Goal: Task Accomplishment & Management: Manage account settings

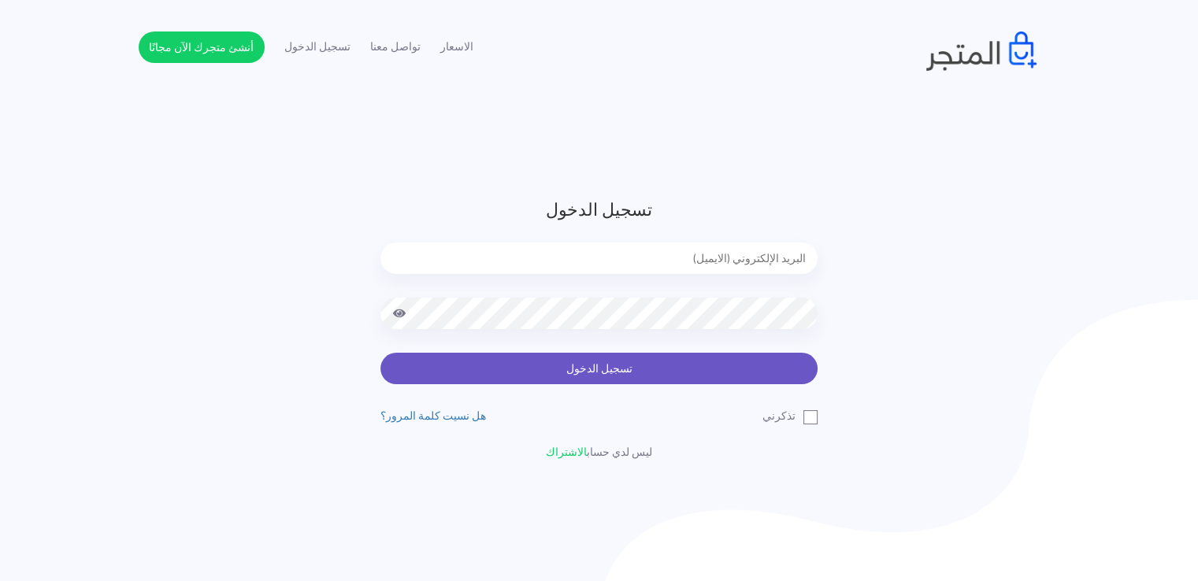
type input "[EMAIL_ADDRESS][DOMAIN_NAME]"
click at [561, 369] on button "تسجيل الدخول" at bounding box center [598, 369] width 437 height 32
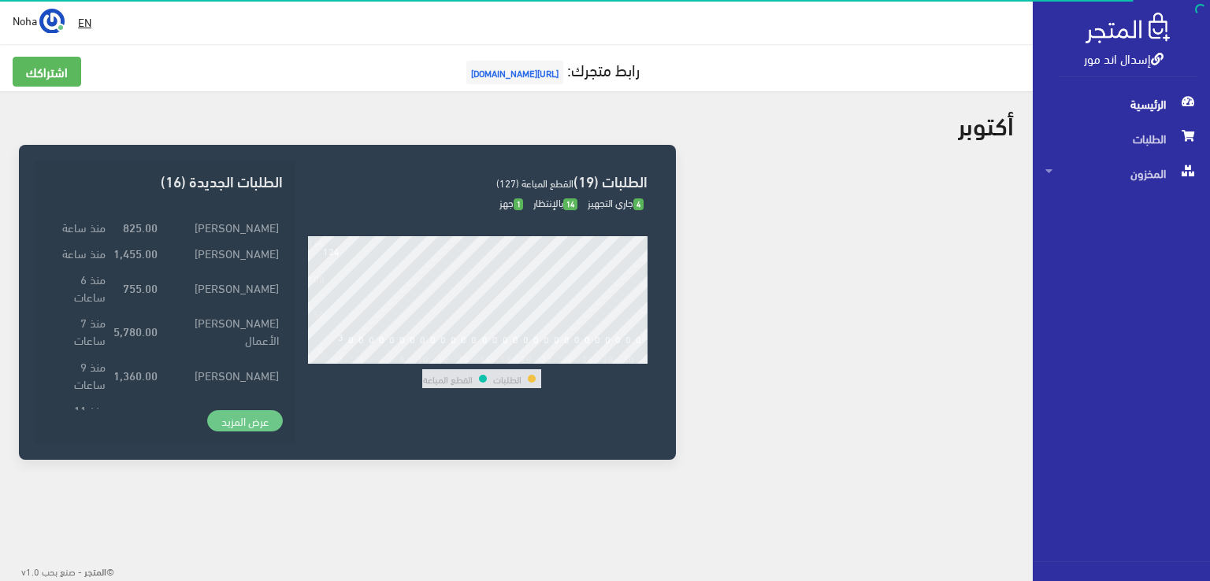
click at [225, 422] on link "عرض المزيد" at bounding box center [245, 421] width 76 height 22
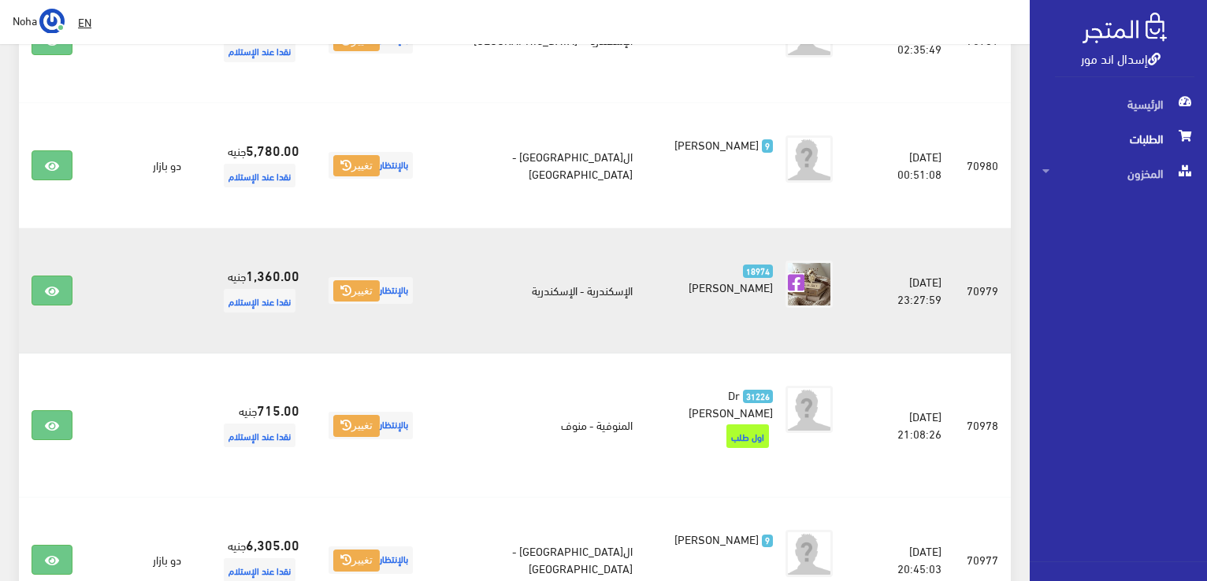
scroll to position [907, 0]
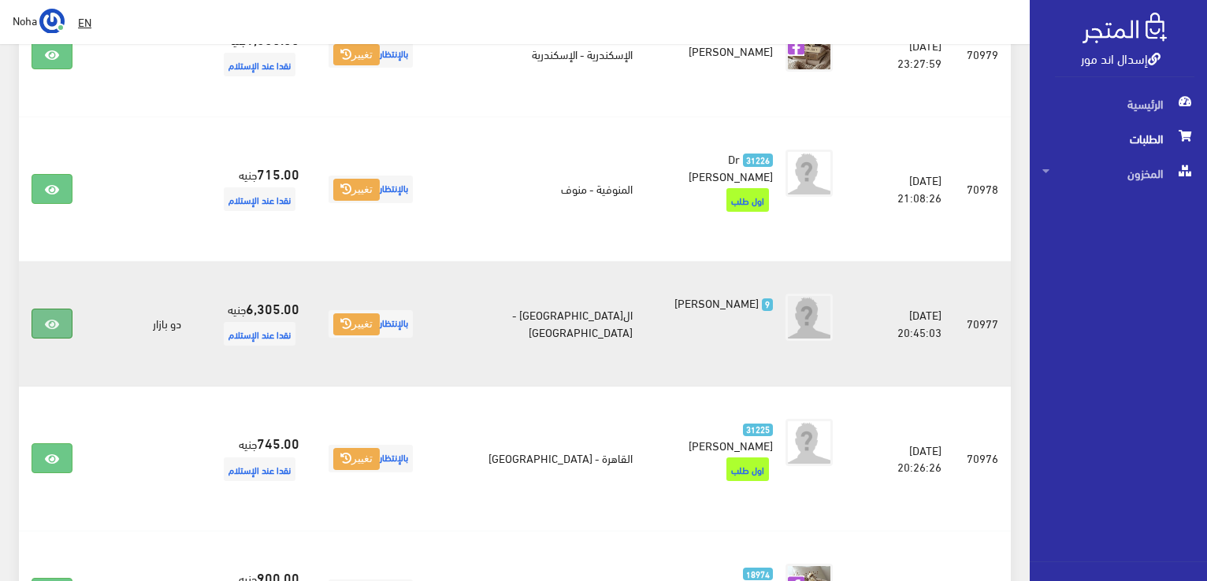
click at [51, 309] on link at bounding box center [52, 324] width 41 height 30
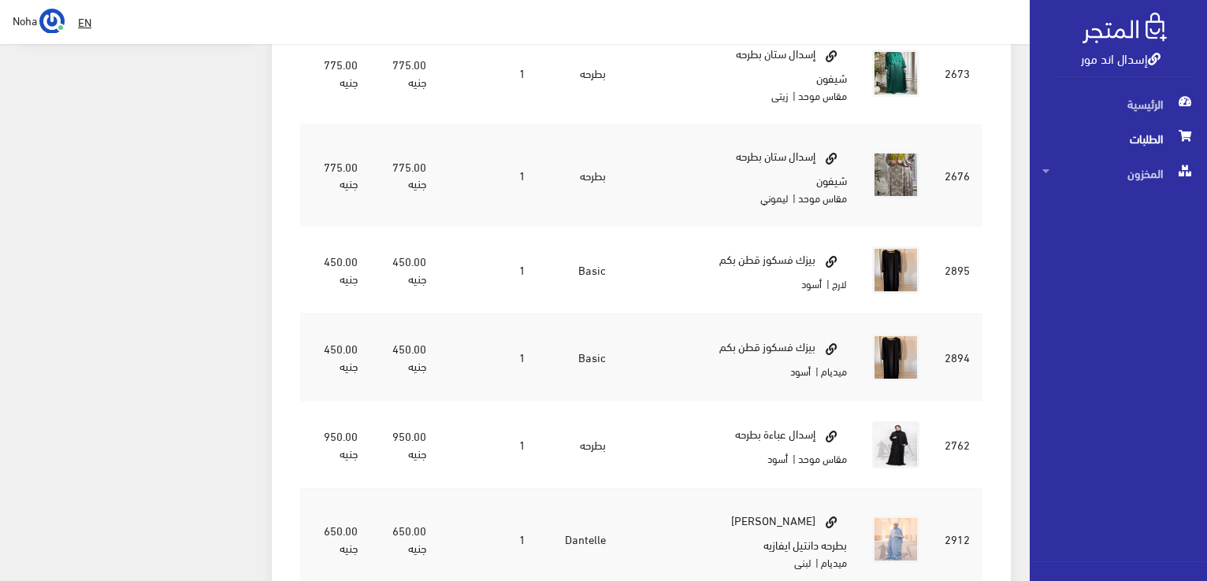
scroll to position [709, 0]
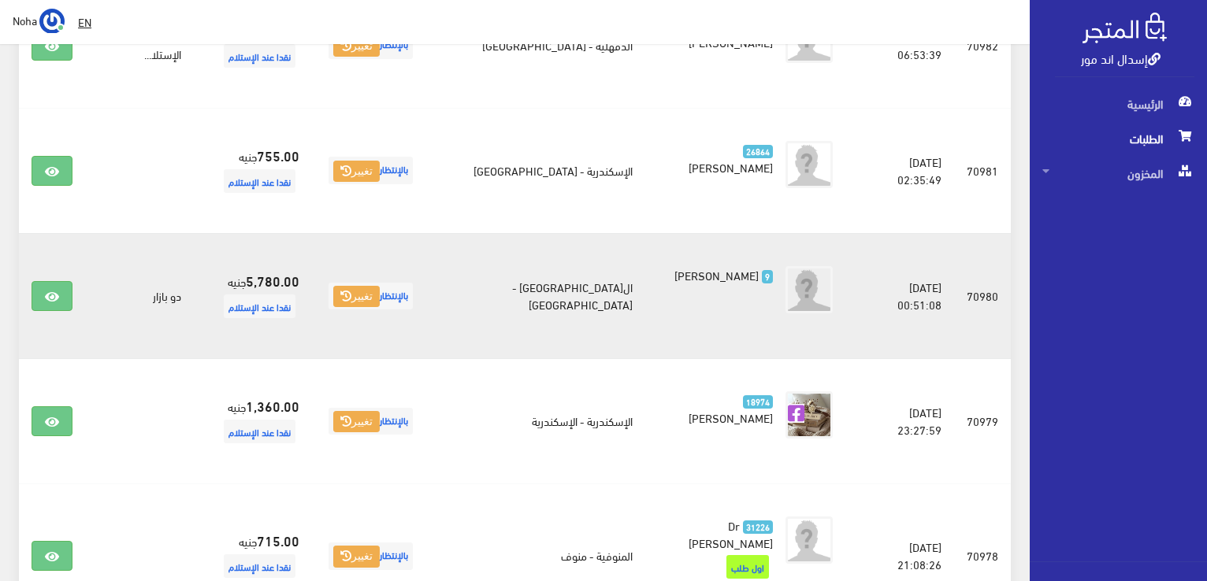
scroll to position [513, 0]
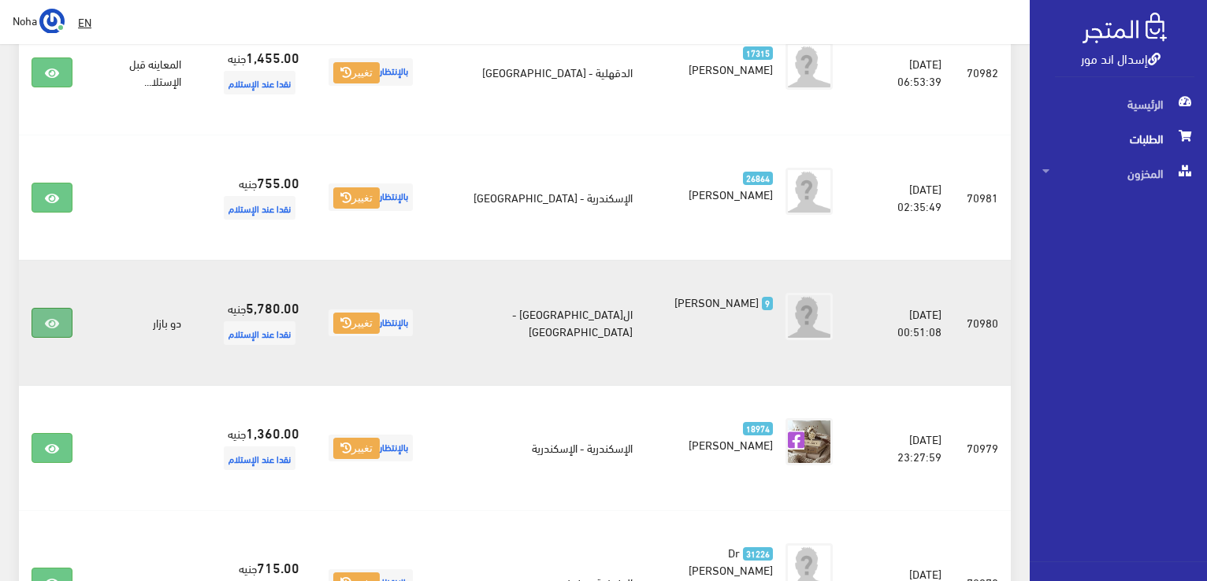
click at [53, 317] on icon at bounding box center [52, 323] width 14 height 13
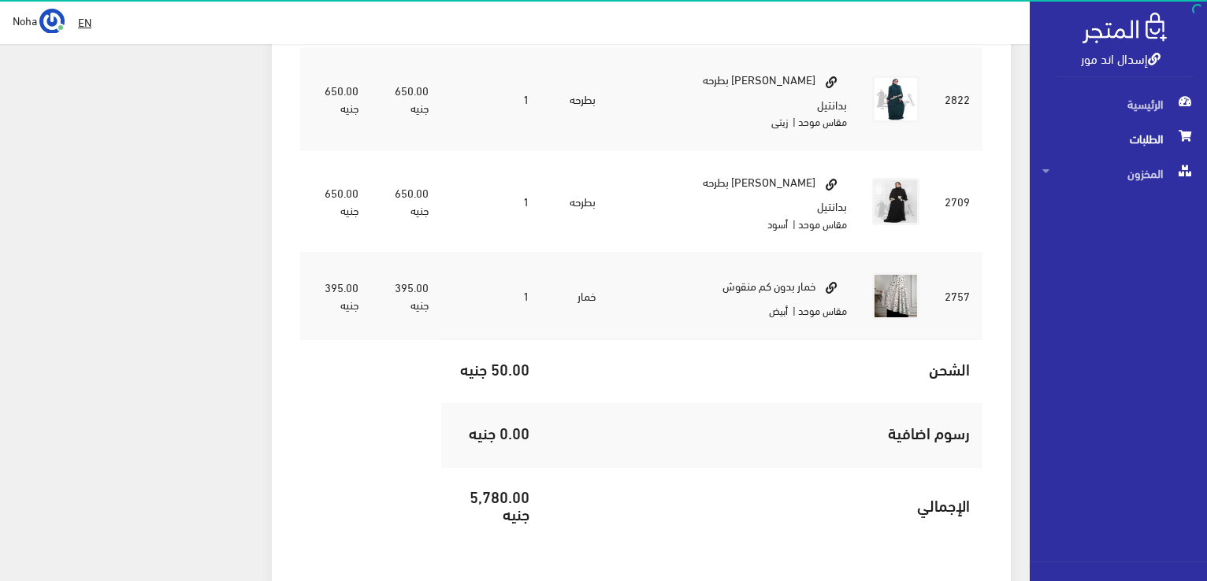
scroll to position [1260, 0]
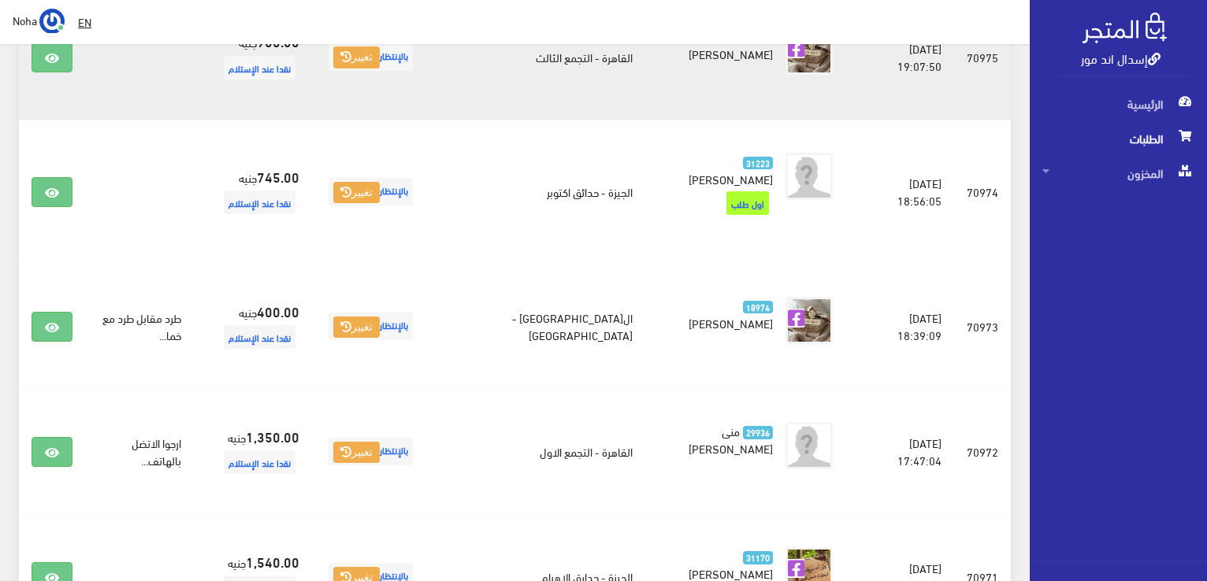
scroll to position [1418, 0]
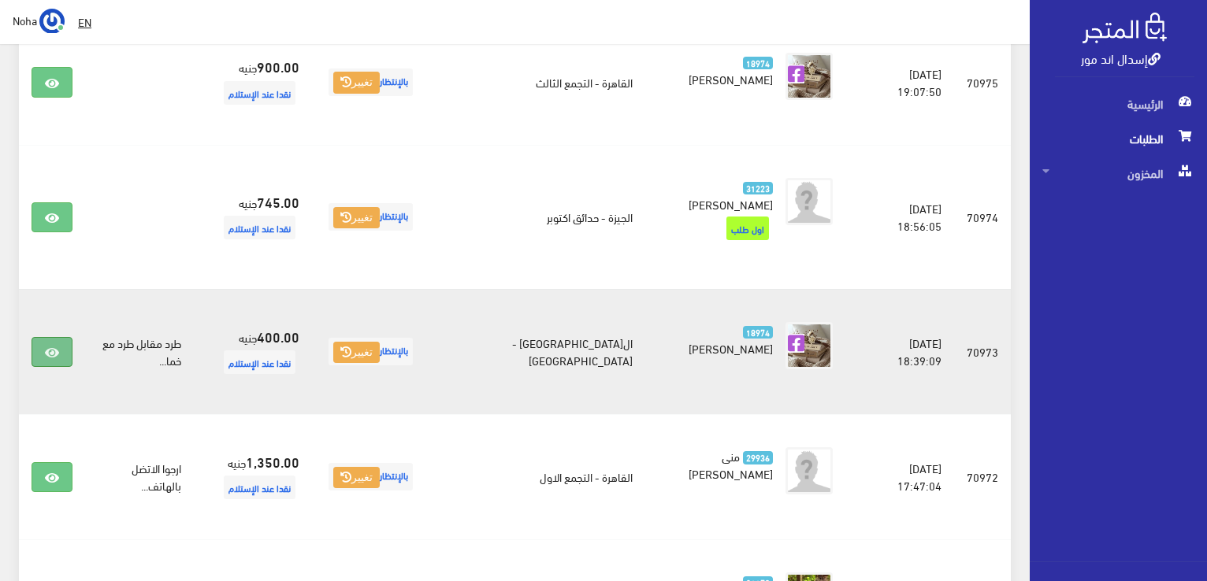
click at [63, 337] on link at bounding box center [52, 352] width 41 height 30
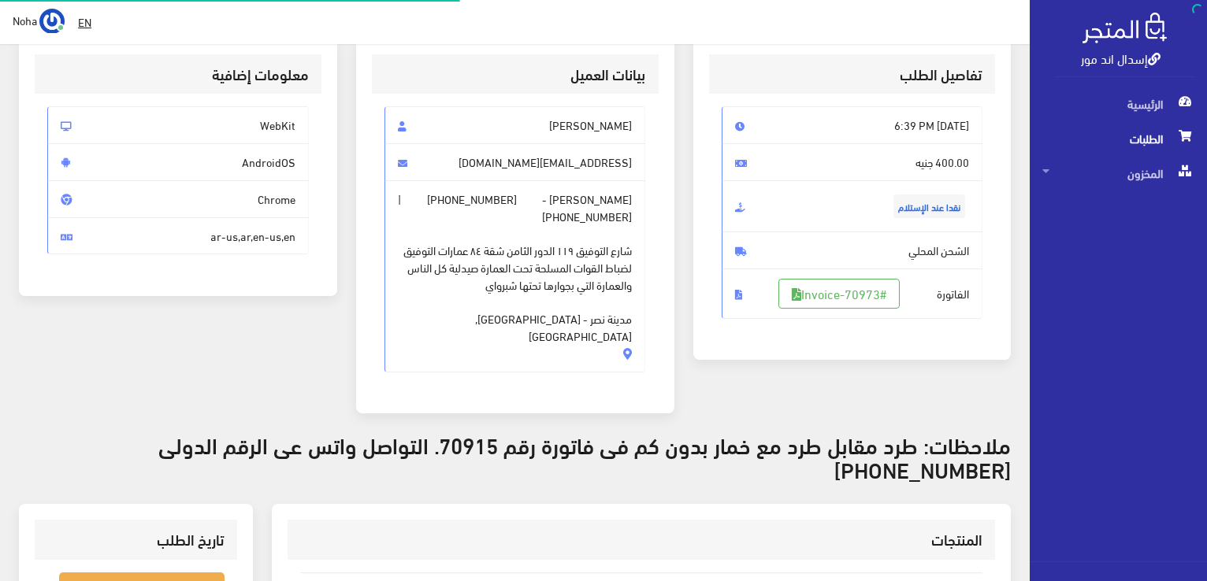
scroll to position [315, 0]
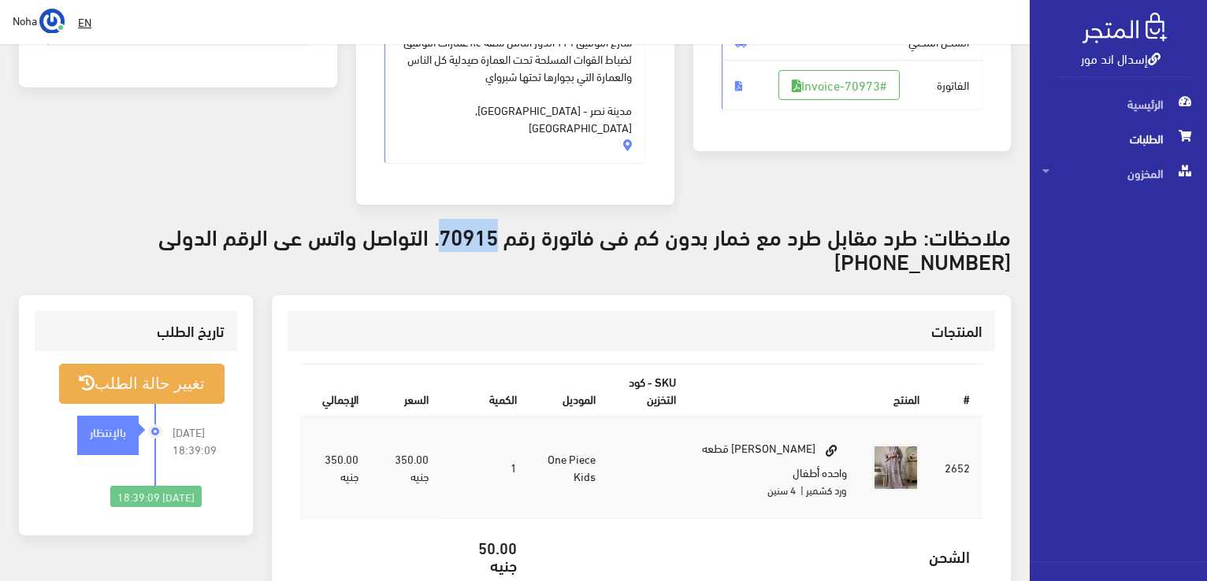
drag, startPoint x: 502, startPoint y: 206, endPoint x: 440, endPoint y: 198, distance: 62.7
click at [440, 224] on h3 "ملاحظات: طرد مقابل طرد مع خمار بدون كم فى فاتورة رقم 70915. التواصل واتس عى الر…" at bounding box center [515, 248] width 992 height 49
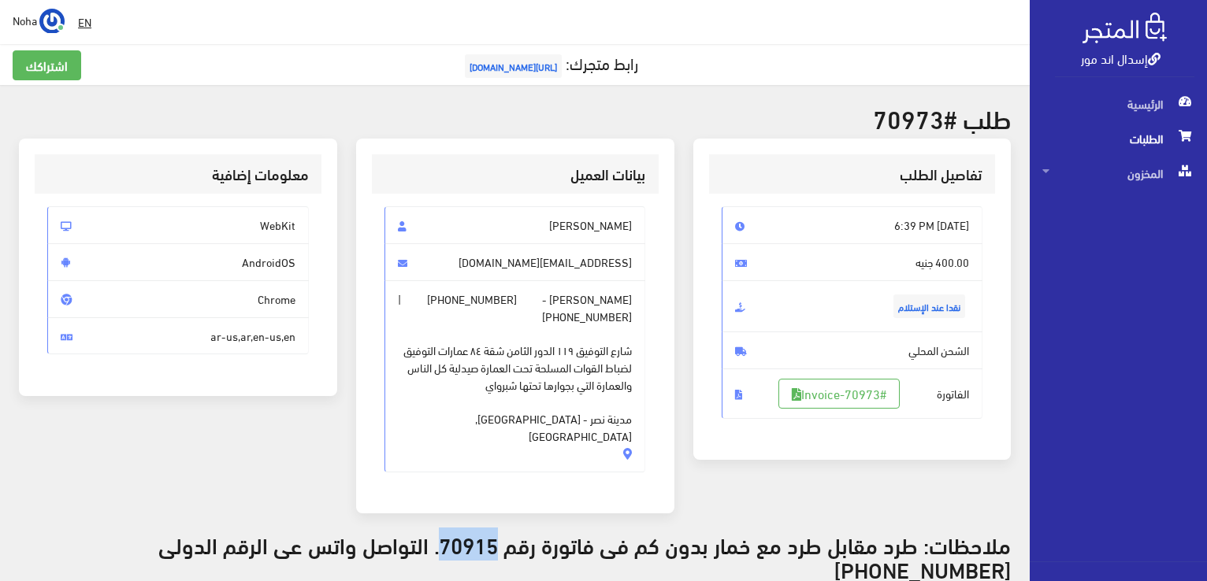
scroll to position [0, 0]
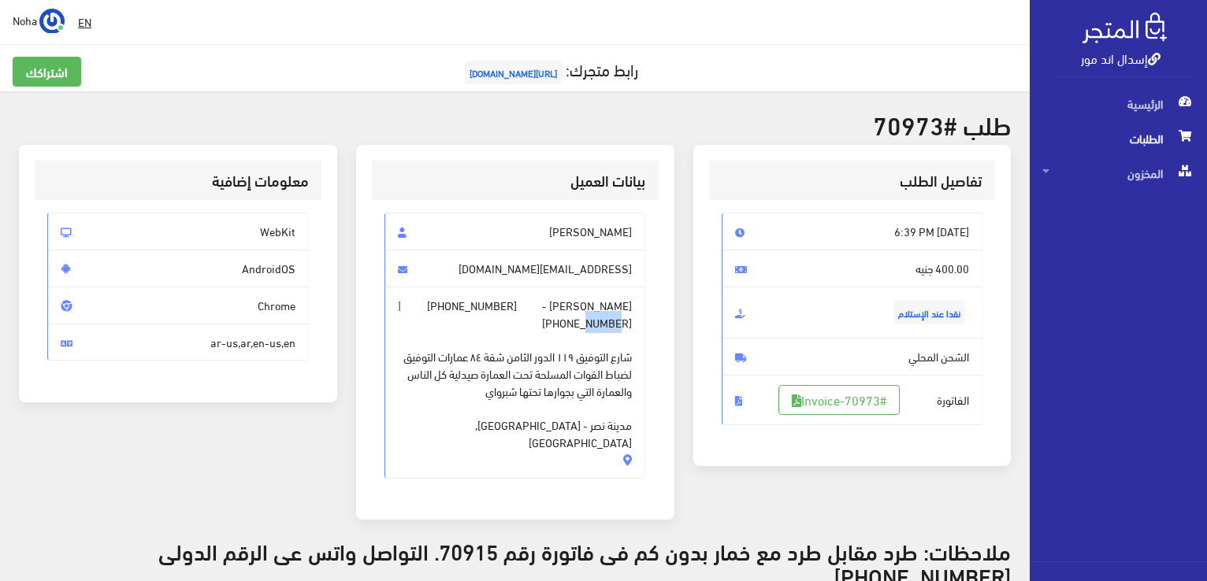
drag, startPoint x: 471, startPoint y: 303, endPoint x: 438, endPoint y: 306, distance: 33.2
click at [542, 314] on span "[PHONE_NUMBER]" at bounding box center [587, 322] width 90 height 17
drag, startPoint x: 549, startPoint y: 306, endPoint x: 491, endPoint y: 300, distance: 57.8
click at [491, 300] on span "+201157731578" at bounding box center [472, 305] width 90 height 17
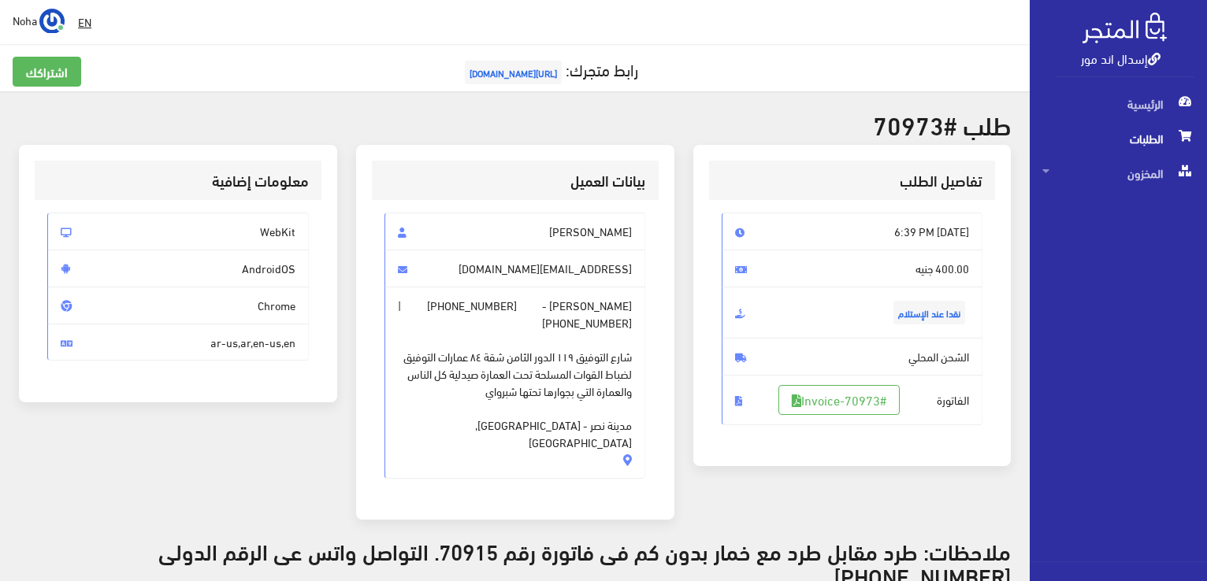
drag, startPoint x: 557, startPoint y: 306, endPoint x: 510, endPoint y: 310, distance: 46.6
click at [510, 310] on span "سارة علي محمد - +201157731578 | +20224030014 شارع التوفيق ١١٩ الدور الثامن شقة …" at bounding box center [514, 383] width 261 height 192
click at [482, 299] on span "+201157731578" at bounding box center [472, 305] width 90 height 17
drag, startPoint x: 489, startPoint y: 306, endPoint x: 554, endPoint y: 310, distance: 65.5
click at [517, 310] on span "+201157731578" at bounding box center [472, 305] width 90 height 17
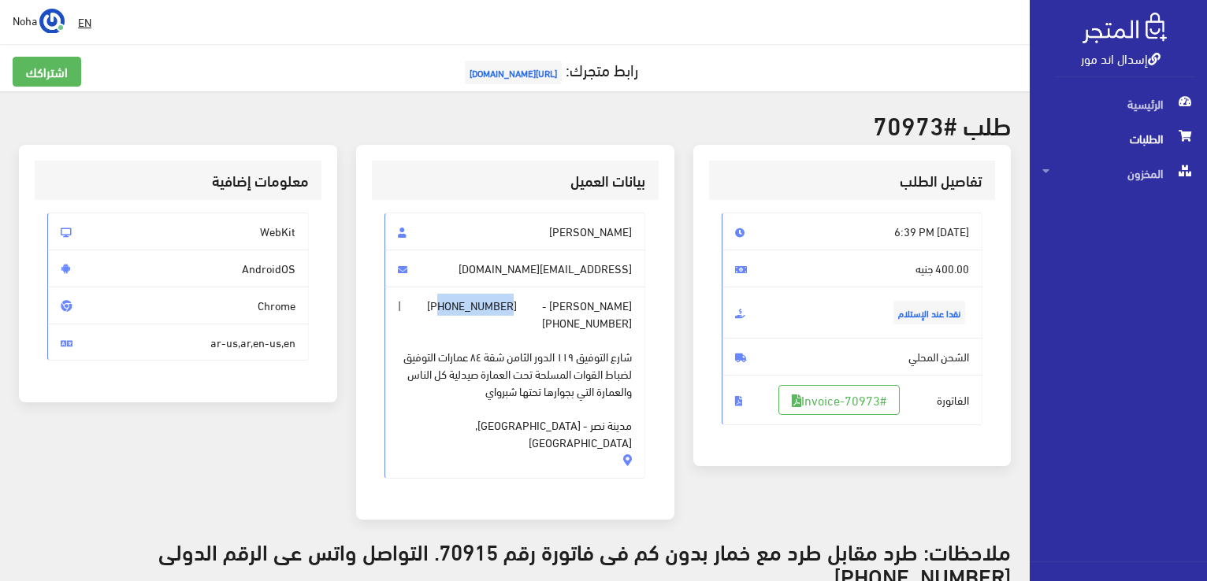
click at [517, 306] on span "+201157731578" at bounding box center [472, 305] width 90 height 17
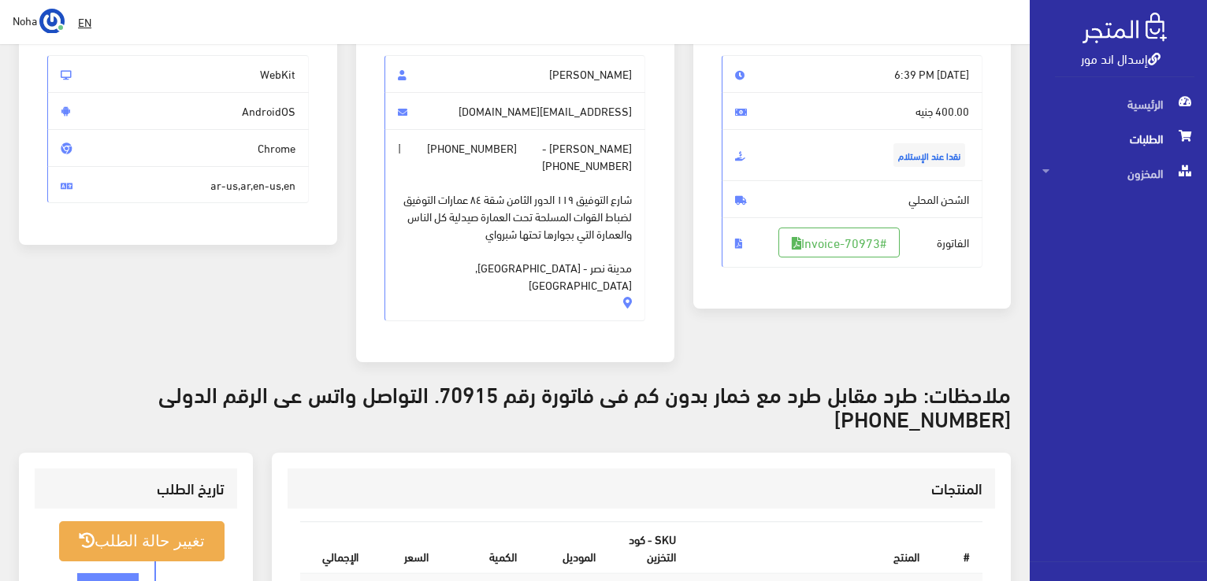
scroll to position [158, 0]
drag, startPoint x: 554, startPoint y: 149, endPoint x: 488, endPoint y: 150, distance: 66.2
click at [488, 150] on span "+201157731578" at bounding box center [472, 147] width 90 height 17
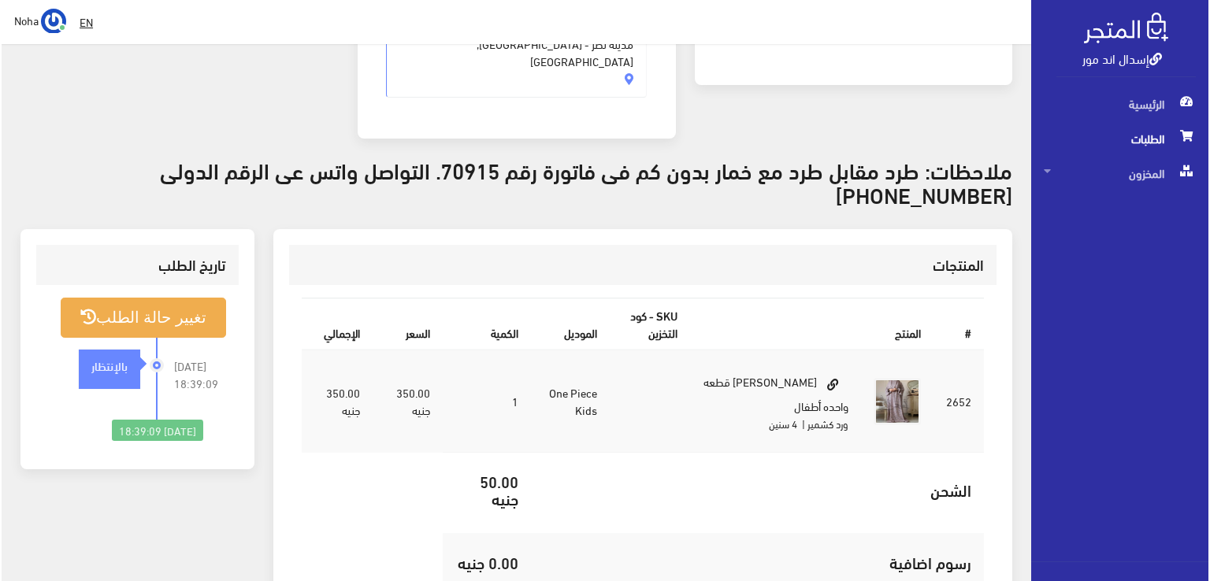
scroll to position [394, 0]
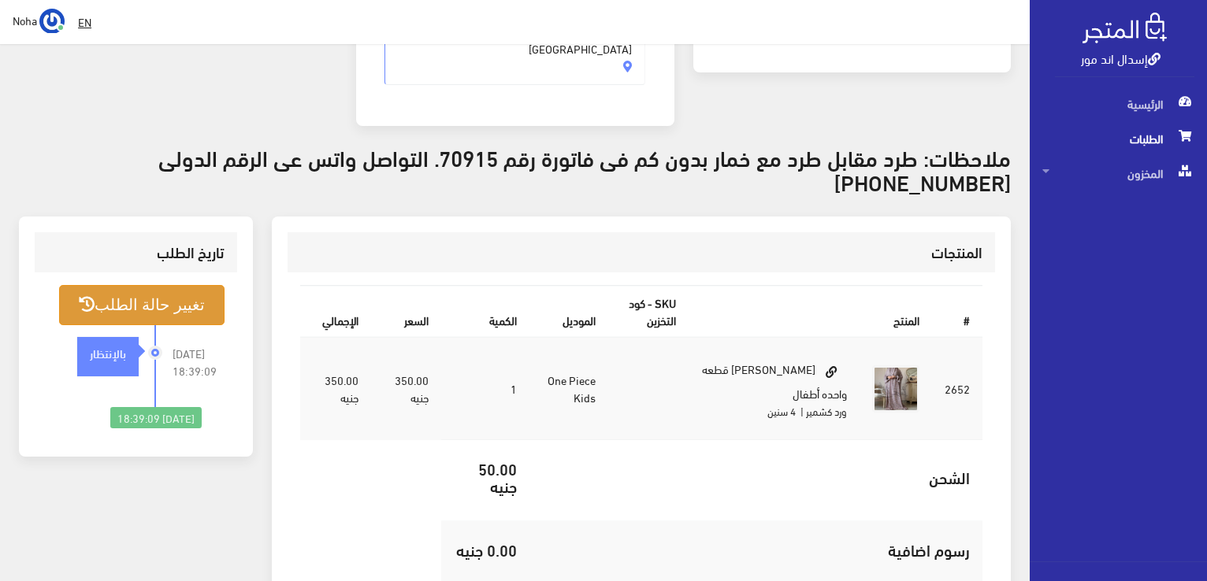
click at [192, 285] on button "تغيير حالة الطلب" at bounding box center [141, 305] width 165 height 40
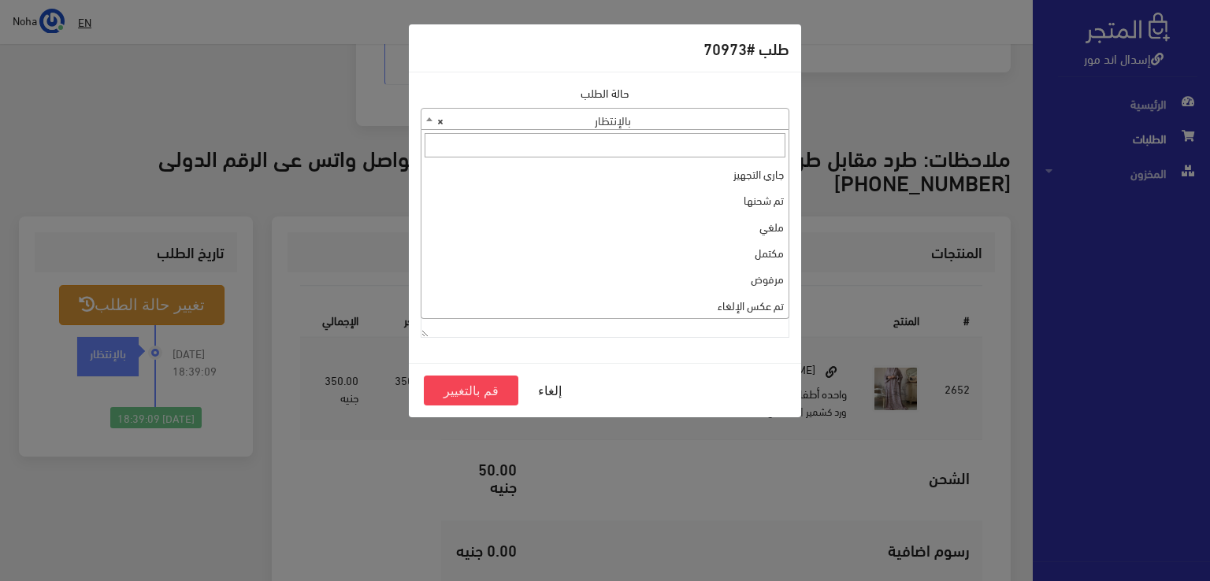
click at [427, 118] on b at bounding box center [429, 119] width 6 height 4
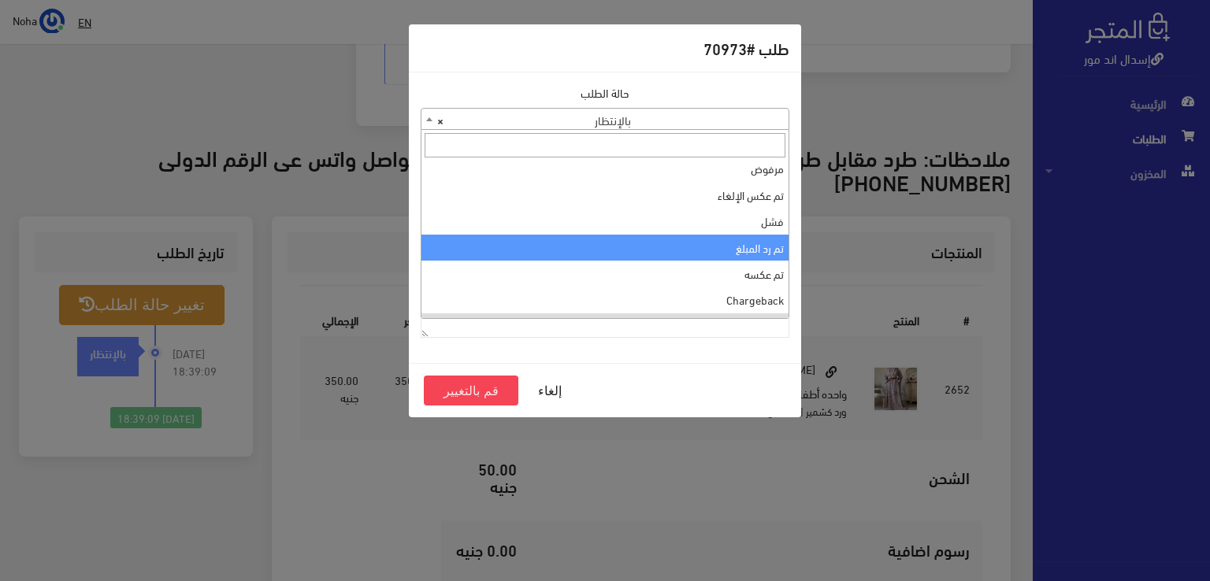
scroll to position [0, 0]
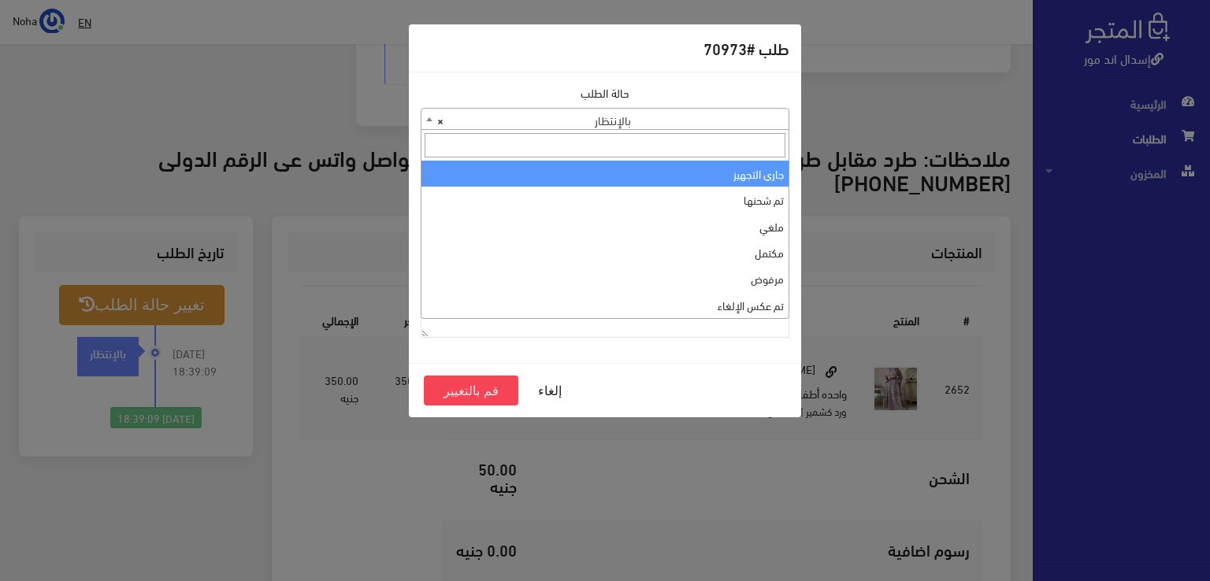
select select "1"
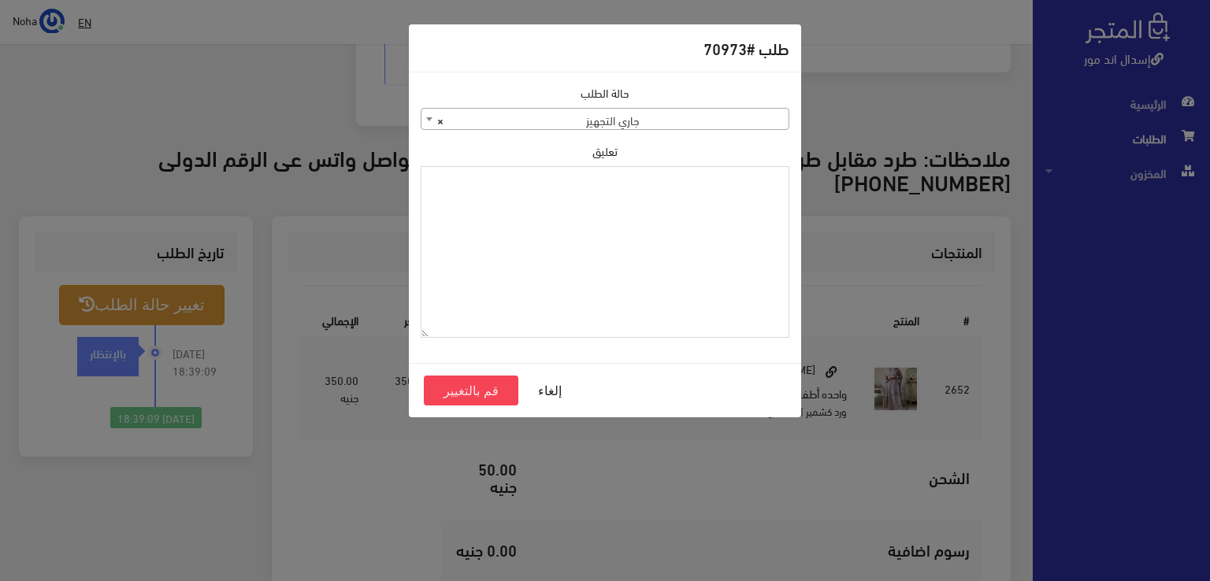
drag, startPoint x: 719, startPoint y: 188, endPoint x: 661, endPoint y: 245, distance: 81.3
click at [661, 245] on textarea "تعليق" at bounding box center [605, 252] width 369 height 172
drag, startPoint x: 730, startPoint y: 180, endPoint x: 811, endPoint y: 183, distance: 81.2
click at [816, 182] on div "طلب #70973 حالة الطلب جاري التجهيز تم شحنها ملغي مكتمل مرفوض تم عكس الإلغاء فشل…" at bounding box center [605, 290] width 1210 height 581
type textarea "1129114"
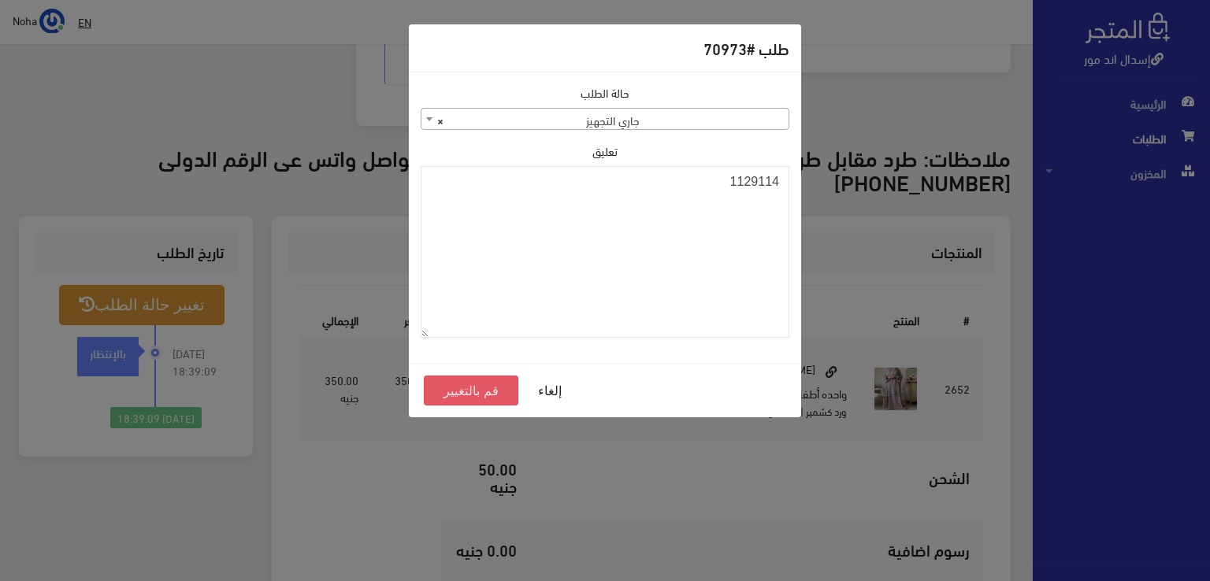
click at [453, 382] on button "قم بالتغيير" at bounding box center [471, 391] width 95 height 30
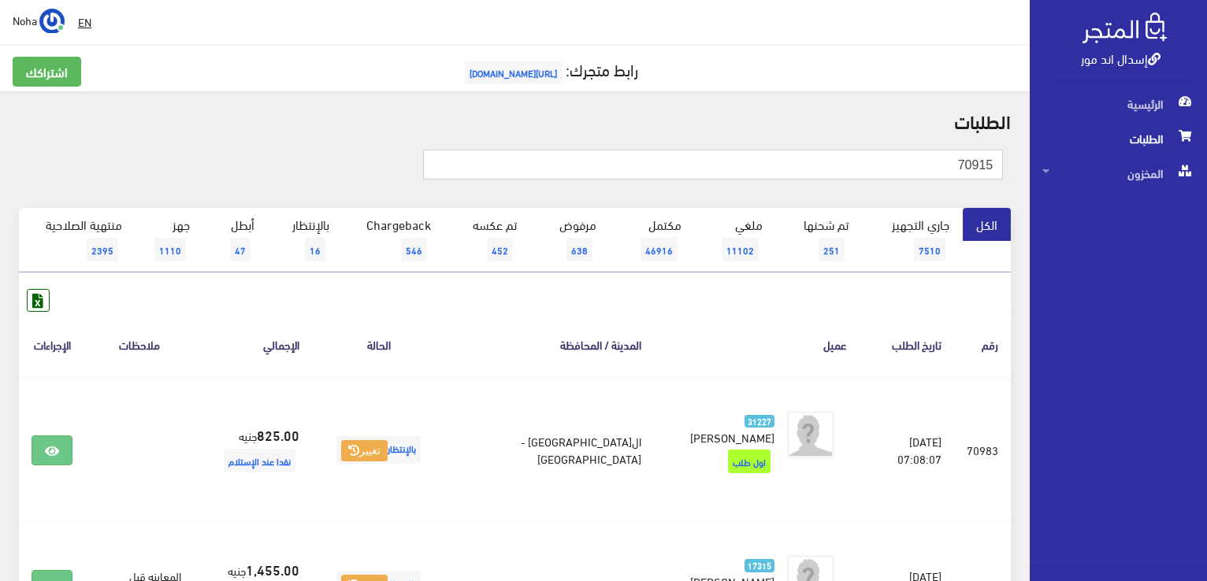
type input "70915"
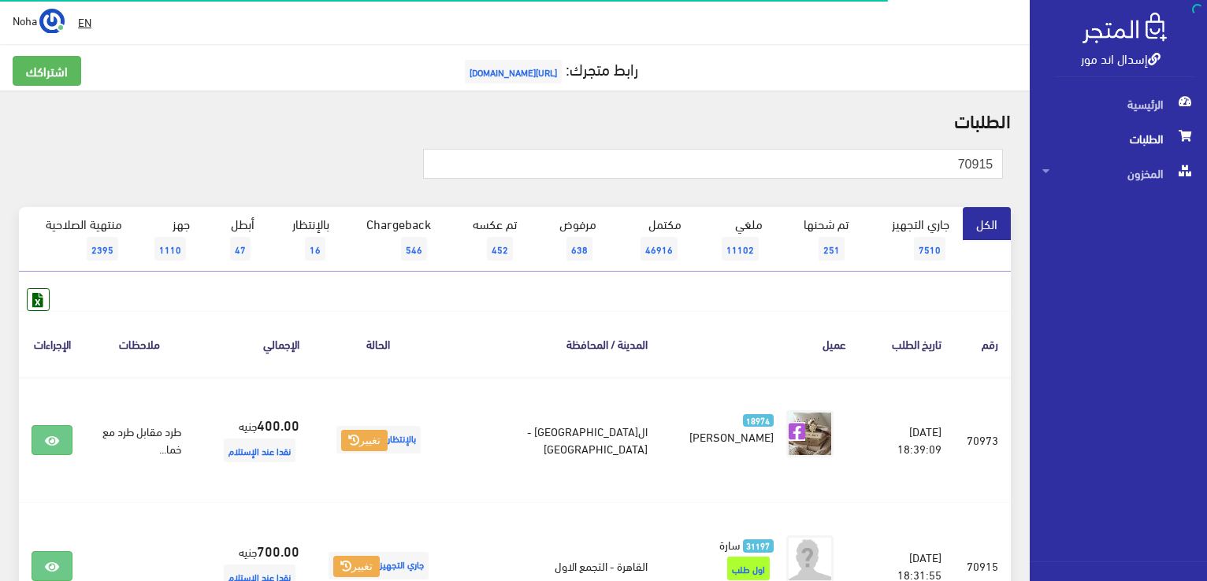
scroll to position [173, 0]
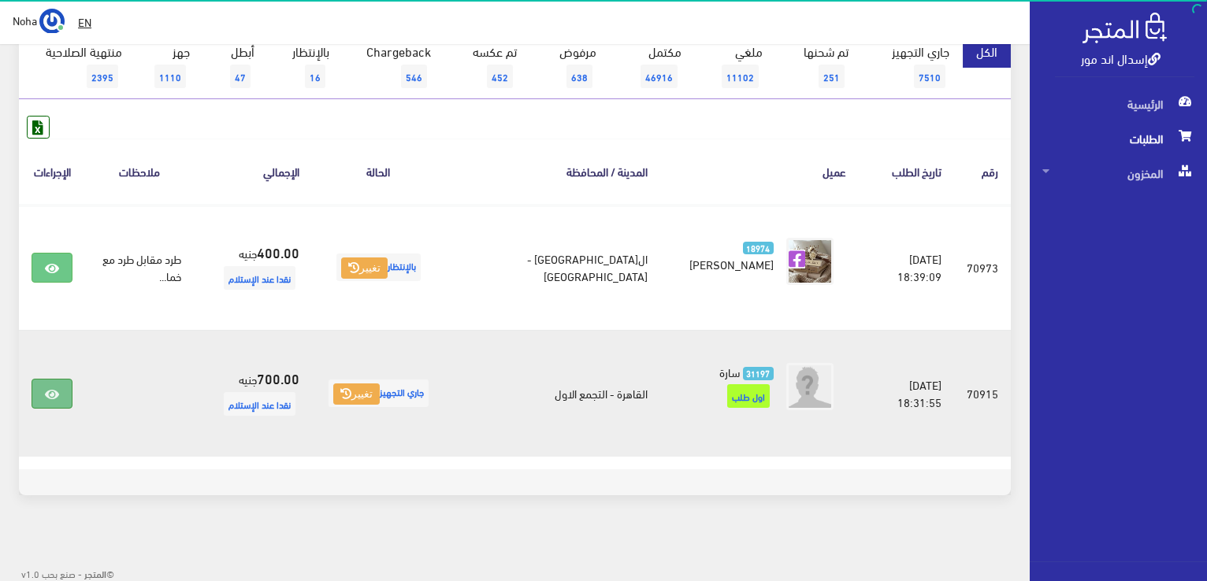
click at [53, 388] on icon at bounding box center [52, 394] width 14 height 13
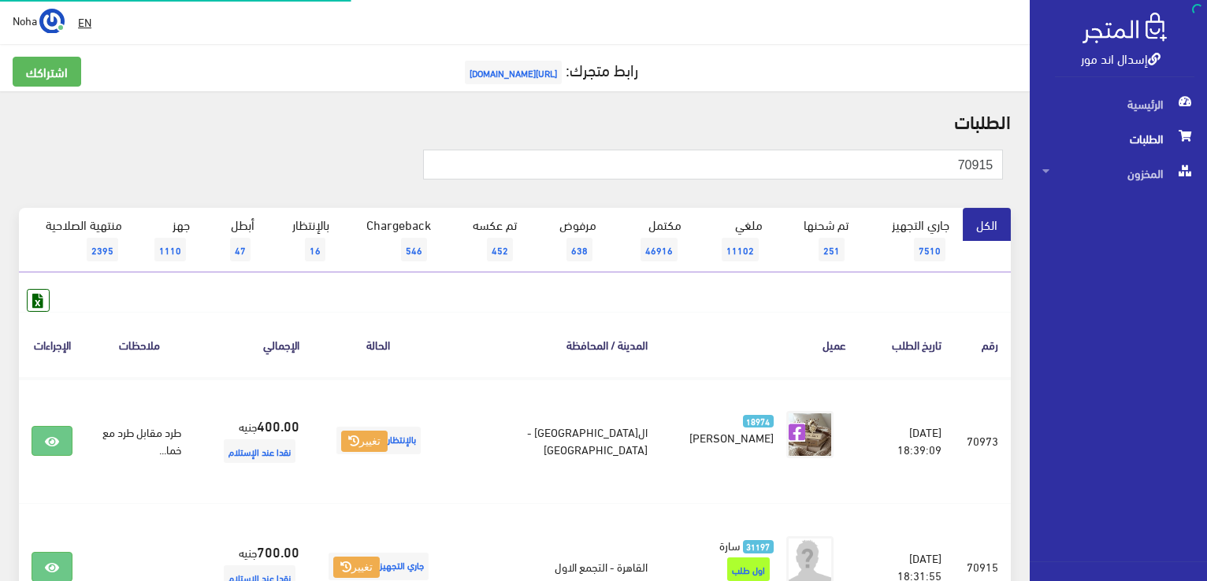
scroll to position [173, 0]
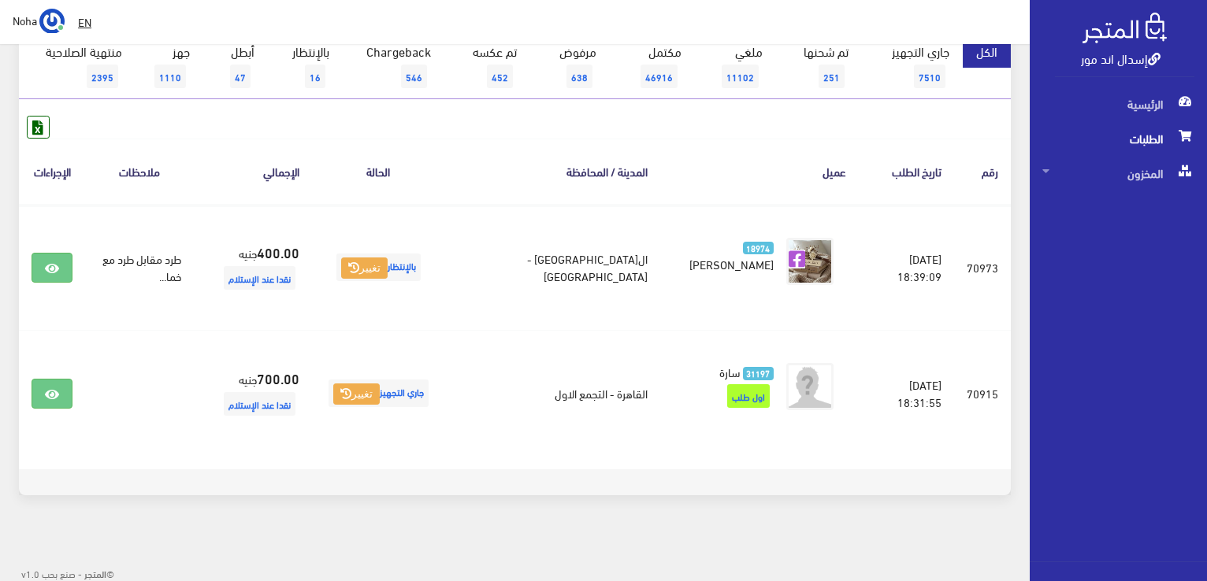
drag, startPoint x: 936, startPoint y: 573, endPoint x: 224, endPoint y: 491, distance: 716.7
click at [242, 519] on div "الطلبات 70915 الكل 7510 251 638" at bounding box center [514, 225] width 1029 height 615
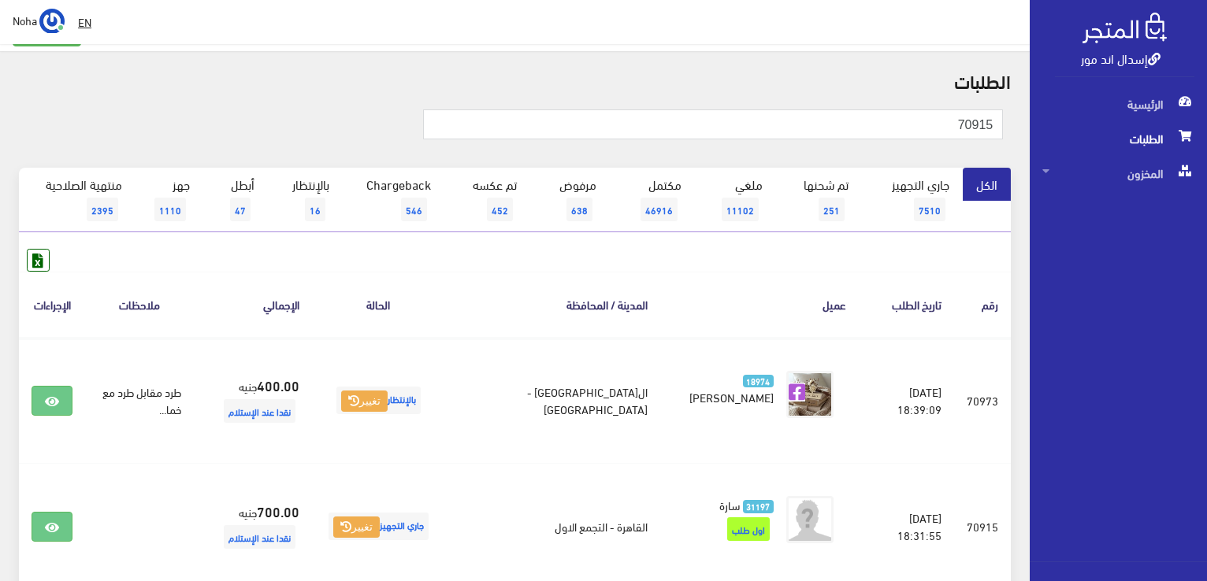
scroll to position [0, 0]
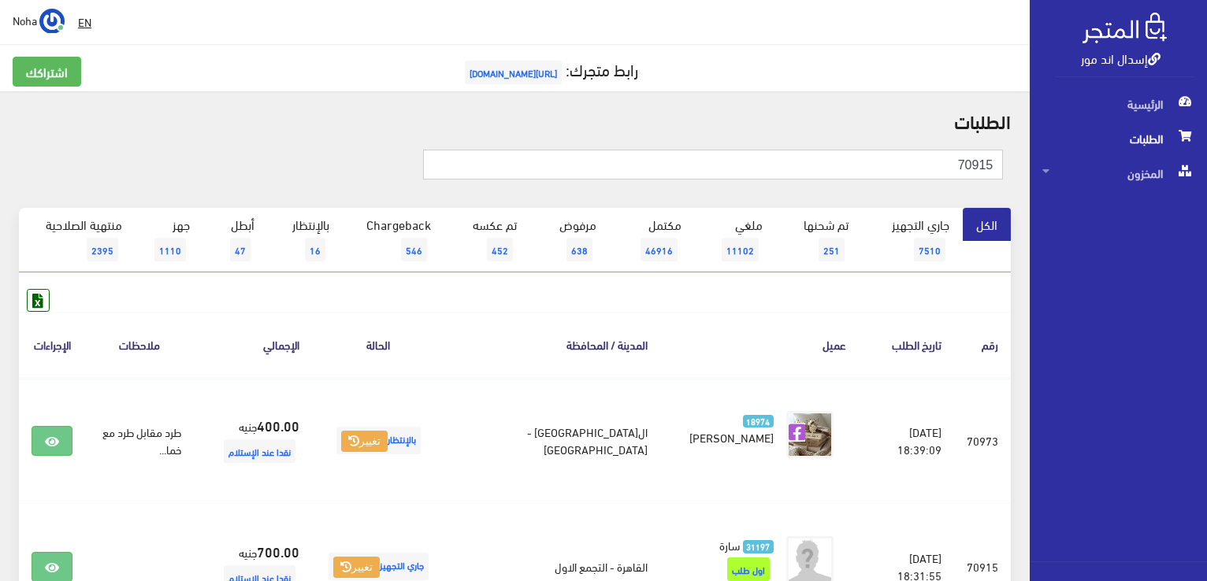
drag, startPoint x: 907, startPoint y: 168, endPoint x: 1209, endPoint y: 88, distance: 312.7
click at [1206, 88] on html "إسدال اند مور الرئيسية الطلبات" at bounding box center [603, 290] width 1207 height 581
type input "01157731578"
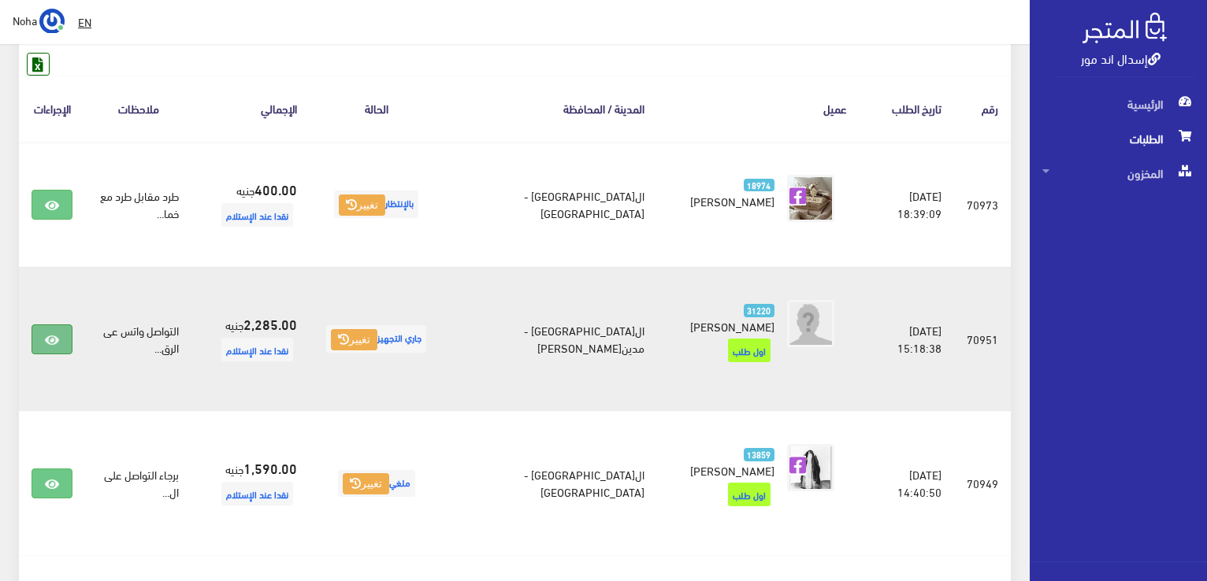
click at [54, 334] on icon at bounding box center [52, 340] width 14 height 13
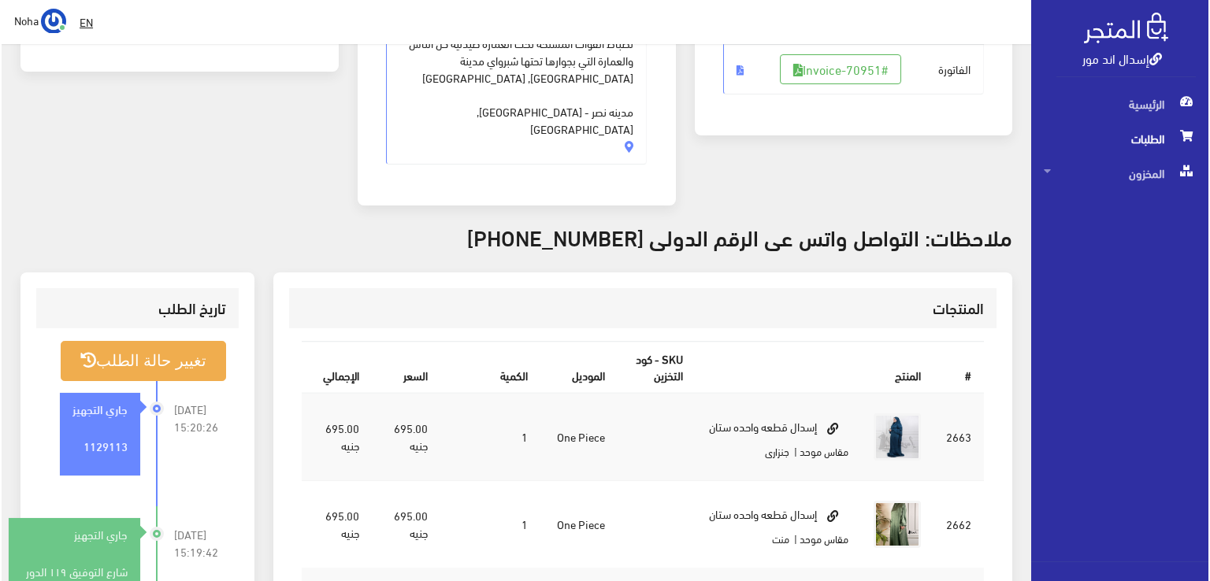
scroll to position [315, 0]
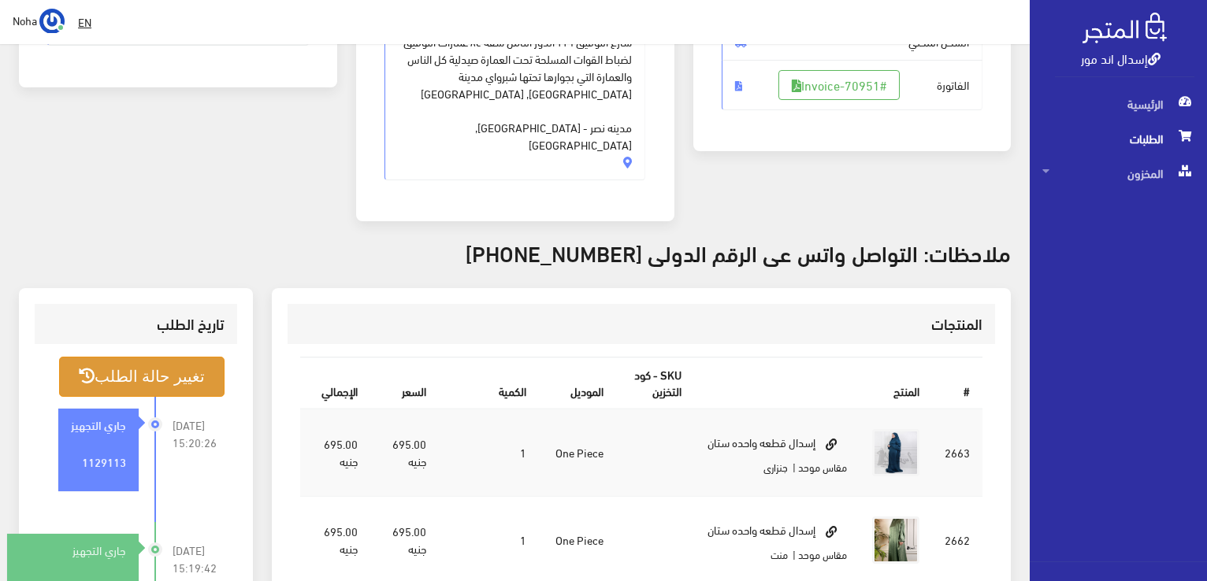
click at [140, 357] on button "تغيير حالة الطلب" at bounding box center [141, 377] width 165 height 40
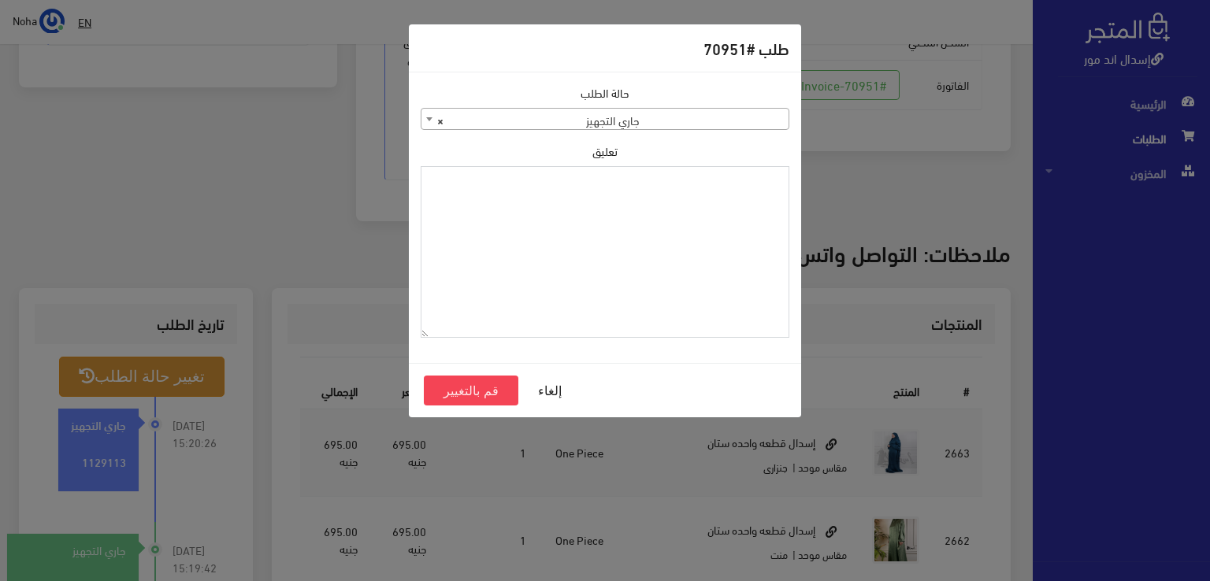
click at [721, 199] on textarea "تعليق" at bounding box center [605, 252] width 369 height 172
type textarea "تبديل خمار بدون كم مع فاتورة 70973"
click at [473, 391] on button "قم بالتغيير" at bounding box center [471, 391] width 95 height 30
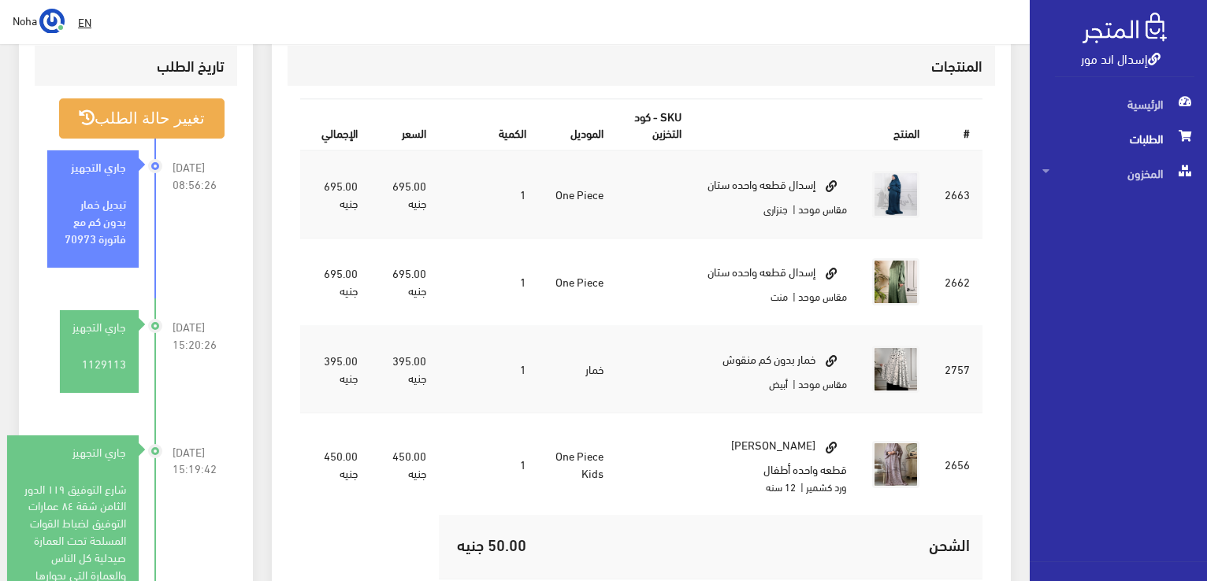
scroll to position [630, 0]
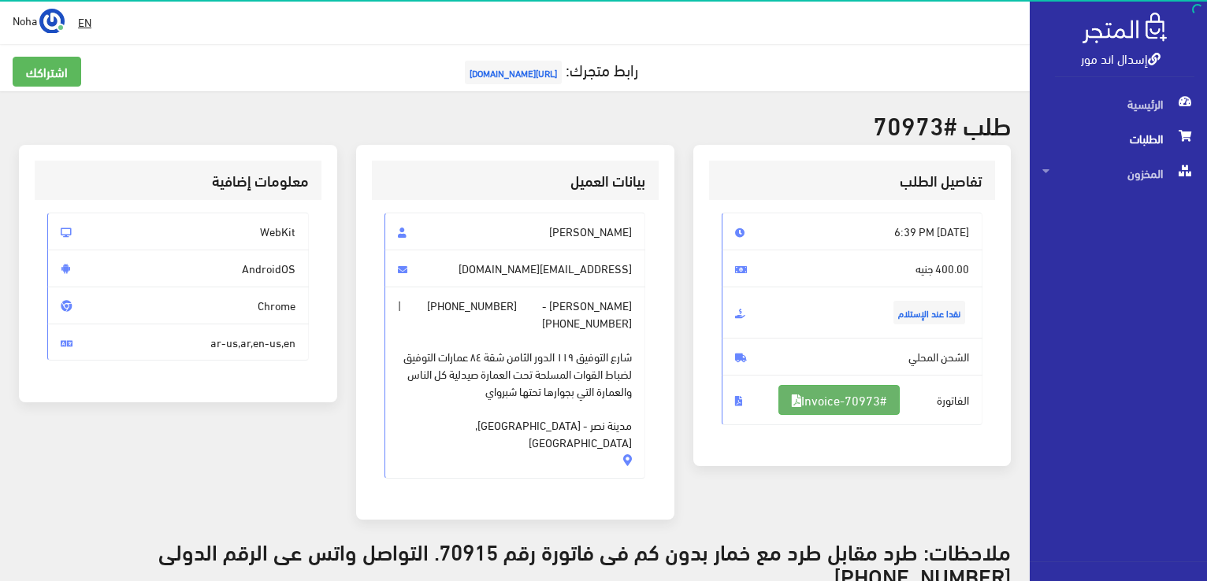
click at [824, 397] on link "#Invoice-70973" at bounding box center [838, 400] width 121 height 30
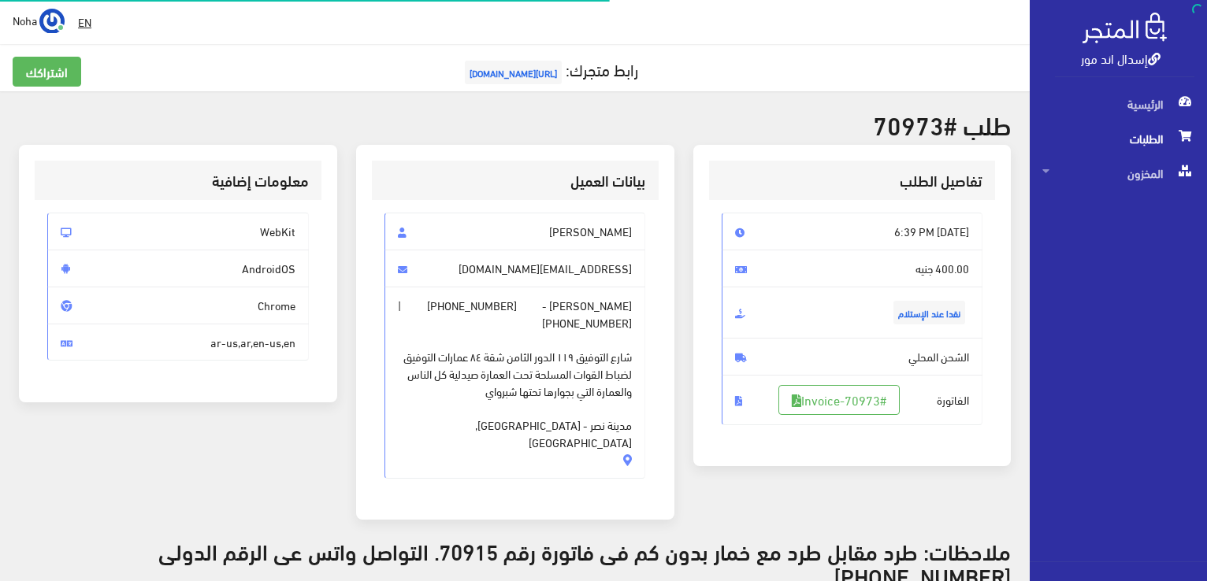
scroll to position [377, 0]
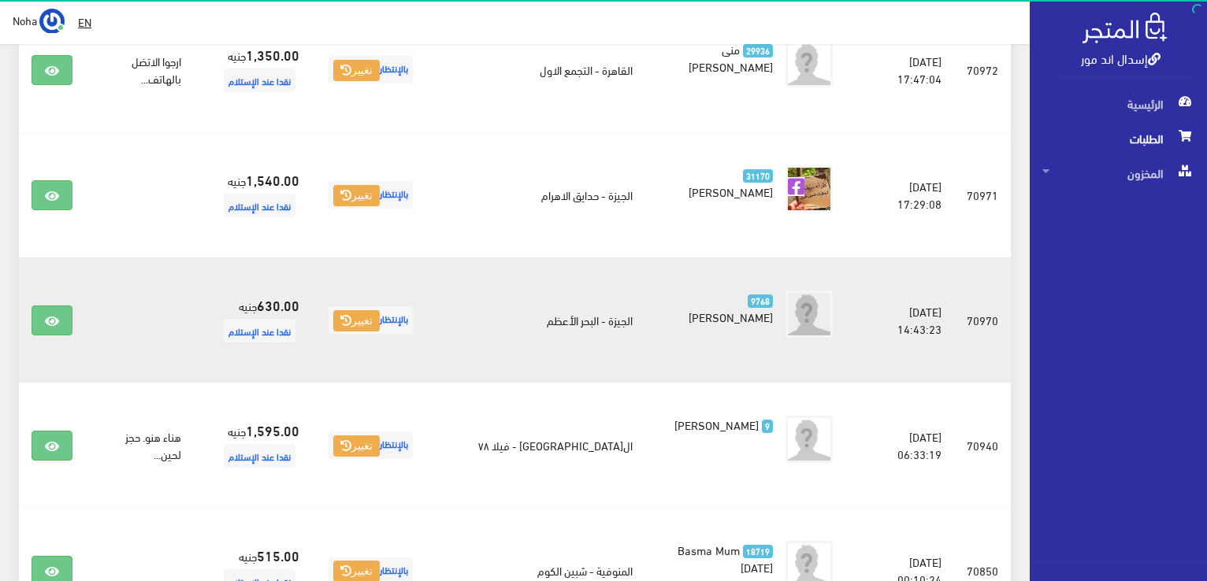
scroll to position [1930, 0]
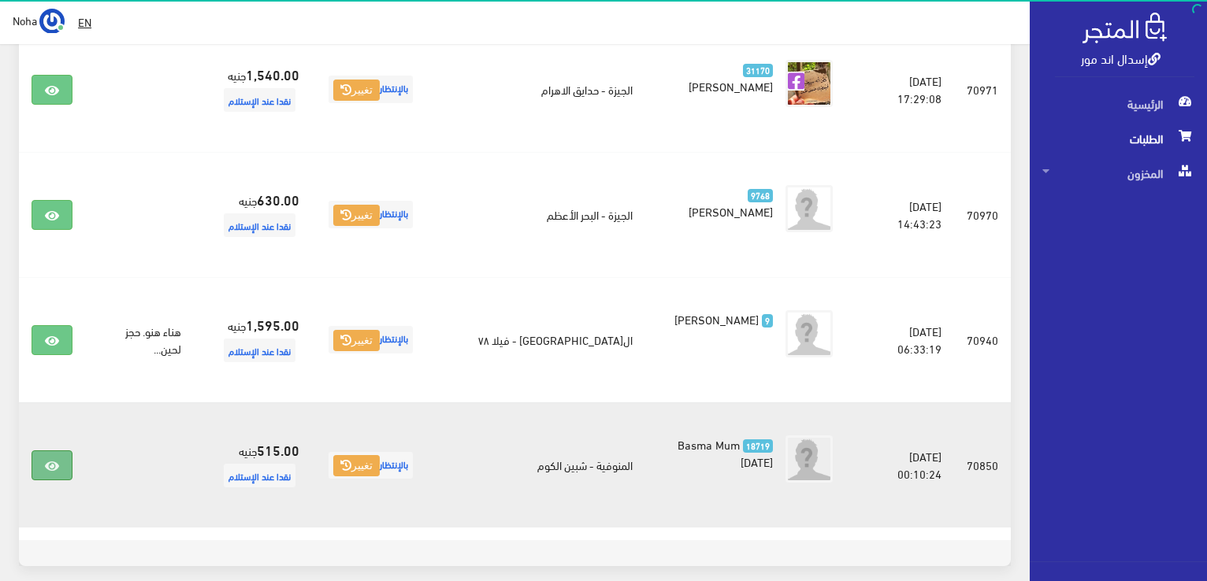
click at [52, 460] on icon at bounding box center [52, 466] width 14 height 13
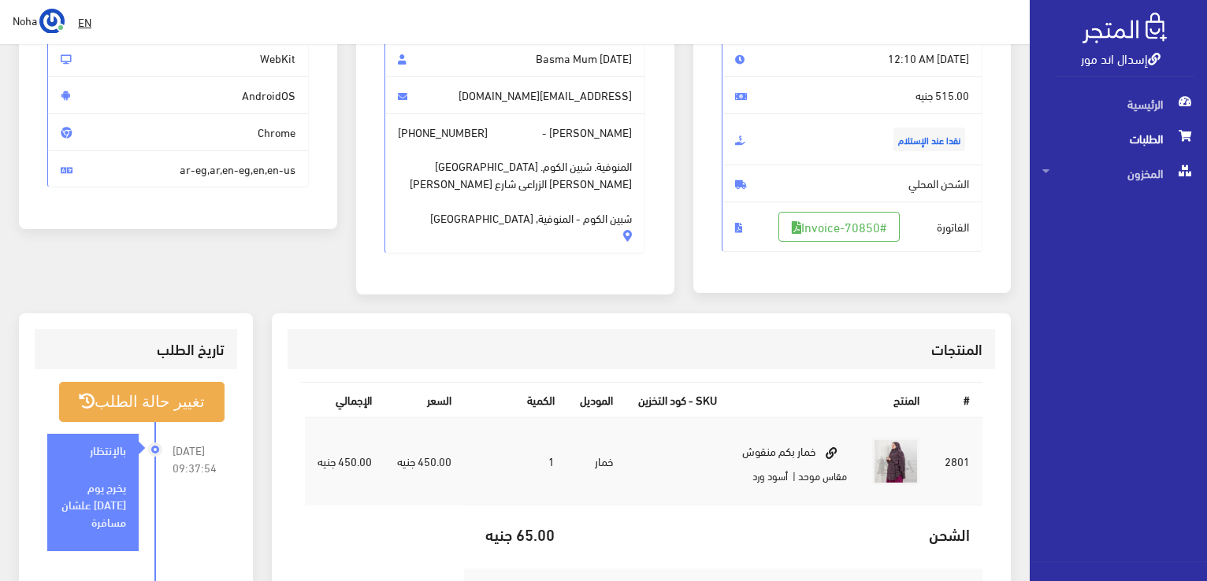
scroll to position [79, 0]
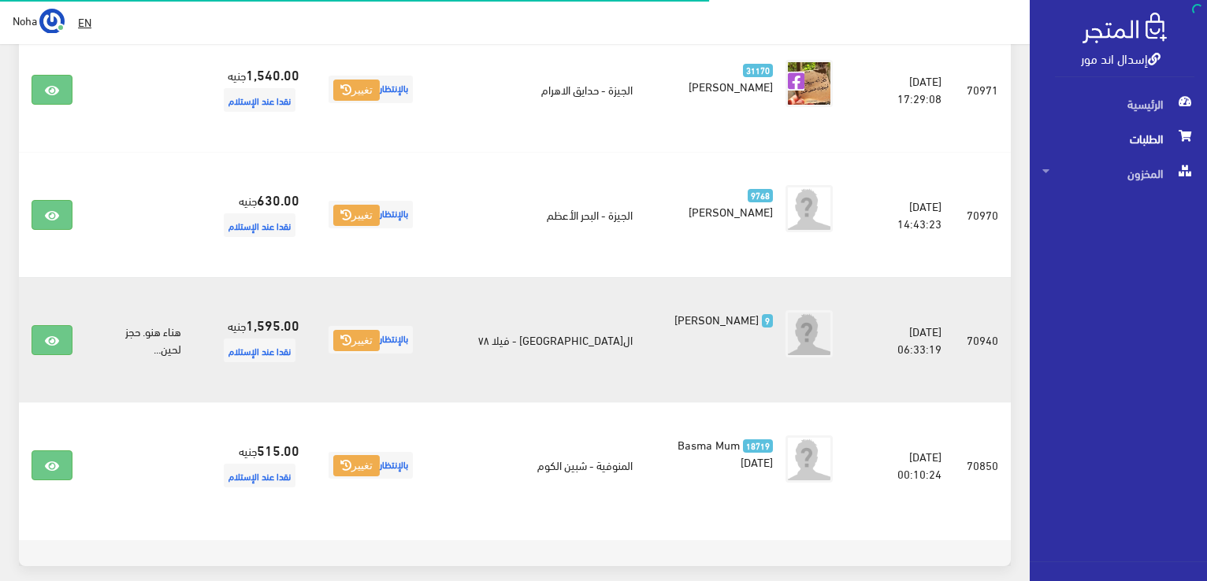
scroll to position [1930, 0]
click at [50, 335] on icon at bounding box center [52, 341] width 14 height 13
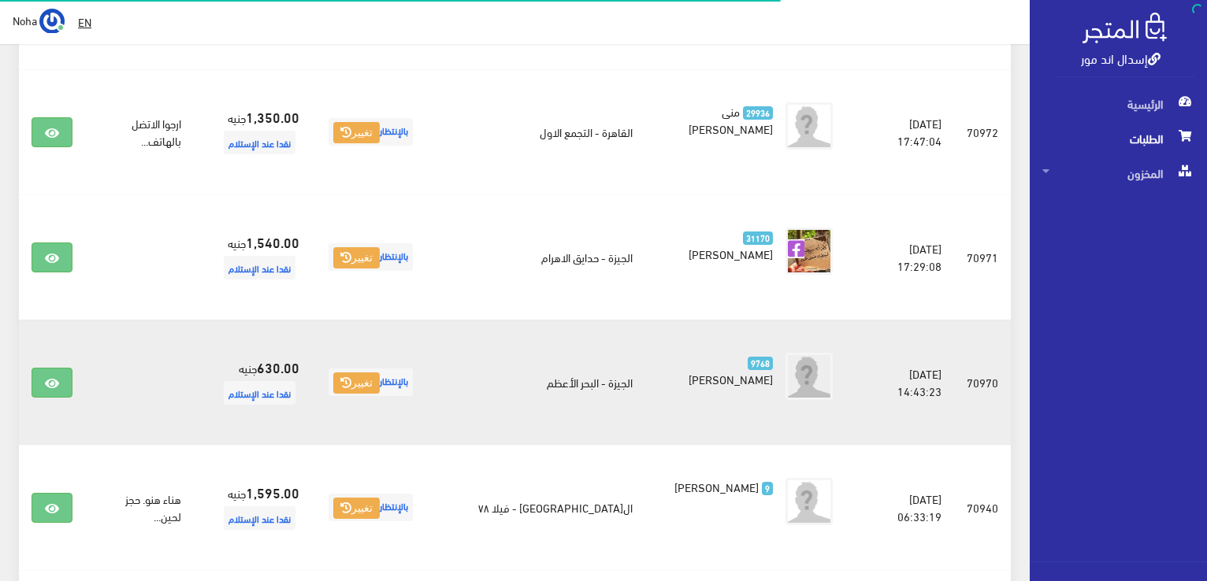
scroll to position [1773, 0]
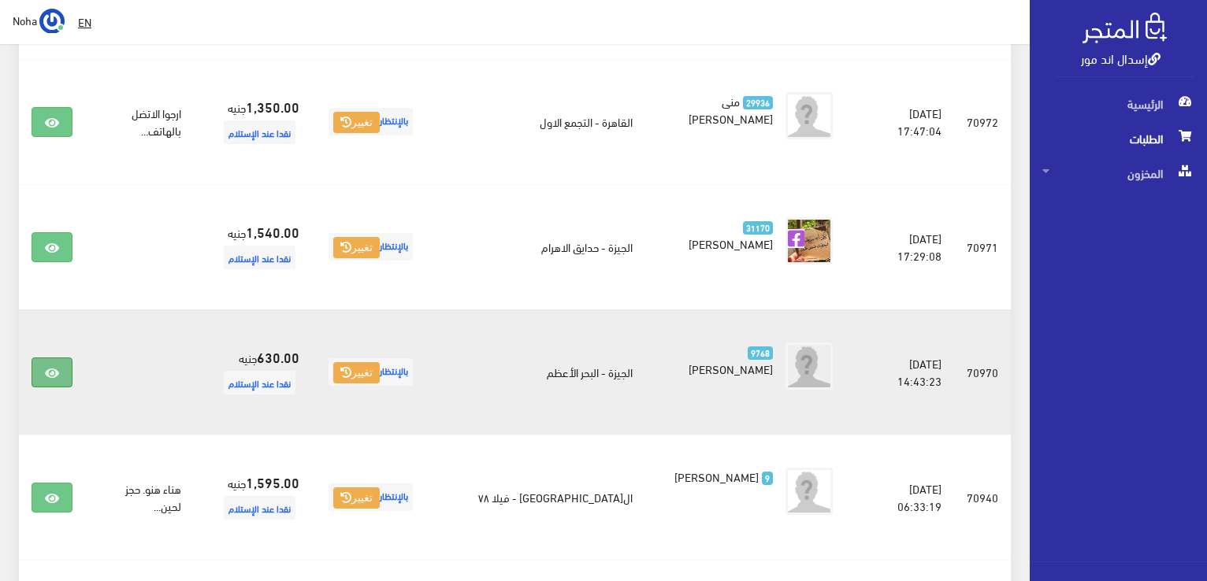
click at [51, 358] on link at bounding box center [52, 373] width 41 height 30
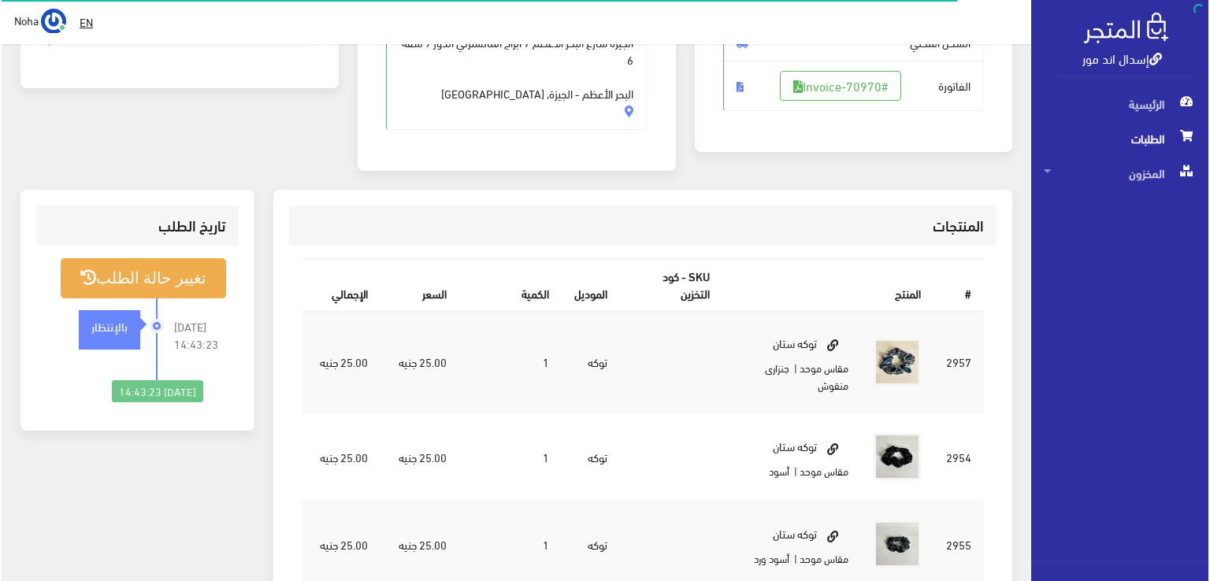
scroll to position [315, 0]
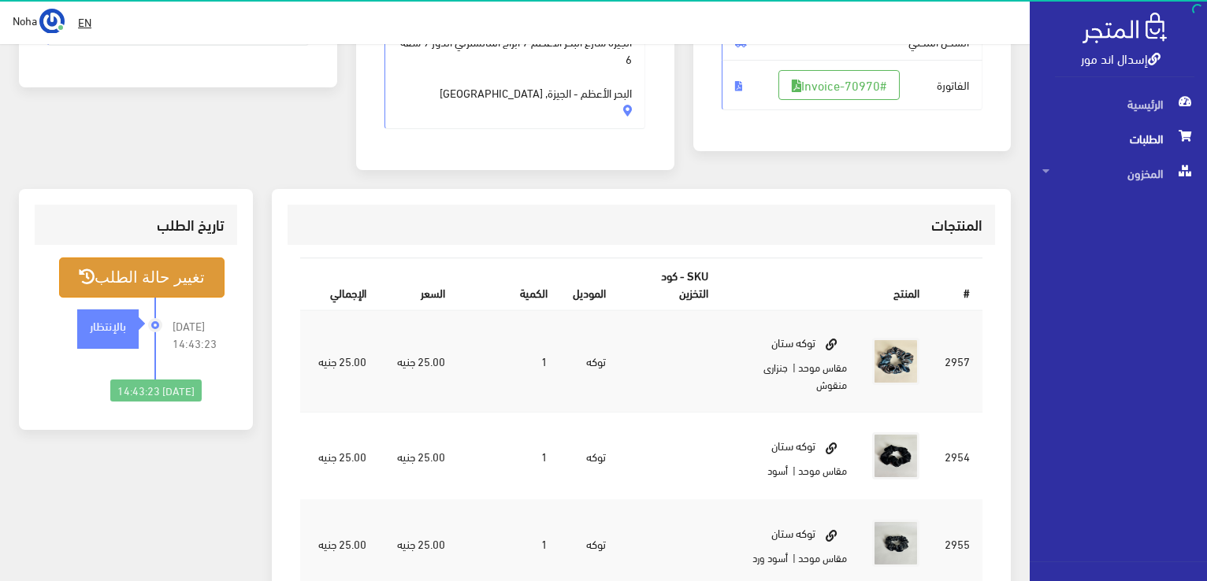
click at [151, 279] on button "تغيير حالة الطلب" at bounding box center [141, 278] width 165 height 40
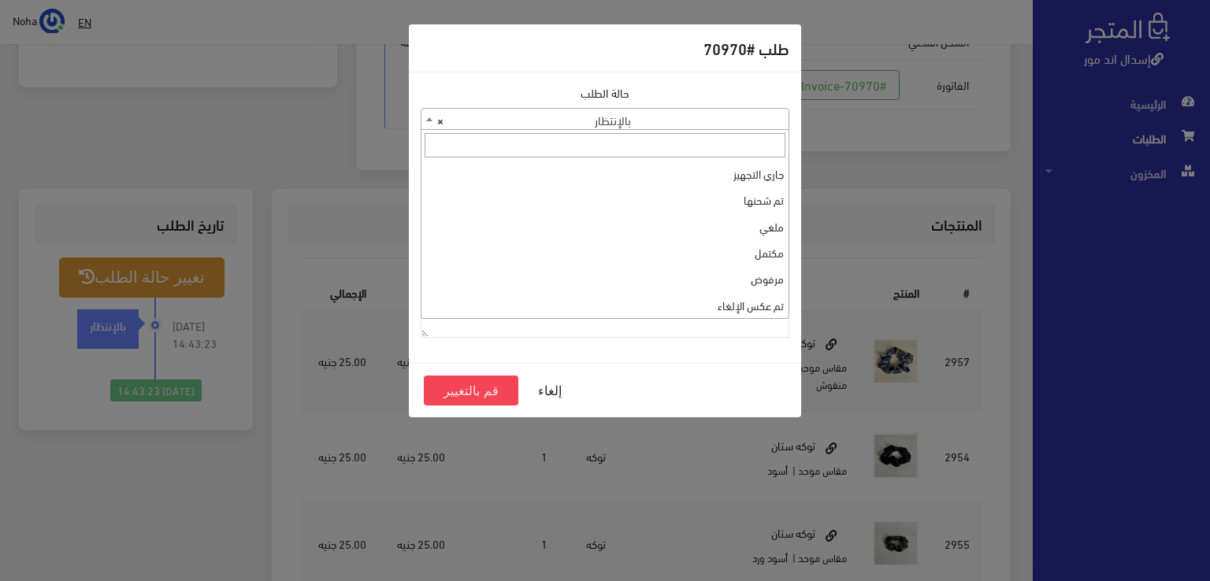
click at [426, 117] on b at bounding box center [429, 119] width 6 height 4
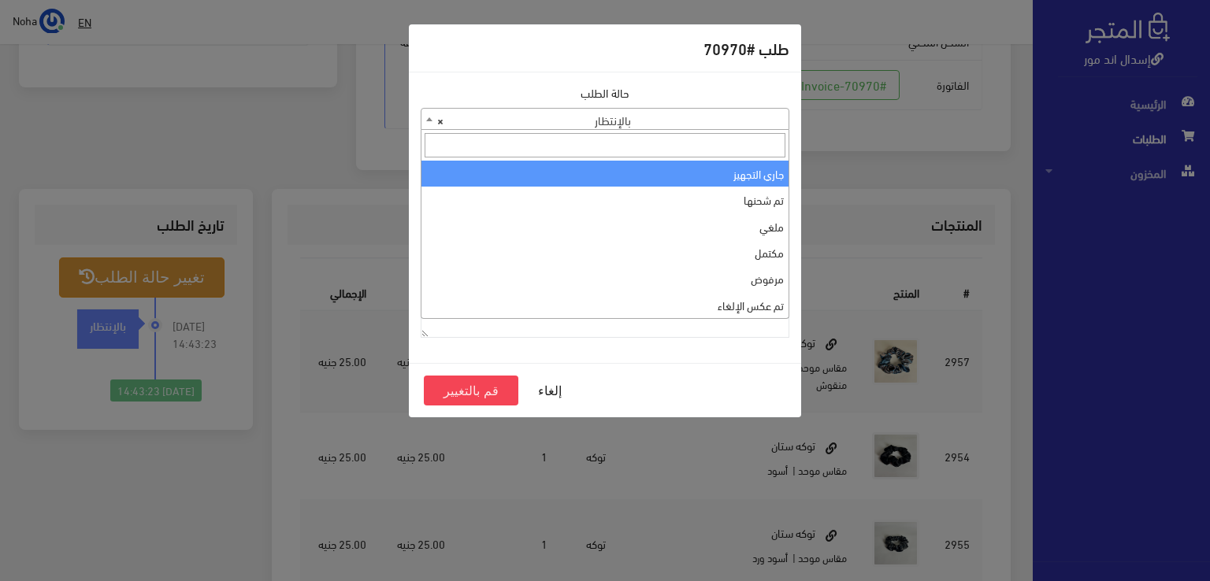
select select "1"
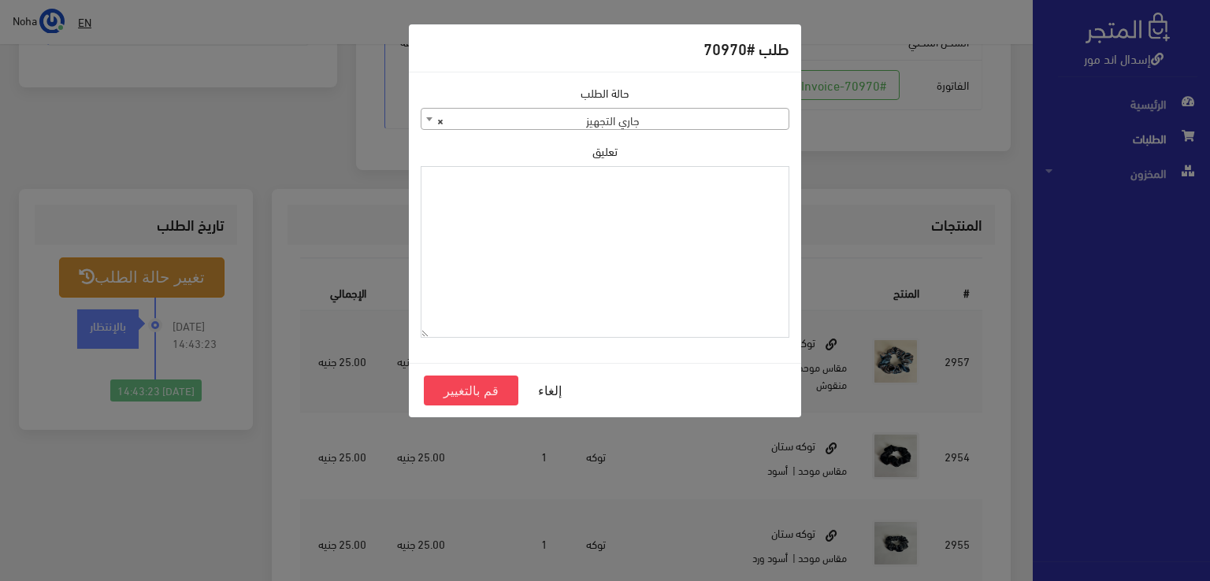
paste textarea "1129114"
type textarea "1129114"
click at [485, 388] on button "قم بالتغيير" at bounding box center [471, 391] width 95 height 30
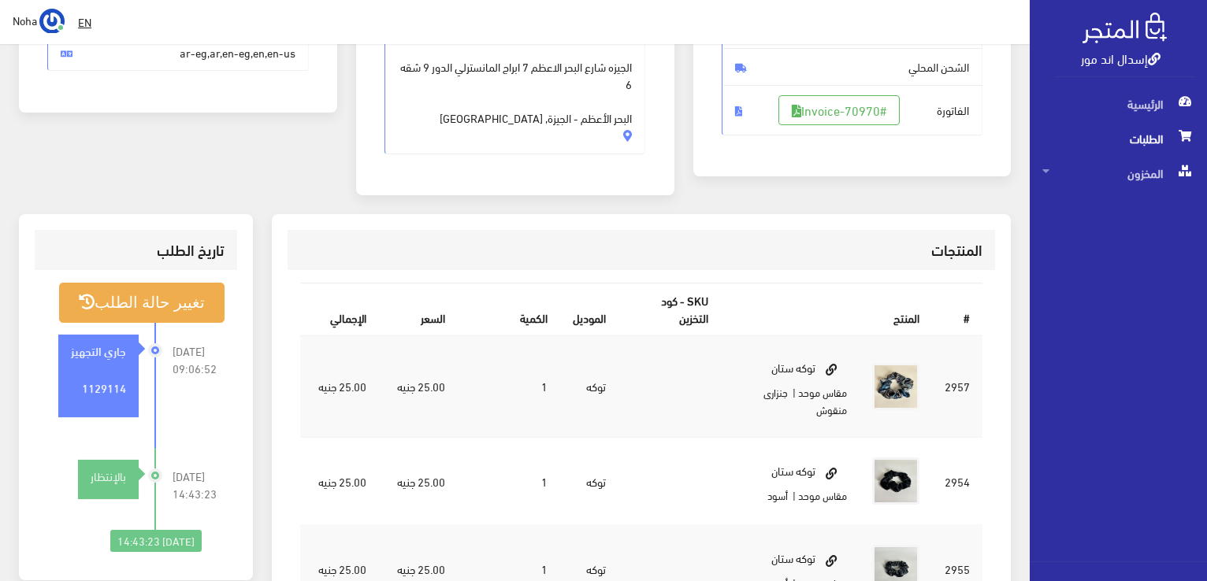
scroll to position [236, 0]
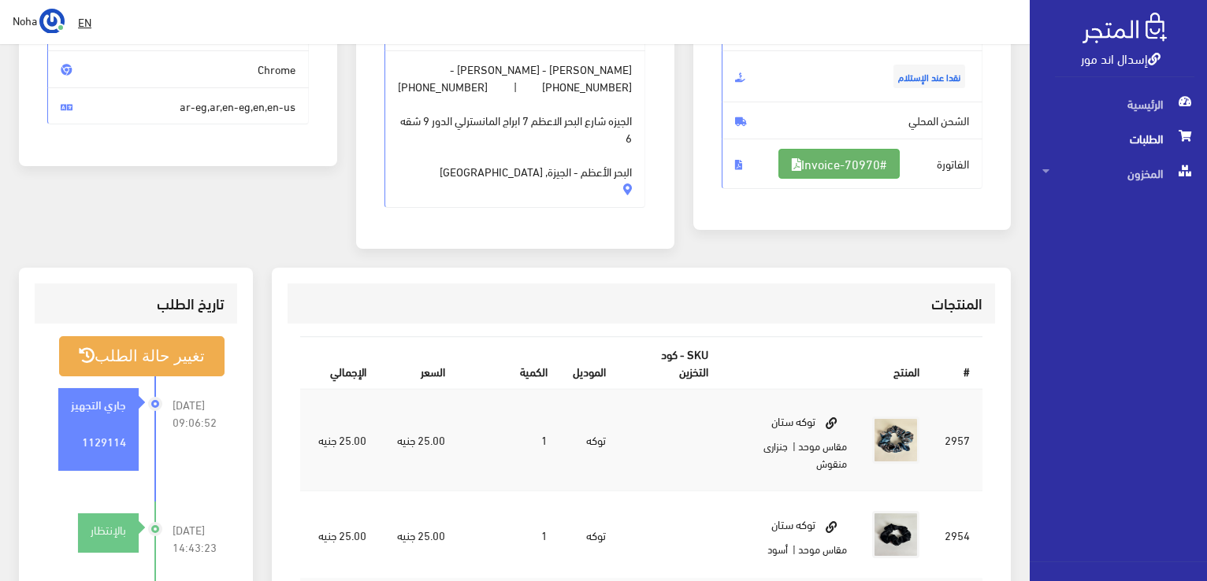
click at [869, 158] on link "#Invoice-70970" at bounding box center [838, 164] width 121 height 30
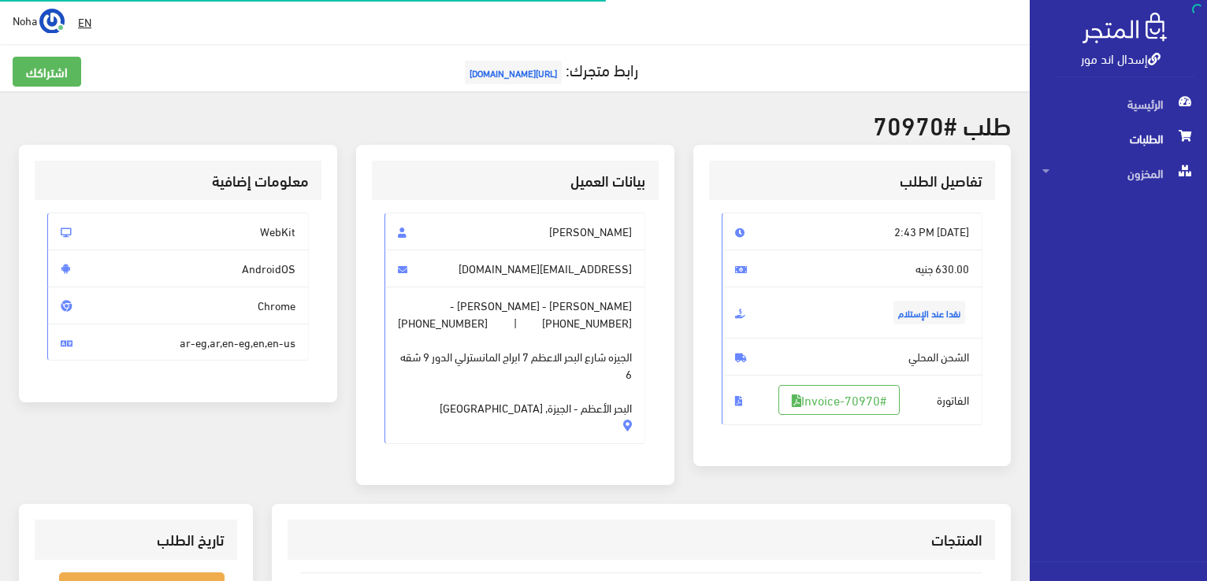
scroll to position [310, 0]
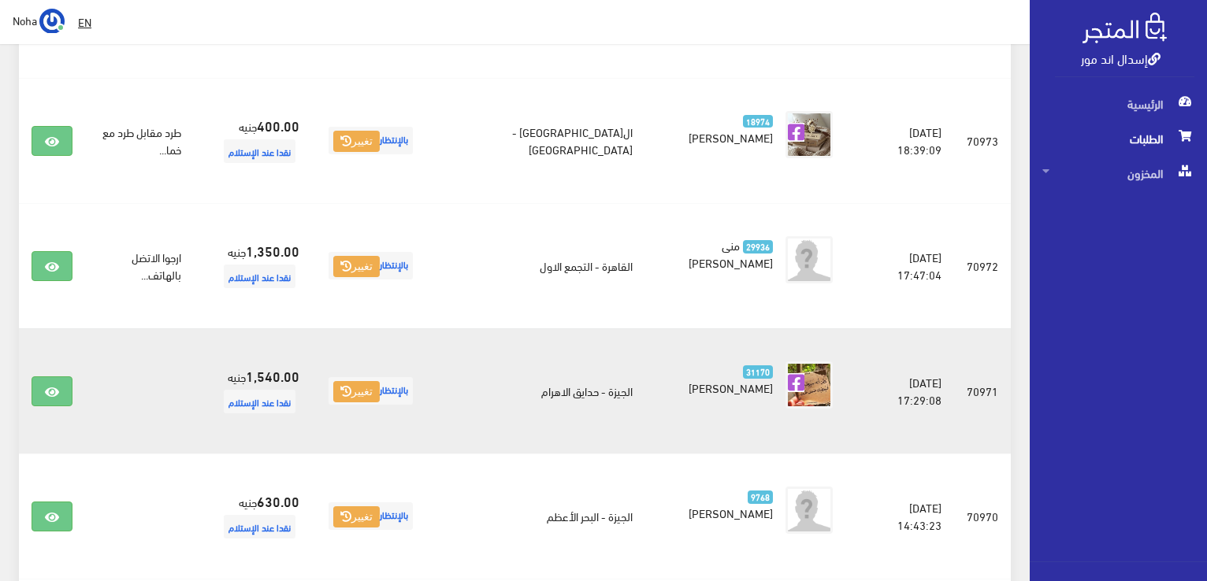
scroll to position [1615, 0]
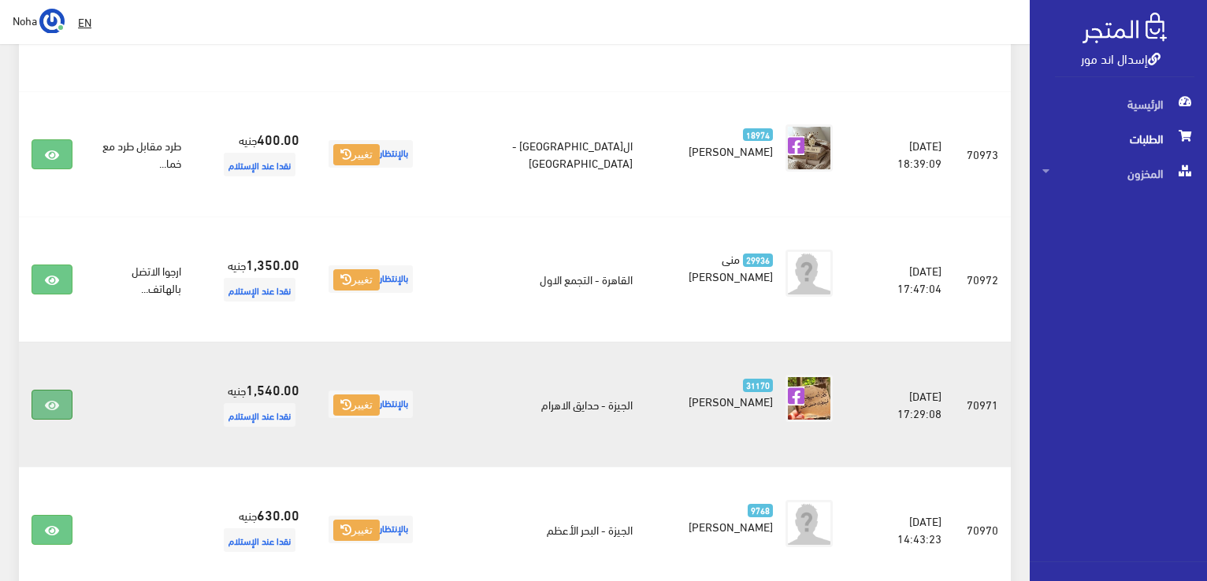
click at [49, 399] on icon at bounding box center [52, 405] width 14 height 13
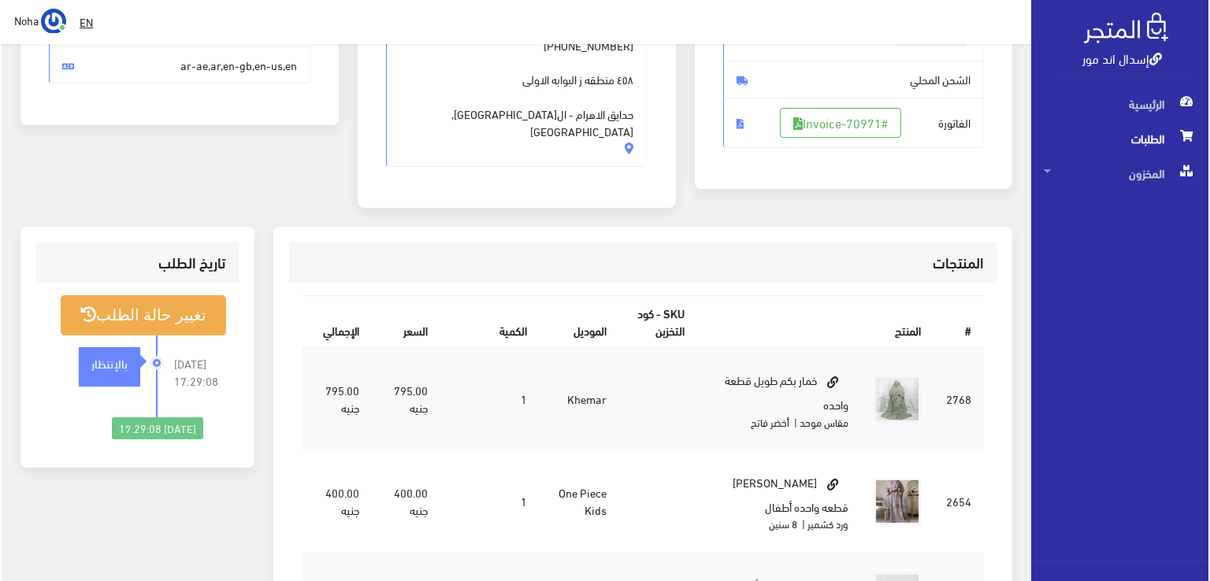
scroll to position [315, 0]
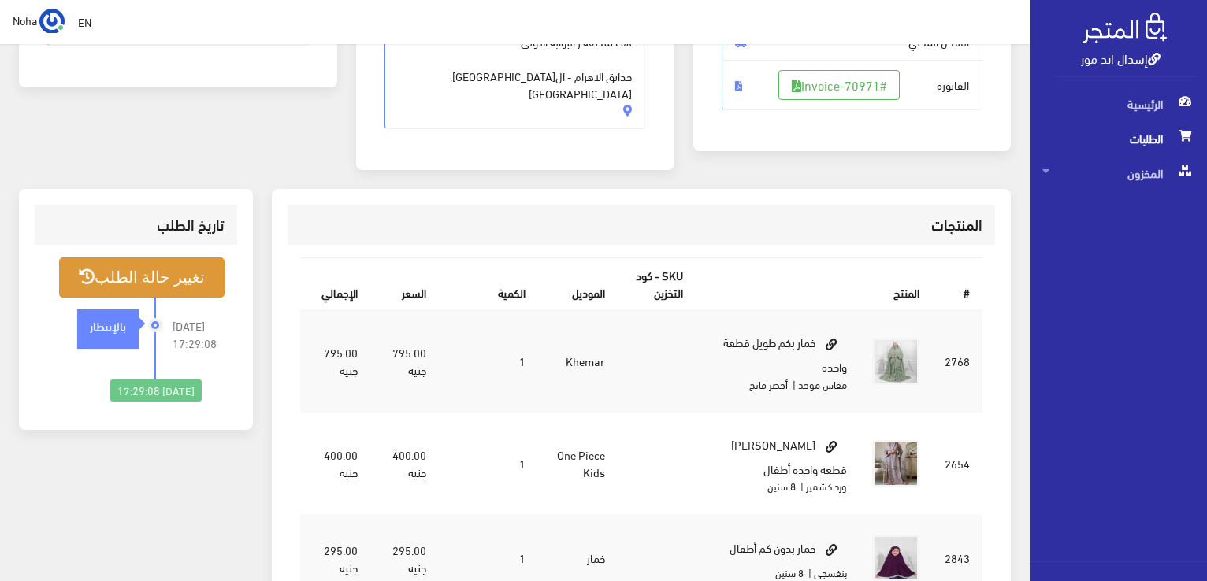
click at [181, 258] on button "تغيير حالة الطلب" at bounding box center [141, 278] width 165 height 40
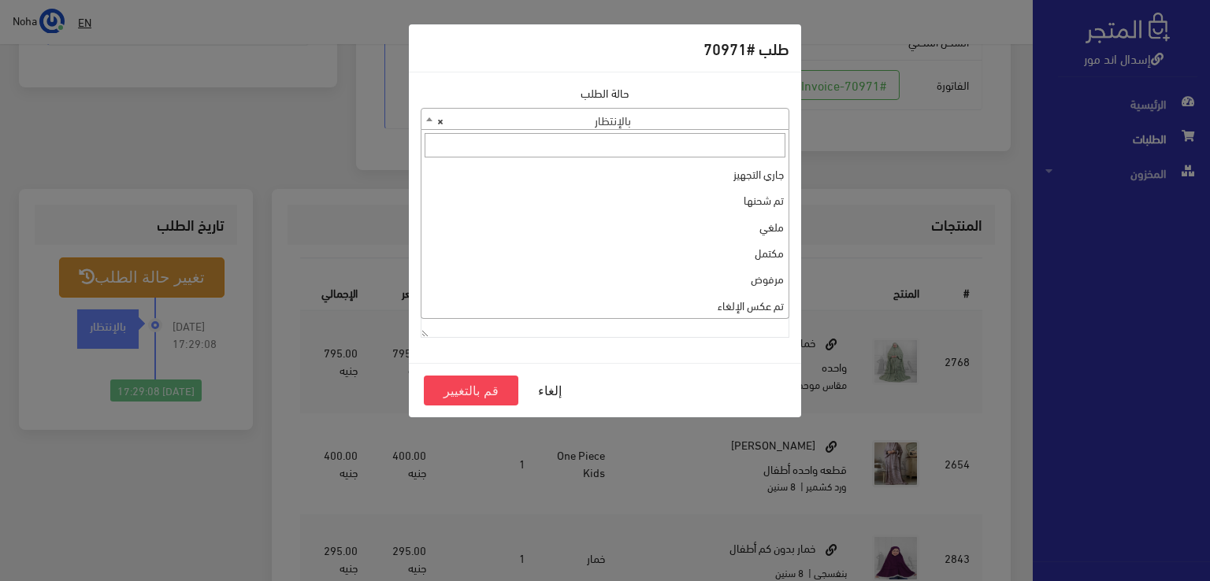
click at [428, 119] on b at bounding box center [429, 119] width 6 height 4
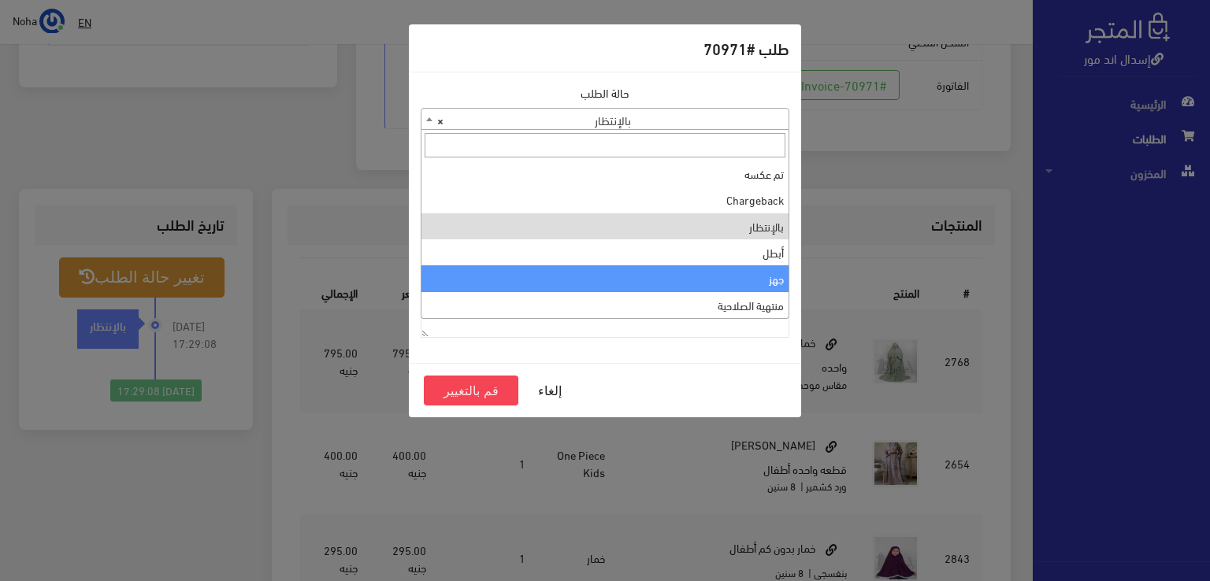
scroll to position [0, 0]
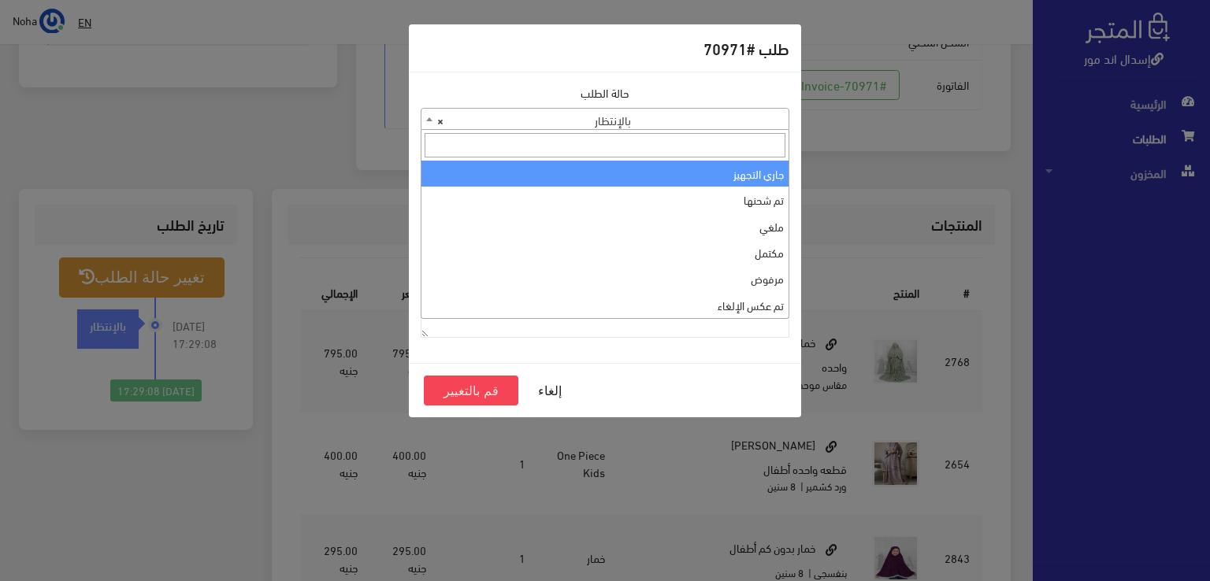
select select "1"
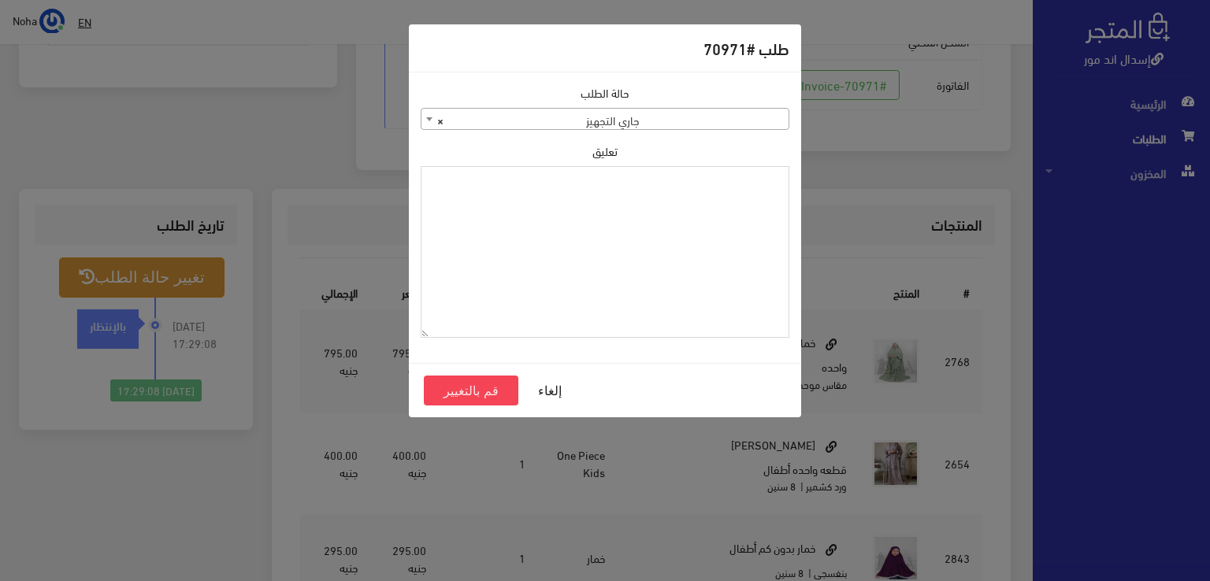
paste textarea "1129114"
type textarea "1129114"
click at [479, 388] on button "قم بالتغيير" at bounding box center [471, 391] width 95 height 30
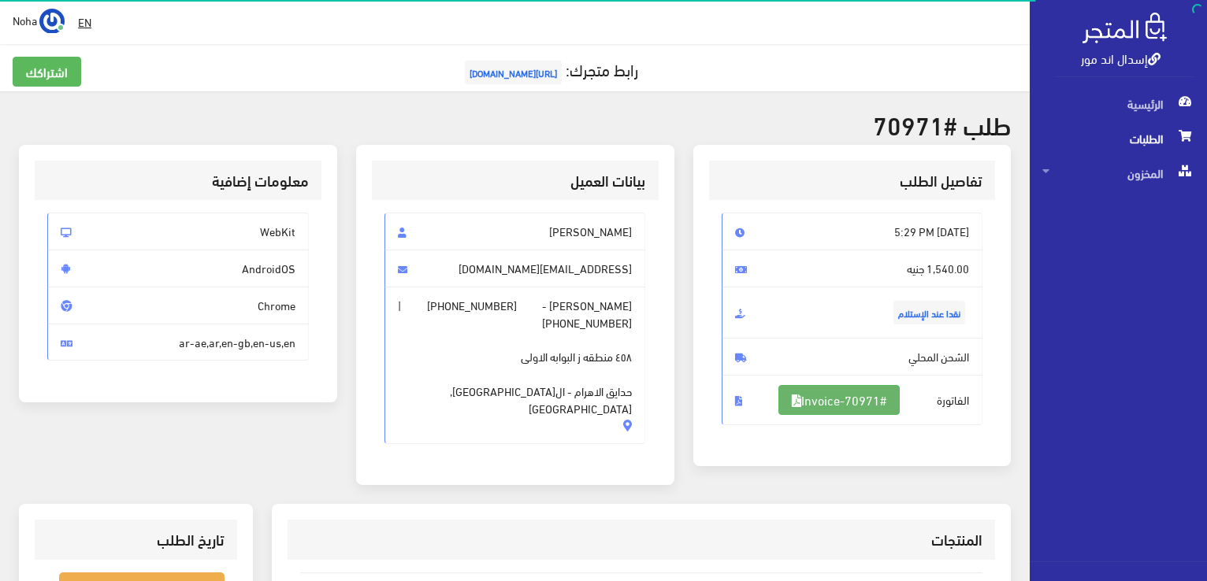
click at [863, 399] on link "#Invoice-70971" at bounding box center [838, 400] width 121 height 30
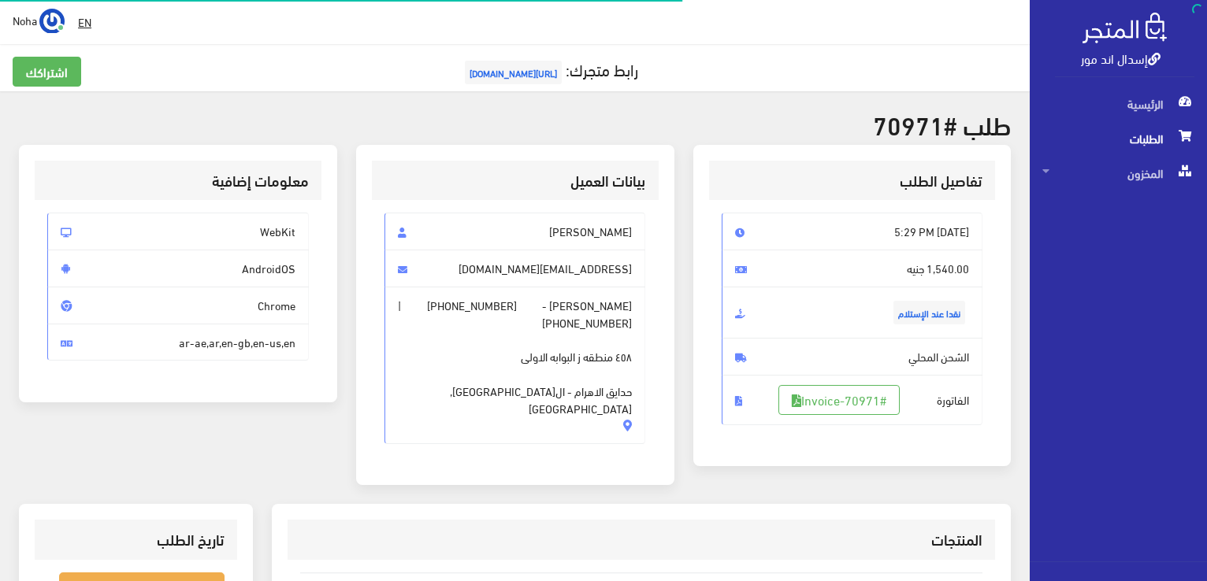
scroll to position [310, 0]
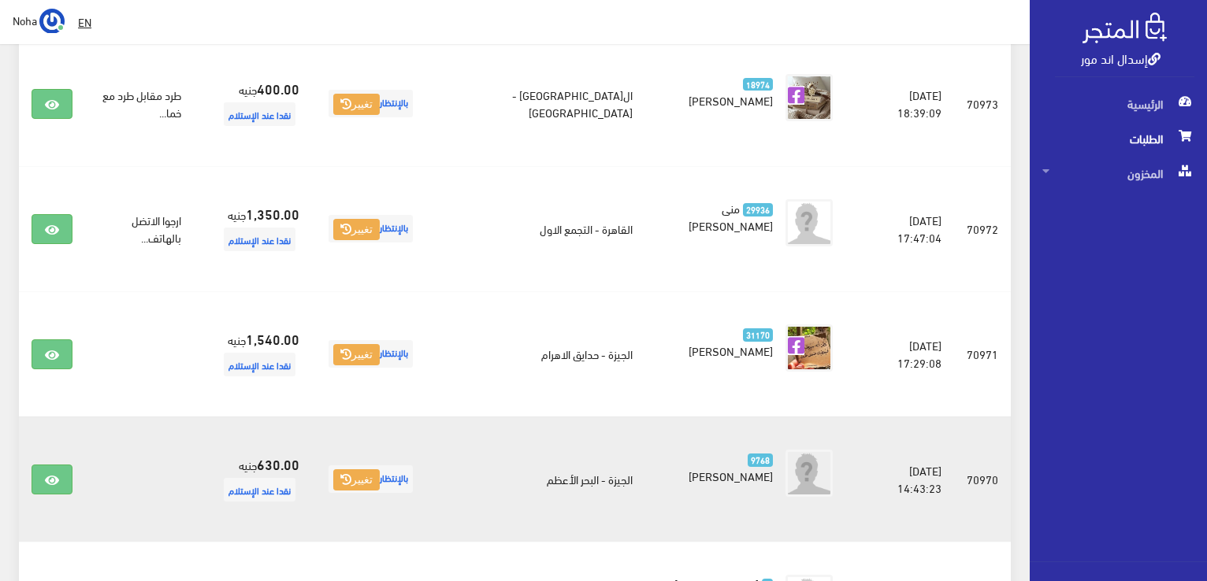
scroll to position [1615, 0]
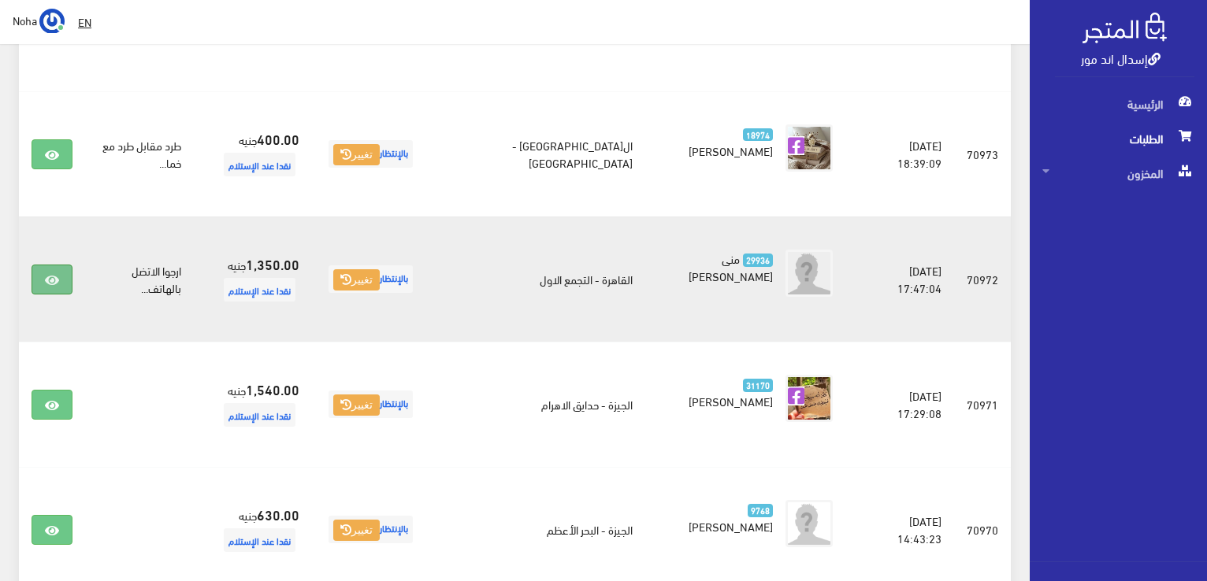
click at [50, 274] on icon at bounding box center [52, 280] width 14 height 13
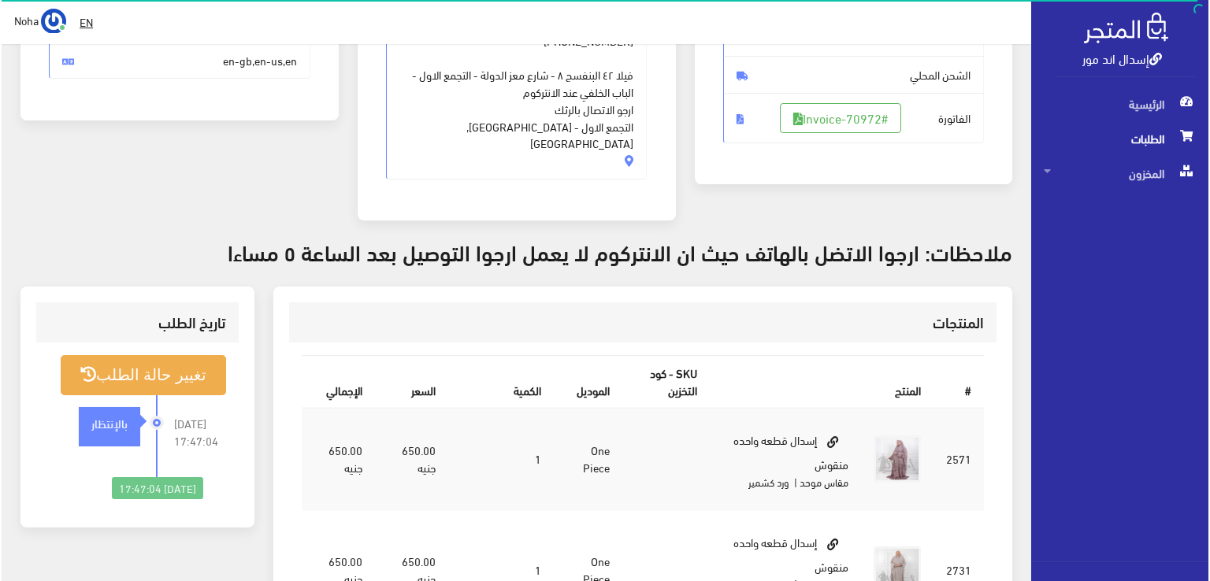
scroll to position [315, 0]
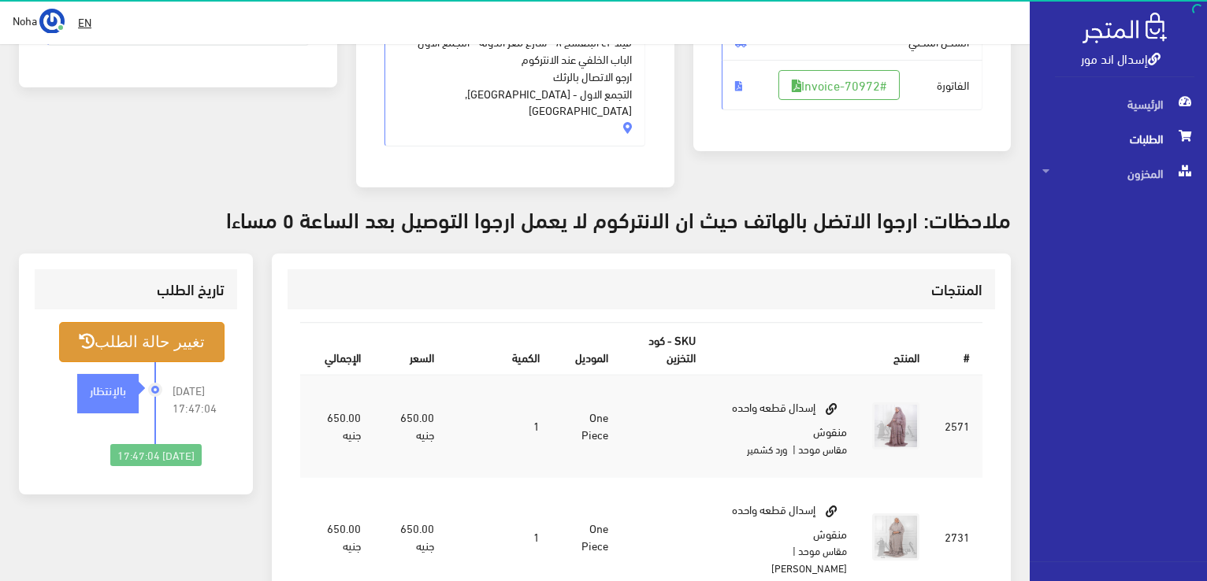
click at [172, 322] on button "تغيير حالة الطلب" at bounding box center [141, 342] width 165 height 40
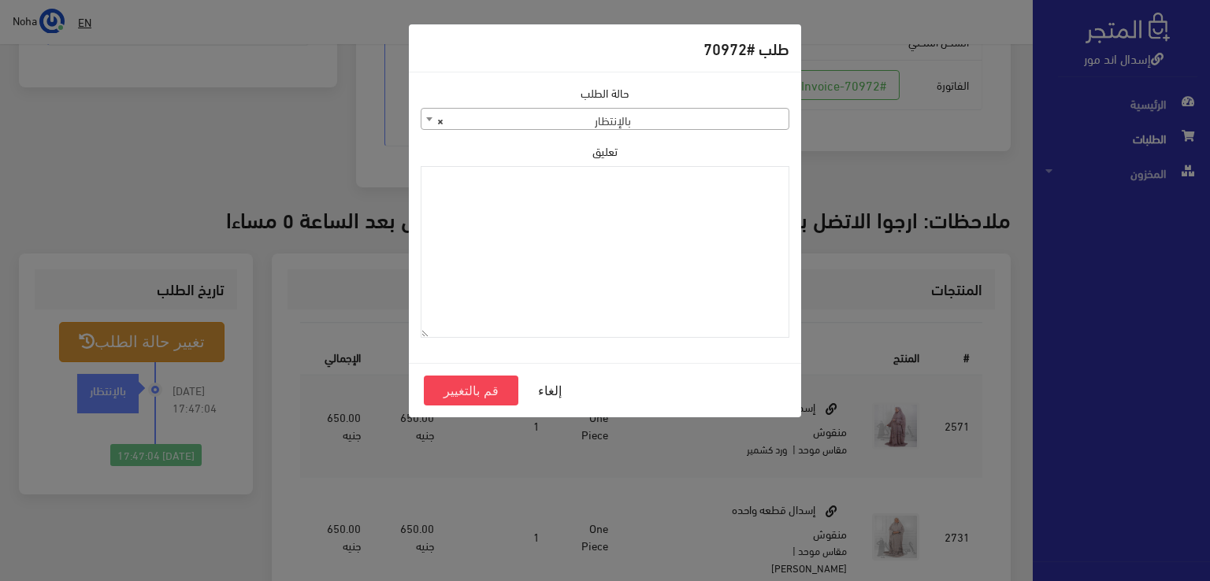
click at [428, 117] on span at bounding box center [429, 119] width 16 height 20
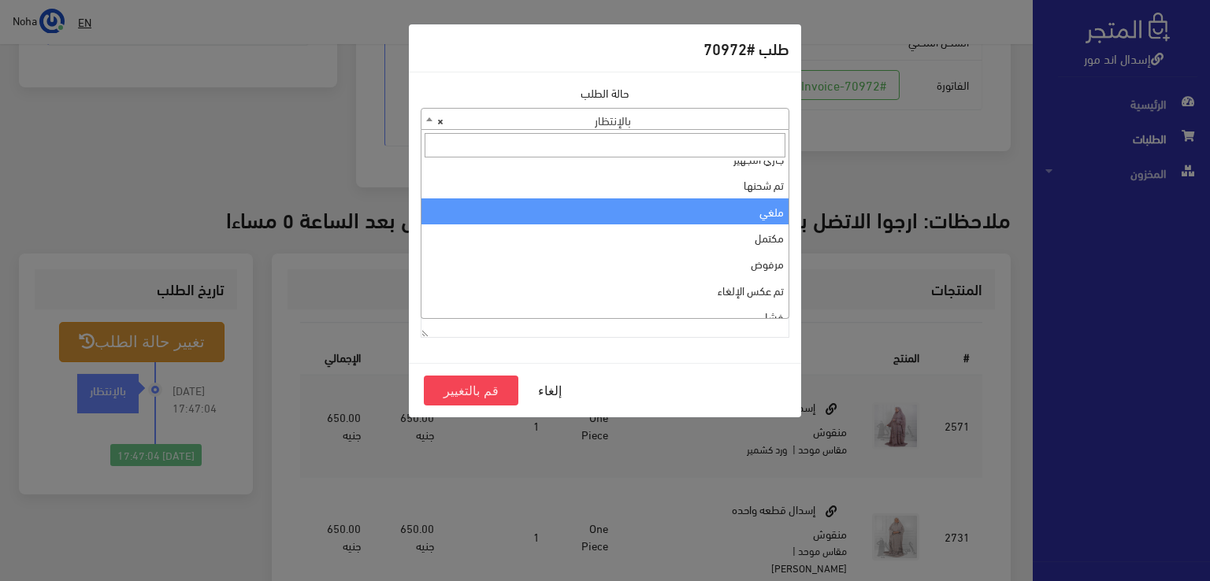
scroll to position [0, 0]
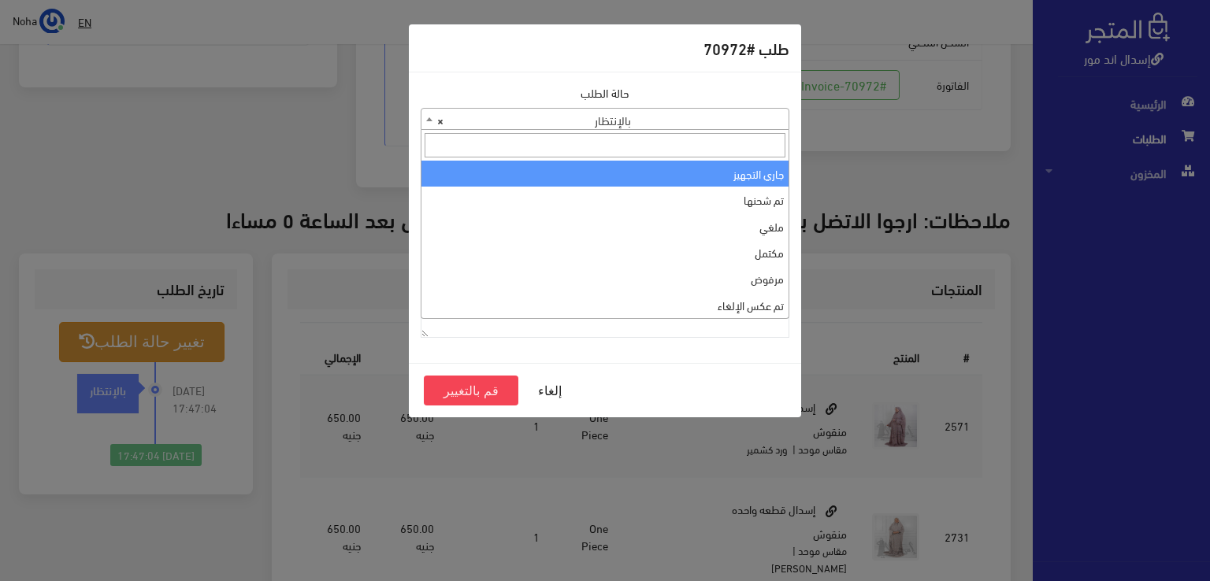
select select "1"
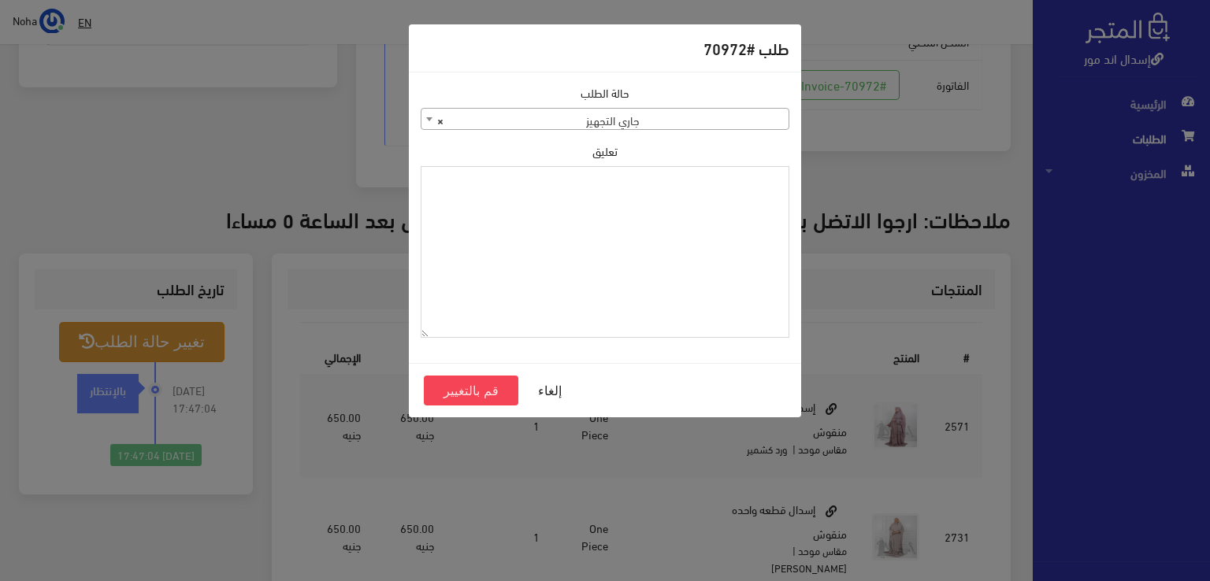
paste textarea "1129114"
type textarea "1129114"
click at [491, 388] on button "قم بالتغيير" at bounding box center [471, 391] width 95 height 30
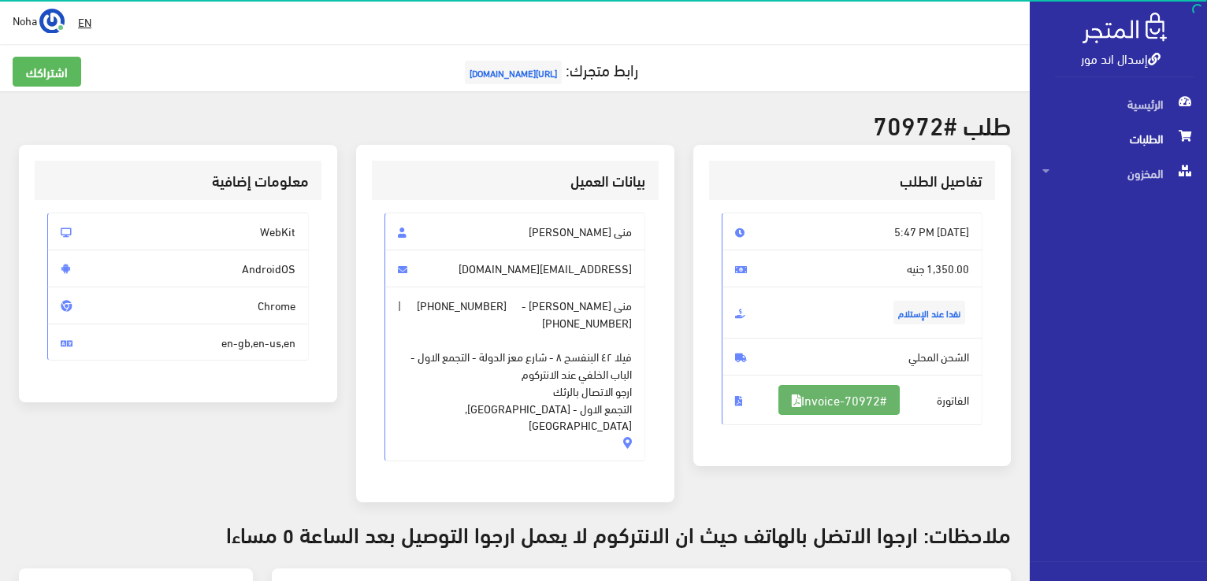
click at [858, 394] on link "#Invoice-70972" at bounding box center [838, 400] width 121 height 30
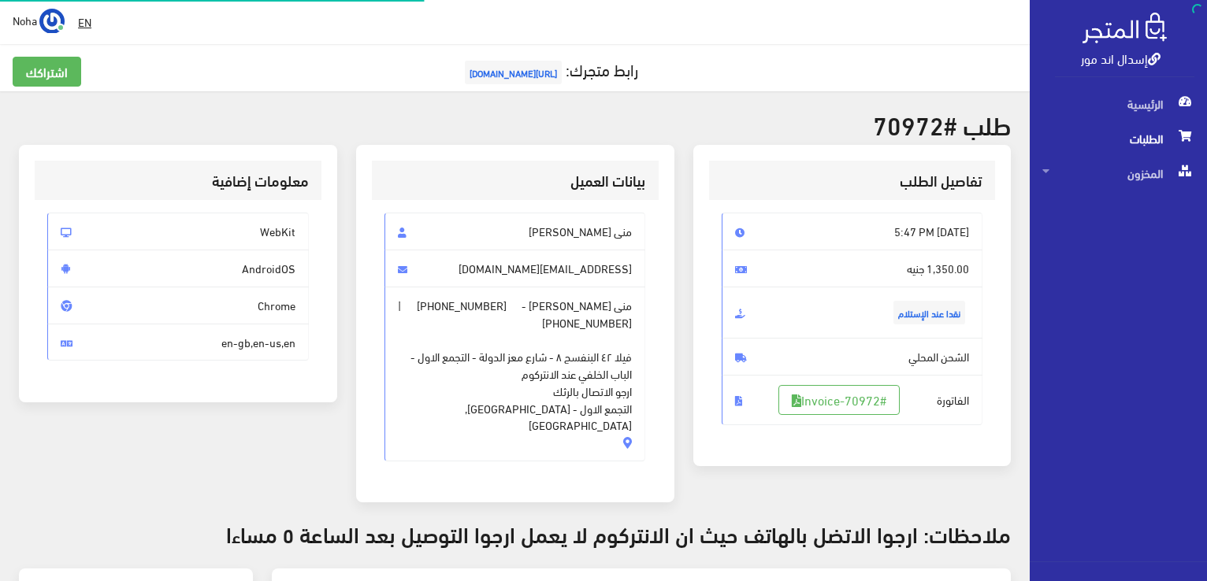
scroll to position [310, 0]
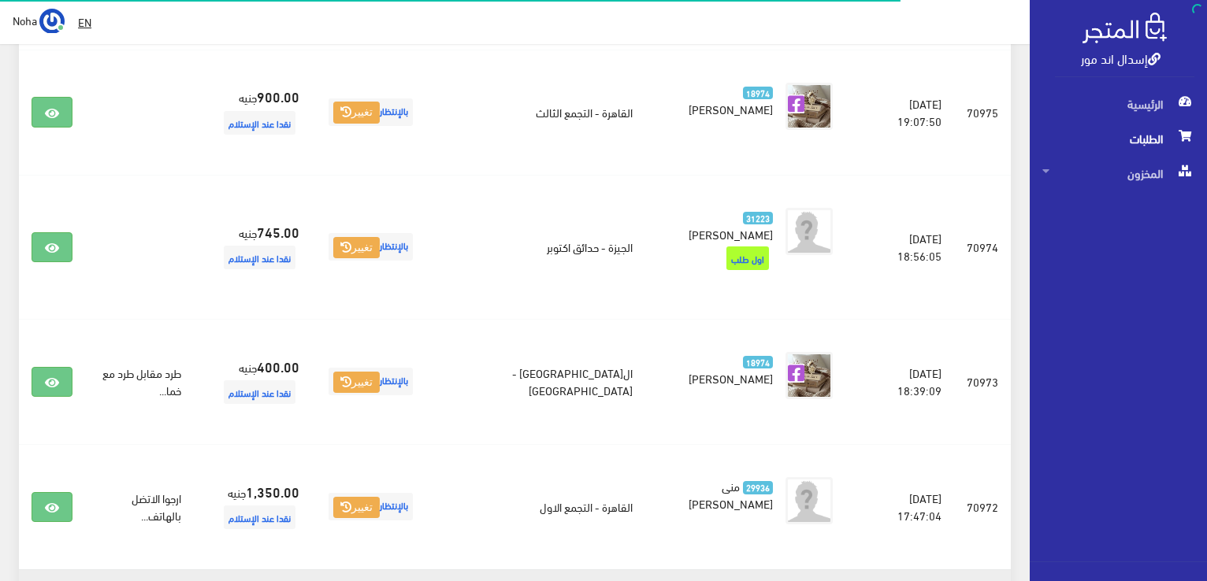
scroll to position [1379, 0]
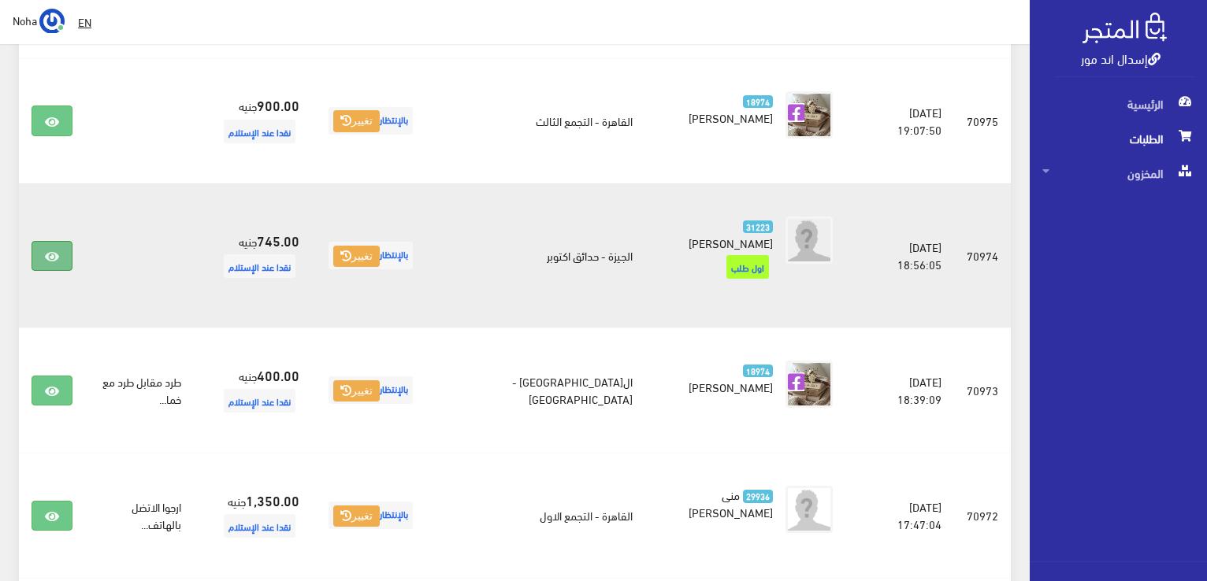
click at [54, 250] on icon at bounding box center [52, 256] width 14 height 13
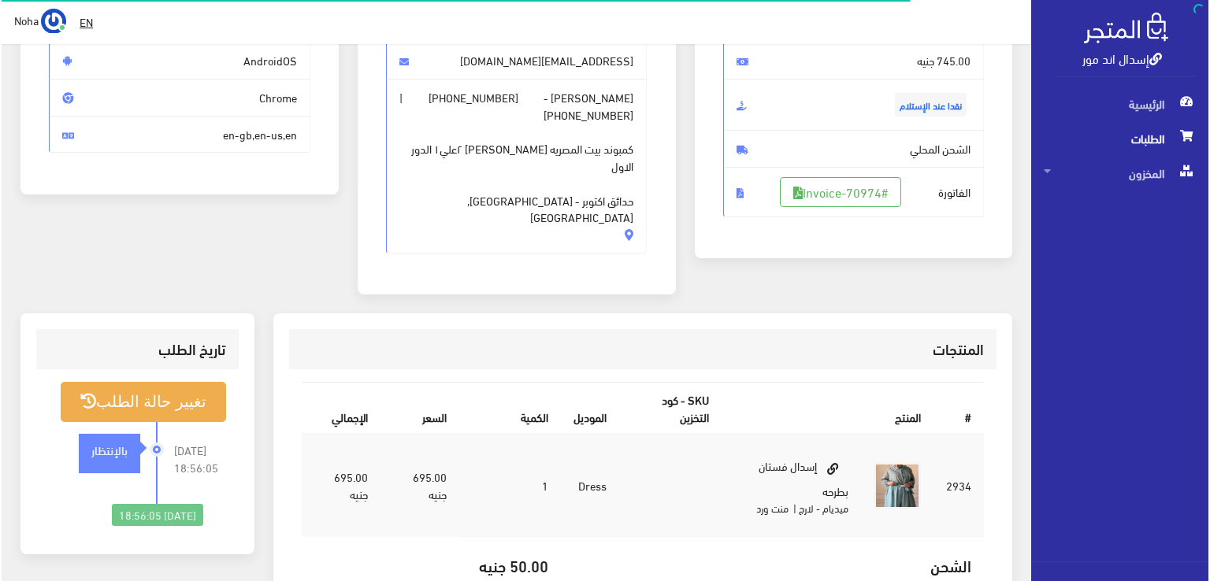
scroll to position [236, 0]
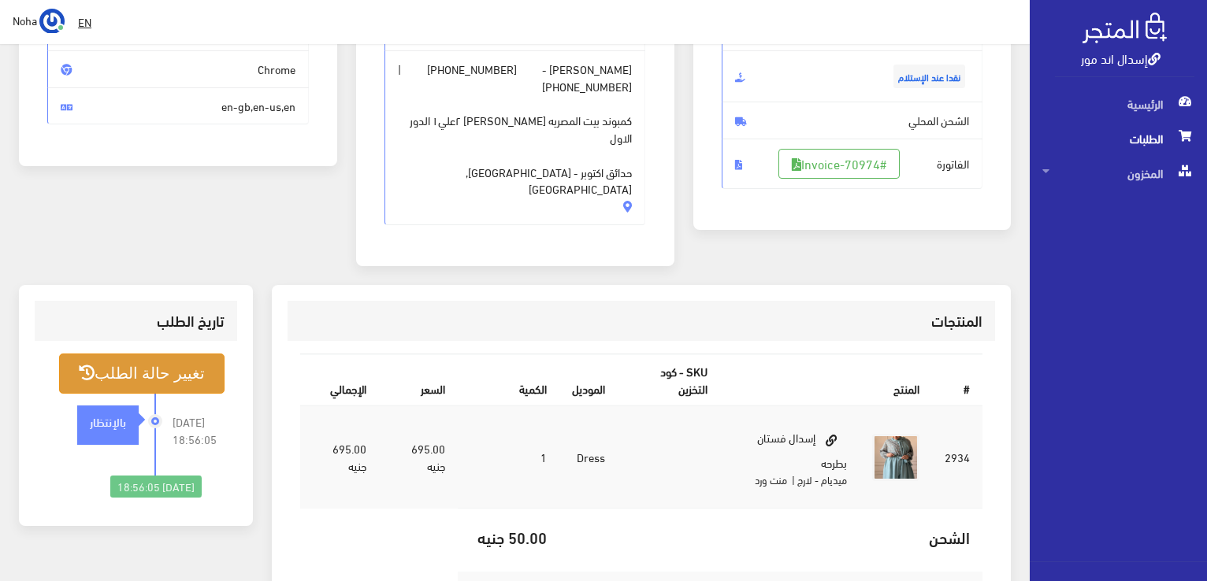
click at [196, 354] on button "تغيير حالة الطلب" at bounding box center [141, 374] width 165 height 40
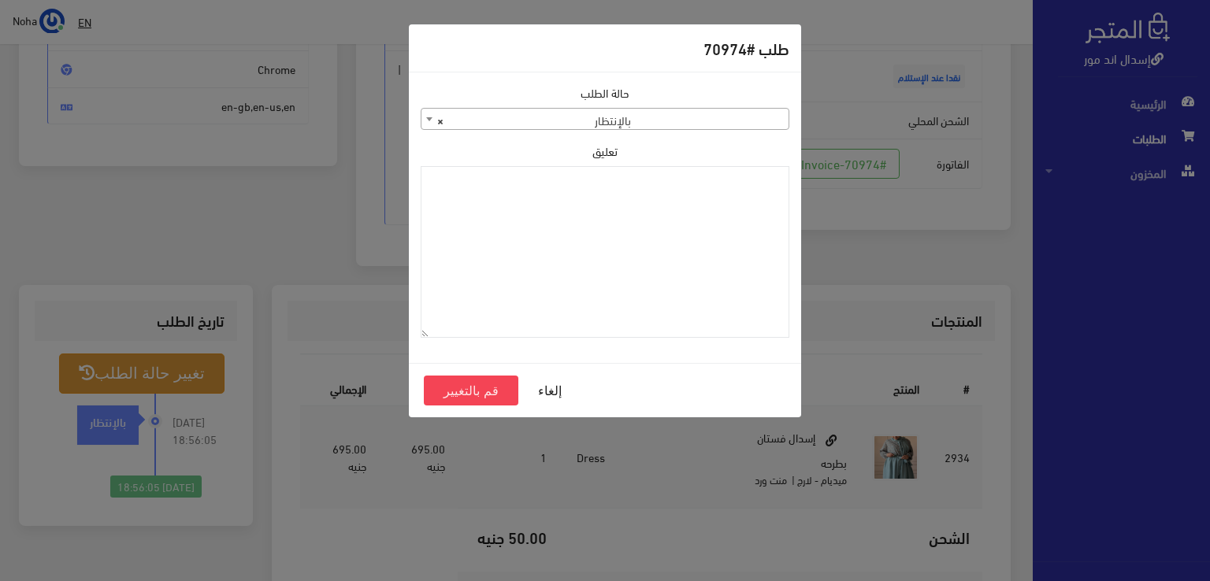
click at [423, 118] on span at bounding box center [429, 119] width 16 height 20
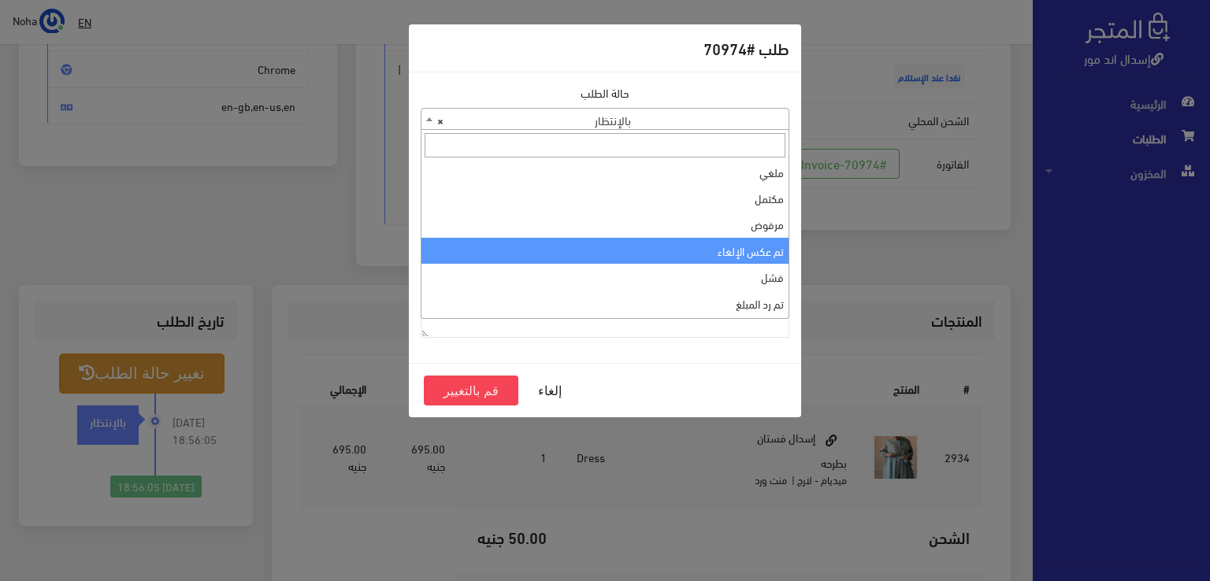
scroll to position [0, 0]
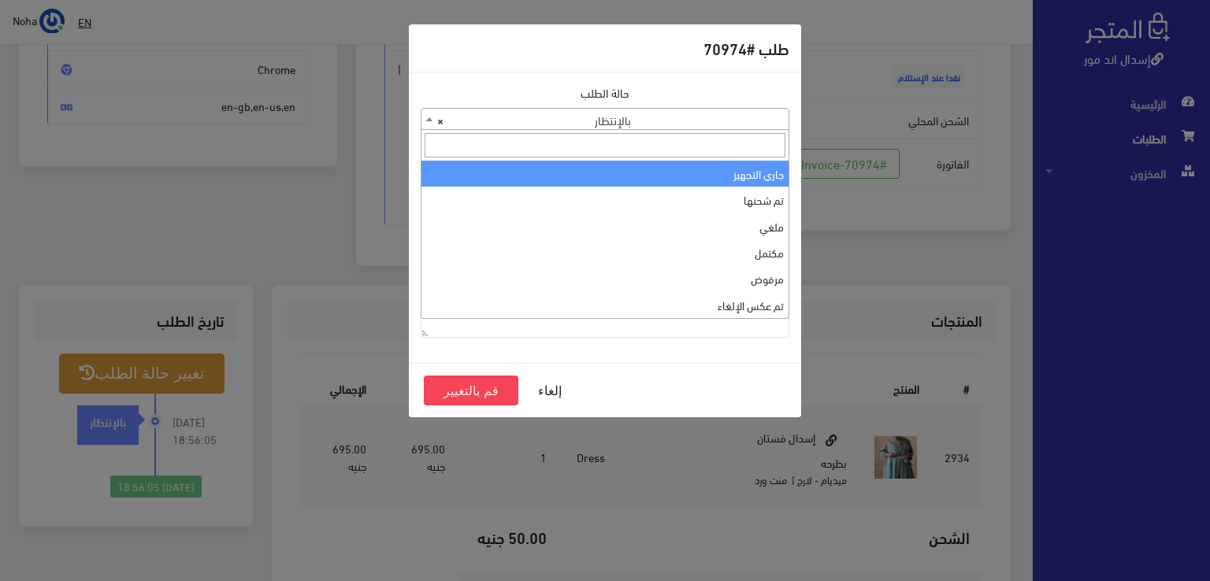
select select "1"
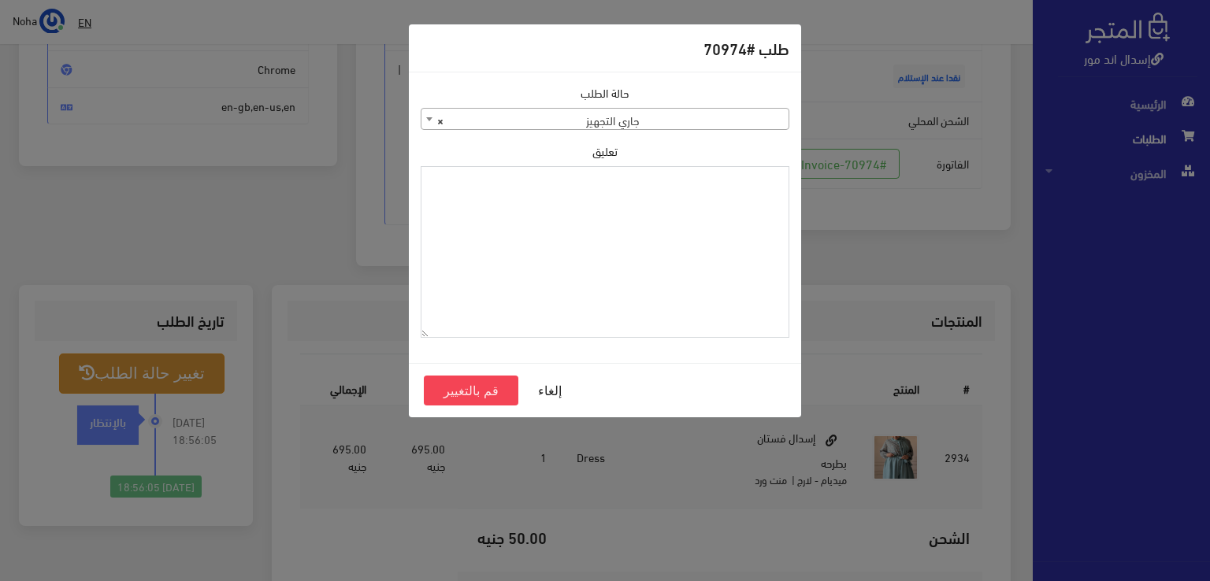
paste textarea "1129114"
type textarea "1129114"
click at [489, 382] on button "قم بالتغيير" at bounding box center [471, 391] width 95 height 30
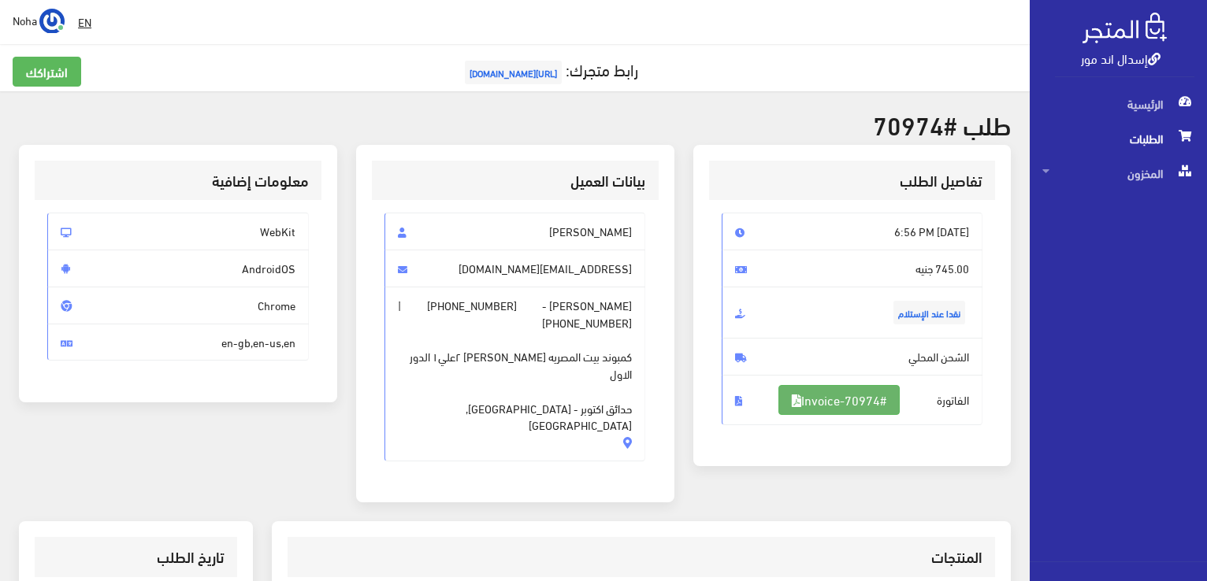
click at [842, 398] on link "#Invoice-70974" at bounding box center [838, 400] width 121 height 30
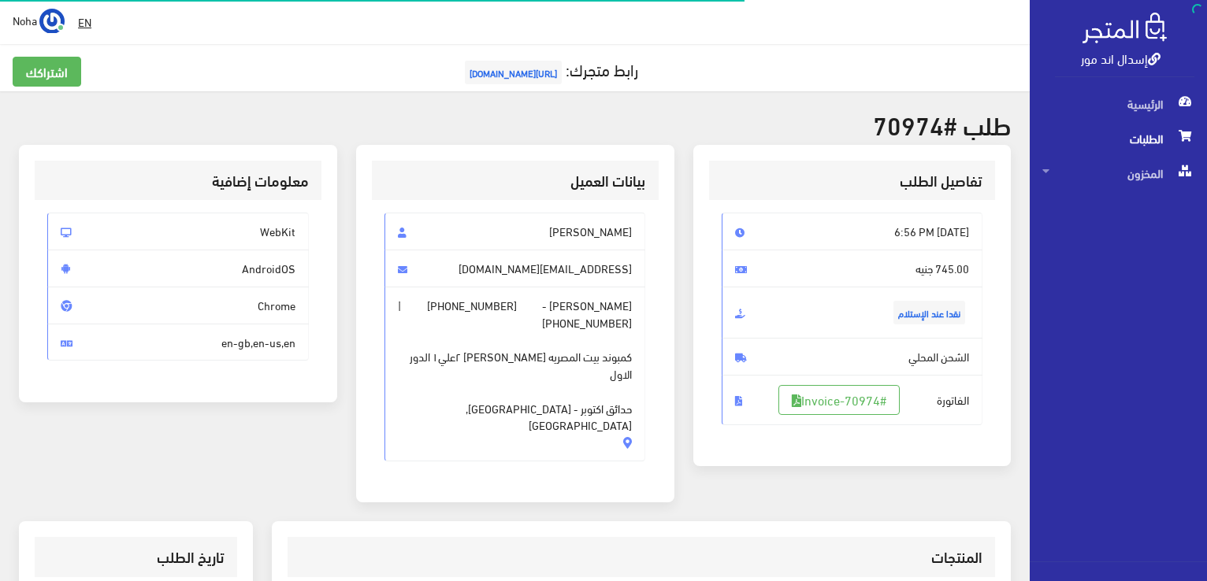
scroll to position [226, 0]
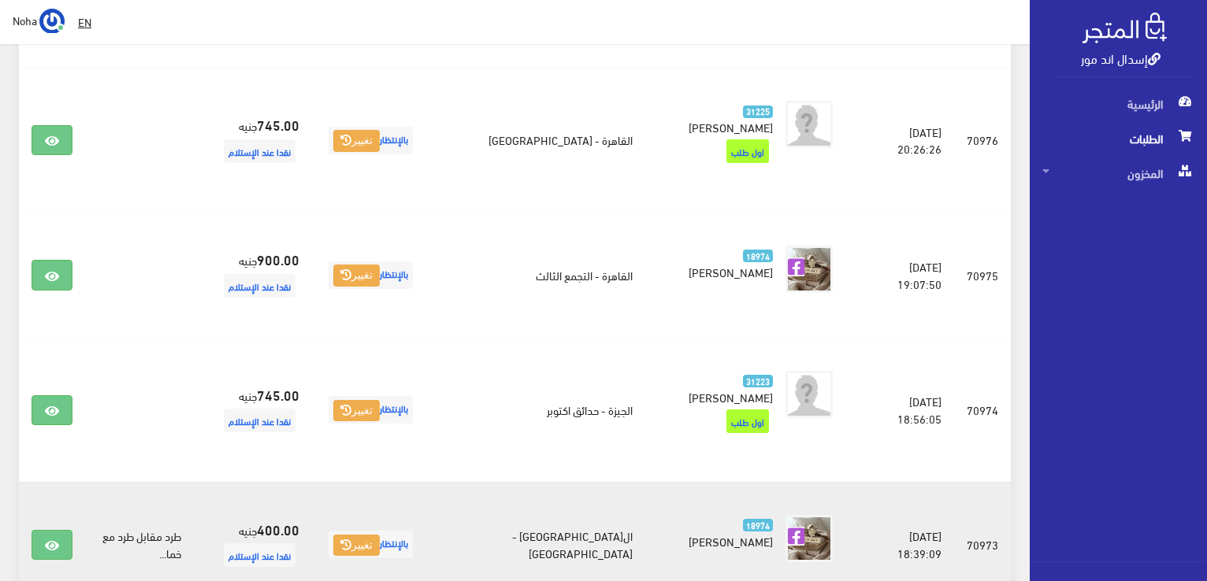
scroll to position [1222, 0]
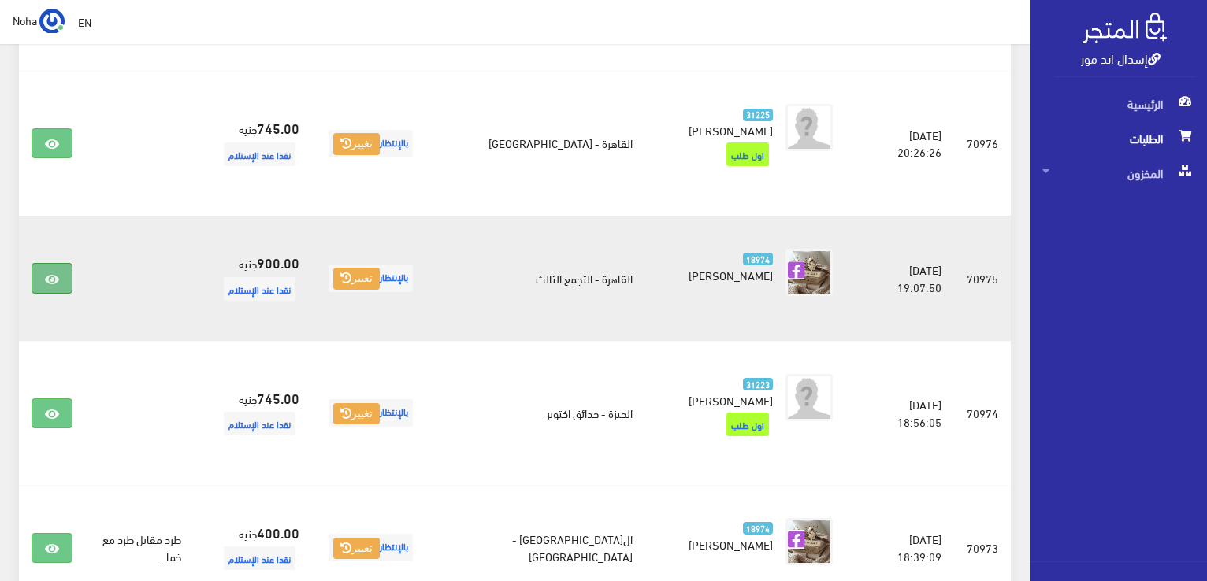
click at [47, 273] on icon at bounding box center [52, 279] width 14 height 13
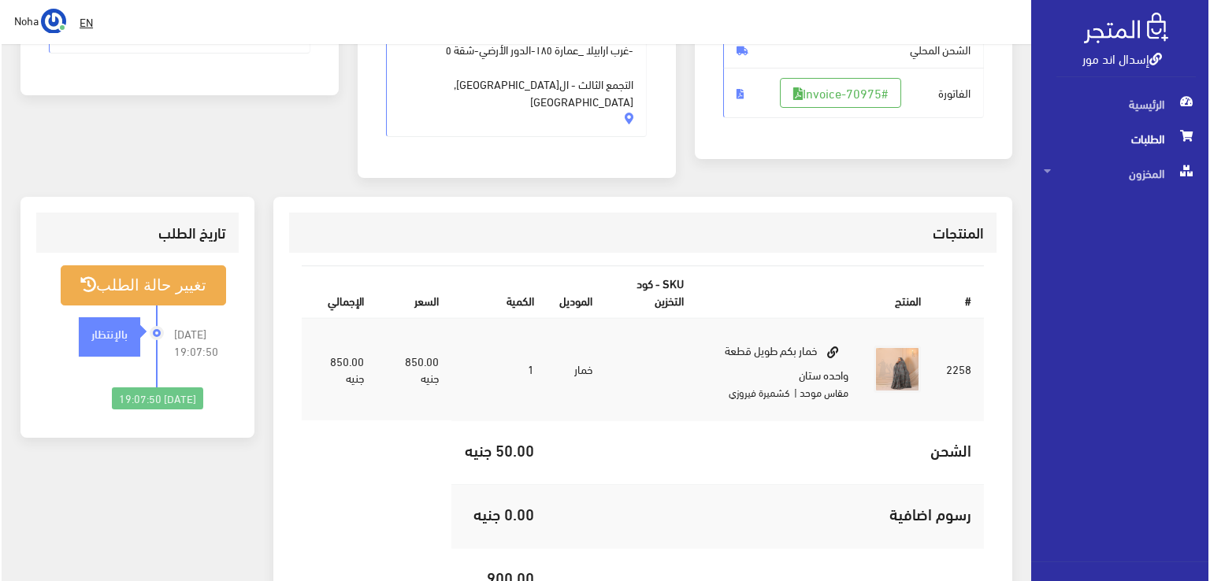
scroll to position [315, 0]
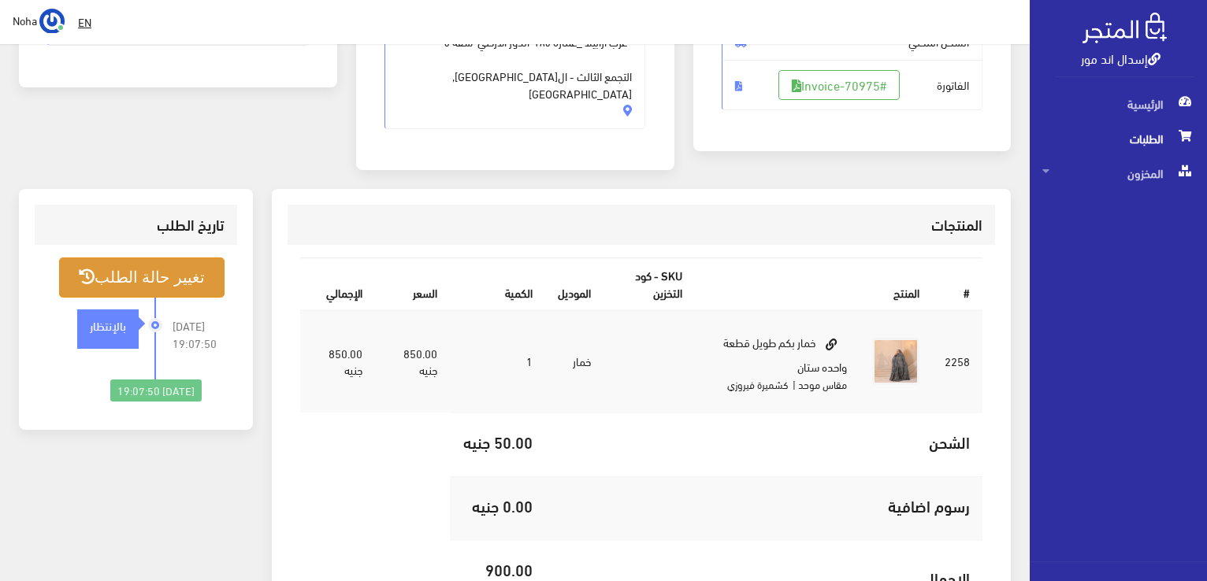
click at [167, 258] on button "تغيير حالة الطلب" at bounding box center [141, 278] width 165 height 40
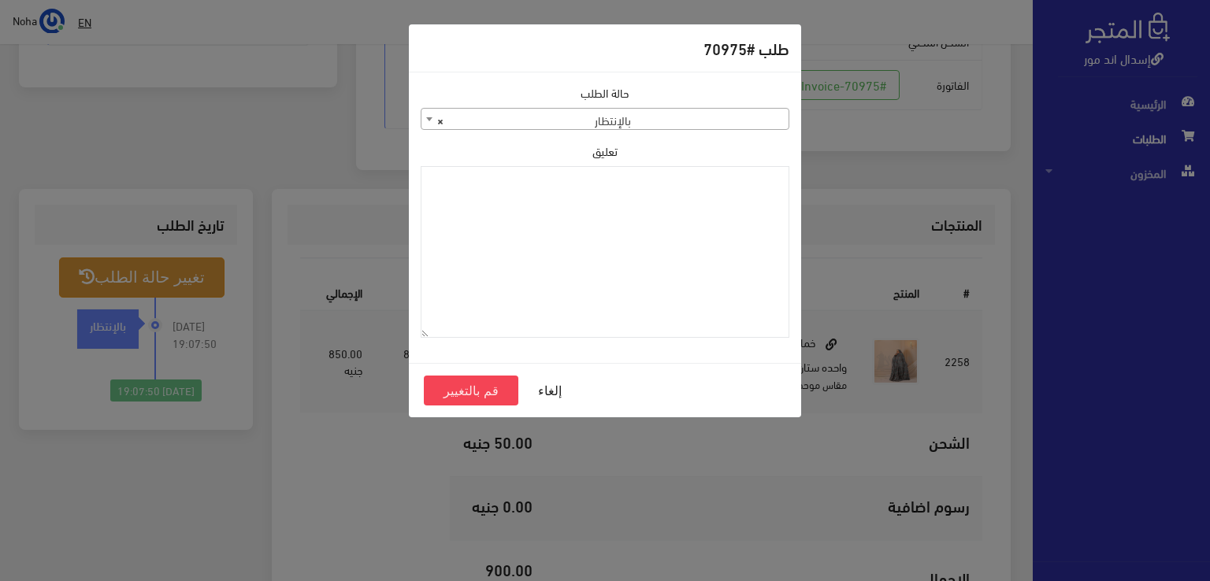
click at [427, 119] on b at bounding box center [429, 119] width 6 height 4
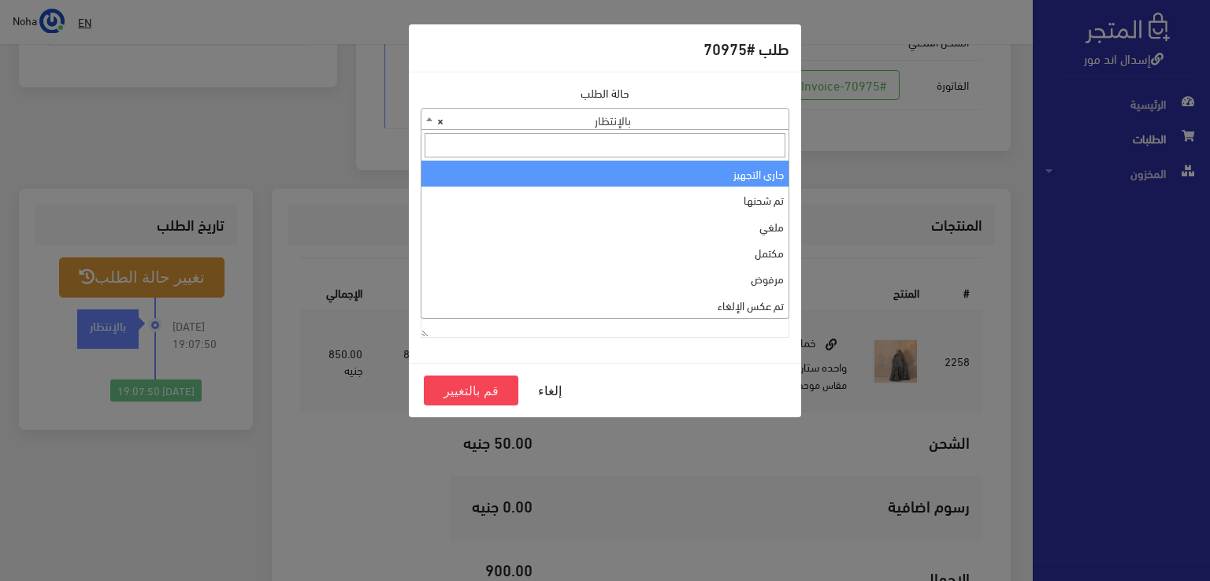
select select "1"
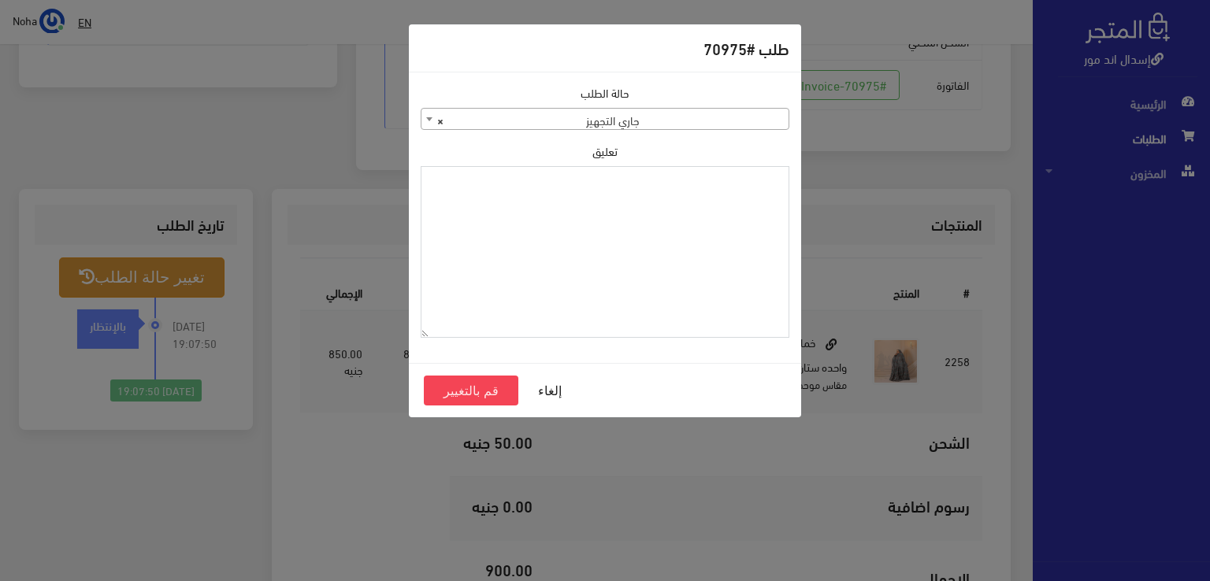
paste textarea "1129114"
type textarea "1129114"
click at [485, 384] on button "قم بالتغيير" at bounding box center [471, 391] width 95 height 30
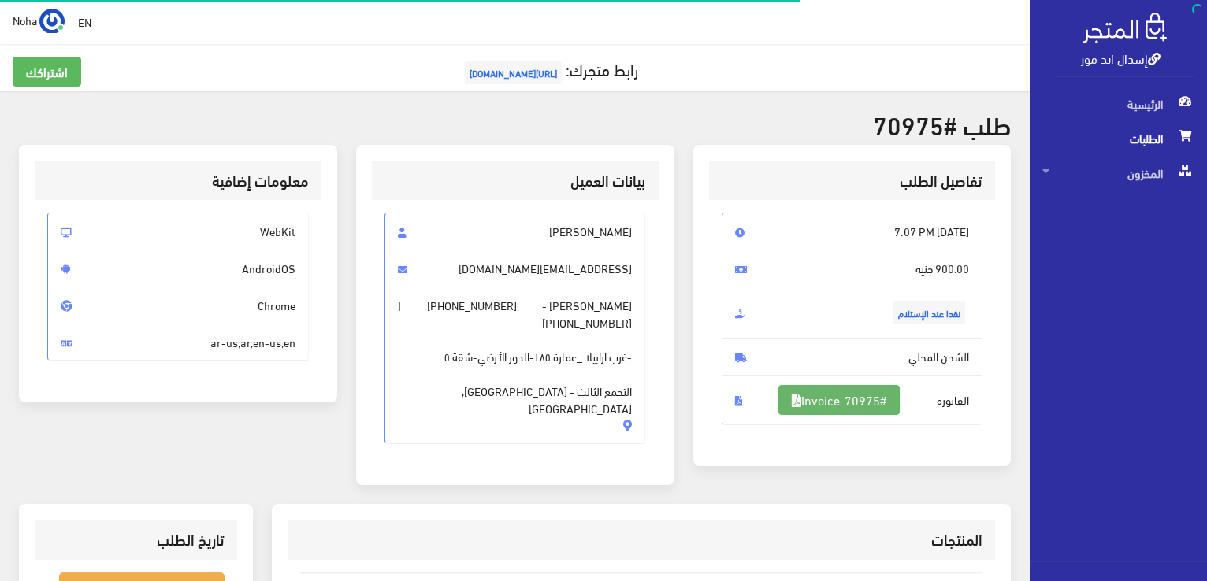
click at [852, 398] on link "#Invoice-70975" at bounding box center [838, 400] width 121 height 30
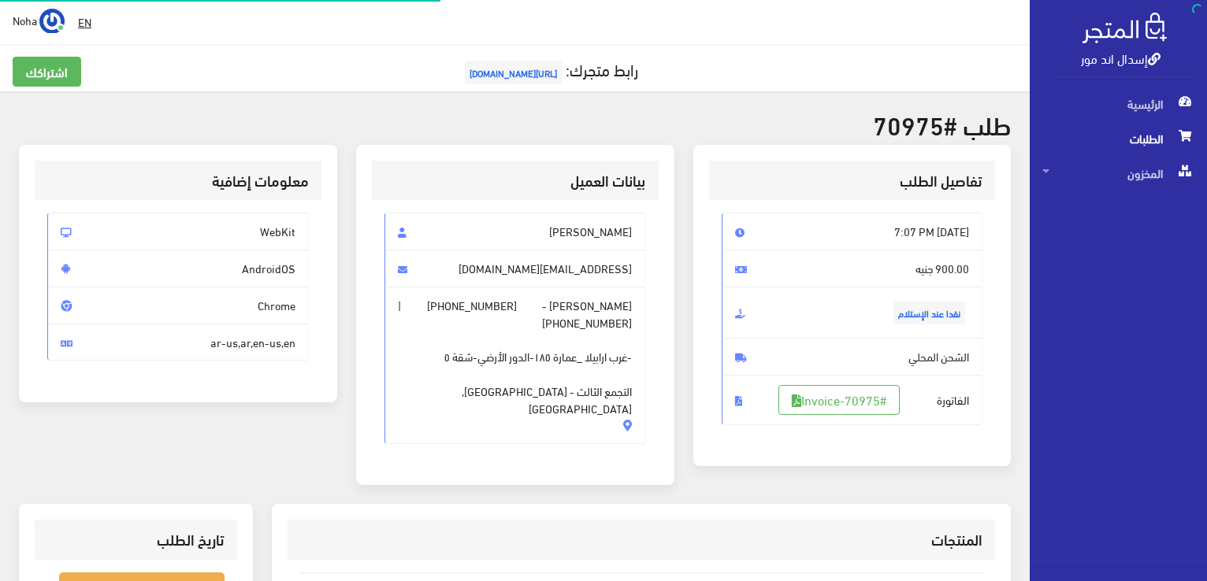
scroll to position [310, 0]
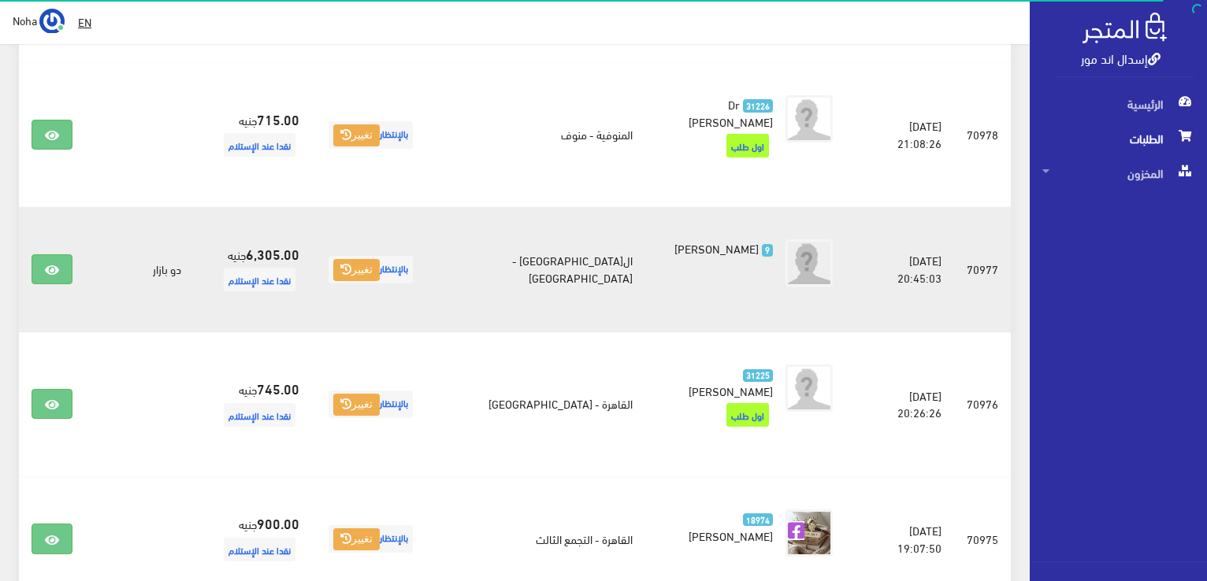
scroll to position [907, 0]
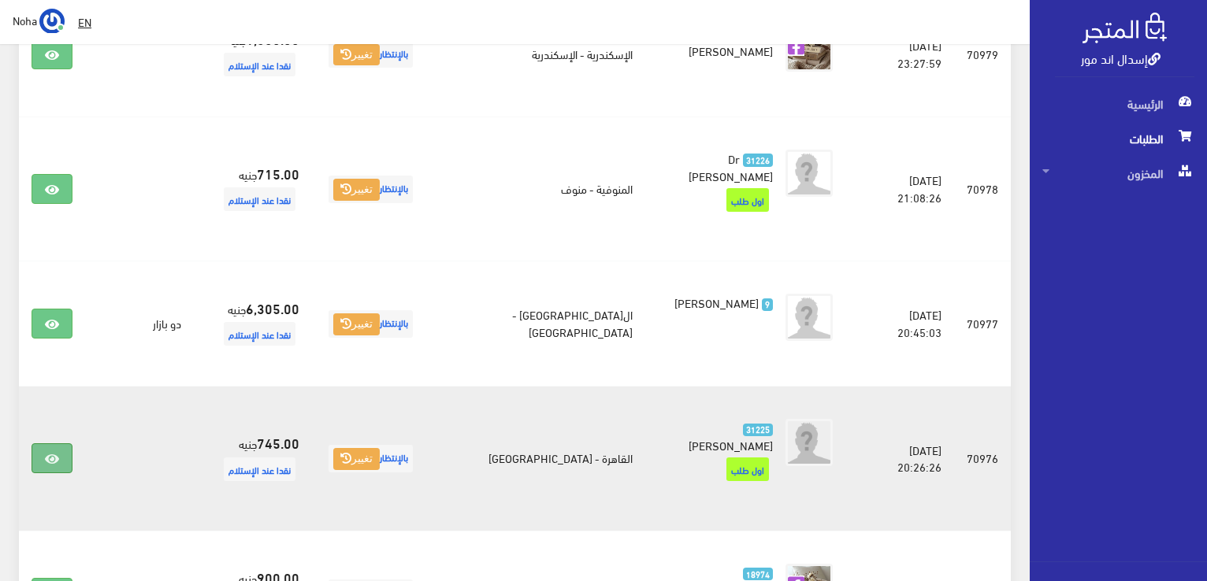
click at [53, 453] on icon at bounding box center [52, 459] width 14 height 13
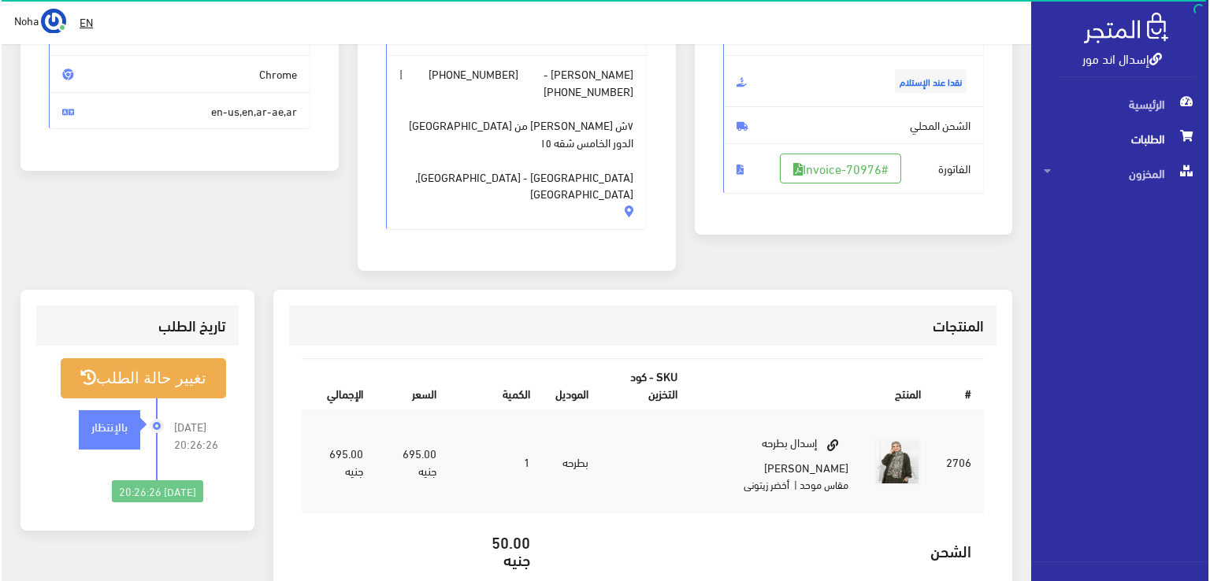
scroll to position [236, 0]
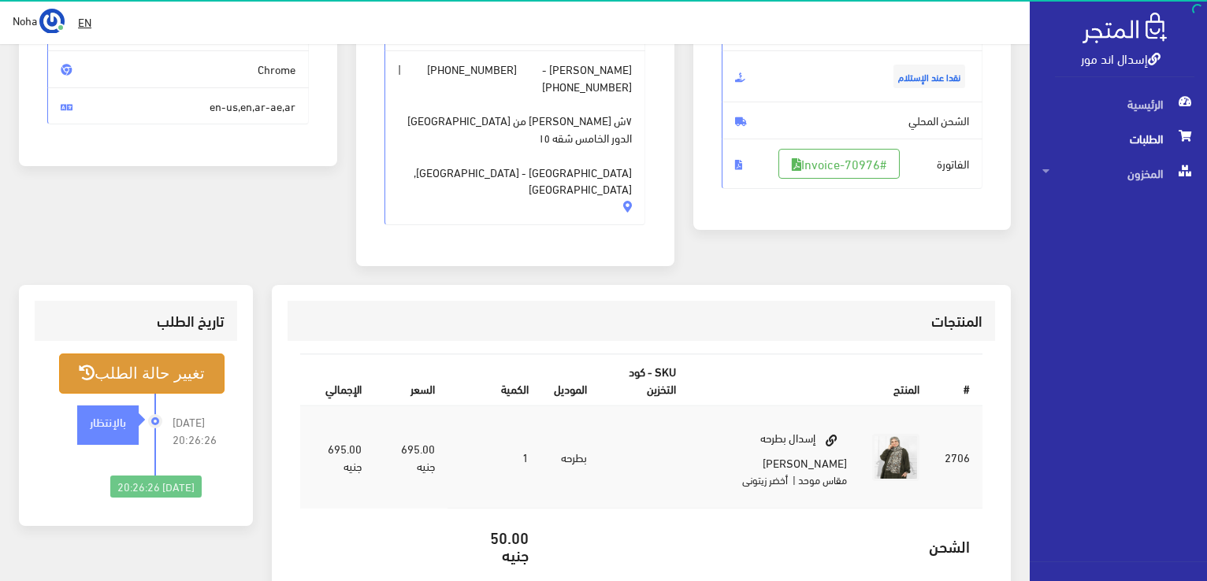
click at [174, 355] on button "تغيير حالة الطلب" at bounding box center [141, 374] width 165 height 40
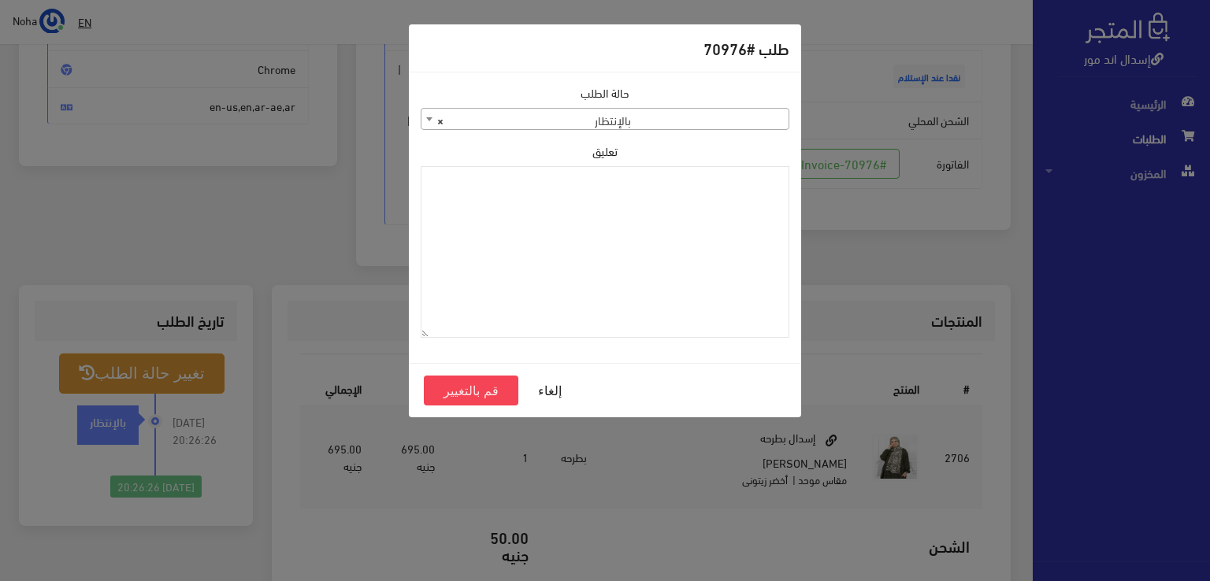
click at [425, 117] on span at bounding box center [429, 119] width 16 height 20
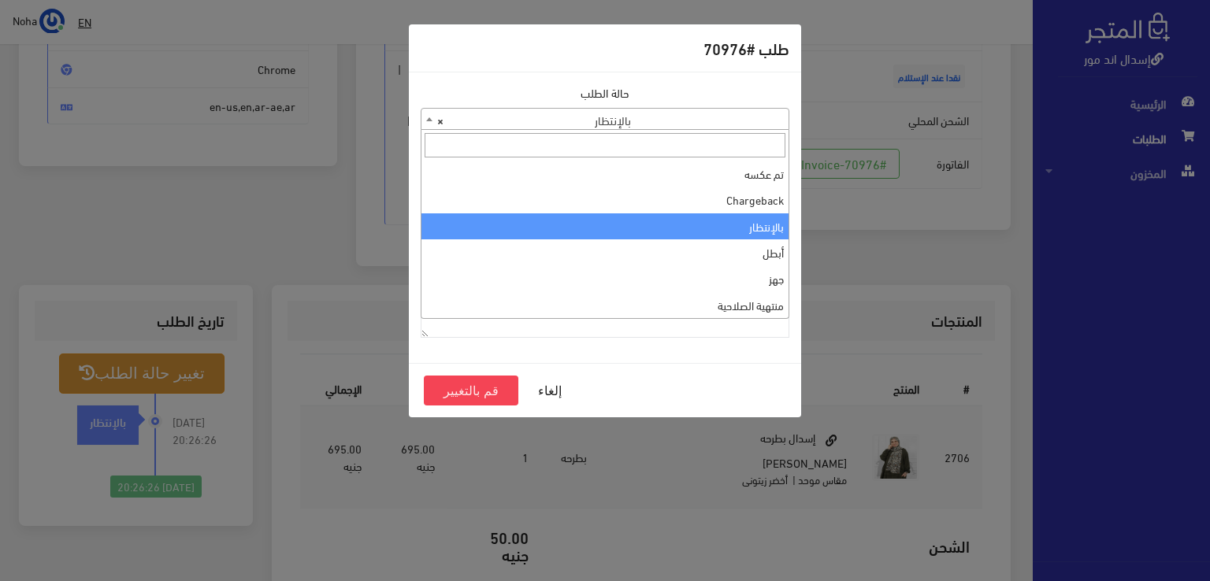
scroll to position [0, 0]
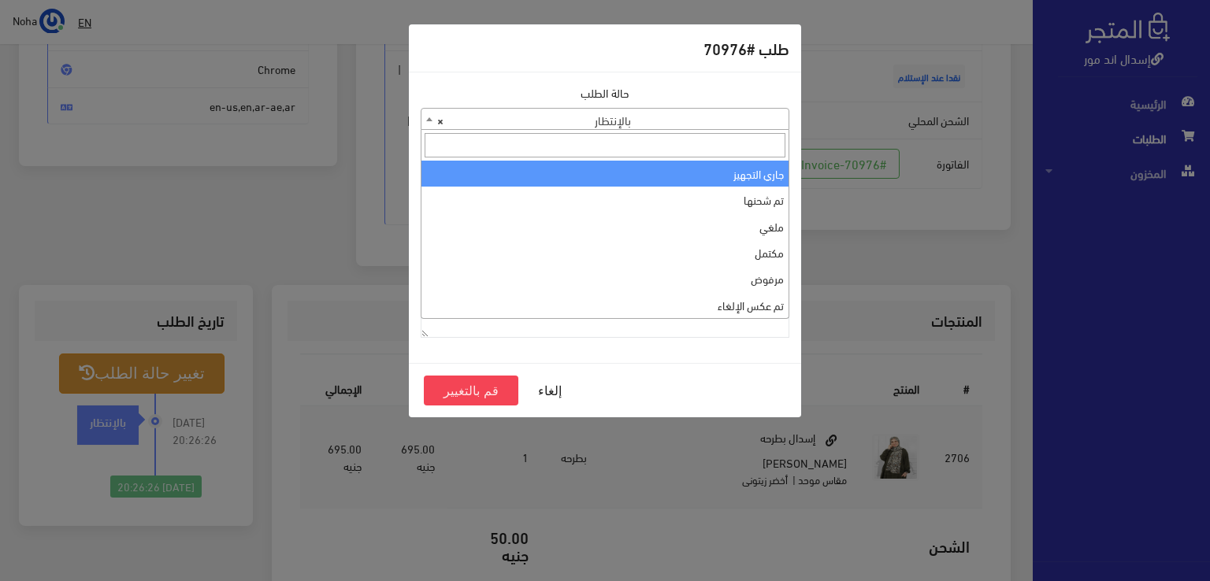
select select "1"
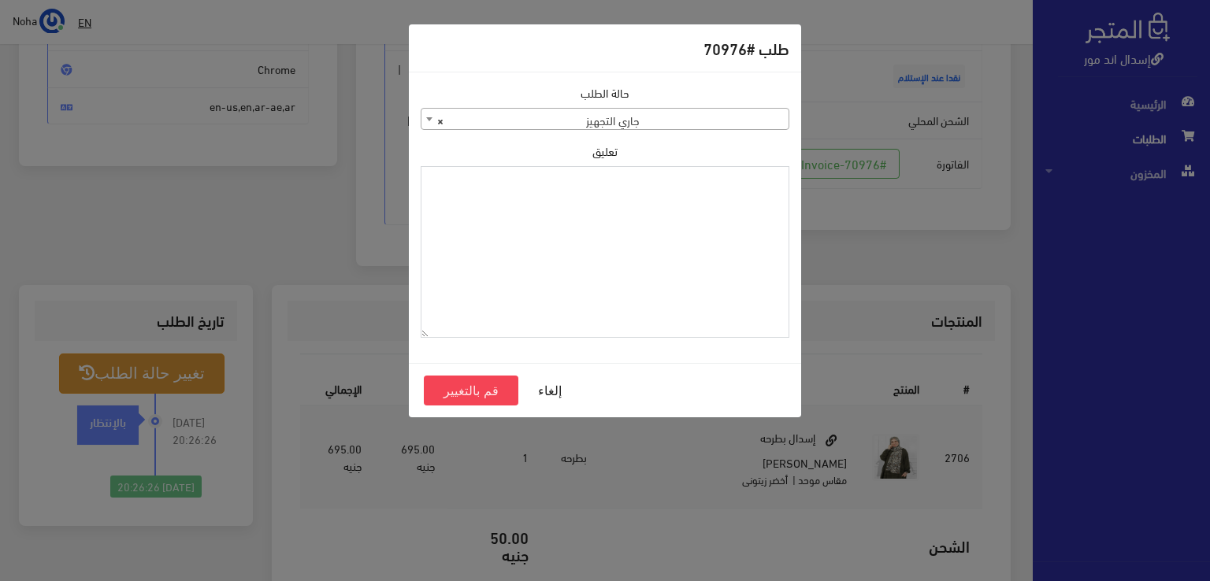
paste textarea "1129114"
type textarea "1129114"
click at [482, 391] on button "قم بالتغيير" at bounding box center [471, 391] width 95 height 30
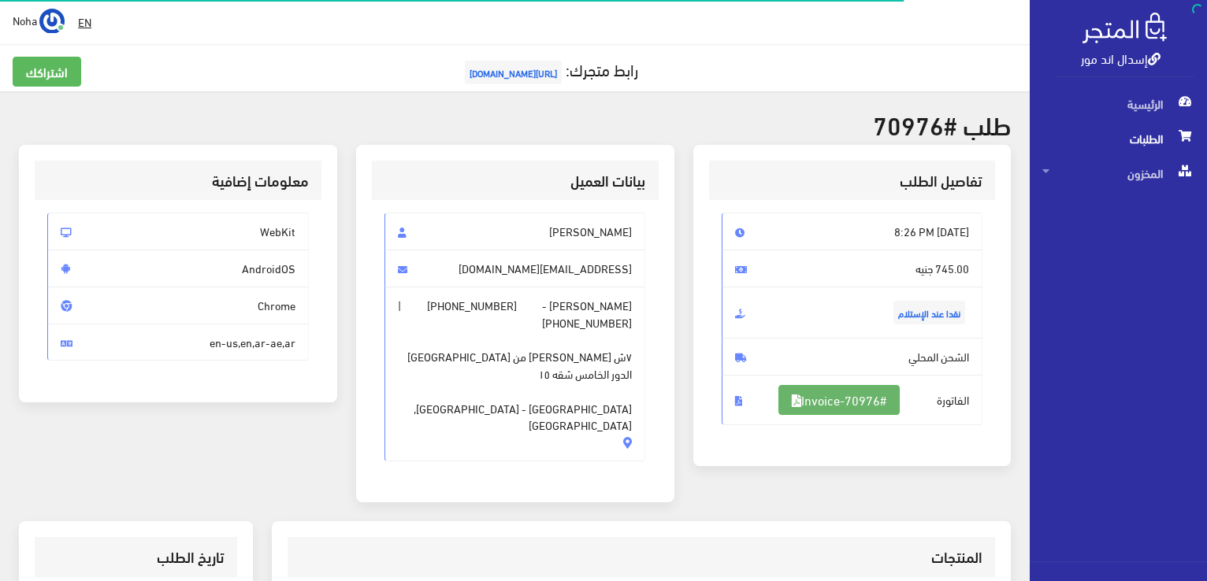
click at [857, 400] on link "#Invoice-70976" at bounding box center [838, 400] width 121 height 30
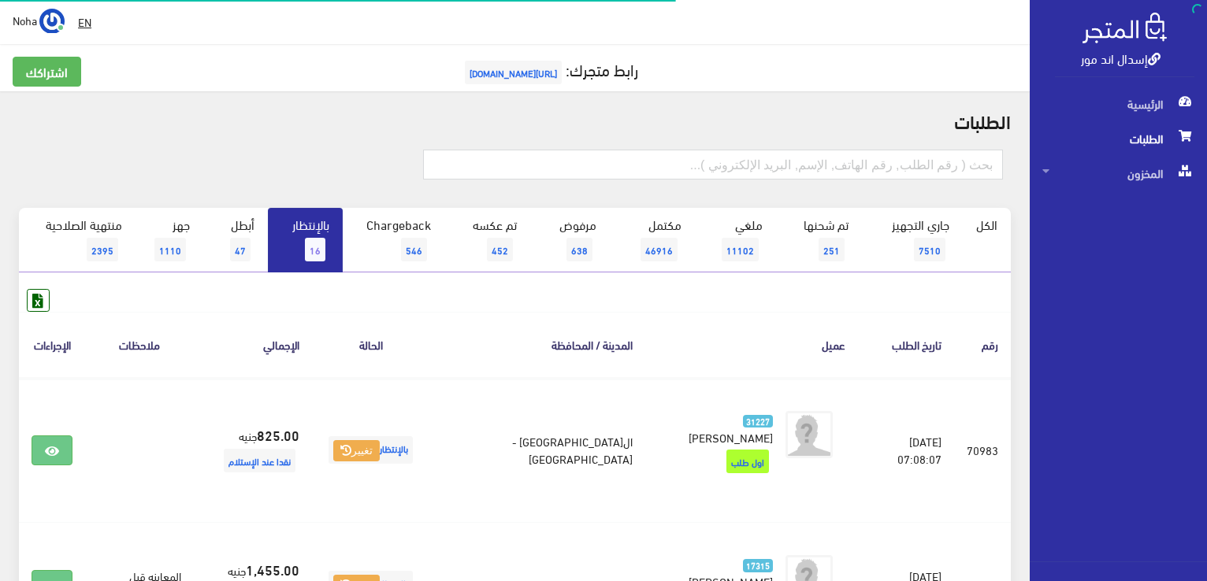
scroll to position [907, 0]
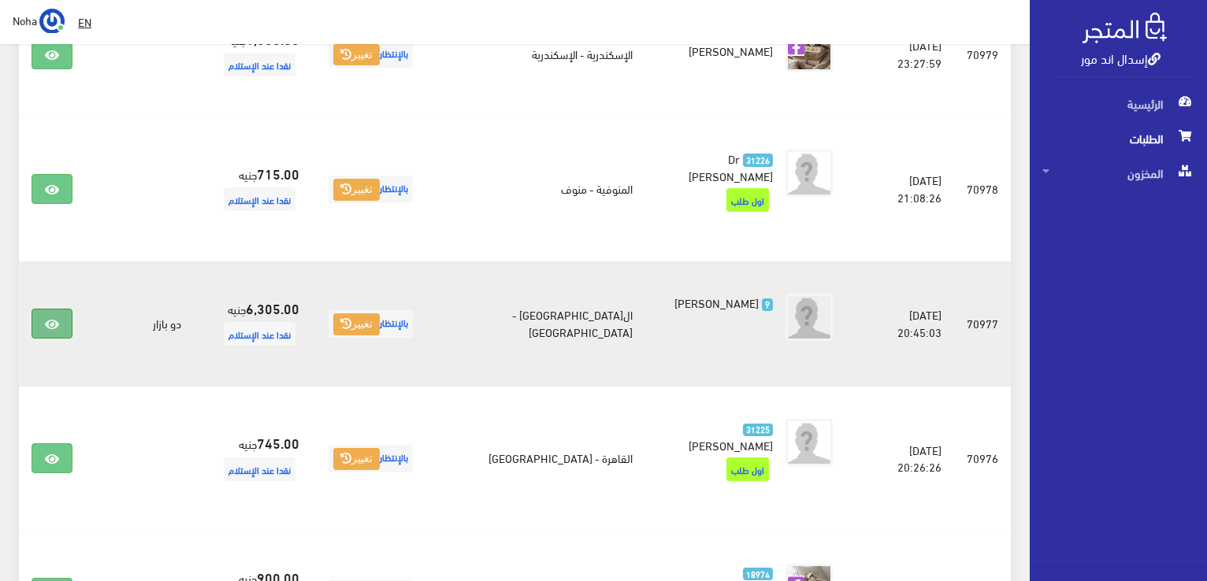
click at [48, 318] on icon at bounding box center [52, 324] width 14 height 13
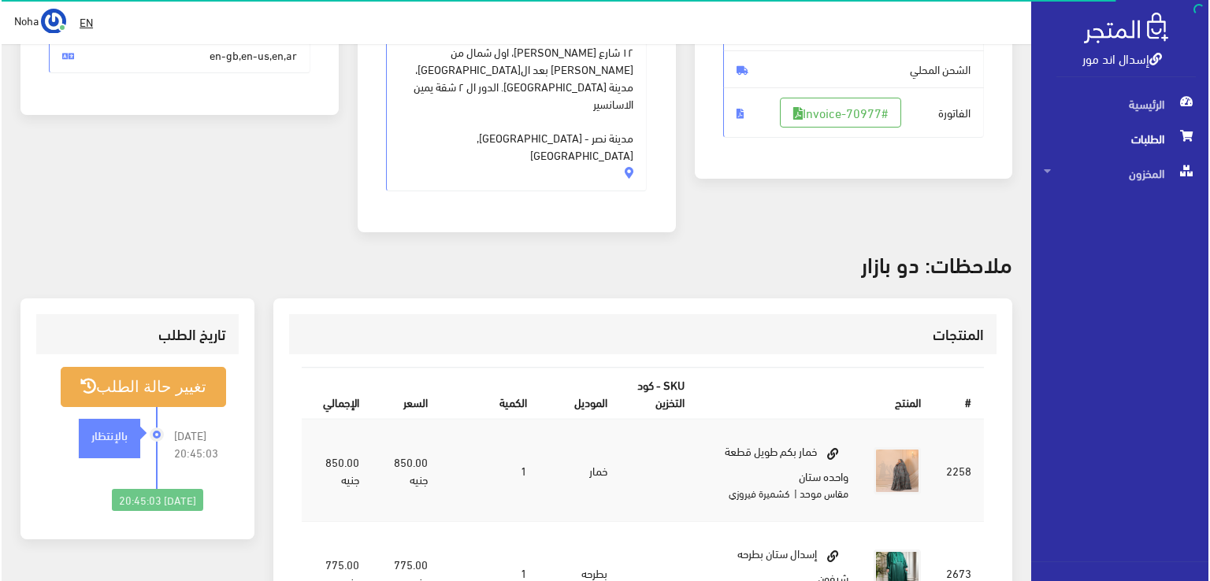
scroll to position [315, 0]
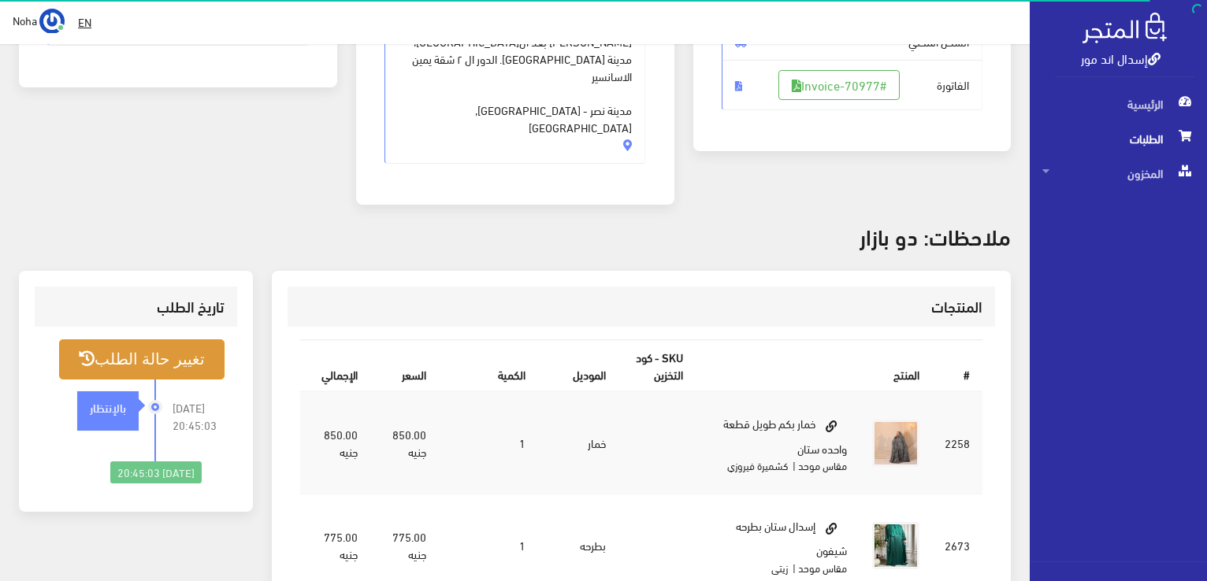
click at [185, 339] on button "تغيير حالة الطلب" at bounding box center [141, 359] width 165 height 40
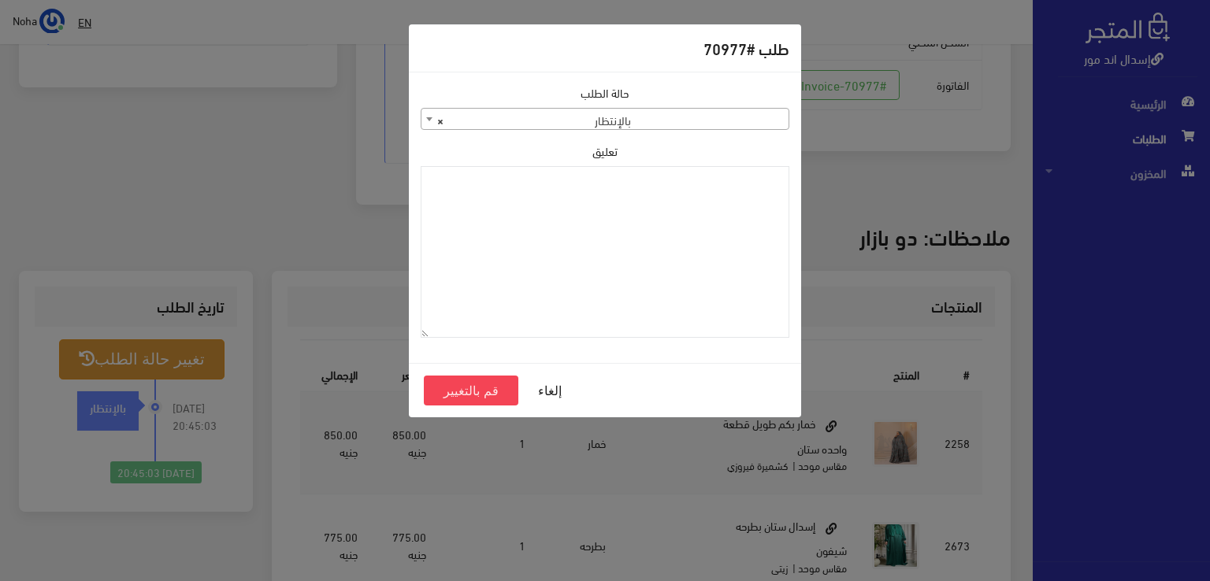
click at [428, 120] on b at bounding box center [429, 119] width 6 height 4
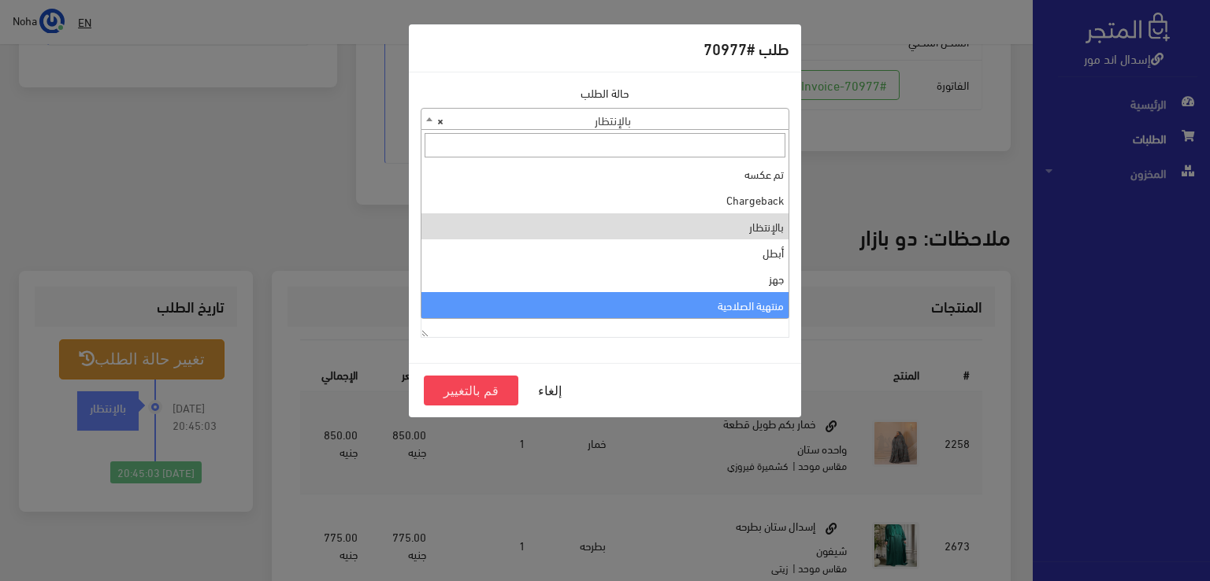
select select "14"
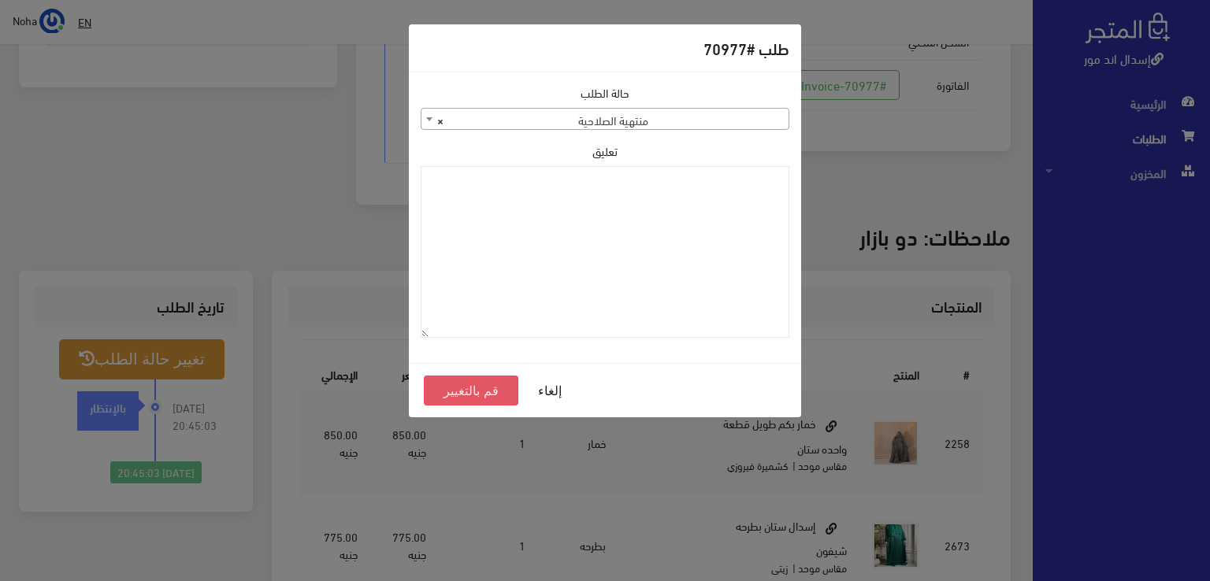
click at [466, 391] on button "قم بالتغيير" at bounding box center [471, 391] width 95 height 30
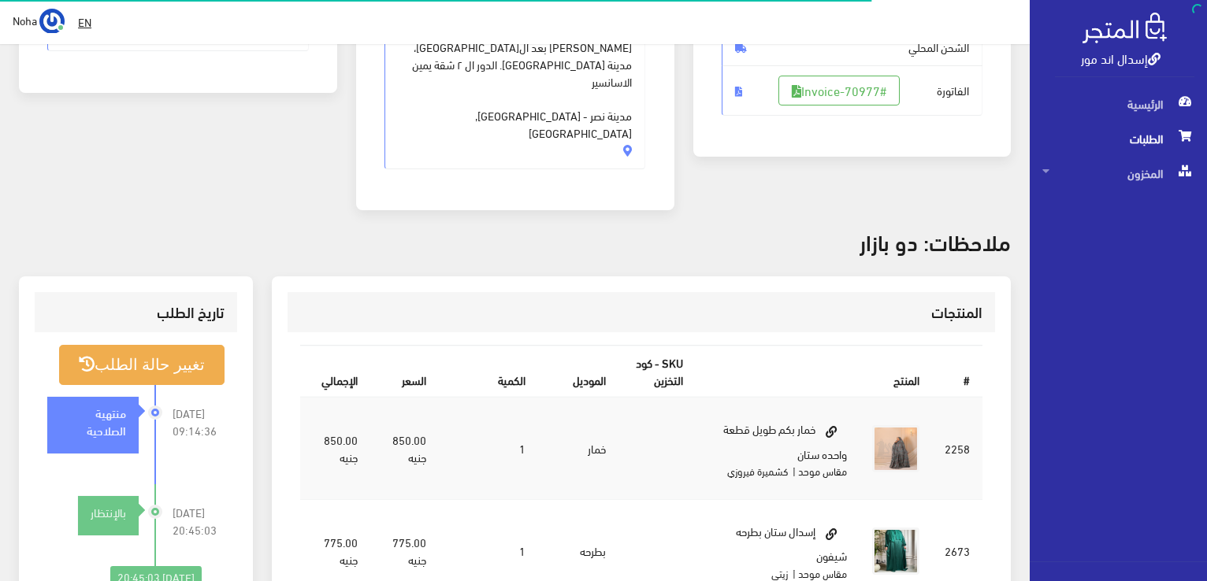
scroll to position [310, 0]
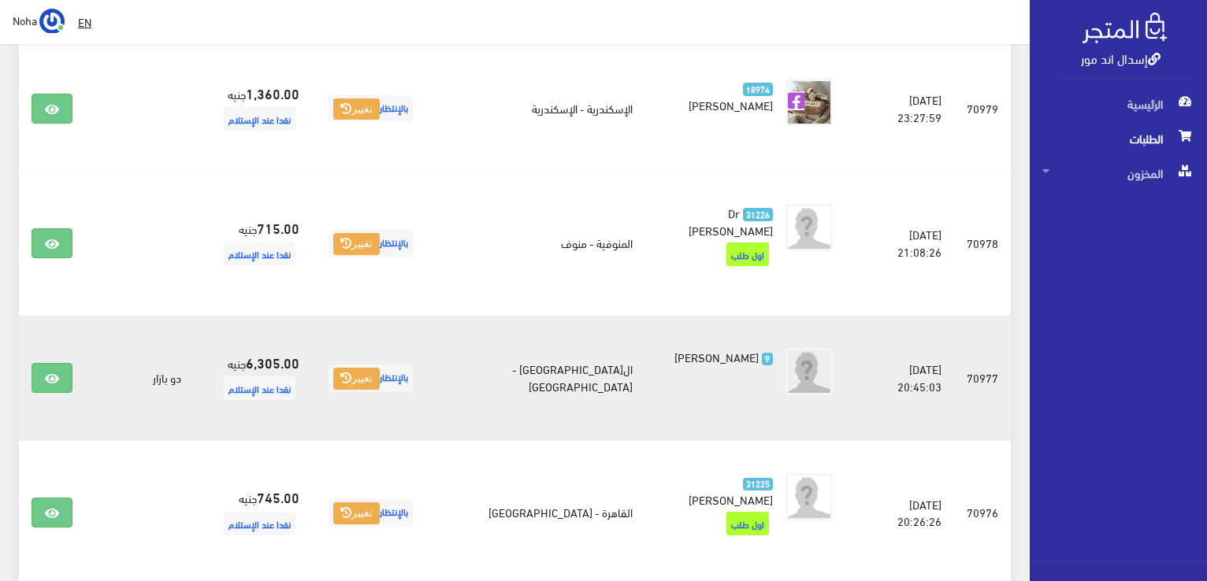
scroll to position [828, 0]
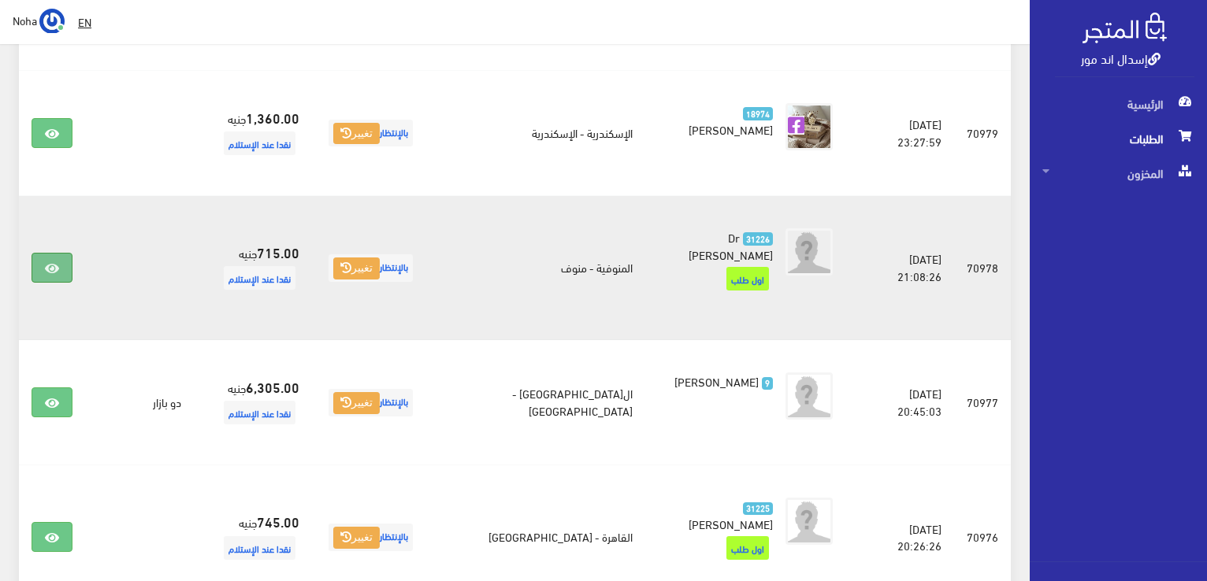
click at [50, 262] on icon at bounding box center [52, 268] width 14 height 13
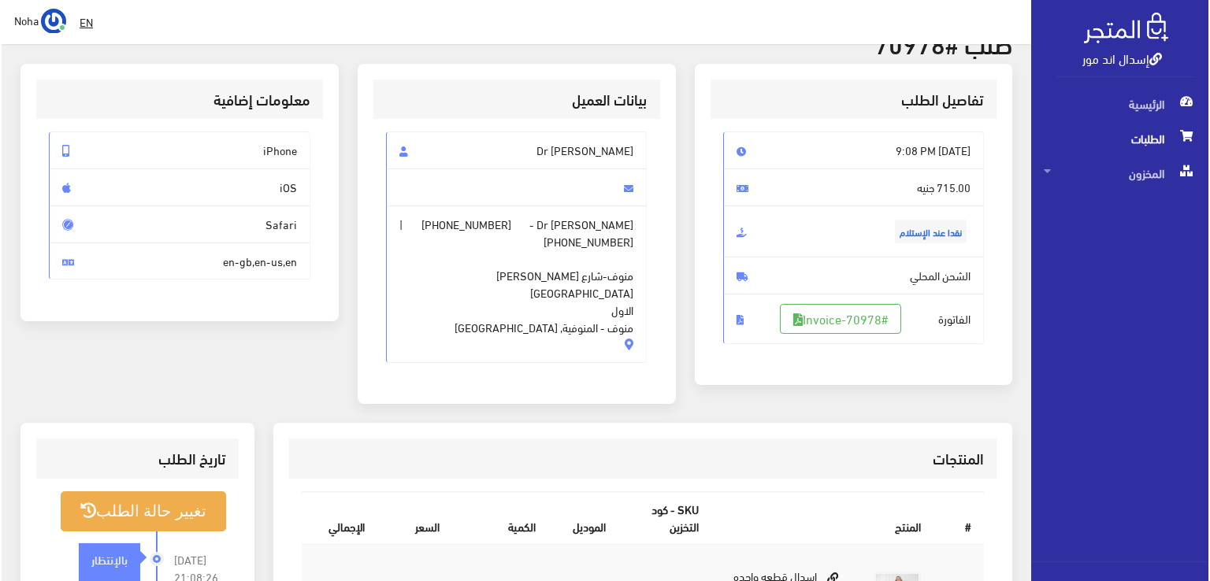
scroll to position [315, 0]
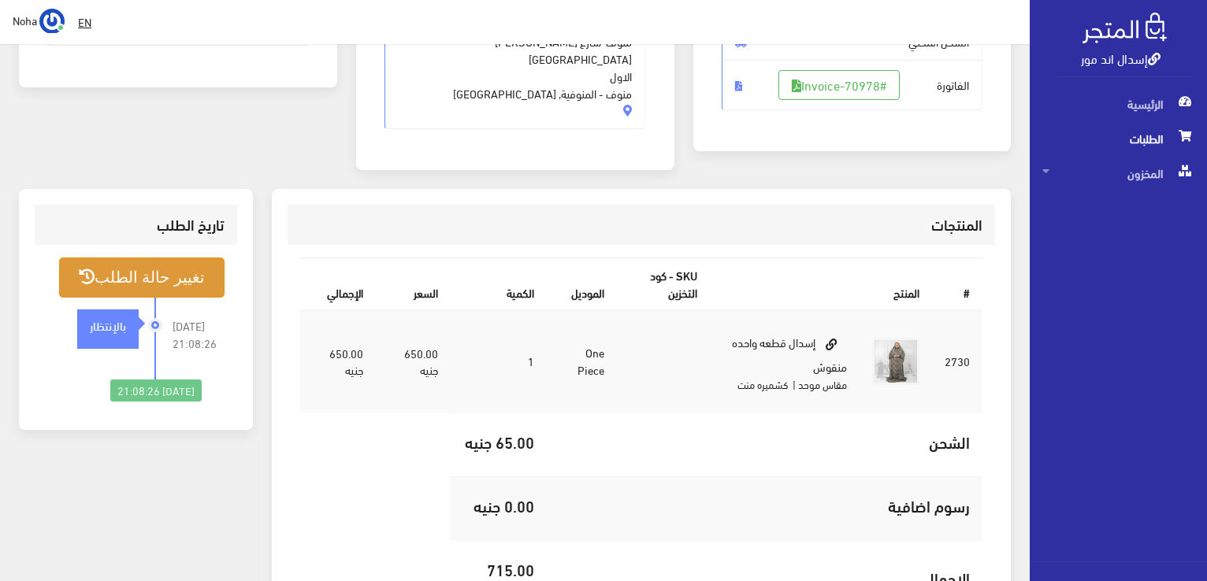
click at [169, 258] on button "تغيير حالة الطلب" at bounding box center [141, 278] width 165 height 40
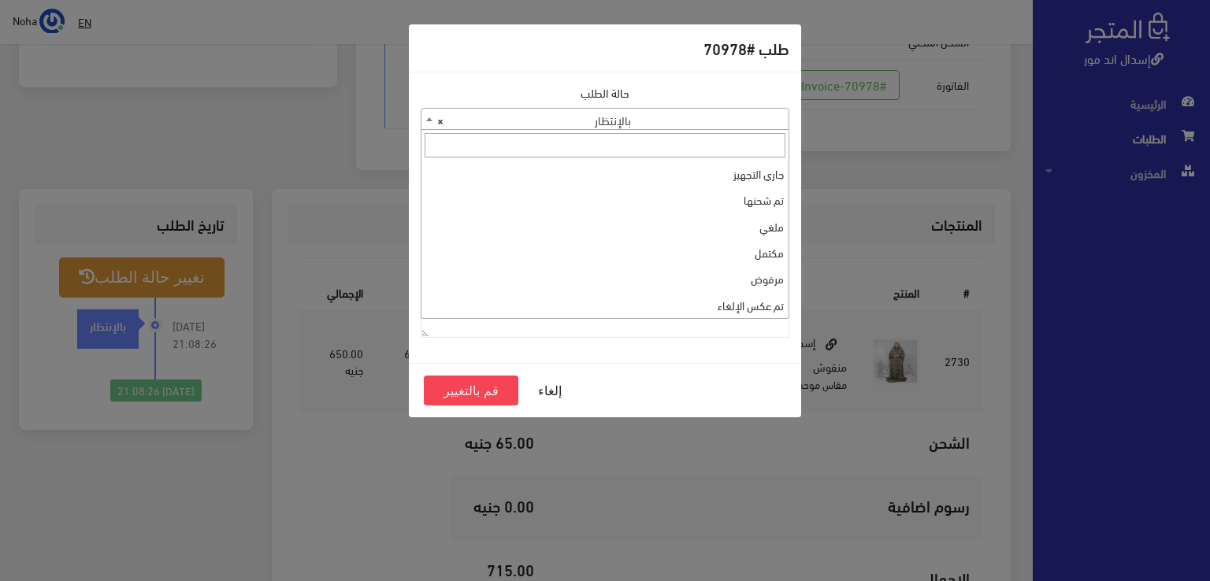
click at [428, 120] on span at bounding box center [429, 119] width 16 height 20
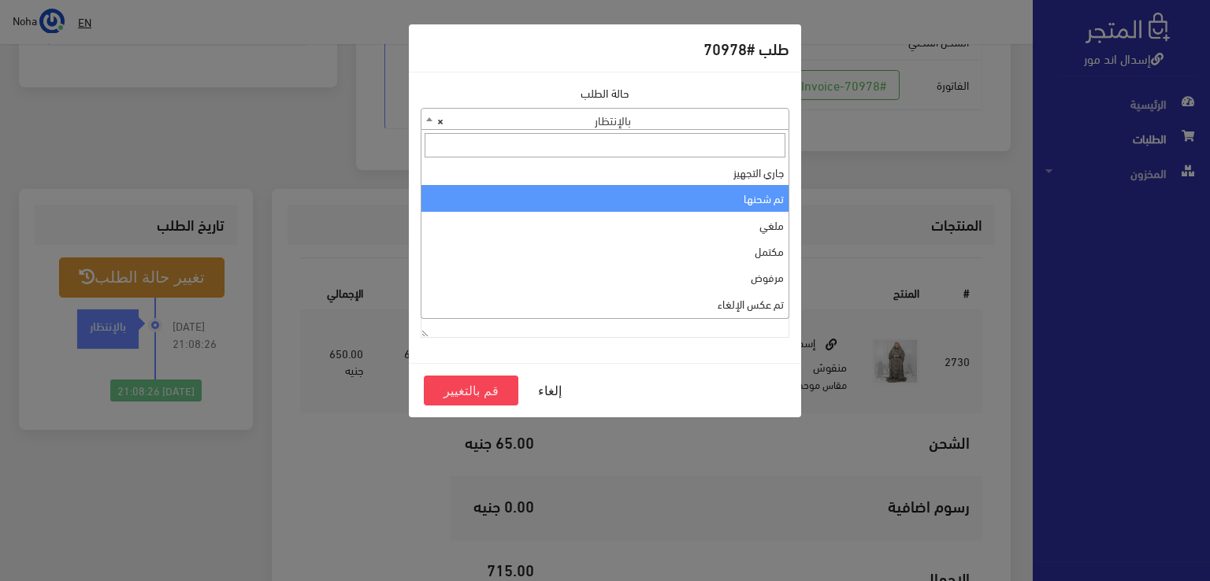
scroll to position [0, 0]
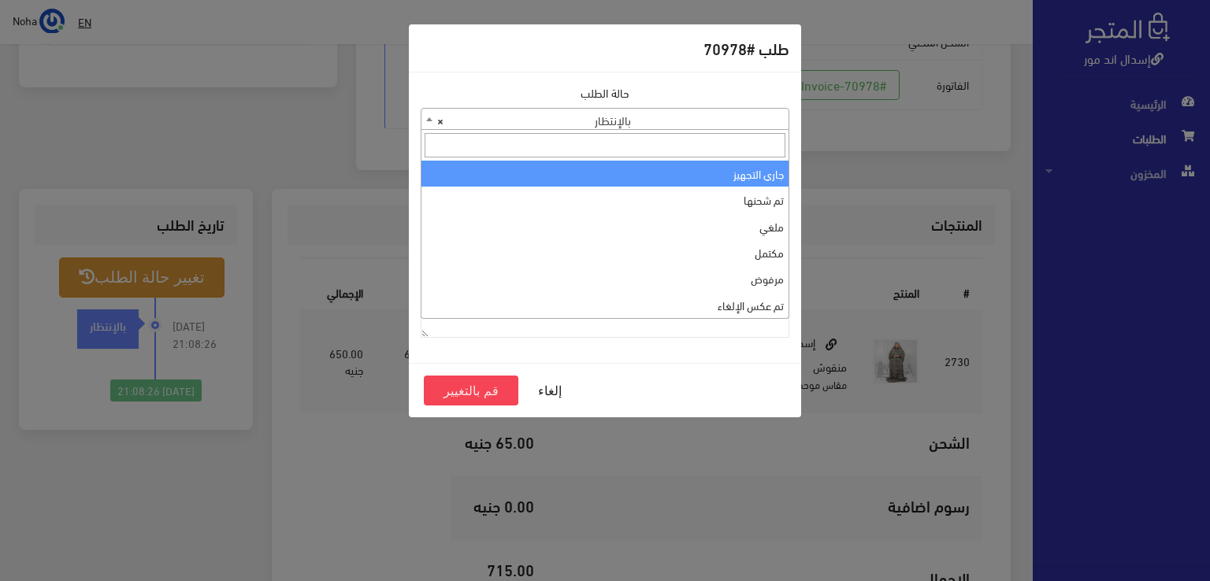
select select "1"
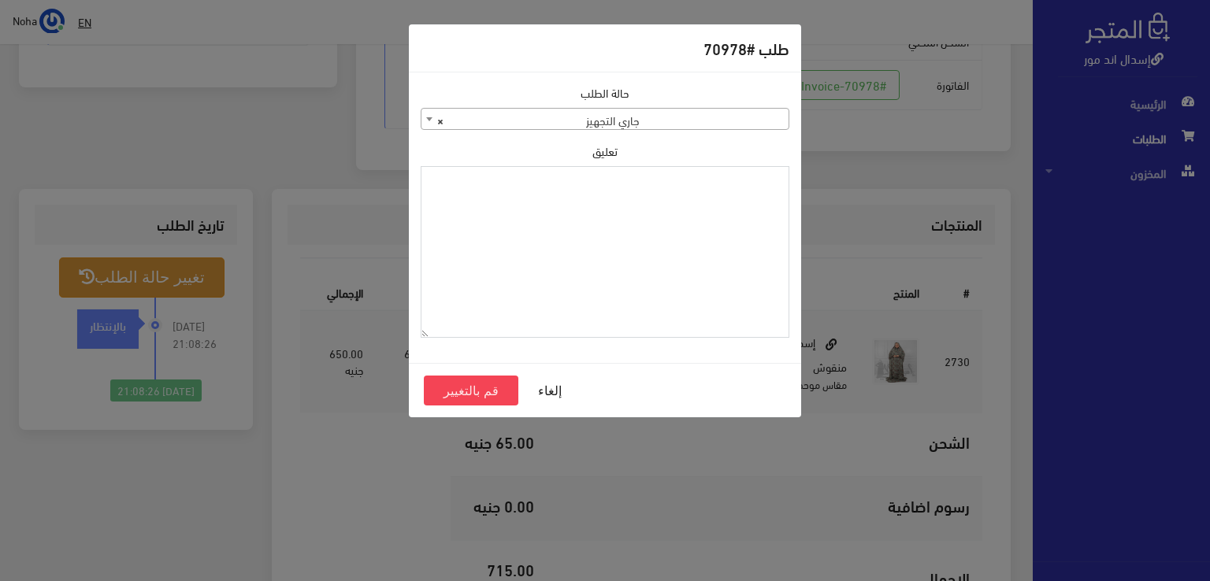
paste textarea "1129114"
type textarea "1129114"
click at [463, 388] on button "قم بالتغيير" at bounding box center [471, 391] width 95 height 30
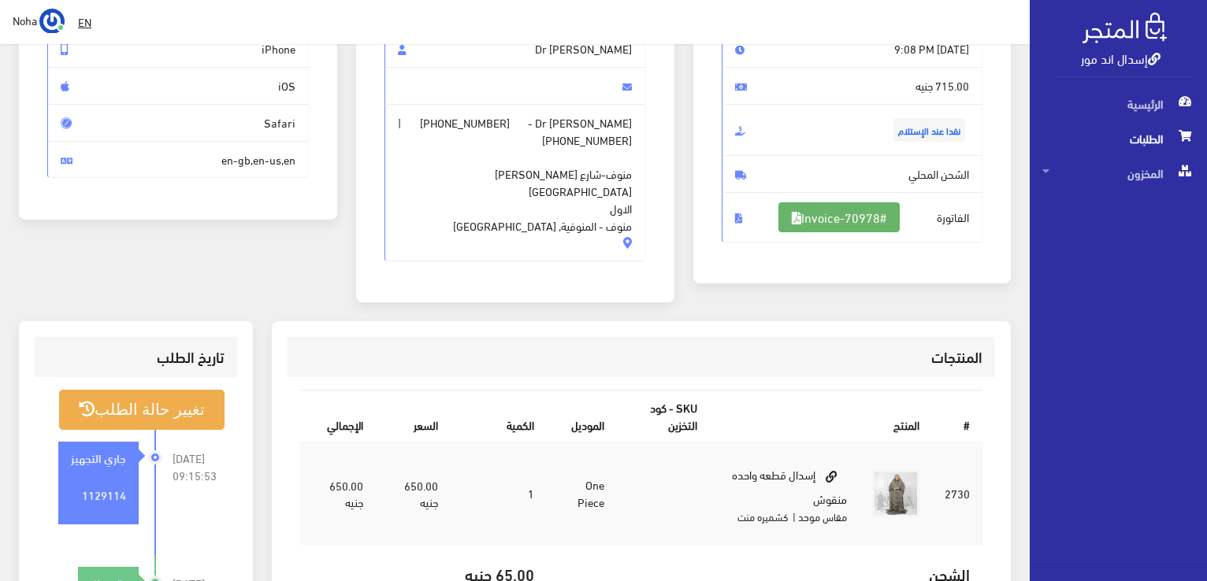
scroll to position [158, 0]
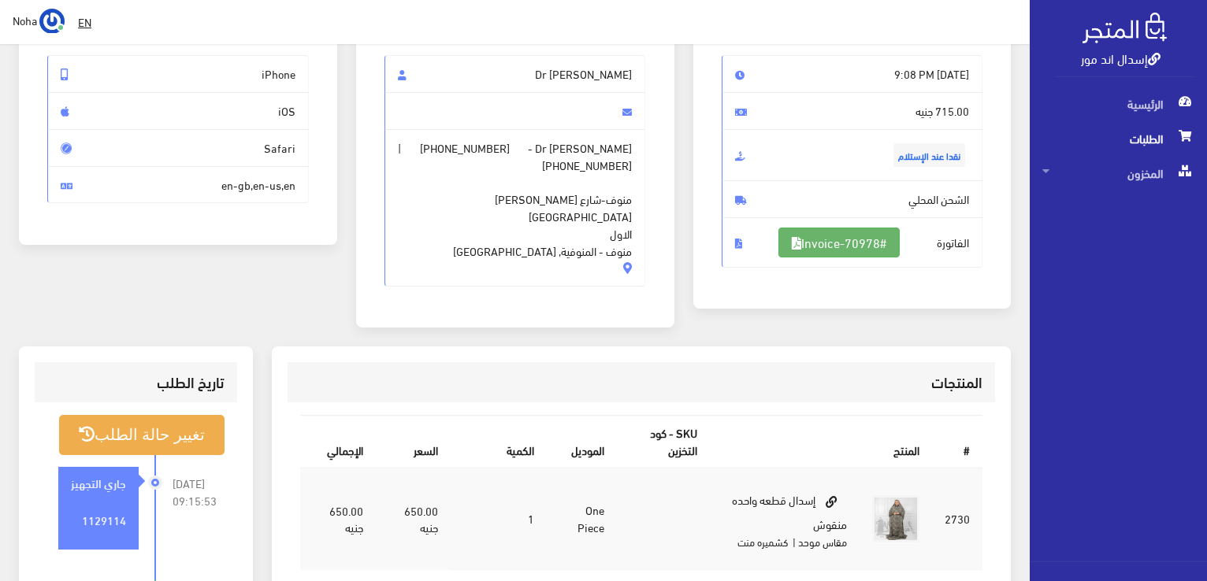
click at [837, 242] on link "#Invoice-70978" at bounding box center [838, 243] width 121 height 30
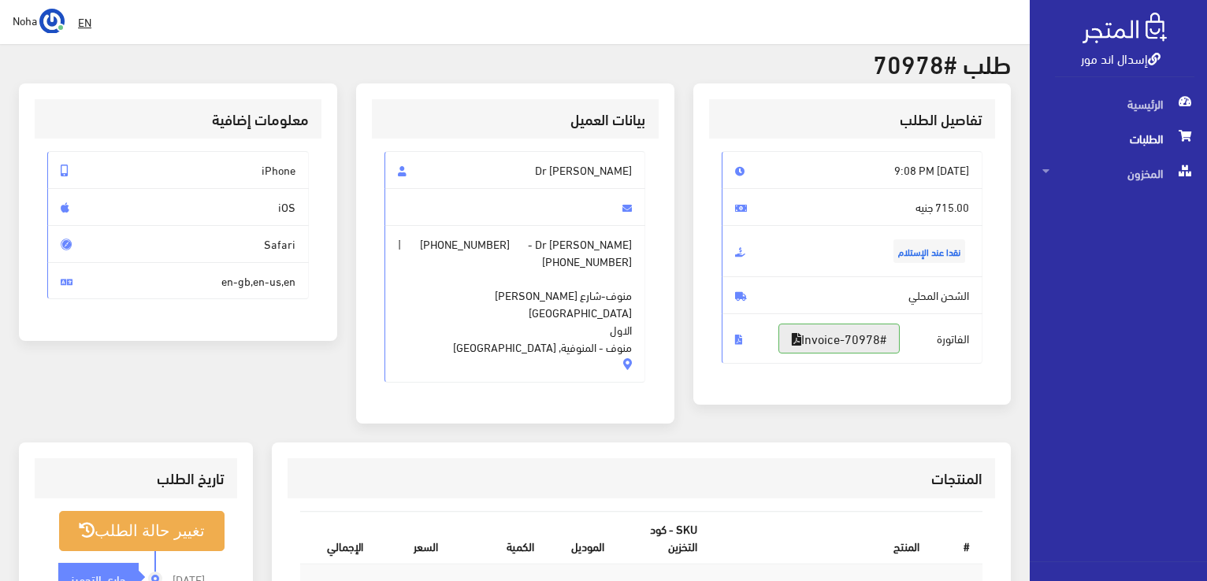
scroll to position [0, 0]
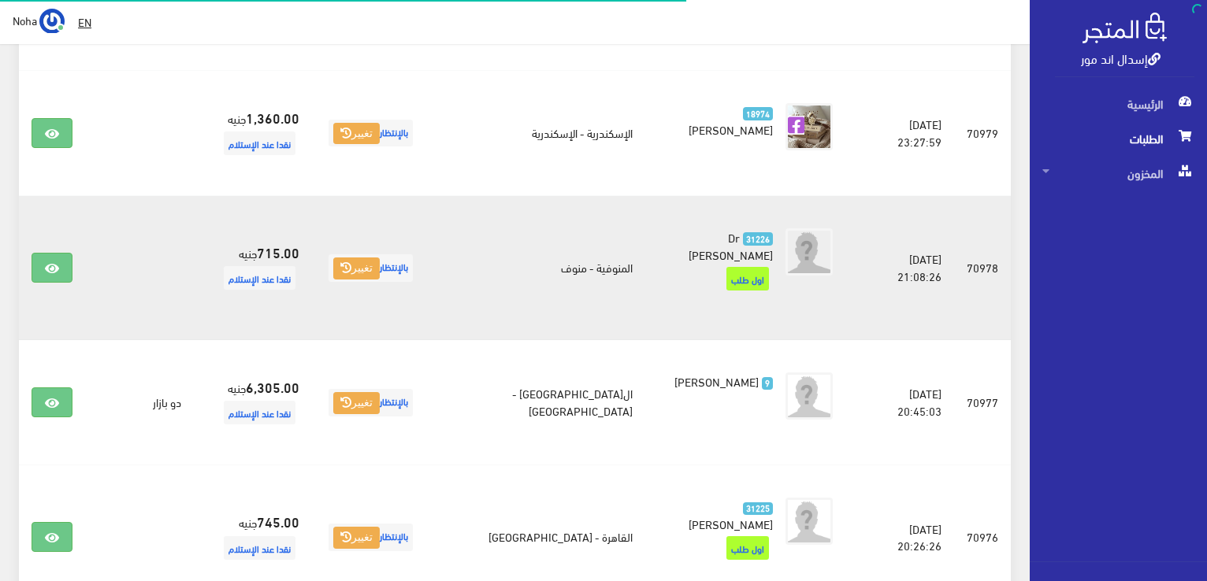
scroll to position [828, 0]
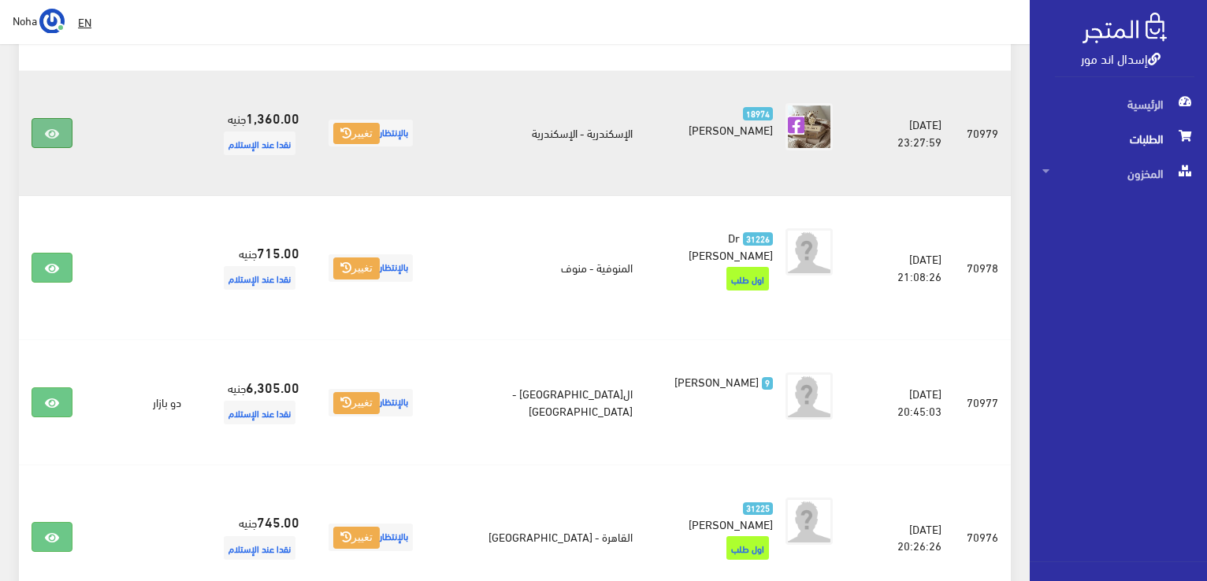
click at [47, 128] on icon at bounding box center [52, 134] width 14 height 13
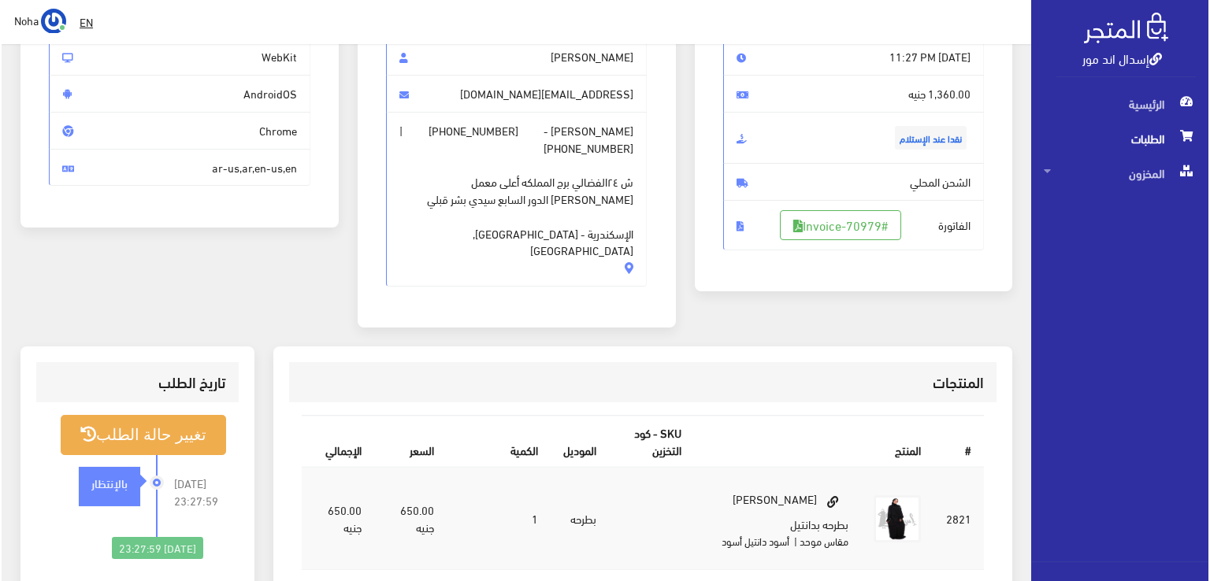
scroll to position [315, 0]
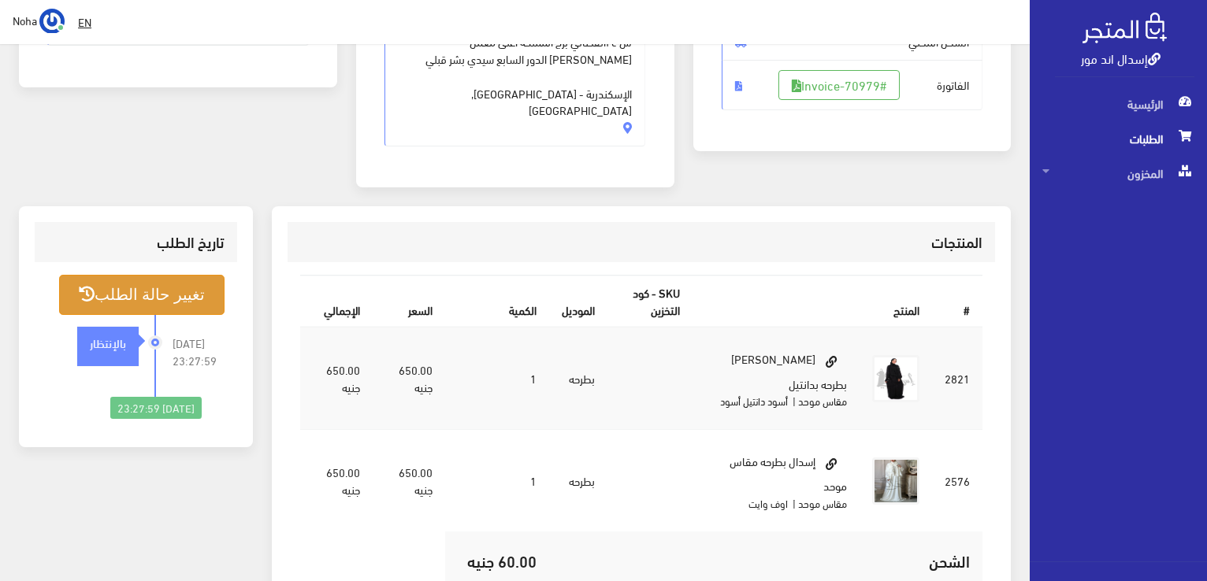
click at [151, 276] on button "تغيير حالة الطلب" at bounding box center [141, 295] width 165 height 40
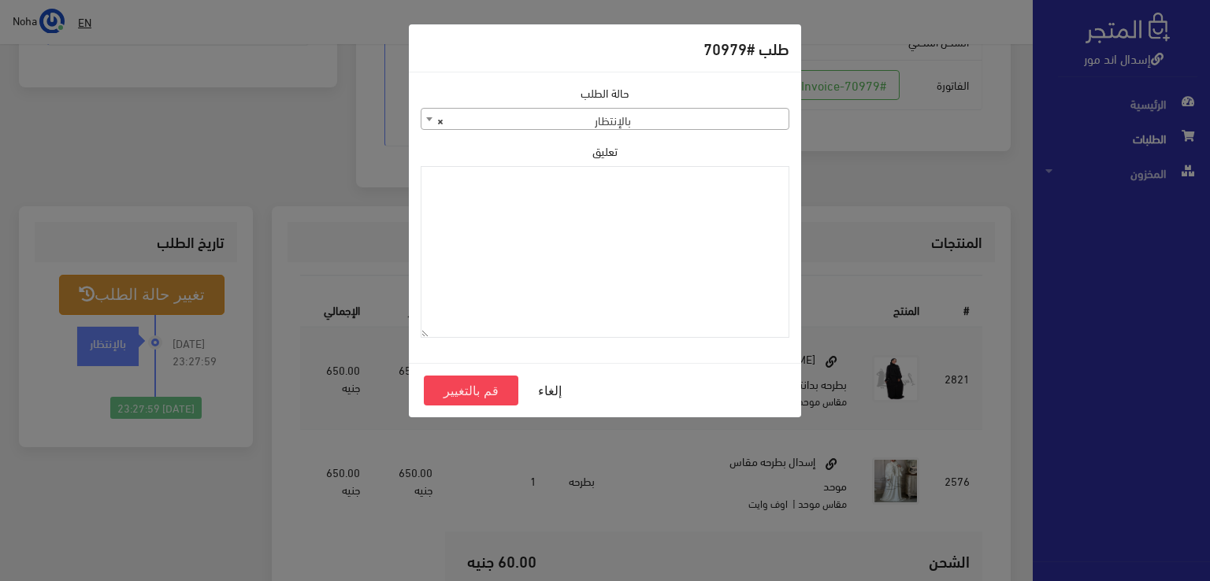
click at [427, 117] on b at bounding box center [429, 119] width 6 height 4
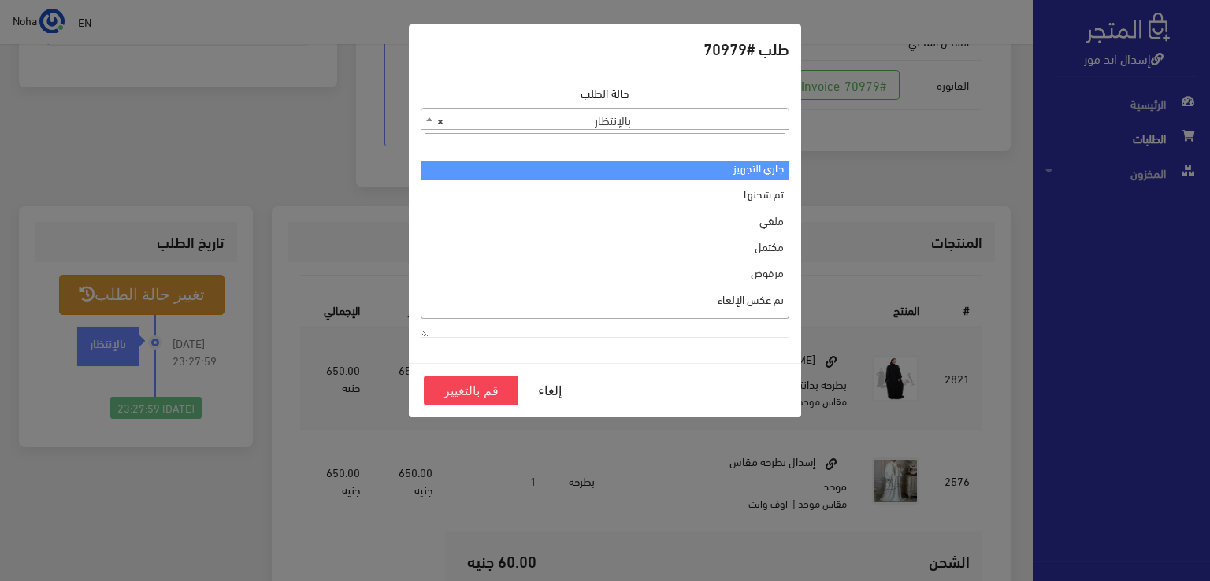
scroll to position [0, 0]
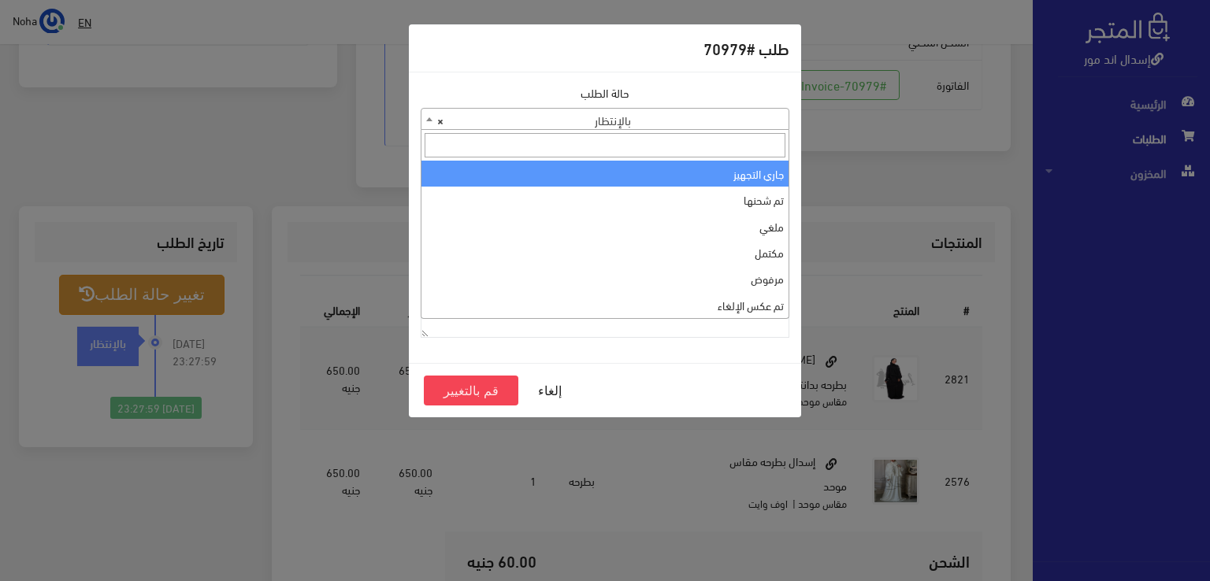
select select "1"
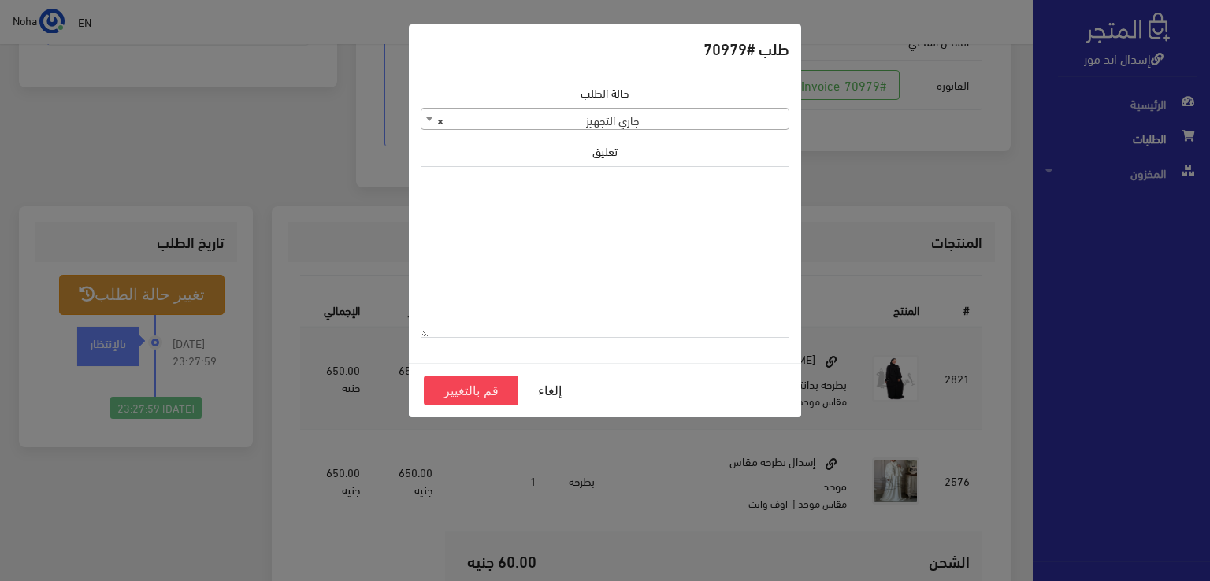
paste textarea "1129114"
type textarea "1129114"
click at [490, 386] on button "قم بالتغيير" at bounding box center [471, 391] width 95 height 30
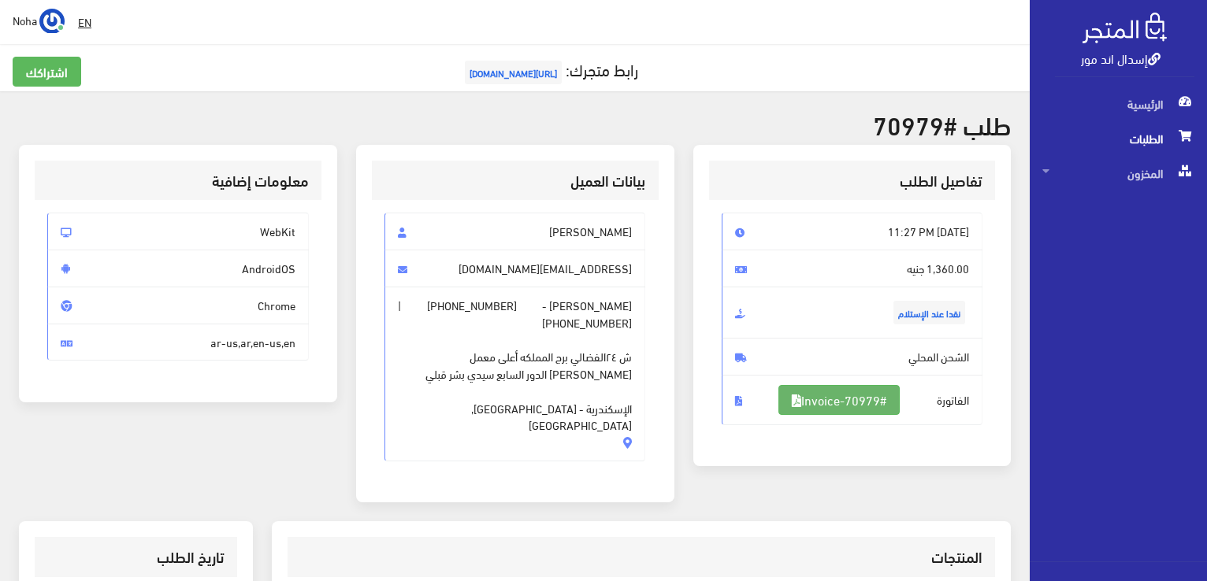
click at [863, 391] on link "#Invoice-70979" at bounding box center [838, 400] width 121 height 30
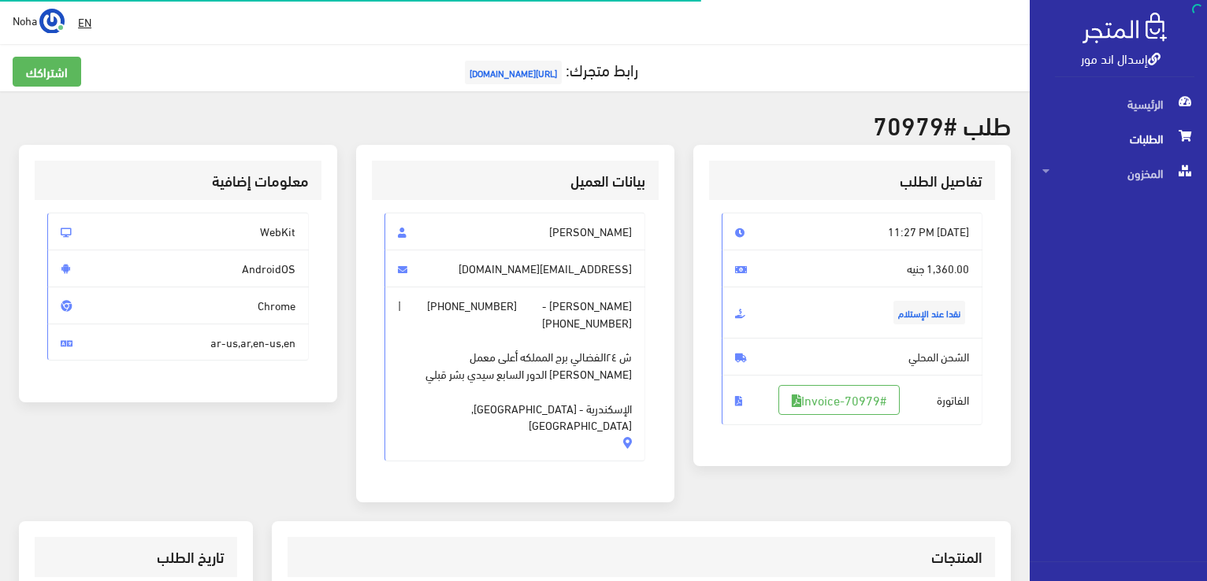
scroll to position [310, 0]
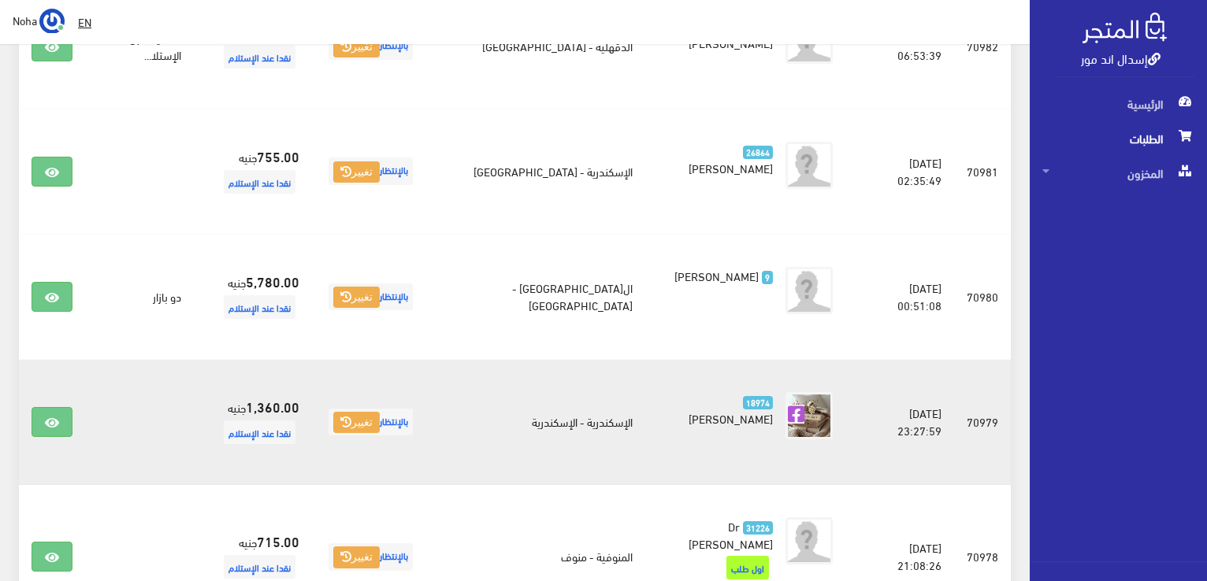
scroll to position [513, 0]
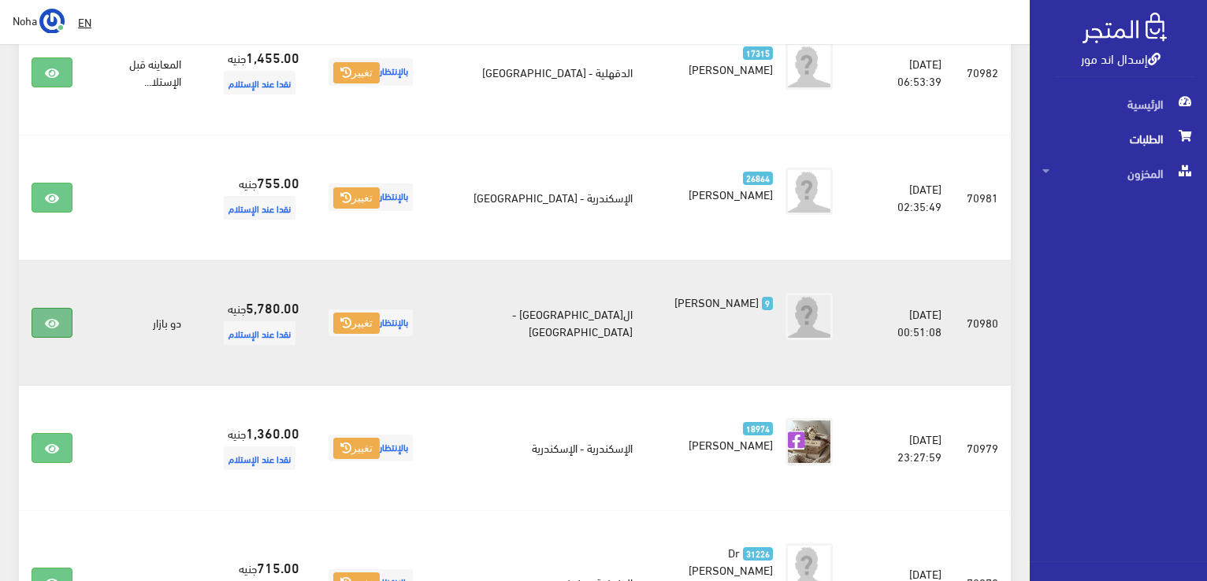
click at [50, 317] on icon at bounding box center [52, 323] width 14 height 13
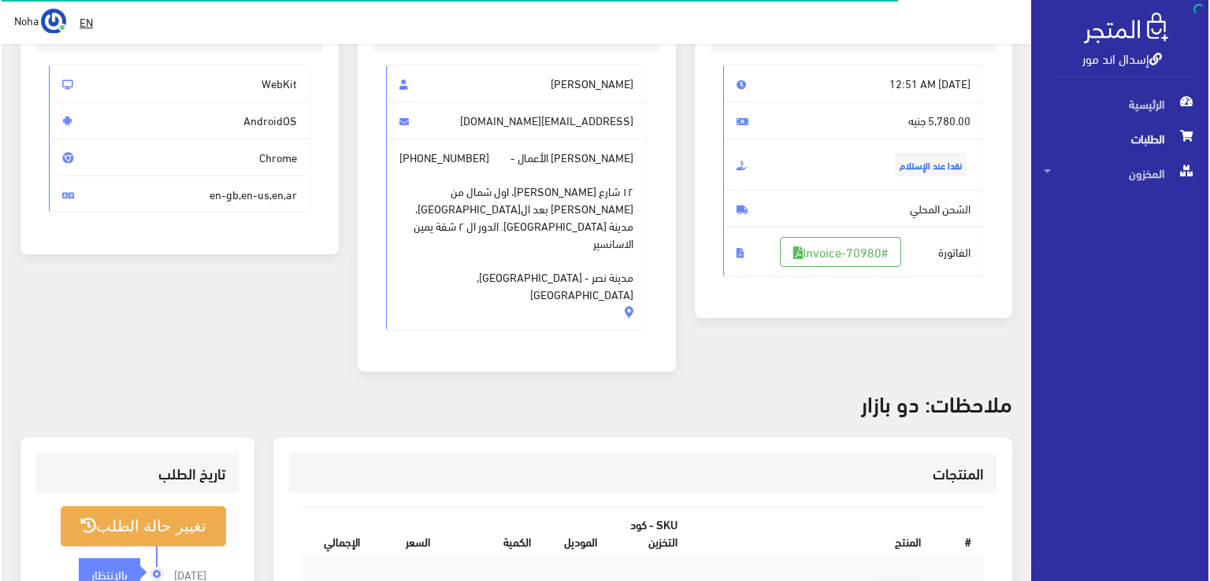
scroll to position [236, 0]
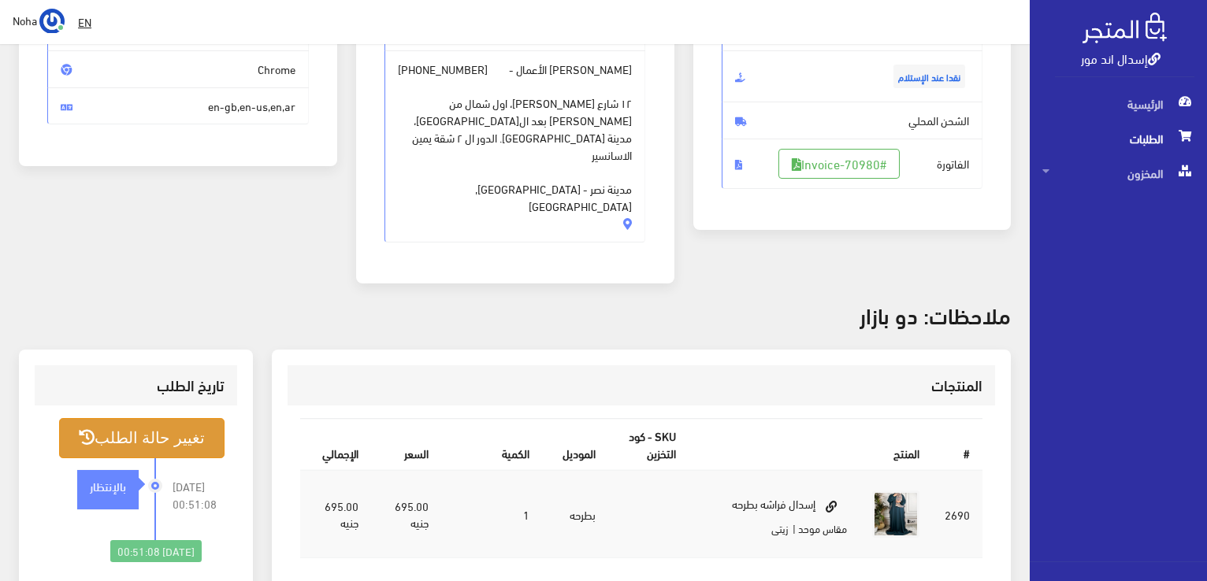
click at [169, 418] on button "تغيير حالة الطلب" at bounding box center [141, 438] width 165 height 40
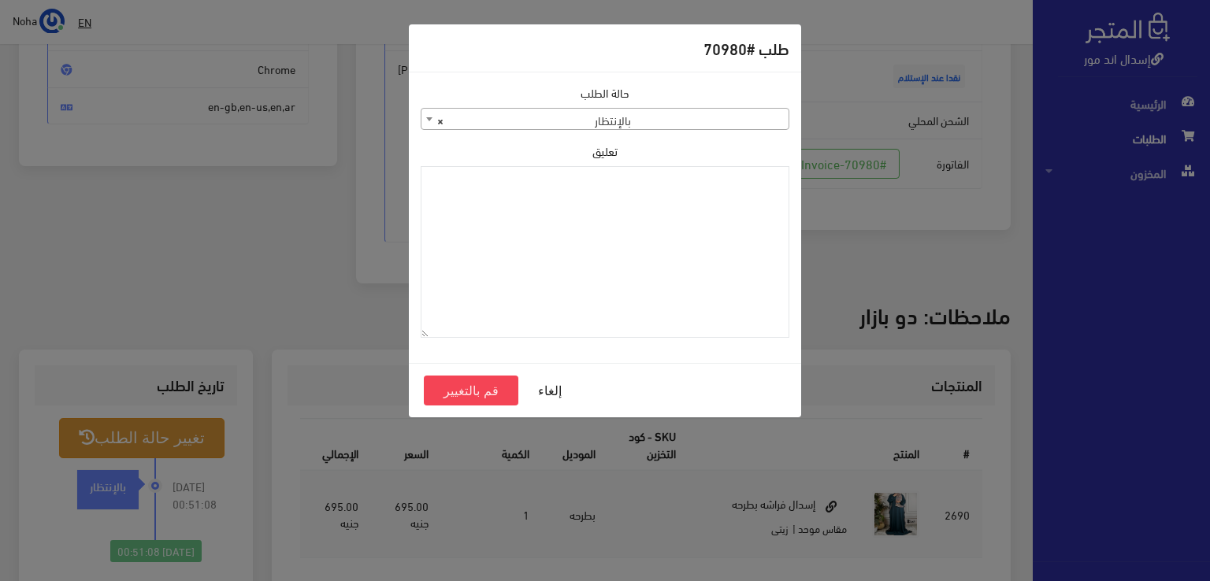
click at [425, 118] on span at bounding box center [429, 119] width 16 height 20
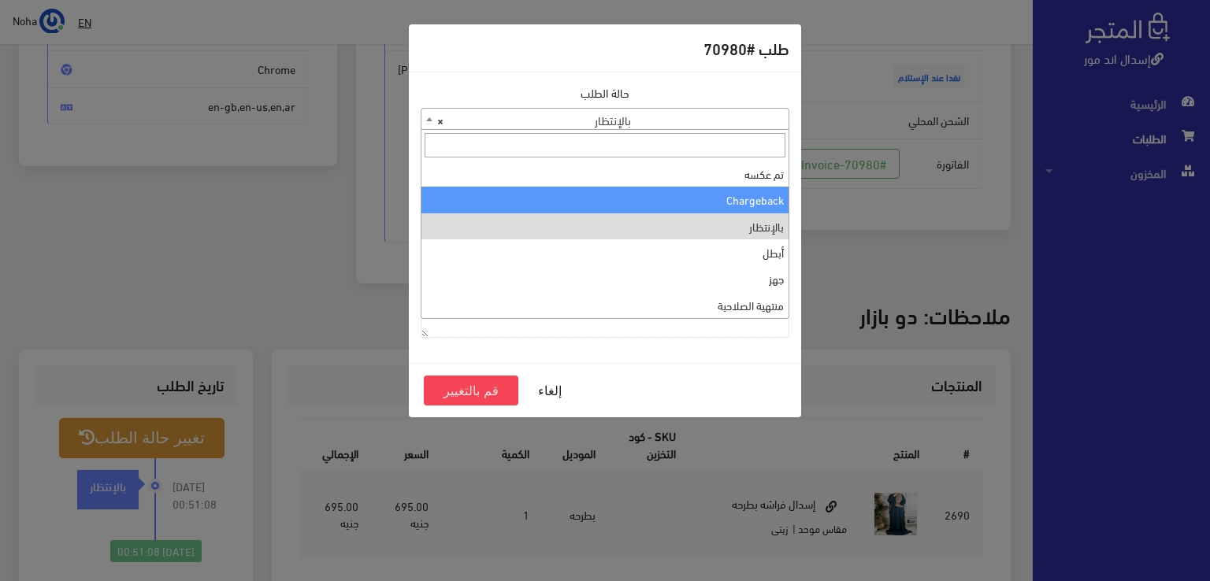
scroll to position [0, 0]
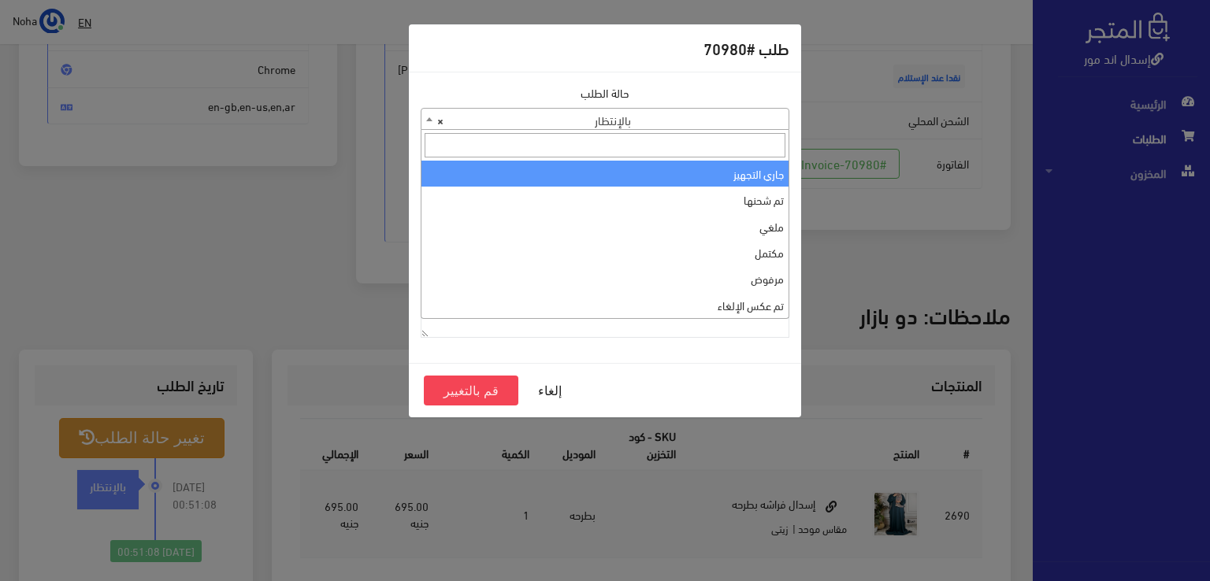
select select "1"
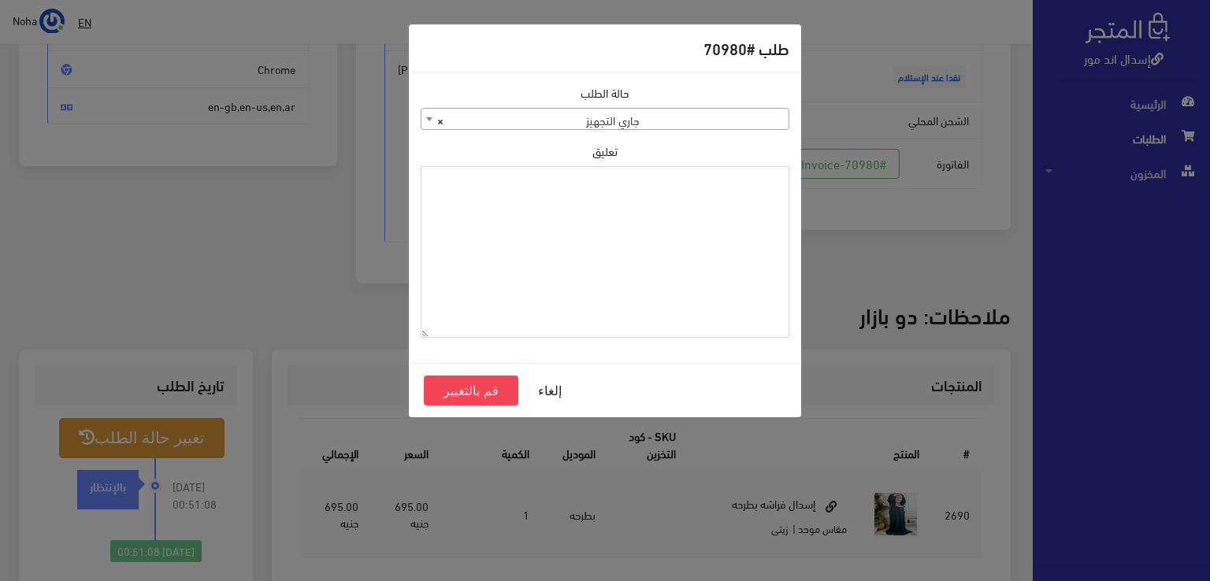
paste textarea "1129114"
type textarea "1129114"
click at [466, 387] on button "قم بالتغيير" at bounding box center [471, 391] width 95 height 30
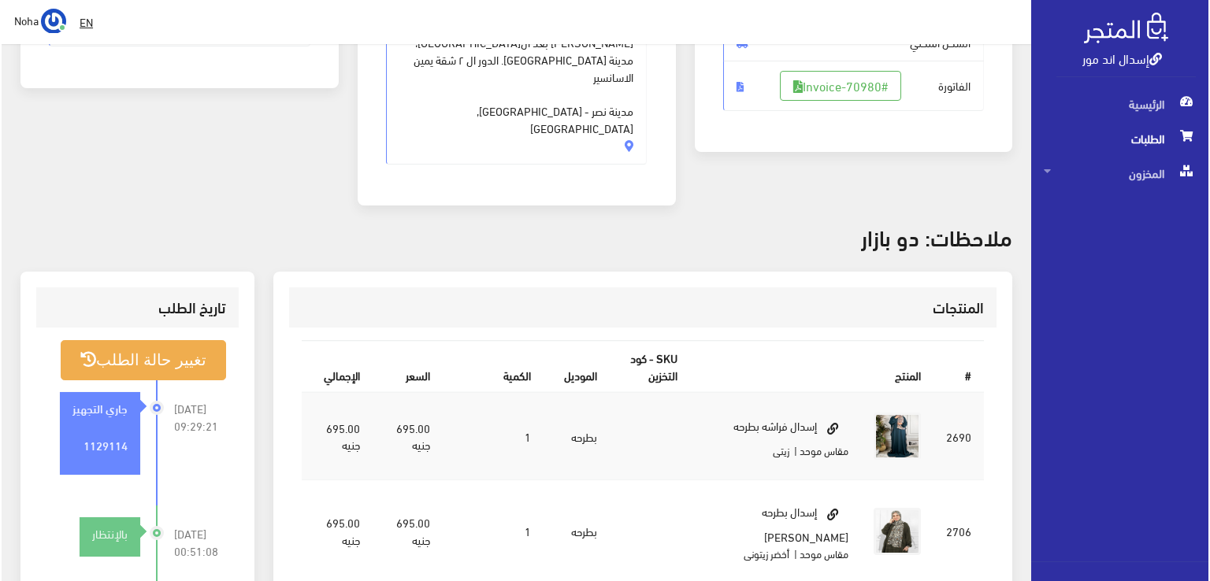
scroll to position [315, 0]
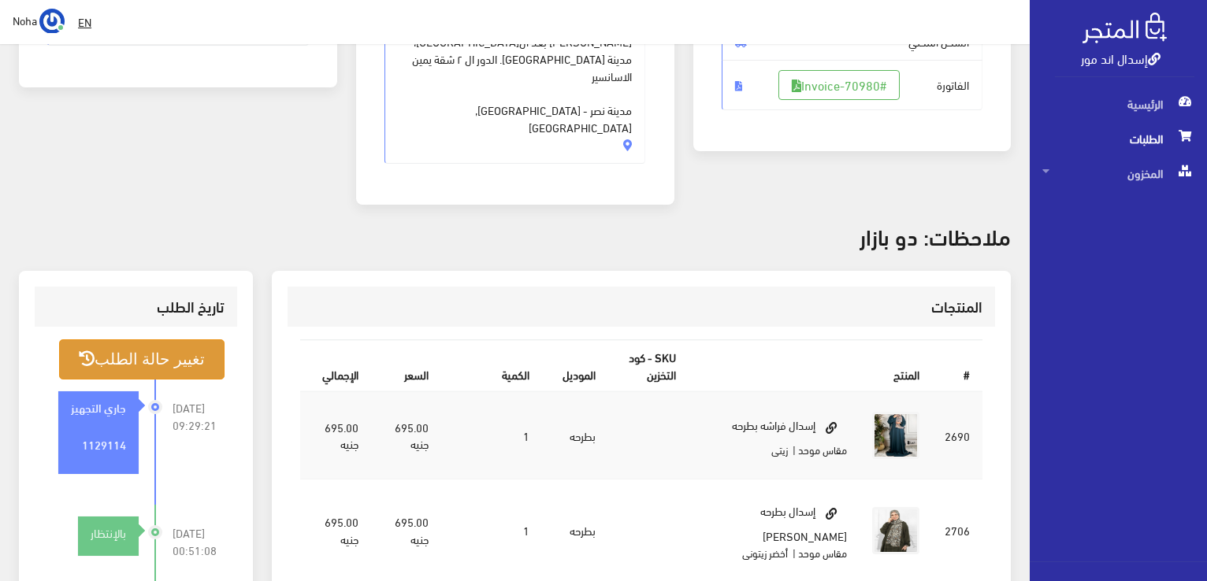
click at [128, 339] on button "تغيير حالة الطلب" at bounding box center [141, 359] width 165 height 40
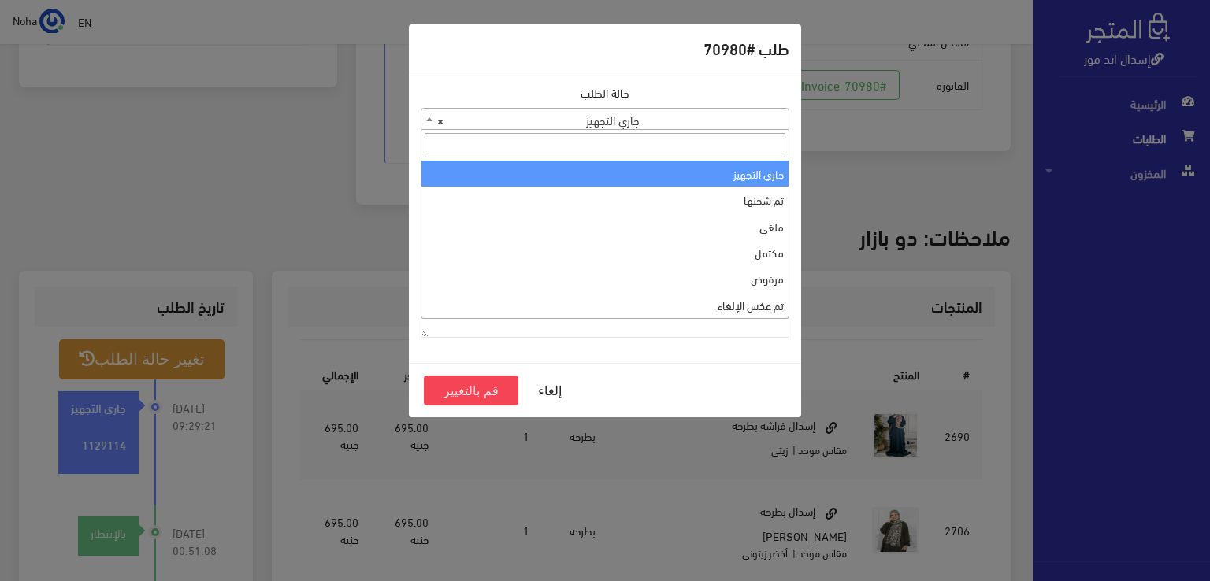
click at [428, 118] on b at bounding box center [429, 119] width 6 height 4
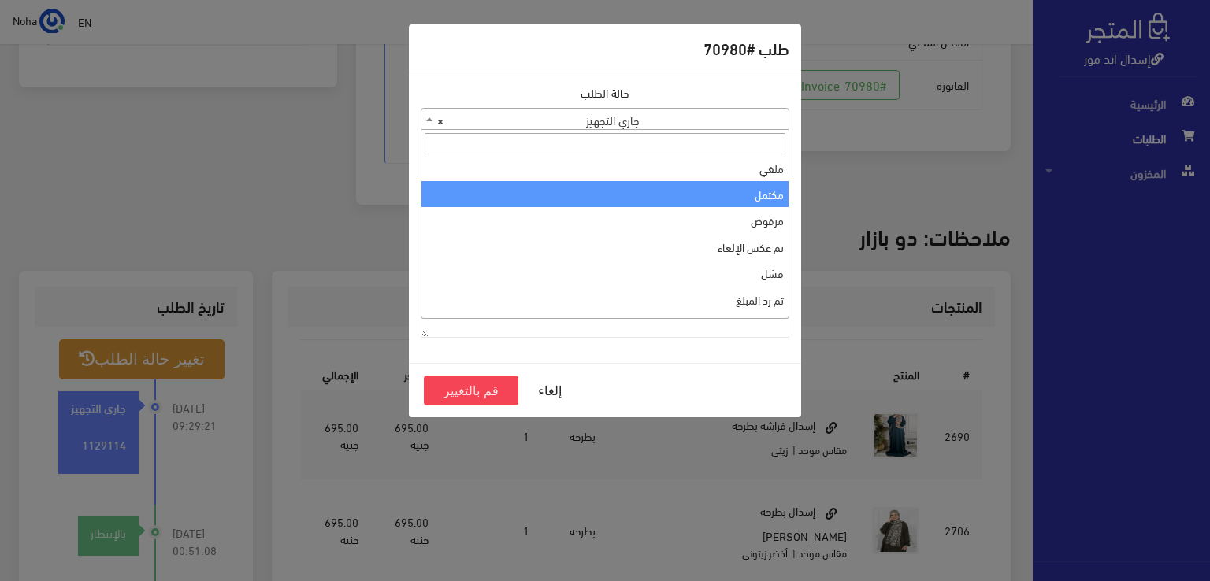
scroll to position [210, 0]
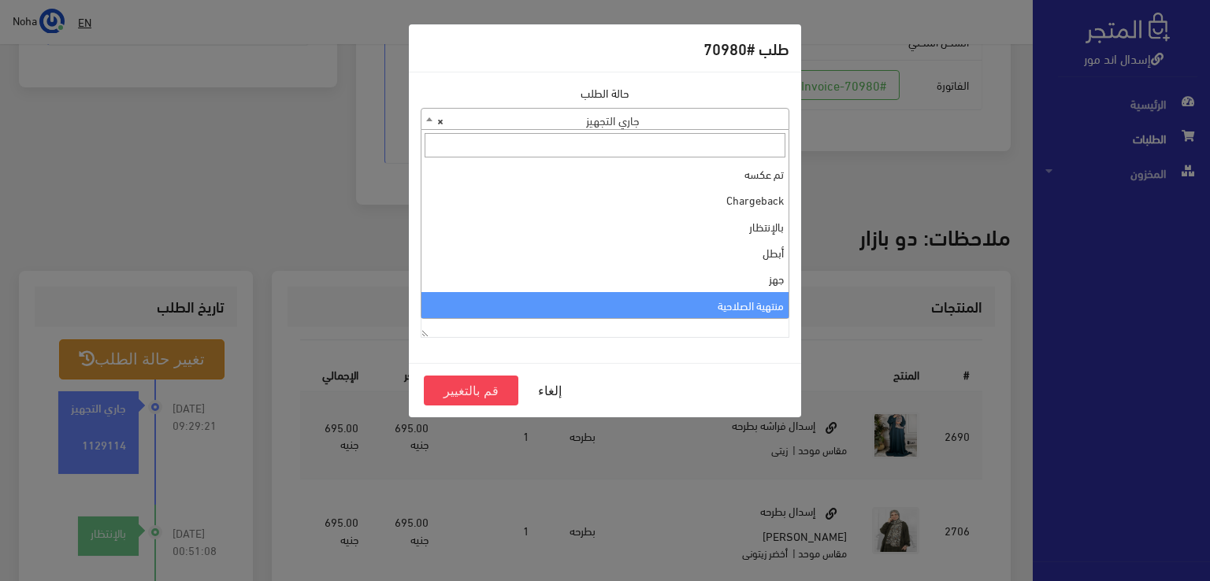
select select "14"
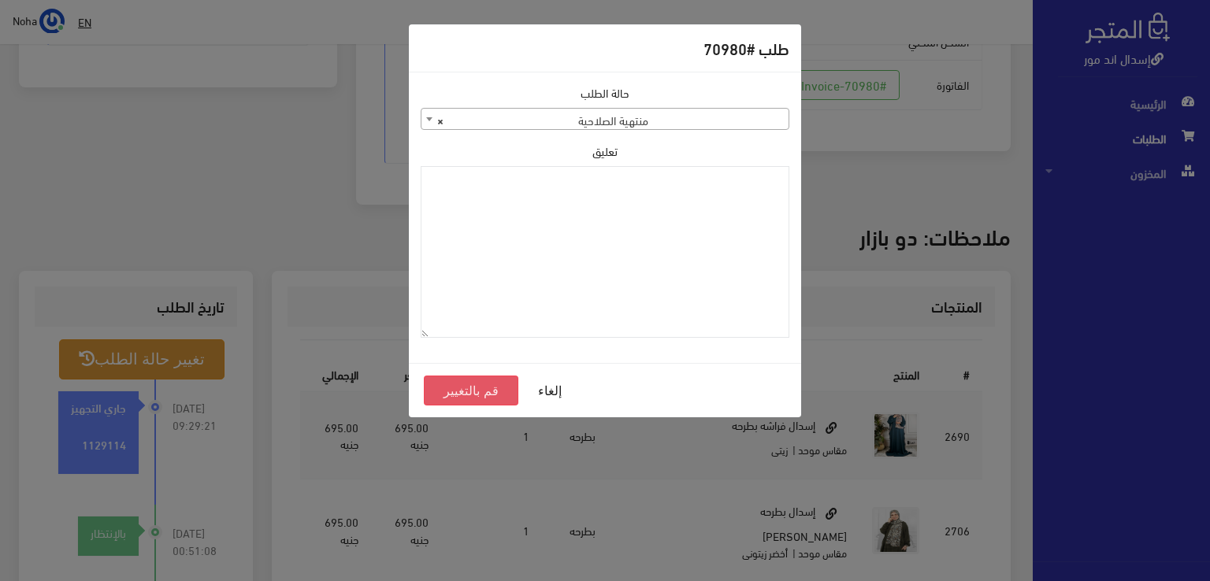
click at [461, 391] on button "قم بالتغيير" at bounding box center [471, 391] width 95 height 30
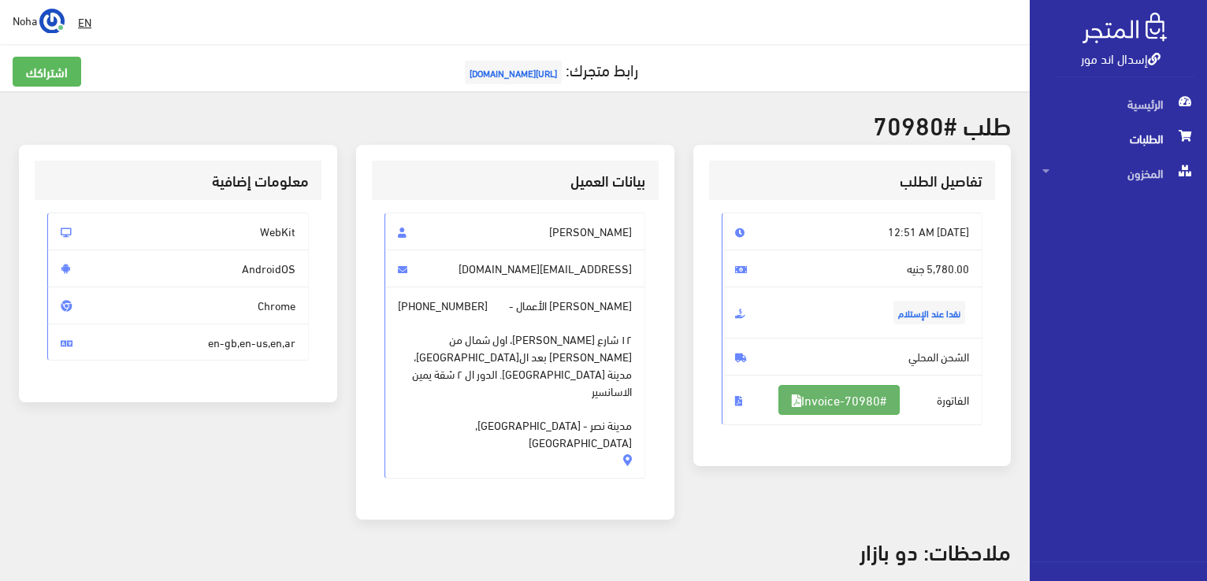
click at [851, 403] on link "#Invoice-70980" at bounding box center [838, 400] width 121 height 30
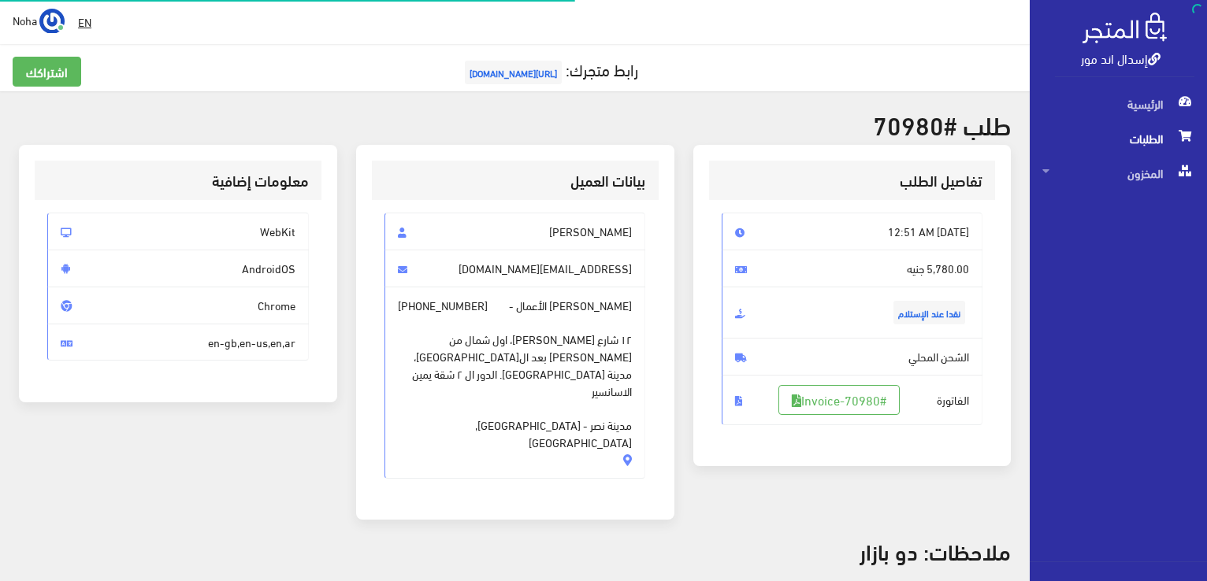
scroll to position [310, 0]
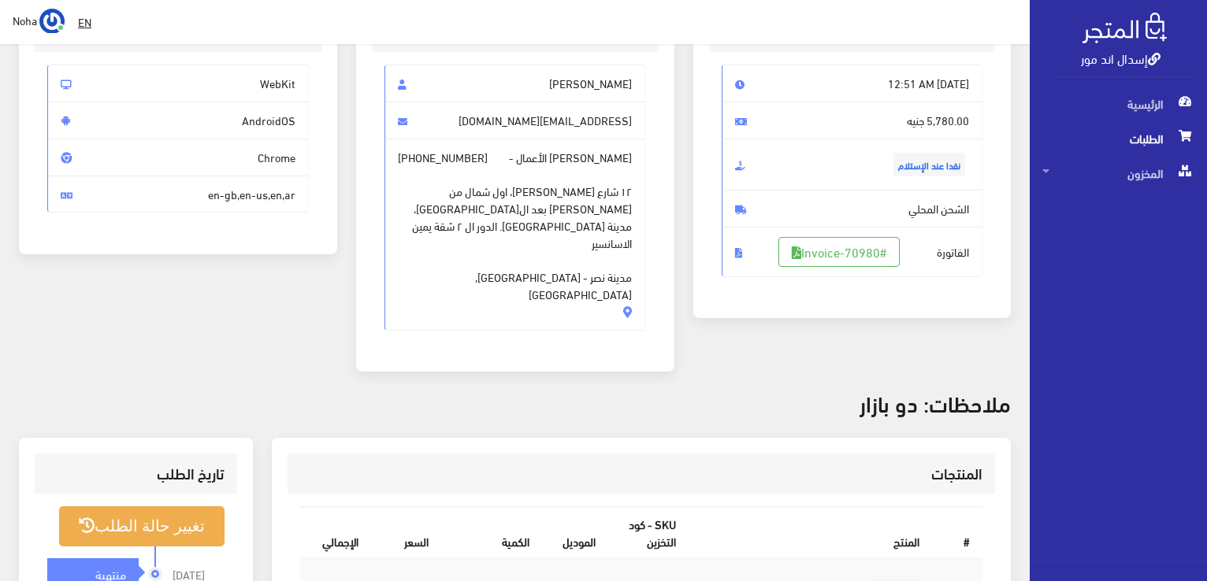
scroll to position [147, 0]
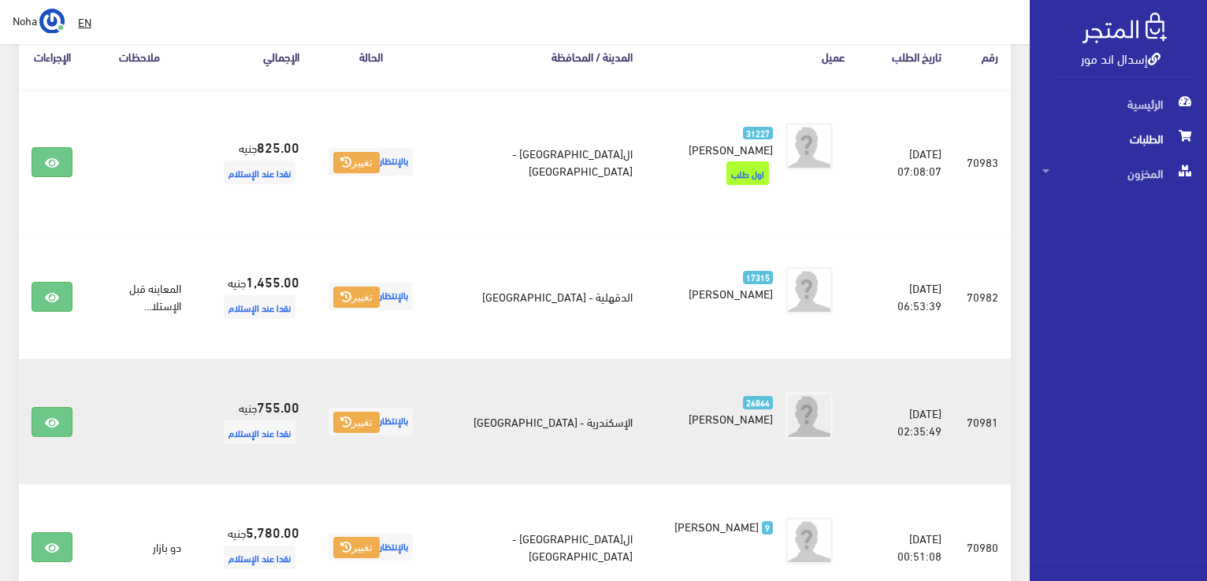
scroll to position [276, 0]
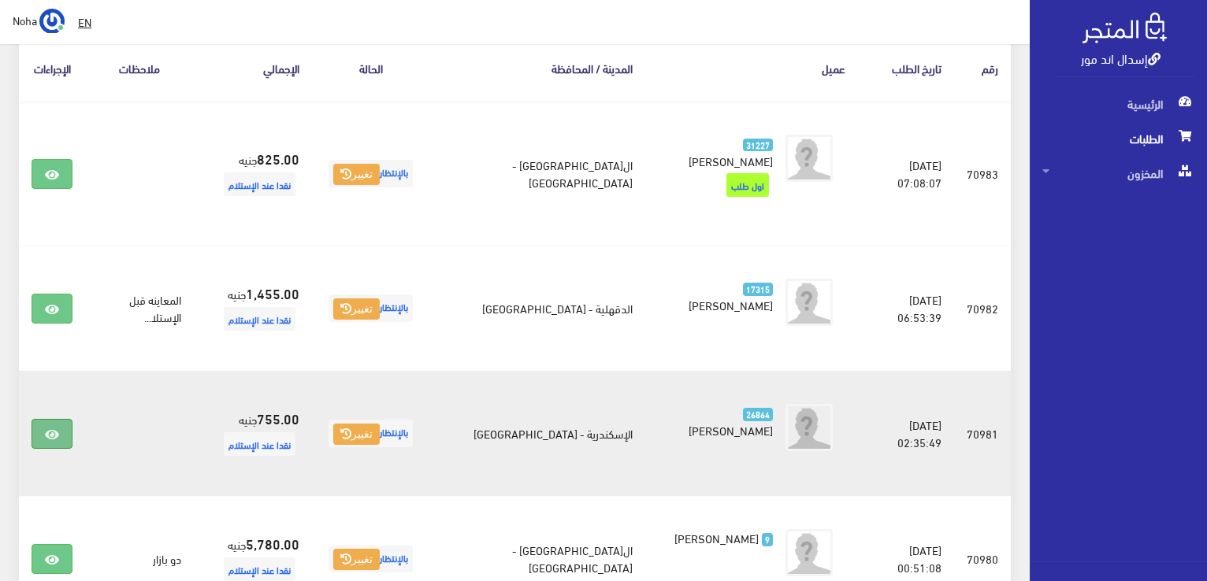
click at [42, 419] on link at bounding box center [52, 434] width 41 height 30
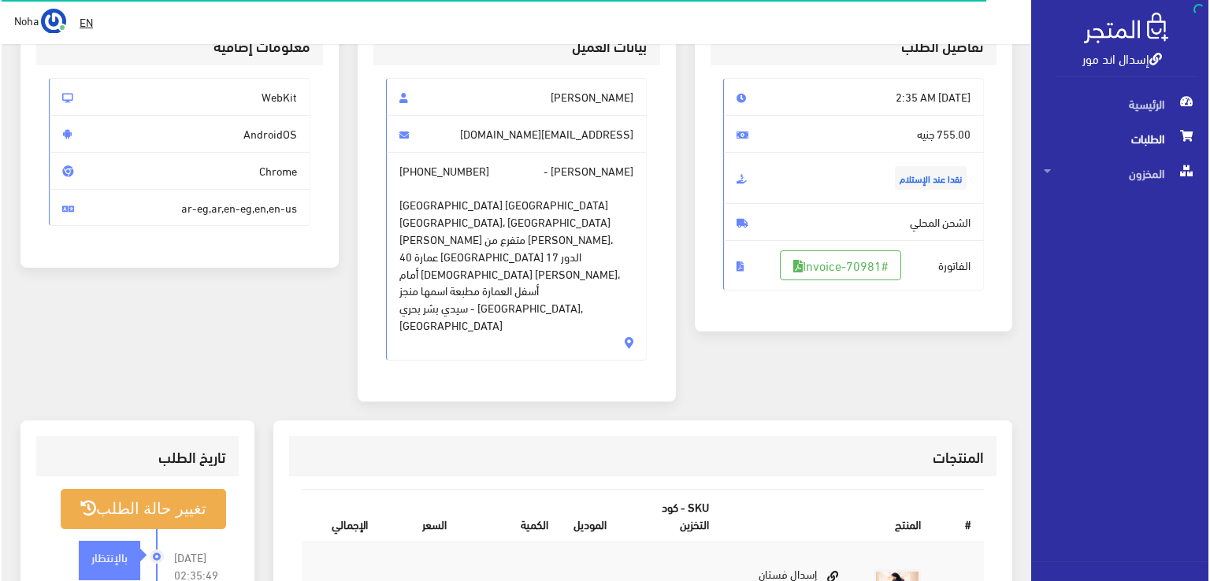
scroll to position [315, 0]
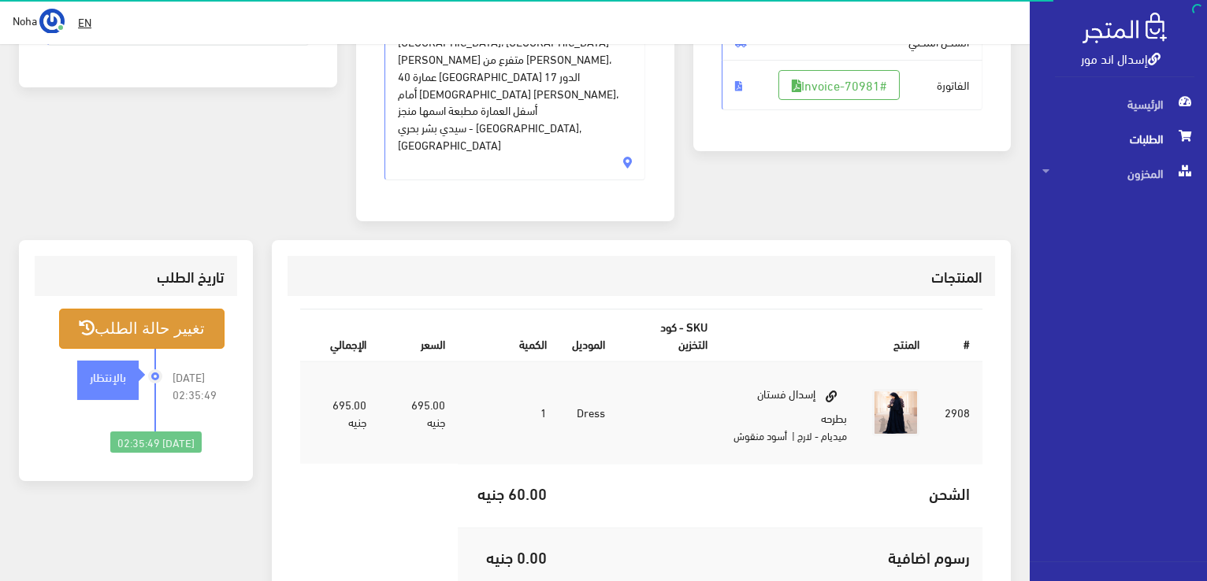
click at [184, 309] on button "تغيير حالة الطلب" at bounding box center [141, 329] width 165 height 40
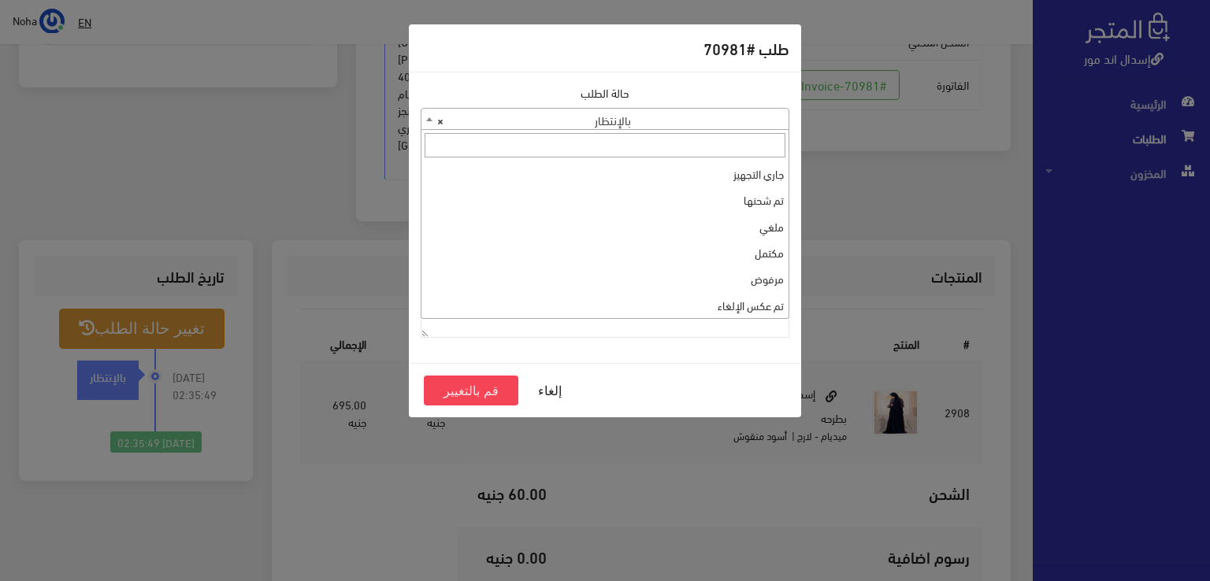
click at [426, 116] on span at bounding box center [429, 119] width 16 height 20
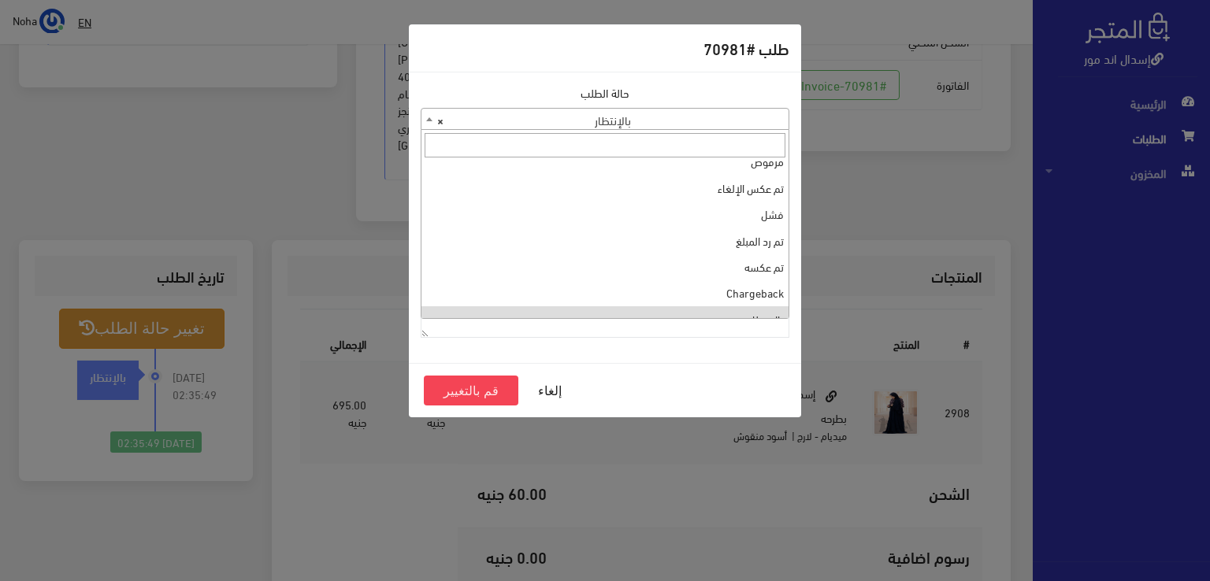
scroll to position [0, 0]
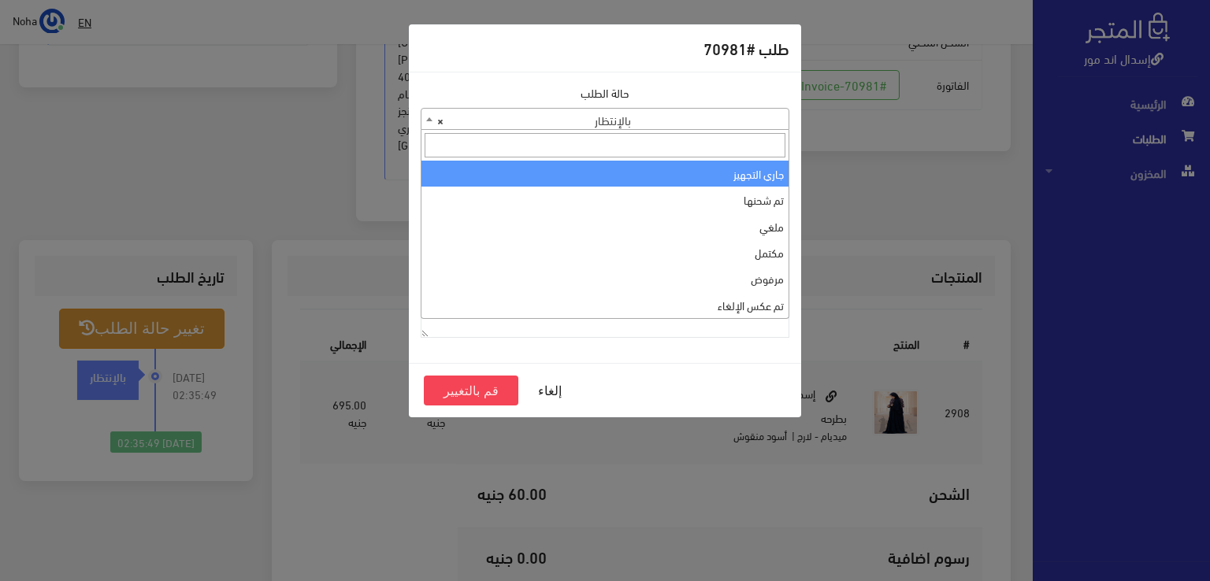
select select "1"
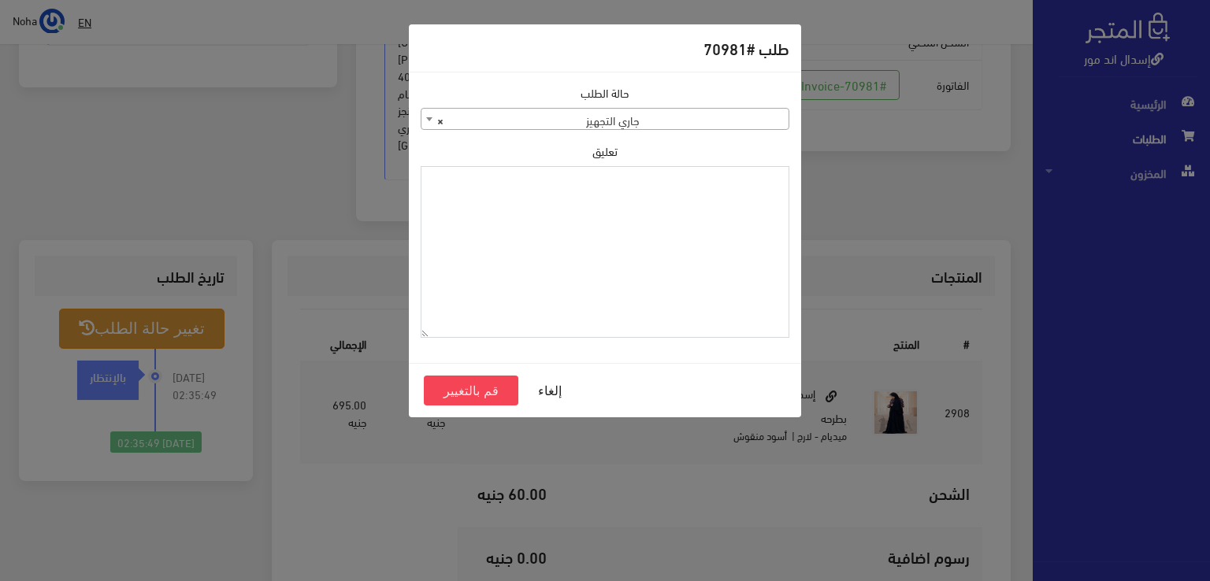
paste textarea "1129114"
type textarea "1129114"
click at [495, 380] on button "قم بالتغيير" at bounding box center [471, 391] width 95 height 30
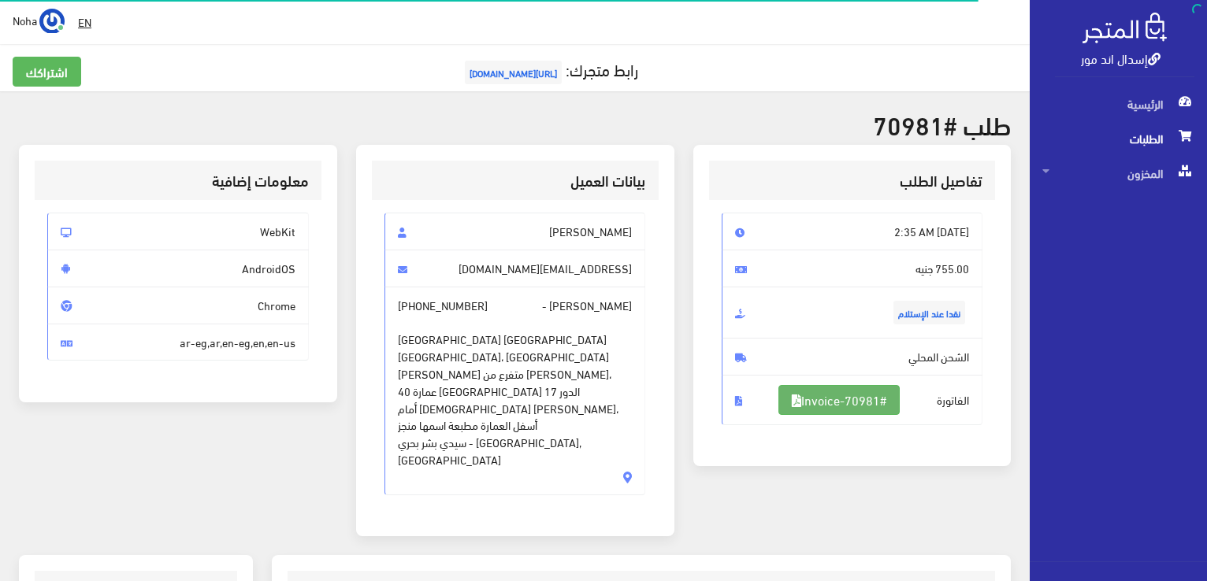
click at [859, 399] on link "#Invoice-70981" at bounding box center [838, 400] width 121 height 30
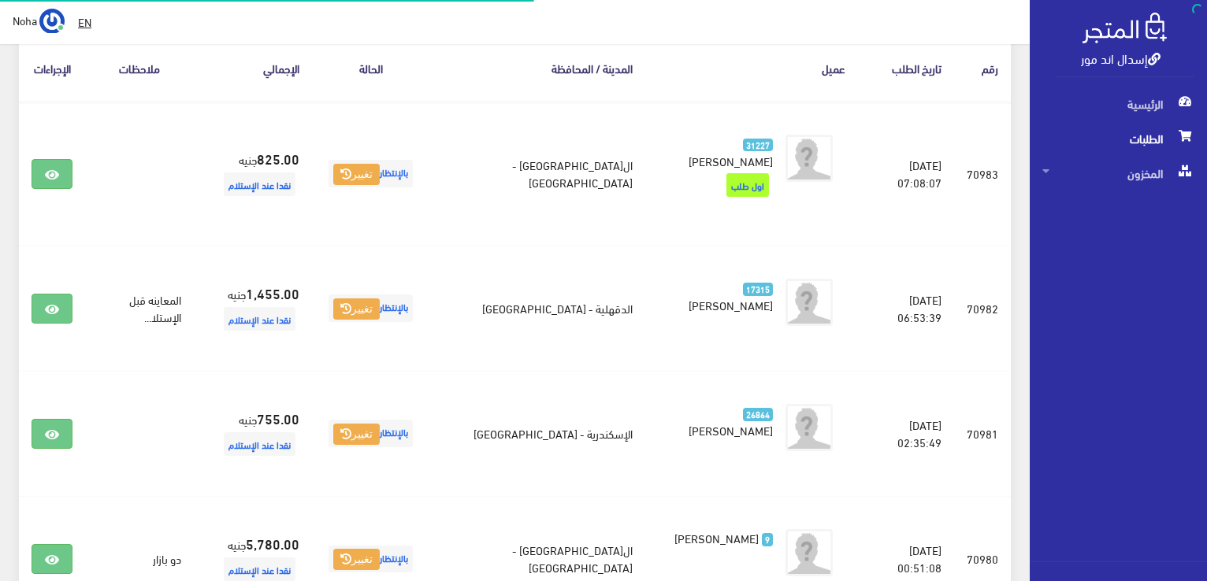
scroll to position [276, 0]
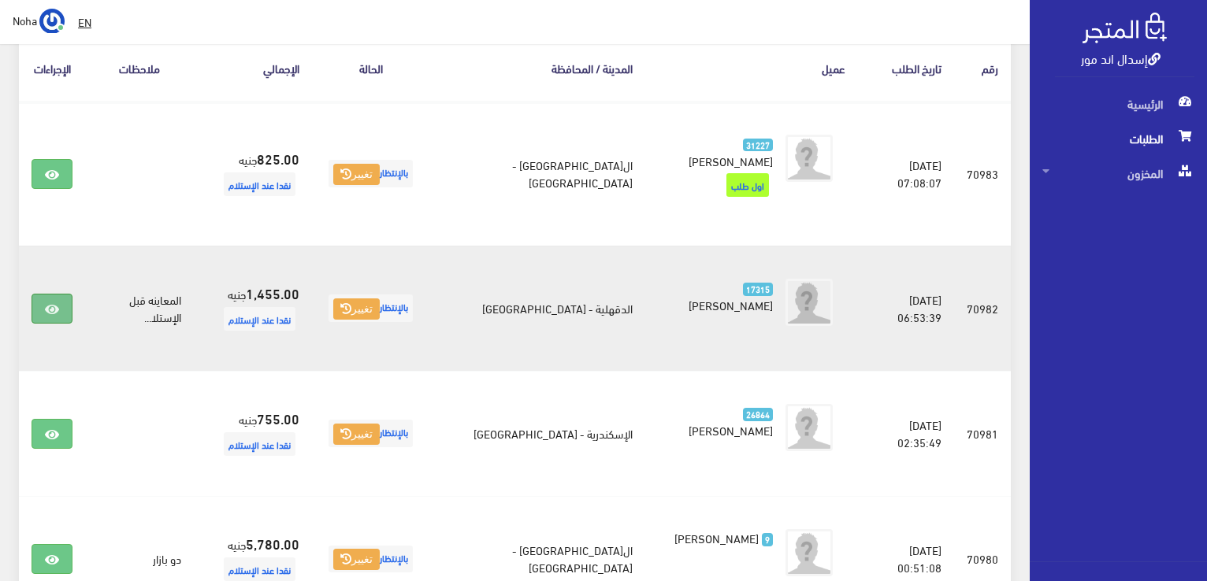
click at [57, 303] on icon at bounding box center [52, 309] width 14 height 13
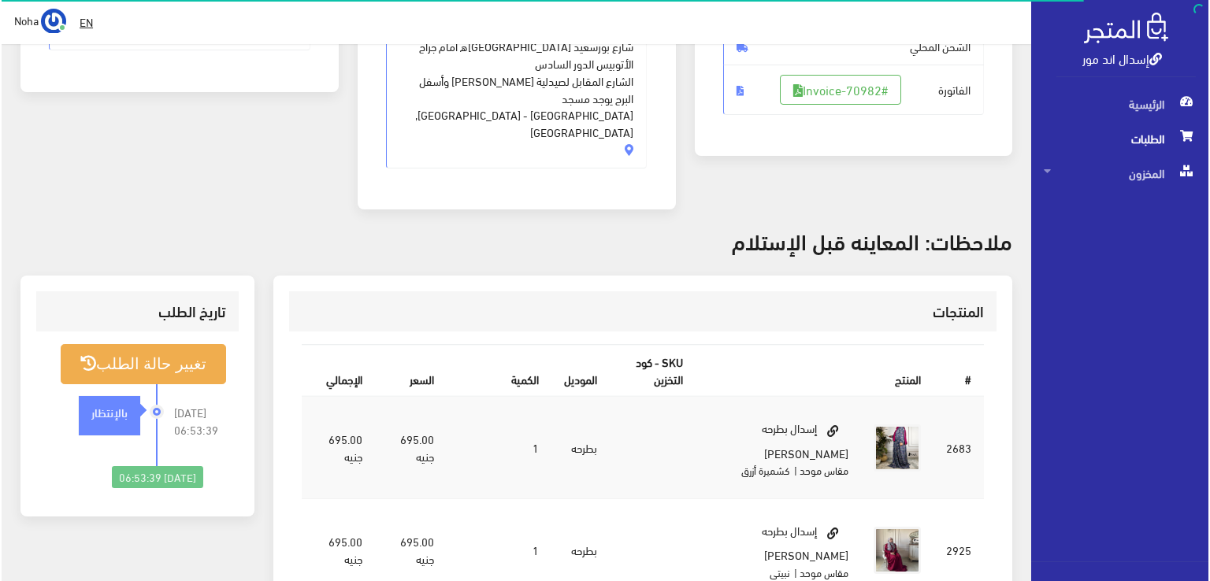
scroll to position [315, 0]
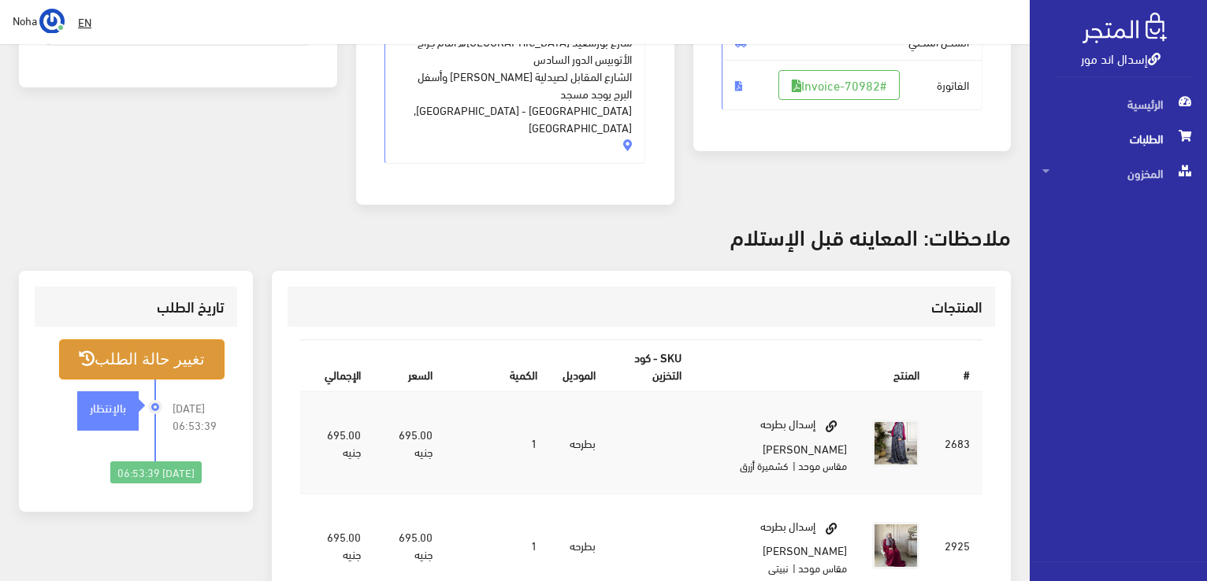
click at [161, 344] on button "تغيير حالة الطلب" at bounding box center [141, 359] width 165 height 40
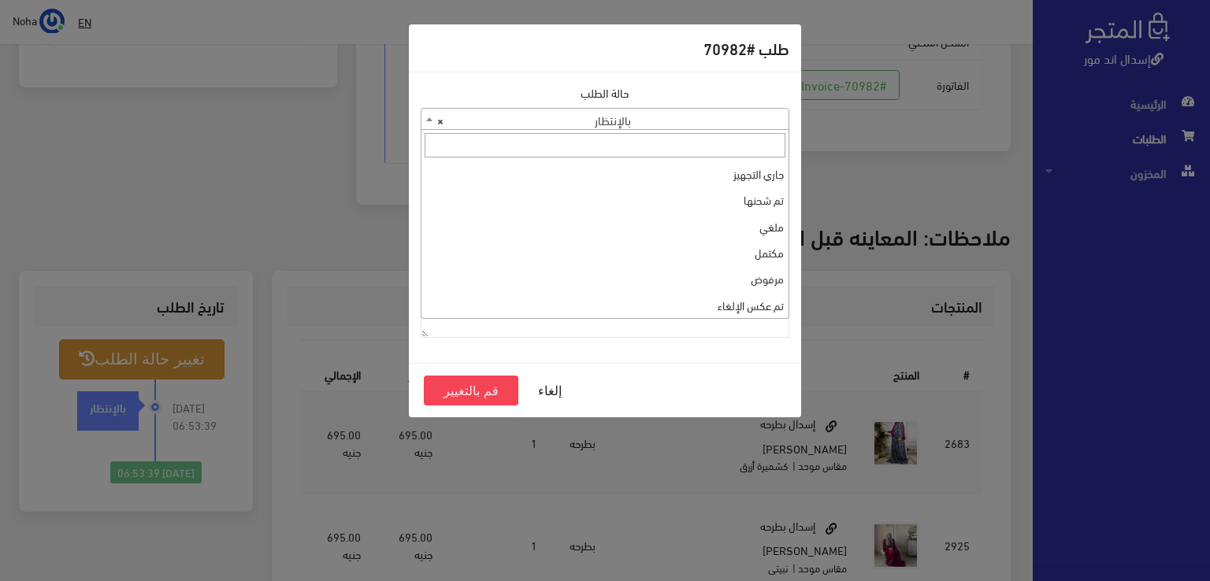
click at [425, 118] on span at bounding box center [429, 119] width 16 height 20
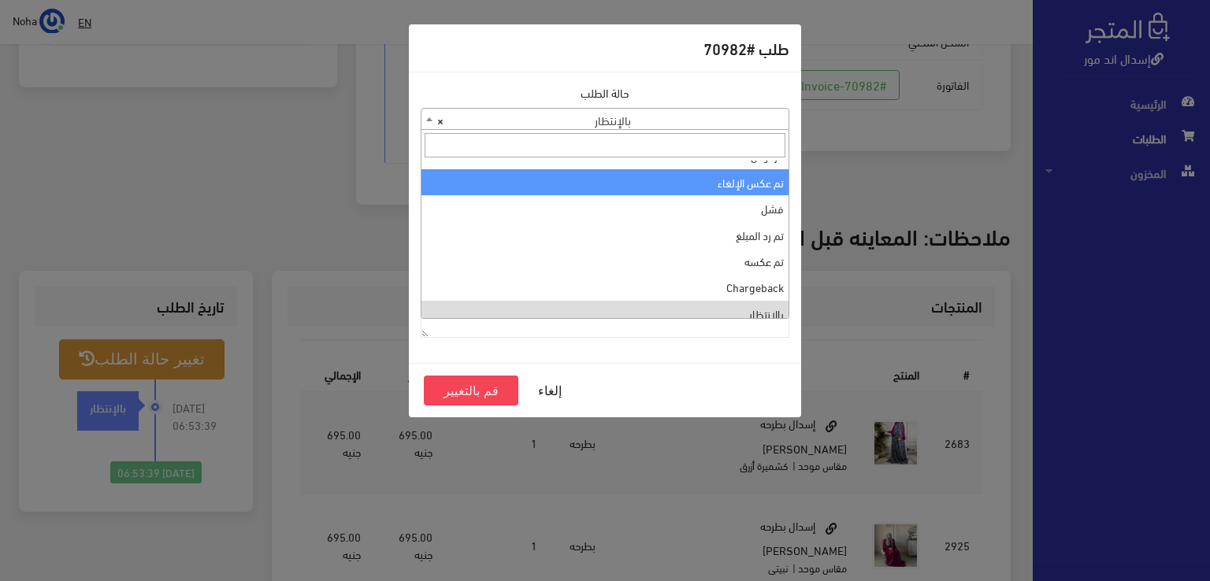
scroll to position [0, 0]
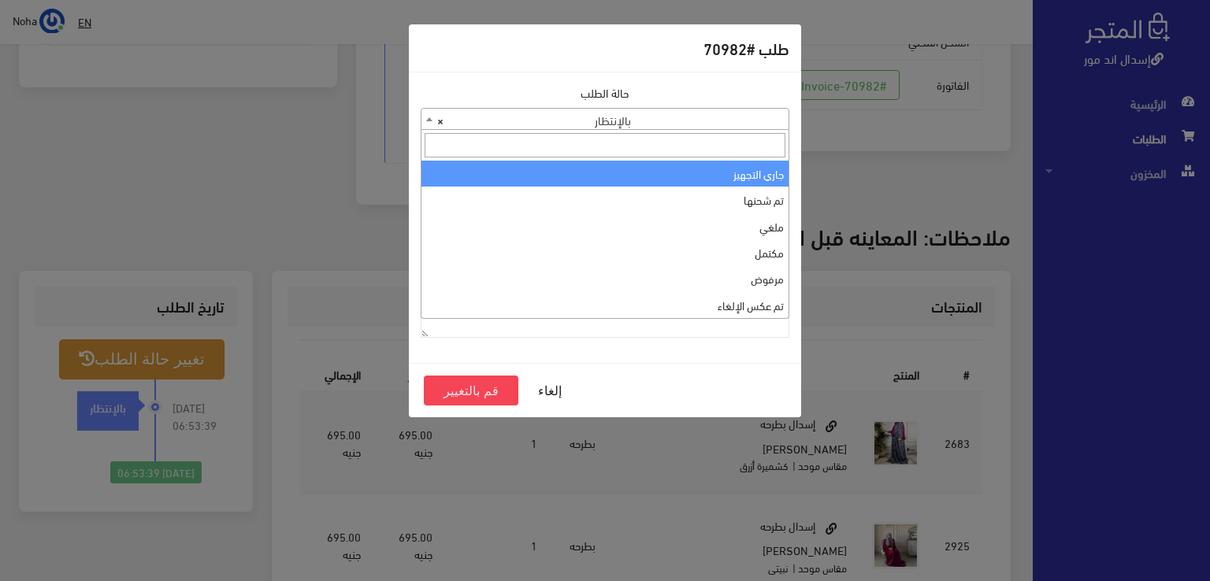
select select "1"
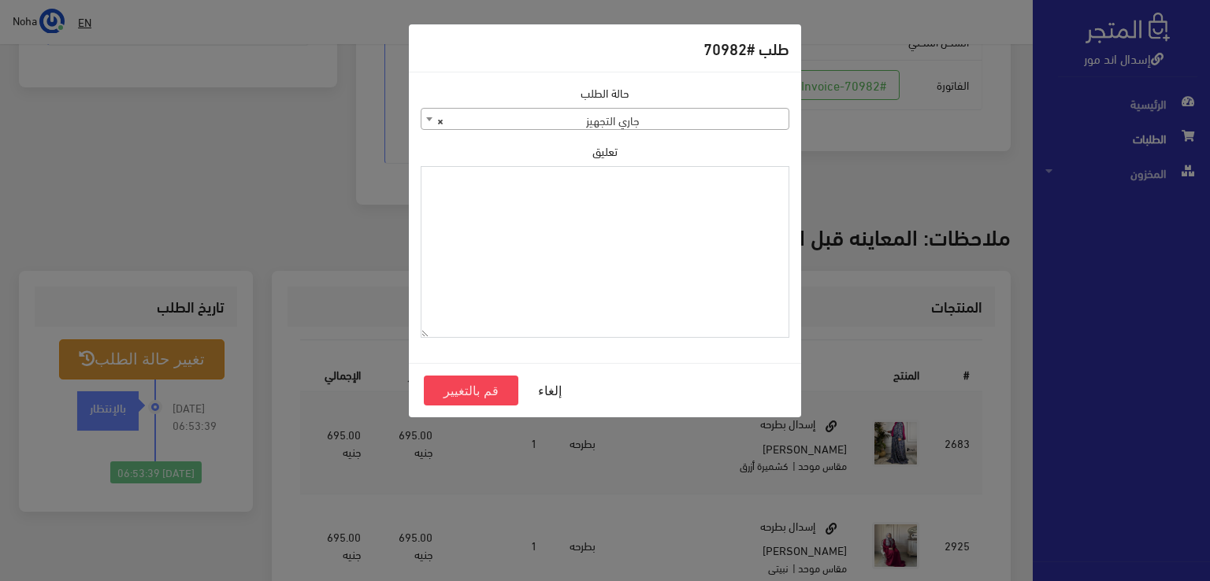
paste textarea "1129114"
type textarea "1129114"
click at [482, 388] on button "قم بالتغيير" at bounding box center [471, 391] width 95 height 30
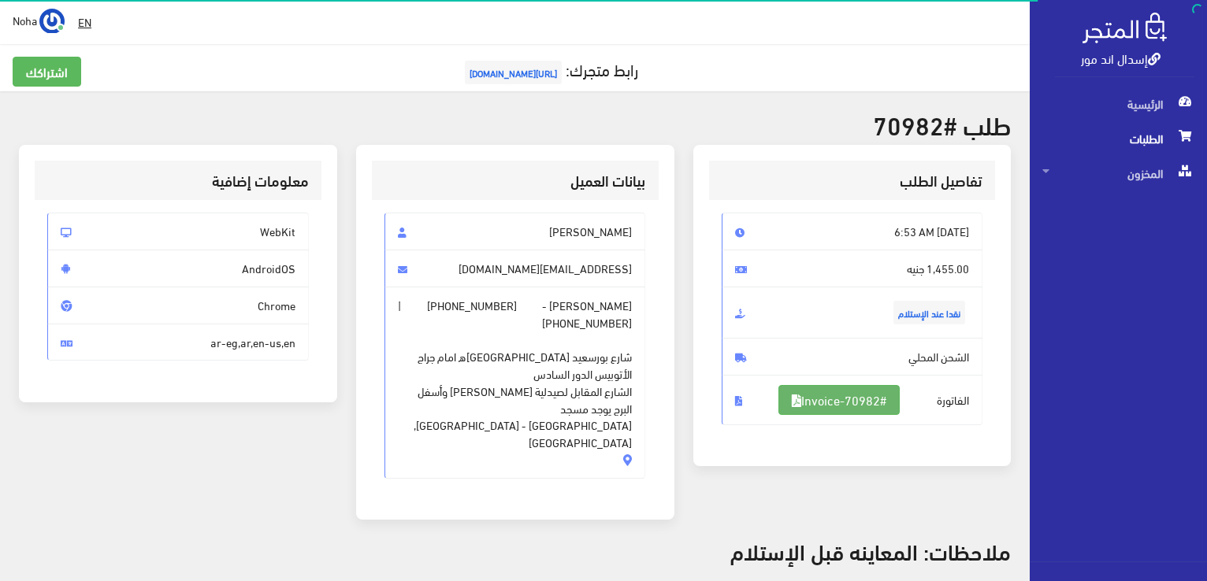
click at [861, 401] on link "#Invoice-70982" at bounding box center [838, 400] width 121 height 30
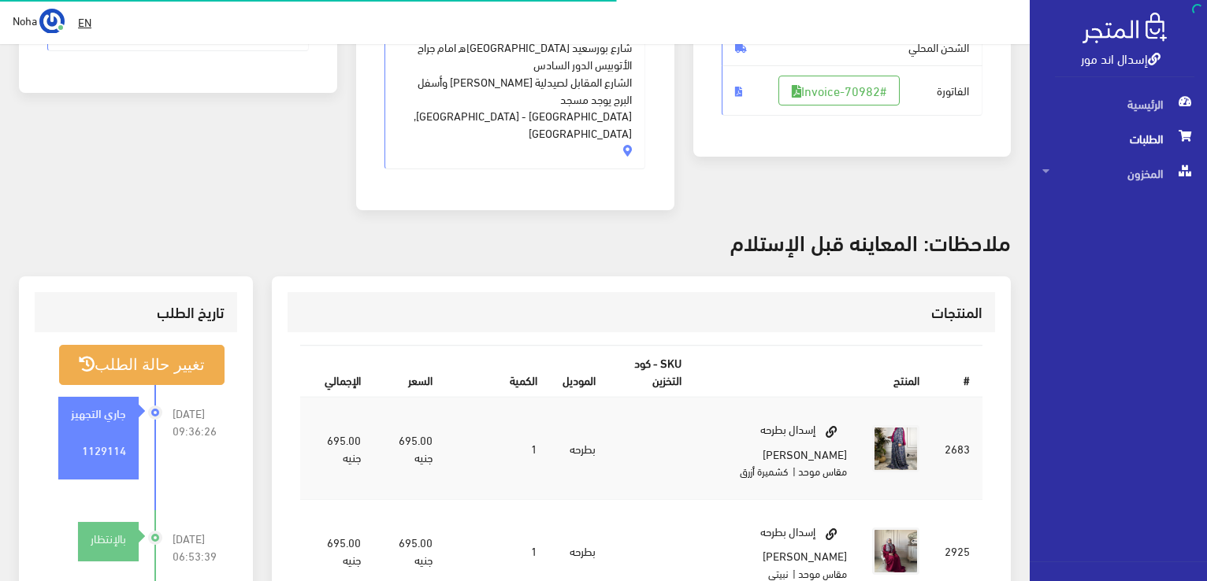
scroll to position [310, 0]
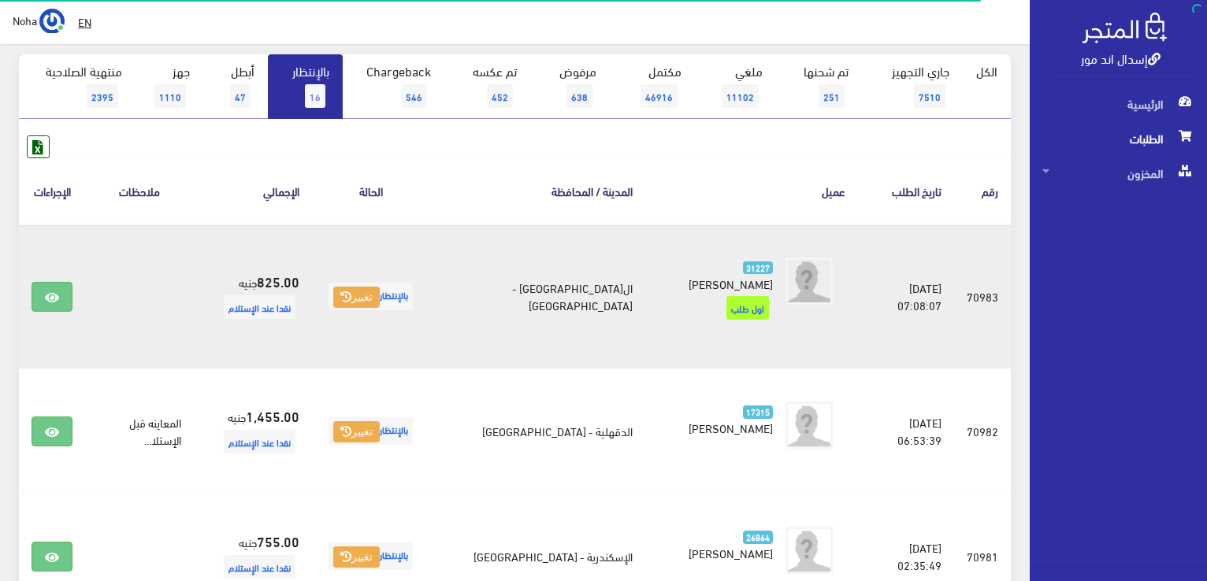
scroll to position [158, 0]
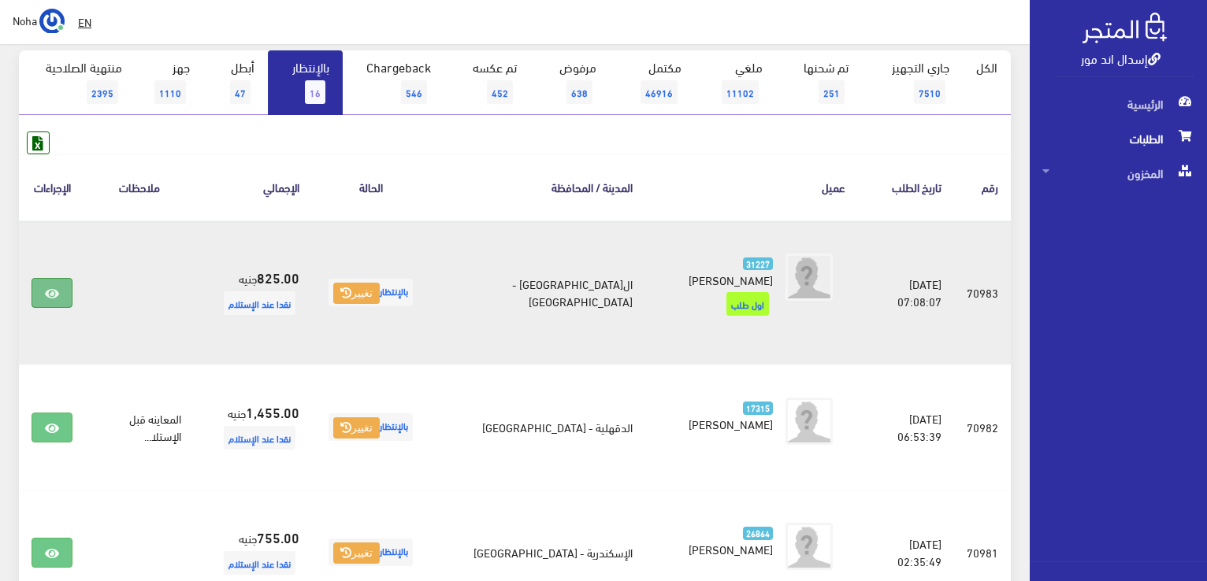
click at [50, 287] on icon at bounding box center [52, 293] width 14 height 13
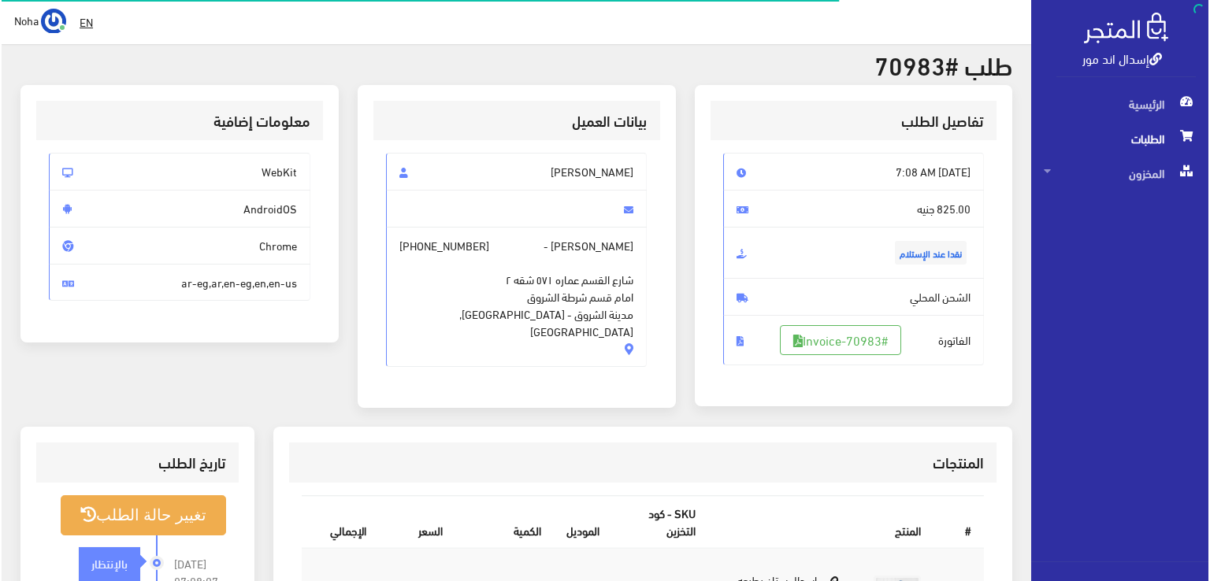
scroll to position [236, 0]
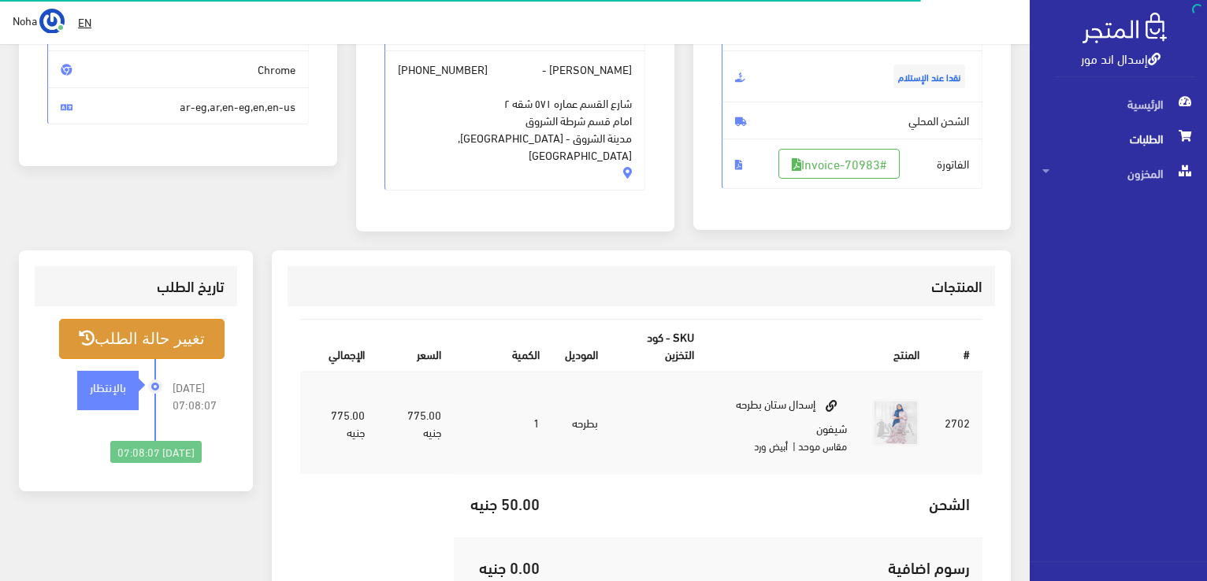
click at [195, 336] on button "تغيير حالة الطلب" at bounding box center [141, 339] width 165 height 40
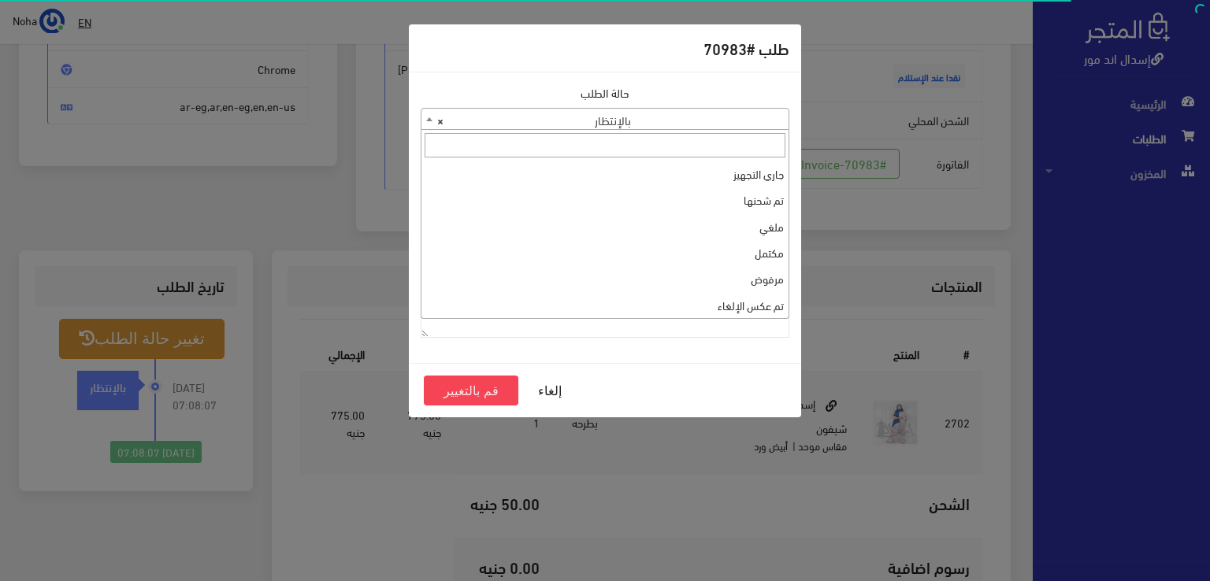
click at [428, 117] on b at bounding box center [429, 119] width 6 height 4
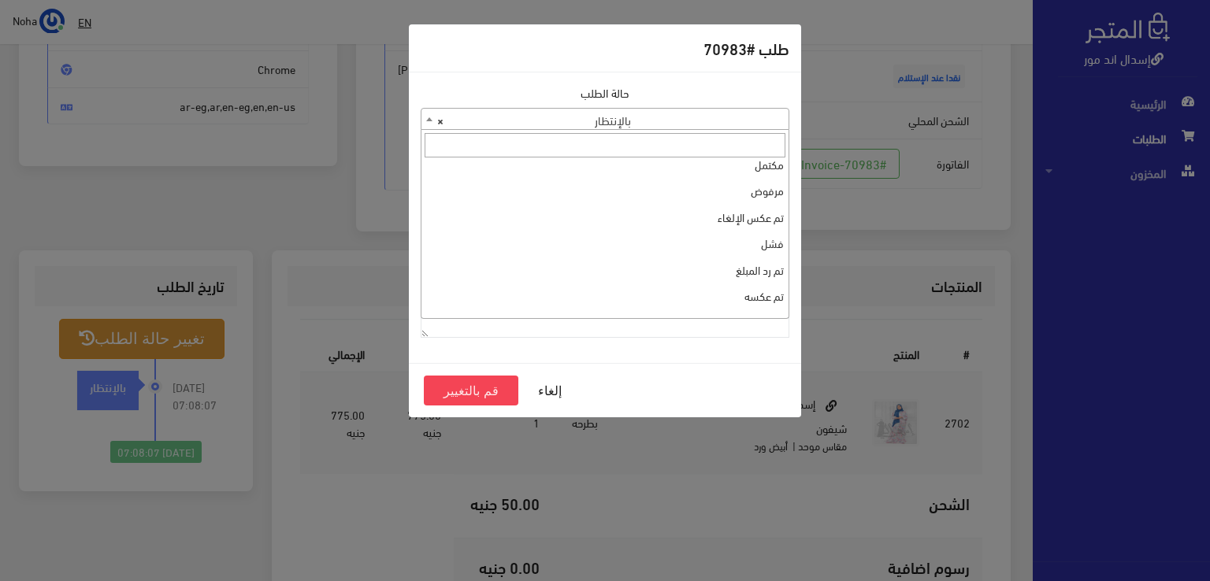
scroll to position [0, 0]
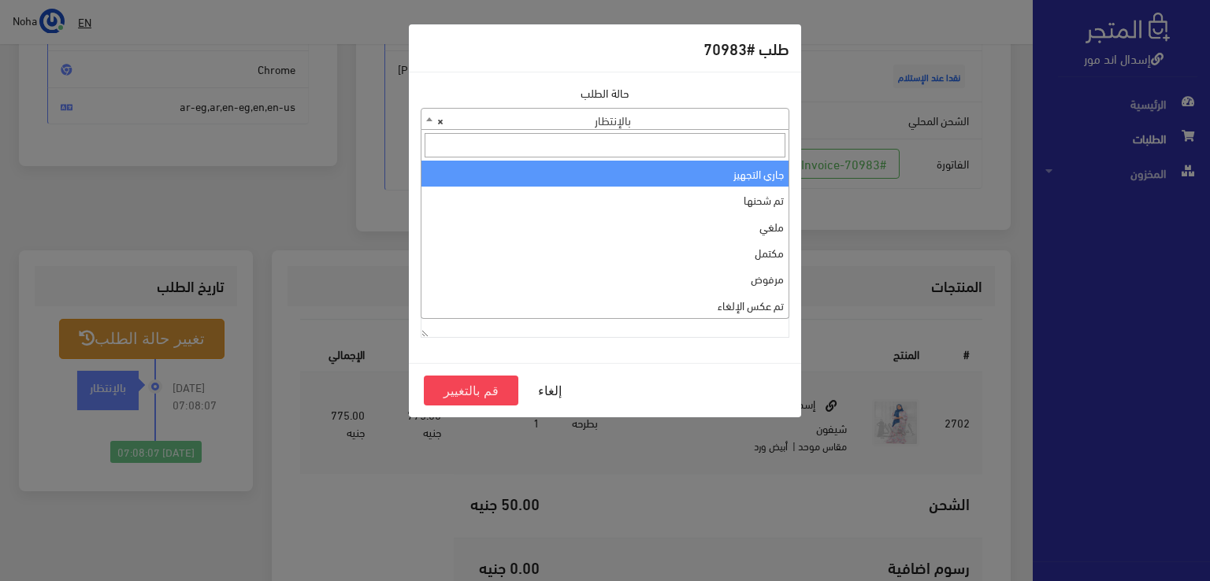
select select "1"
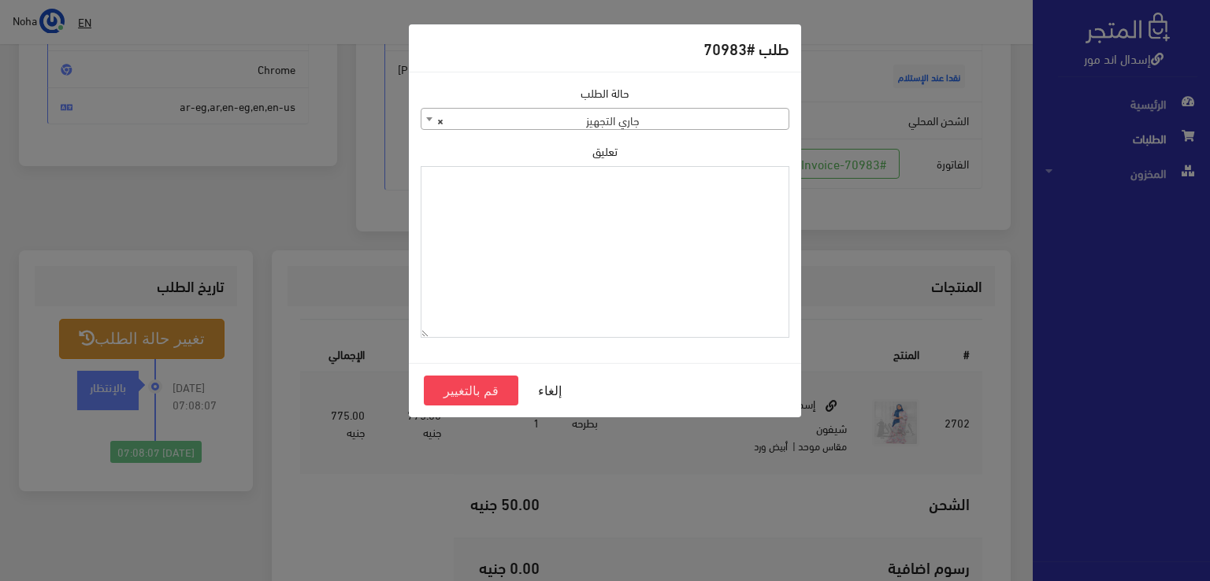
paste textarea "1129114"
type textarea "1129114"
click at [469, 386] on button "قم بالتغيير" at bounding box center [471, 391] width 95 height 30
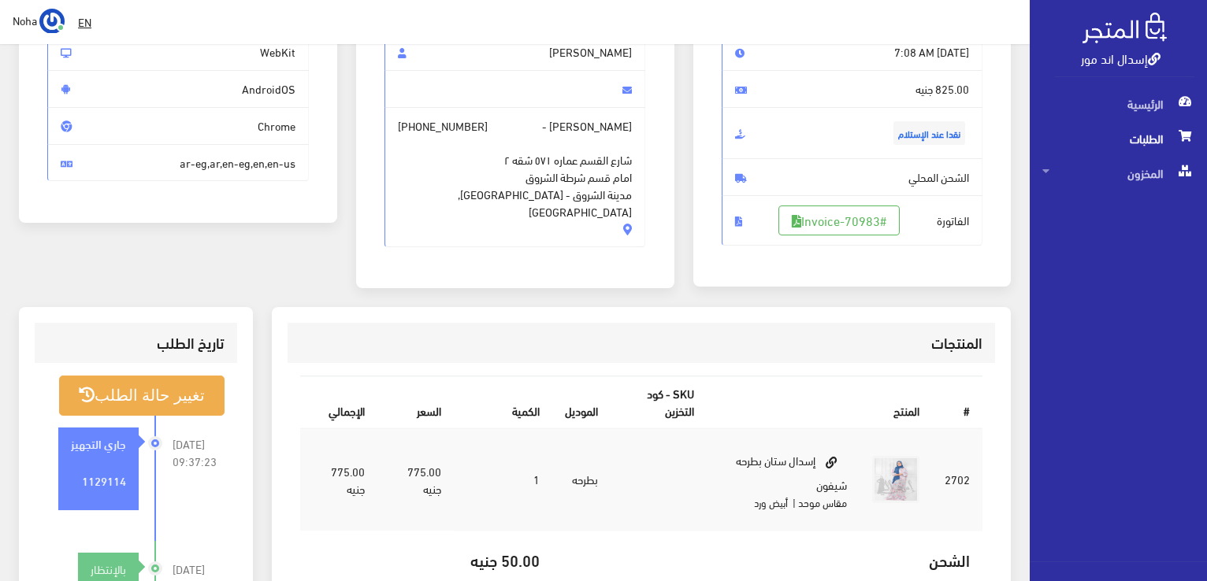
scroll to position [236, 0]
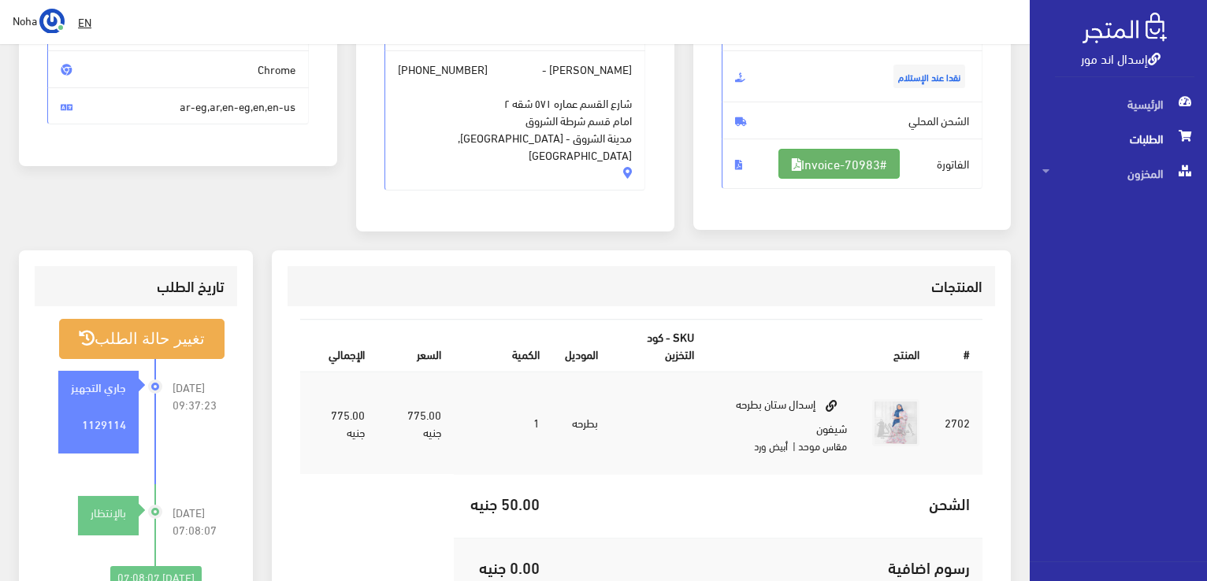
click at [880, 159] on link "#Invoice-70983" at bounding box center [838, 164] width 121 height 30
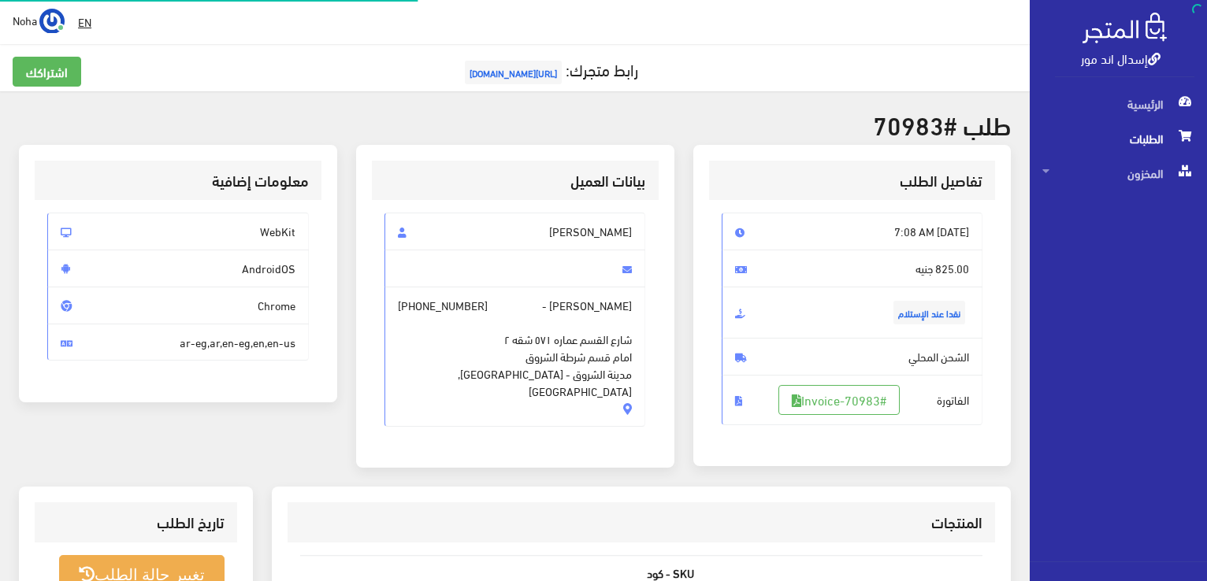
scroll to position [226, 0]
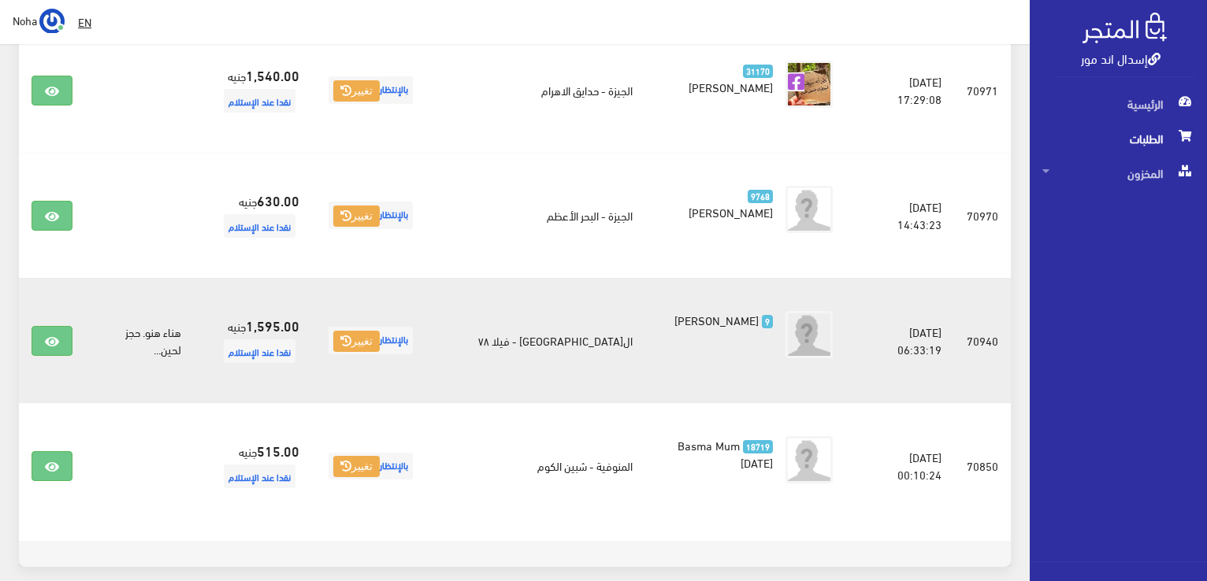
scroll to position [1930, 0]
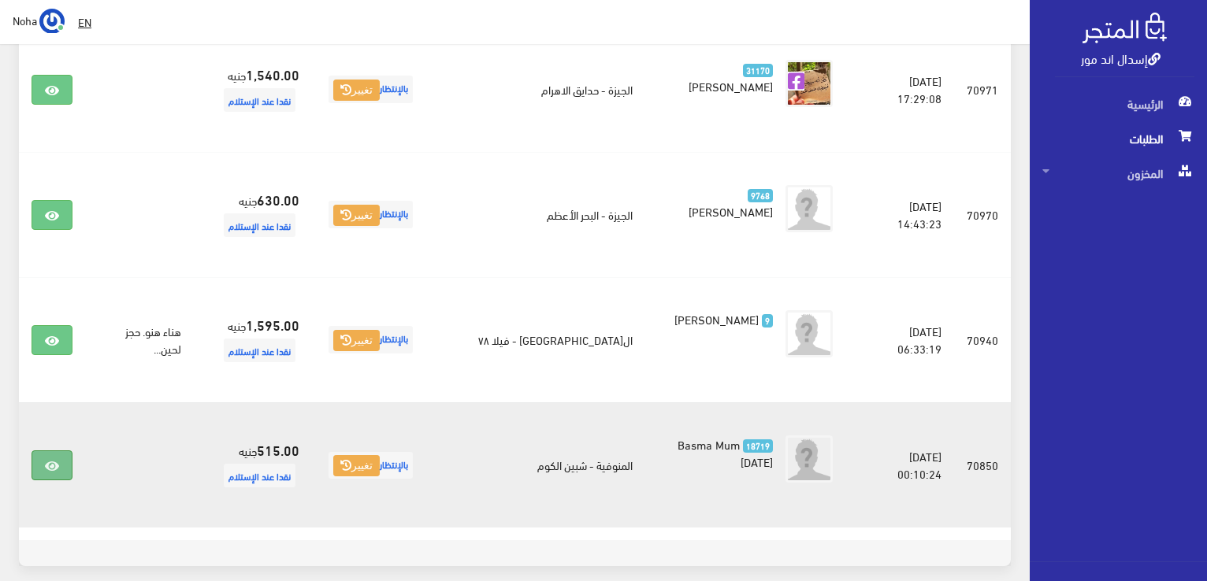
click at [57, 460] on icon at bounding box center [52, 466] width 14 height 13
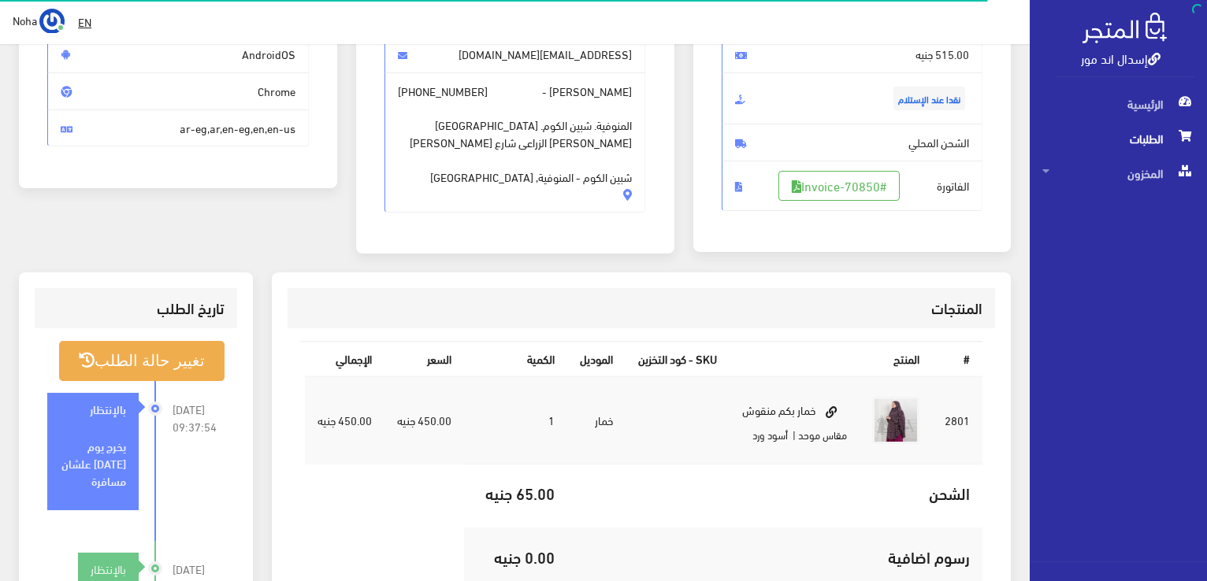
scroll to position [394, 0]
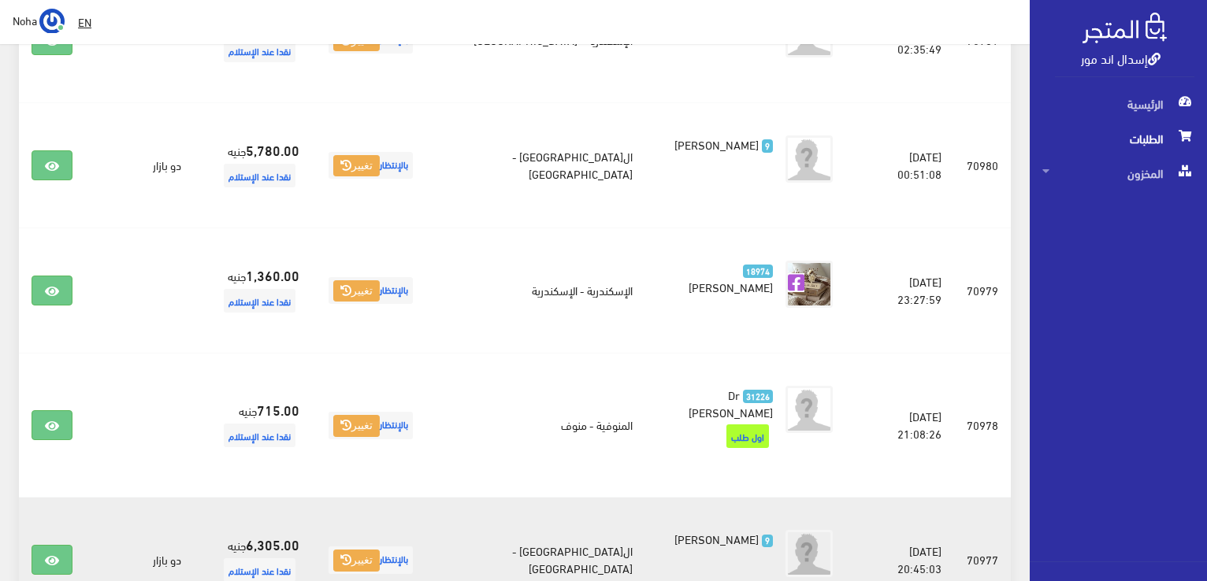
scroll to position [591, 0]
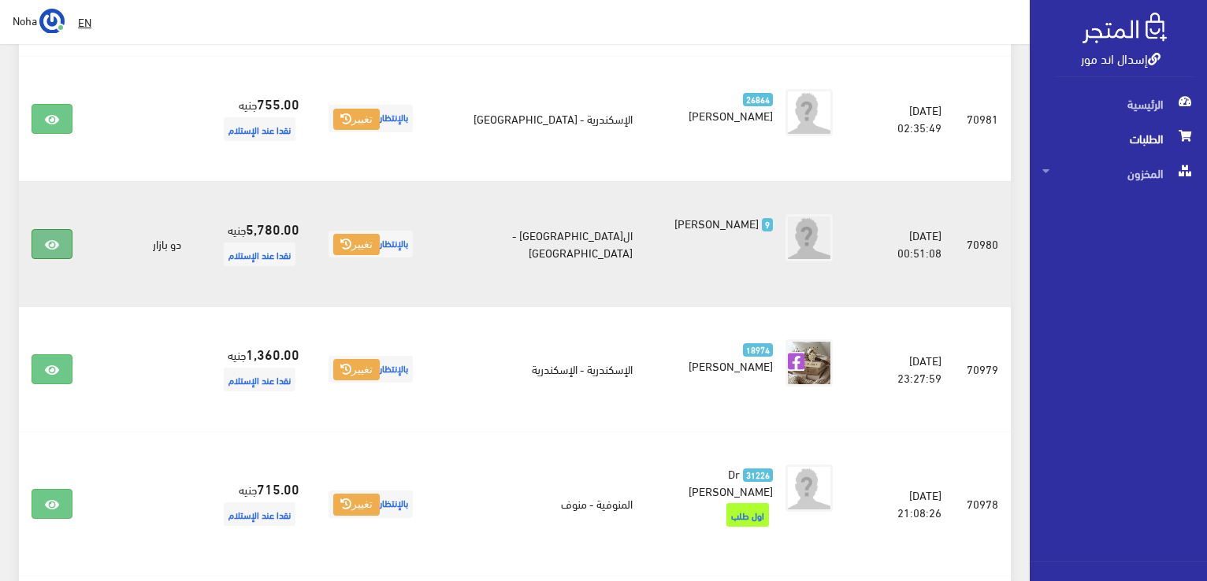
click at [51, 239] on icon at bounding box center [52, 245] width 14 height 13
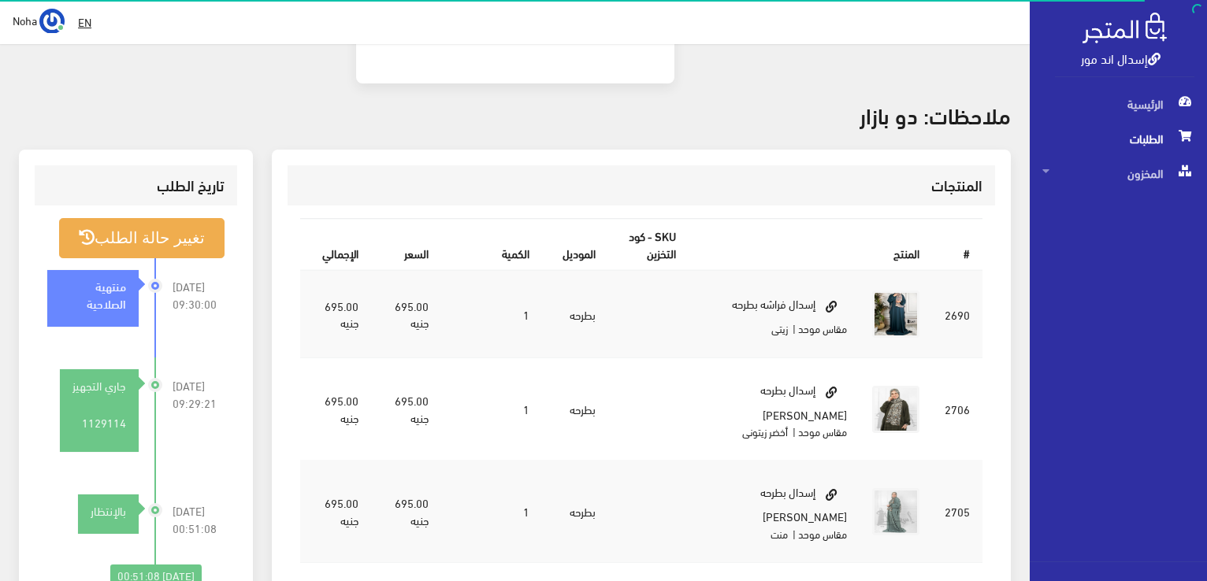
scroll to position [394, 0]
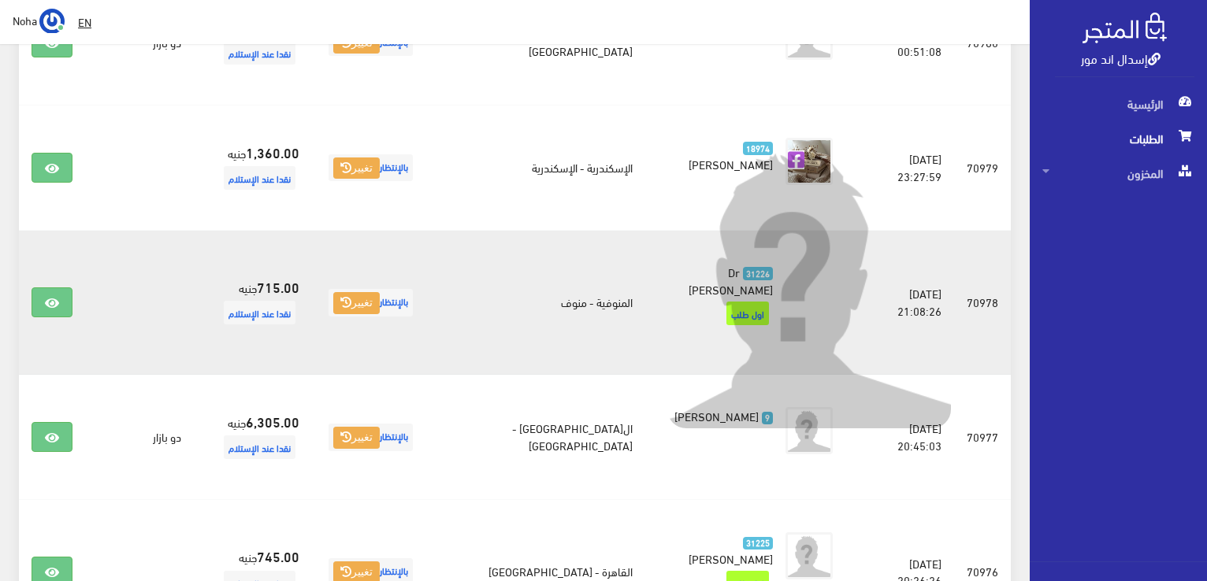
scroll to position [828, 0]
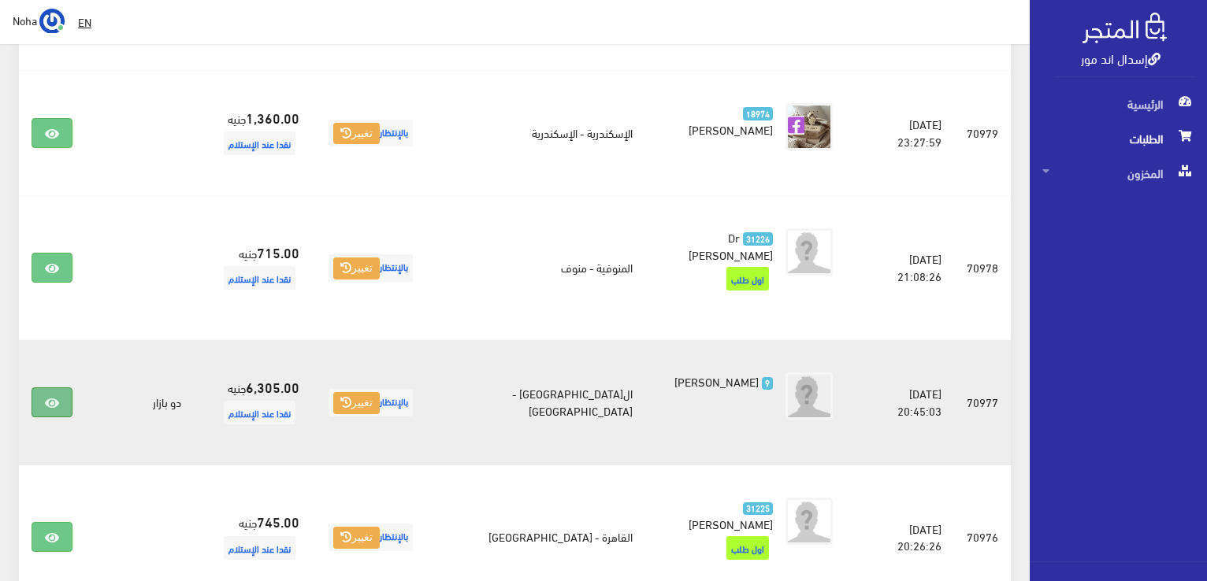
click at [44, 387] on link at bounding box center [52, 402] width 41 height 30
click at [54, 397] on icon at bounding box center [52, 403] width 14 height 13
click at [58, 397] on icon at bounding box center [52, 403] width 14 height 13
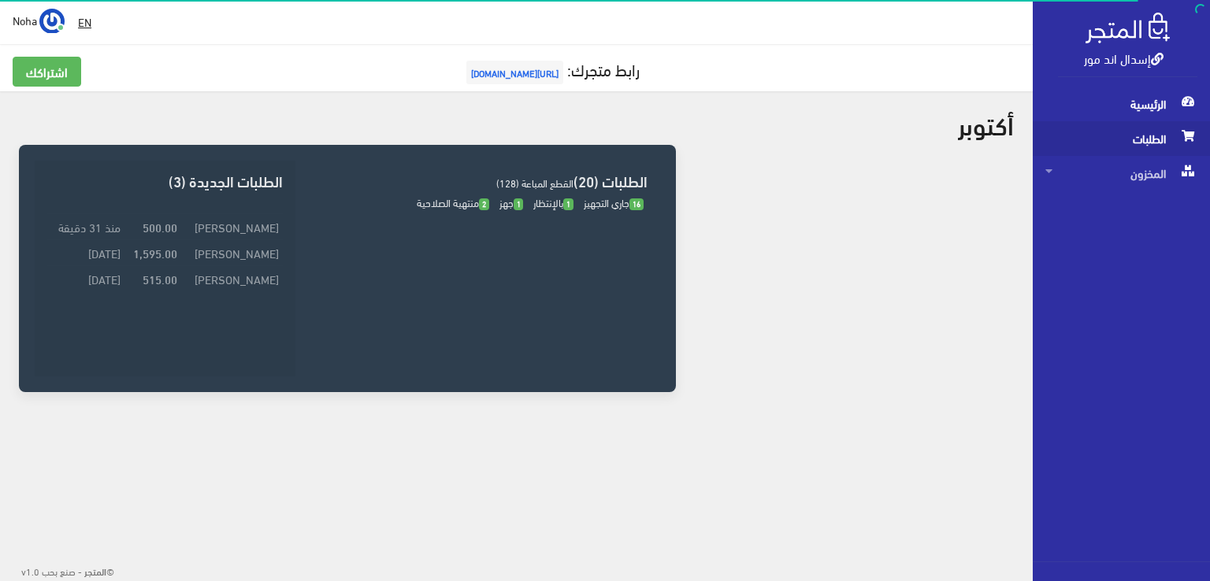
click at [1140, 136] on span "الطلبات" at bounding box center [1121, 138] width 152 height 35
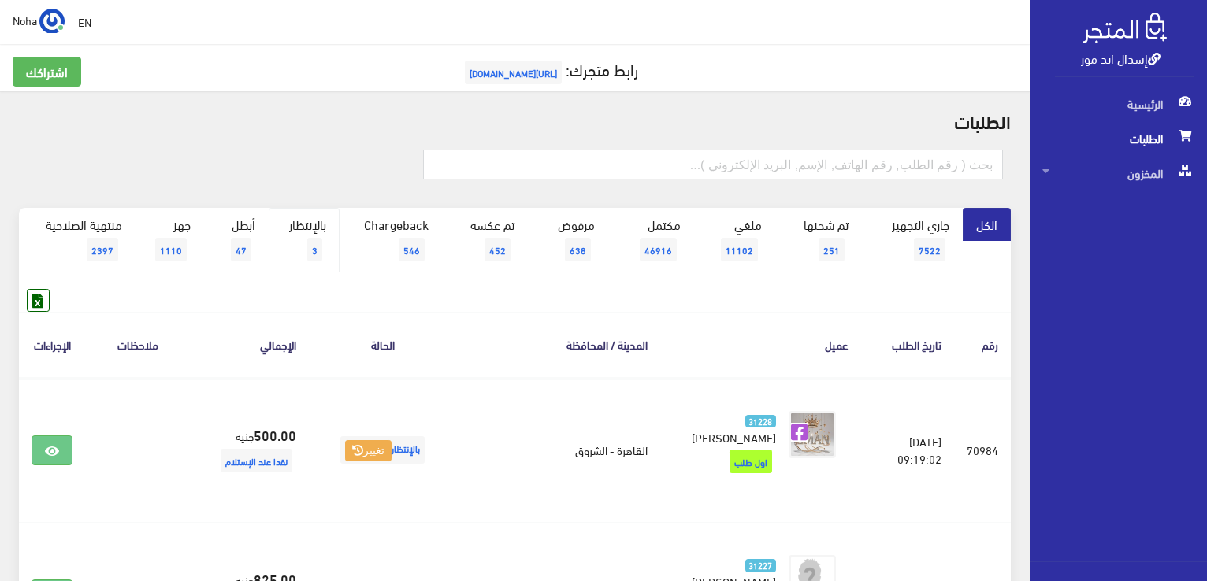
click at [313, 243] on span "3" at bounding box center [314, 250] width 15 height 24
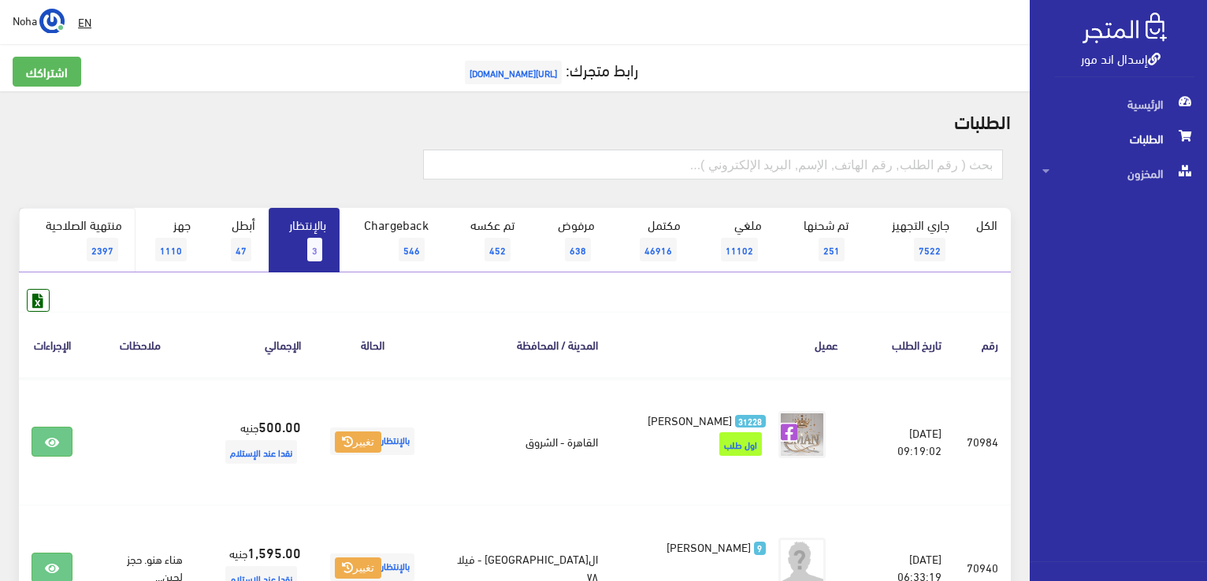
click at [102, 247] on span "2397" at bounding box center [103, 250] width 32 height 24
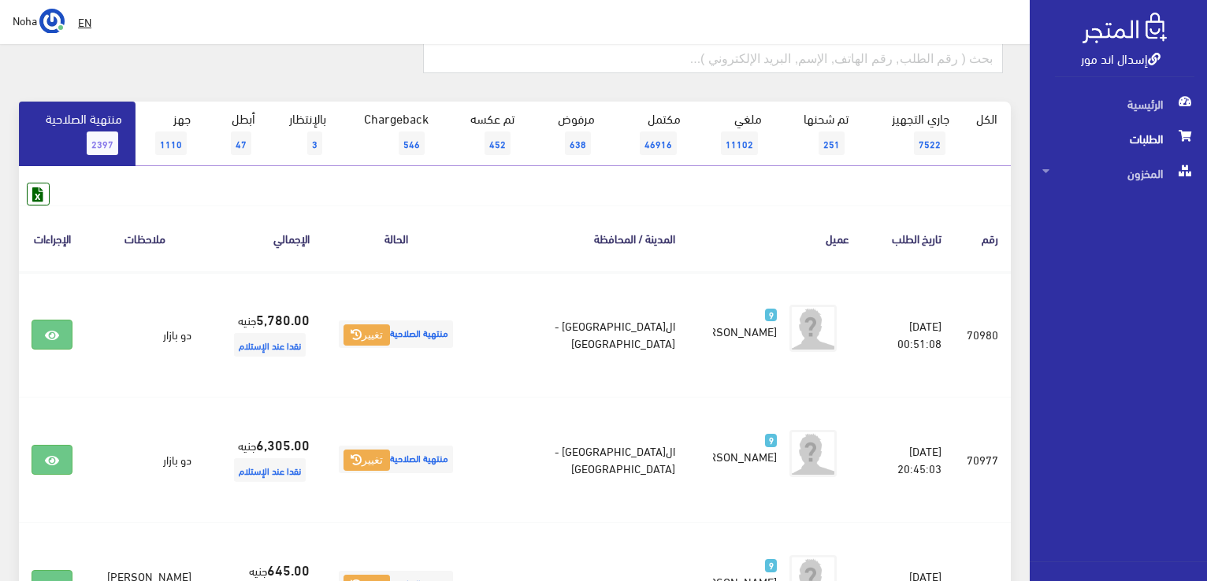
scroll to position [158, 0]
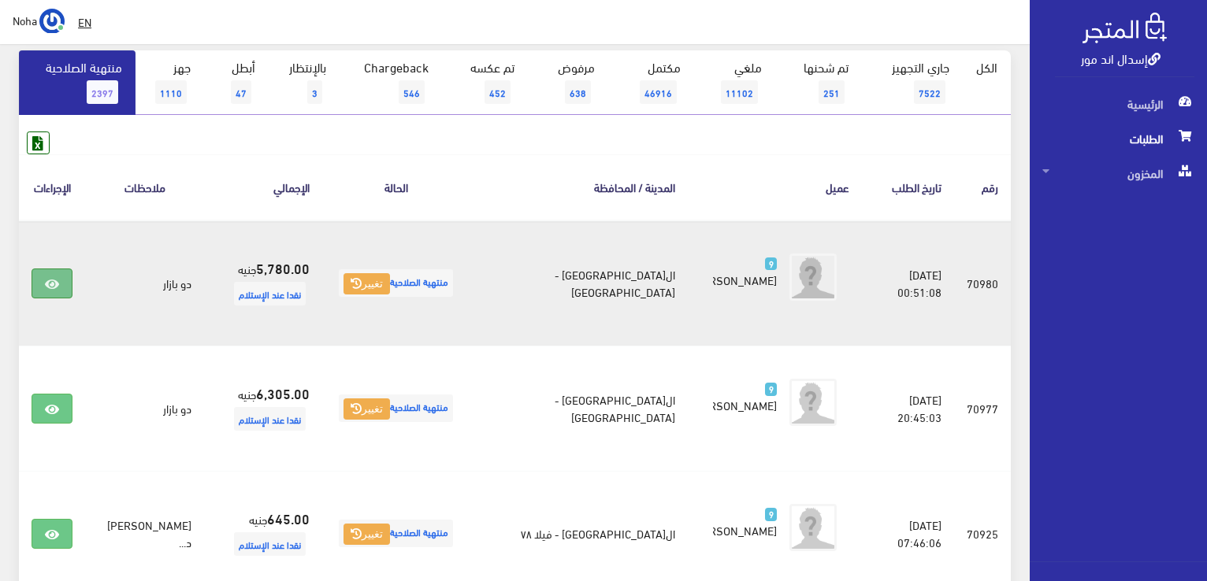
click at [51, 278] on icon at bounding box center [52, 284] width 14 height 13
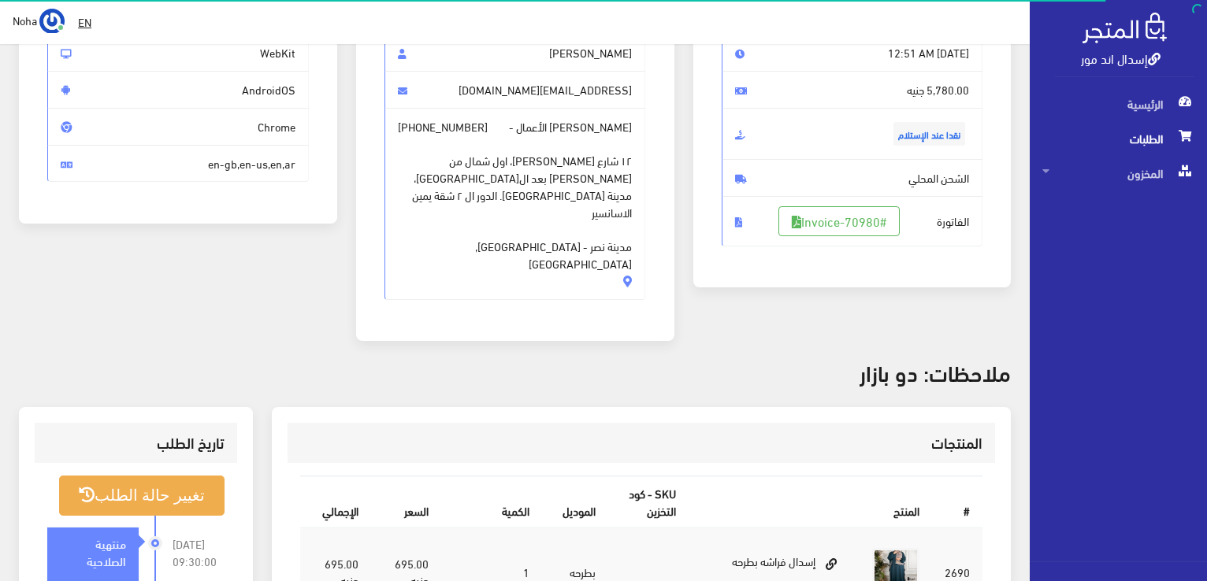
scroll to position [155, 0]
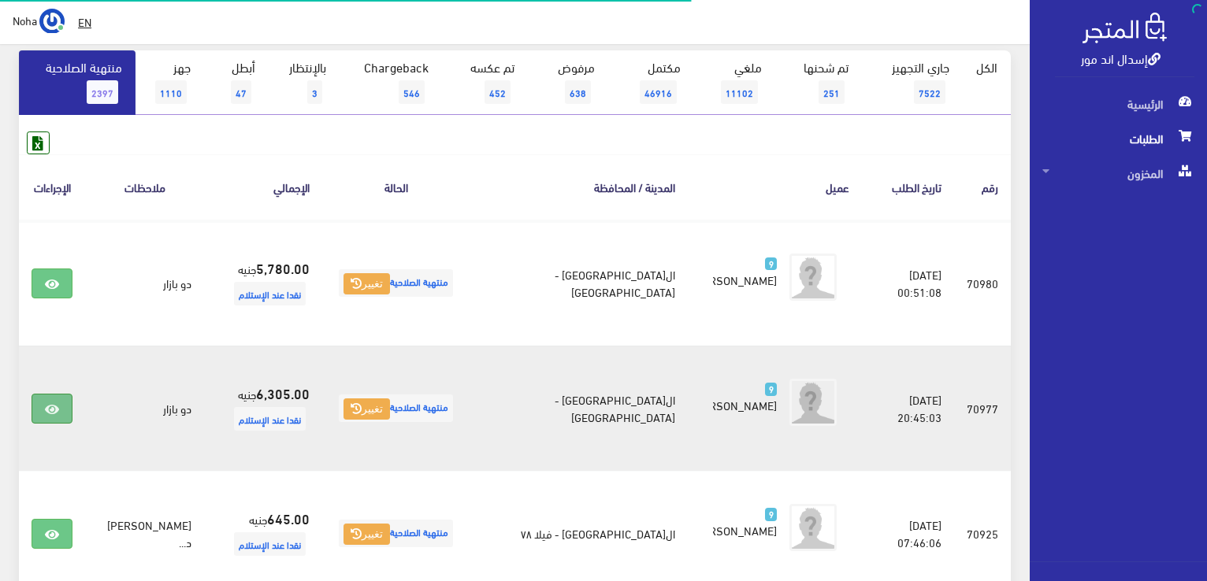
scroll to position [158, 0]
click at [57, 404] on icon at bounding box center [52, 409] width 14 height 13
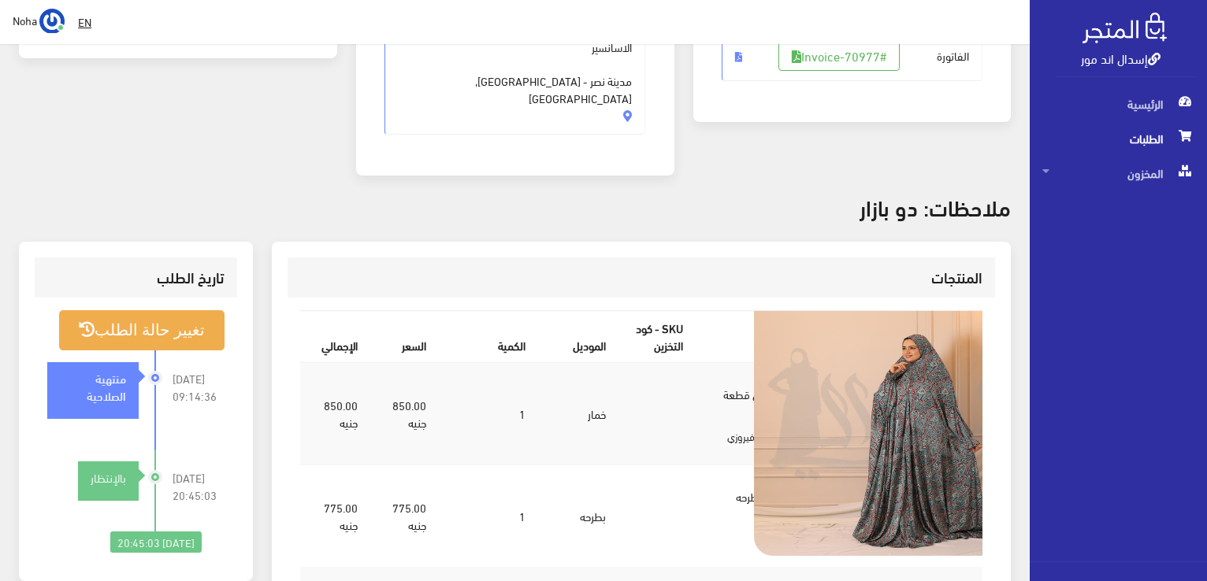
scroll to position [236, 0]
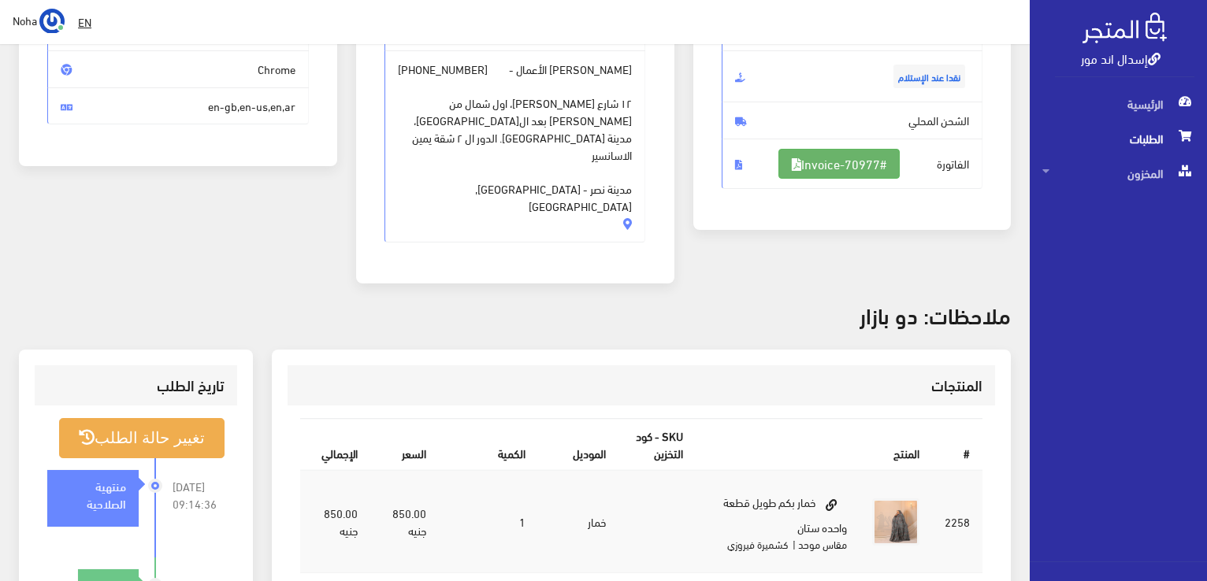
click at [850, 161] on link "#Invoice-70977" at bounding box center [838, 164] width 121 height 30
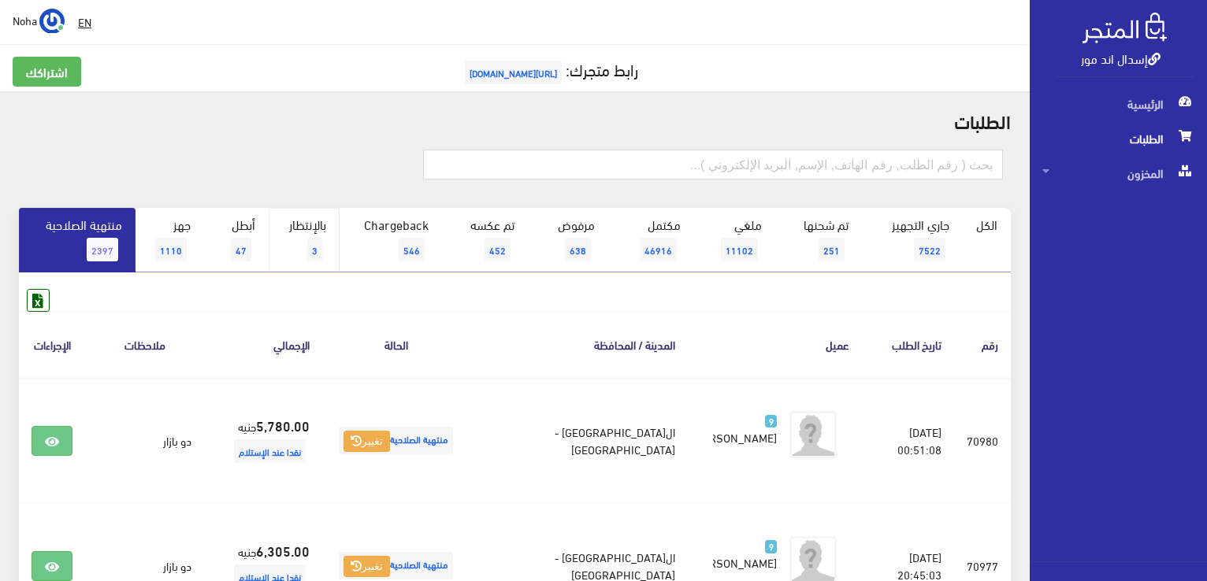
click at [306, 240] on link "بالإنتظار 3" at bounding box center [304, 240] width 71 height 65
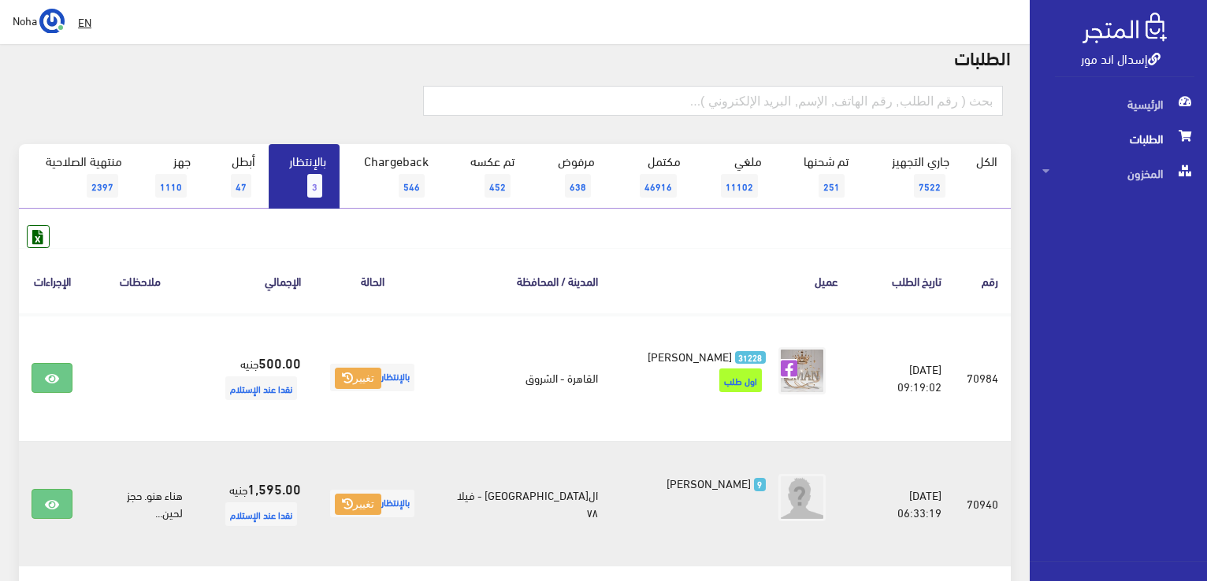
scroll to position [299, 0]
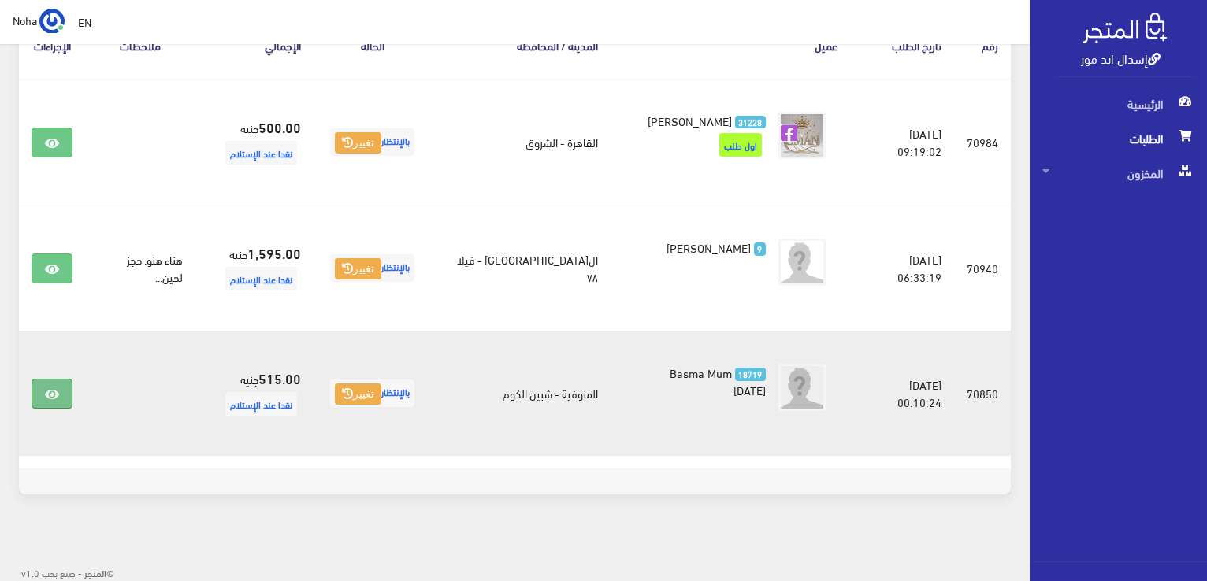
click at [51, 390] on icon at bounding box center [52, 394] width 14 height 13
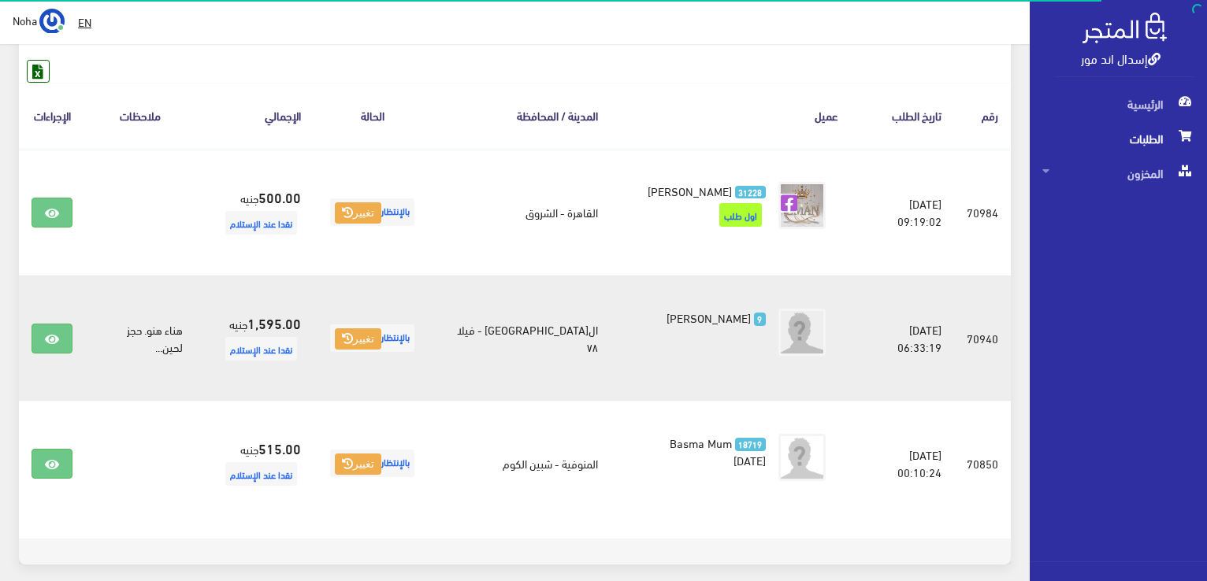
scroll to position [221, 0]
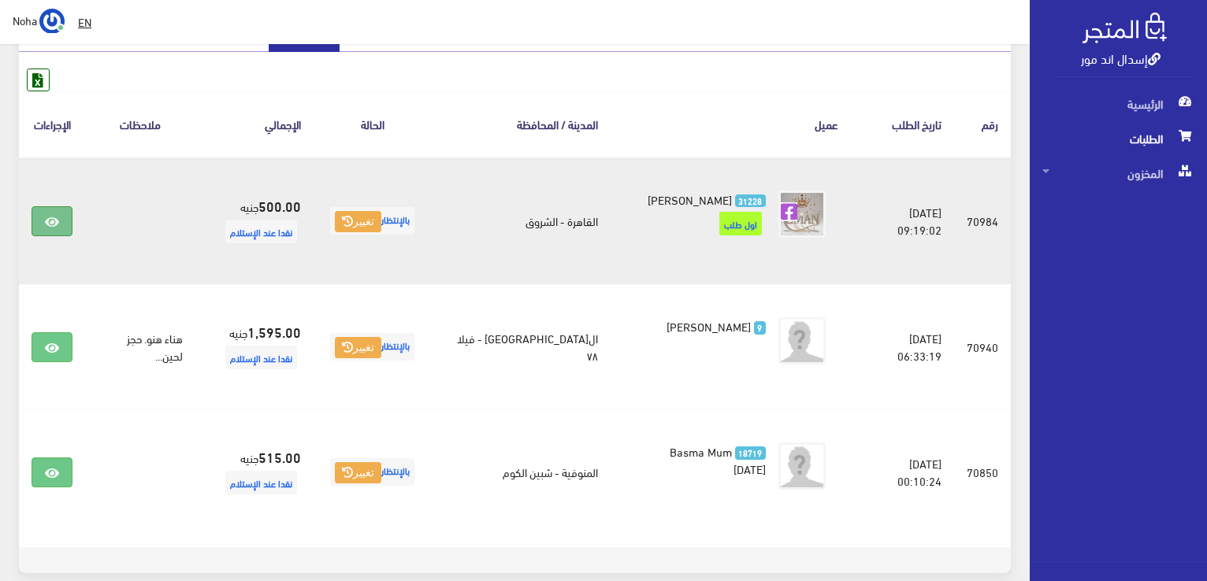
click at [50, 219] on icon at bounding box center [52, 222] width 14 height 13
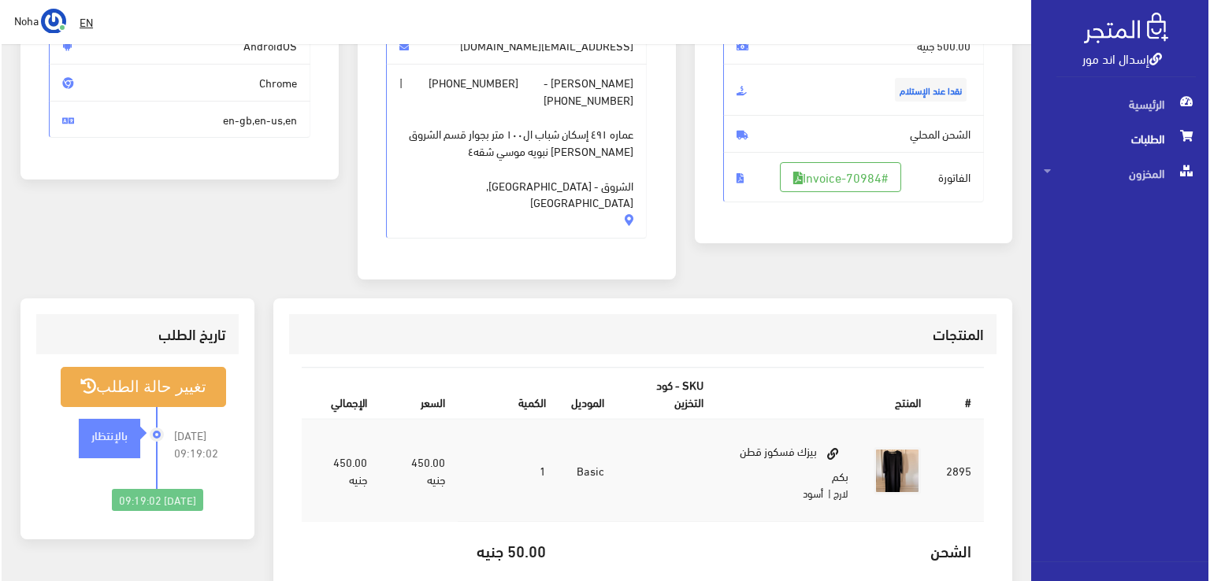
scroll to position [236, 0]
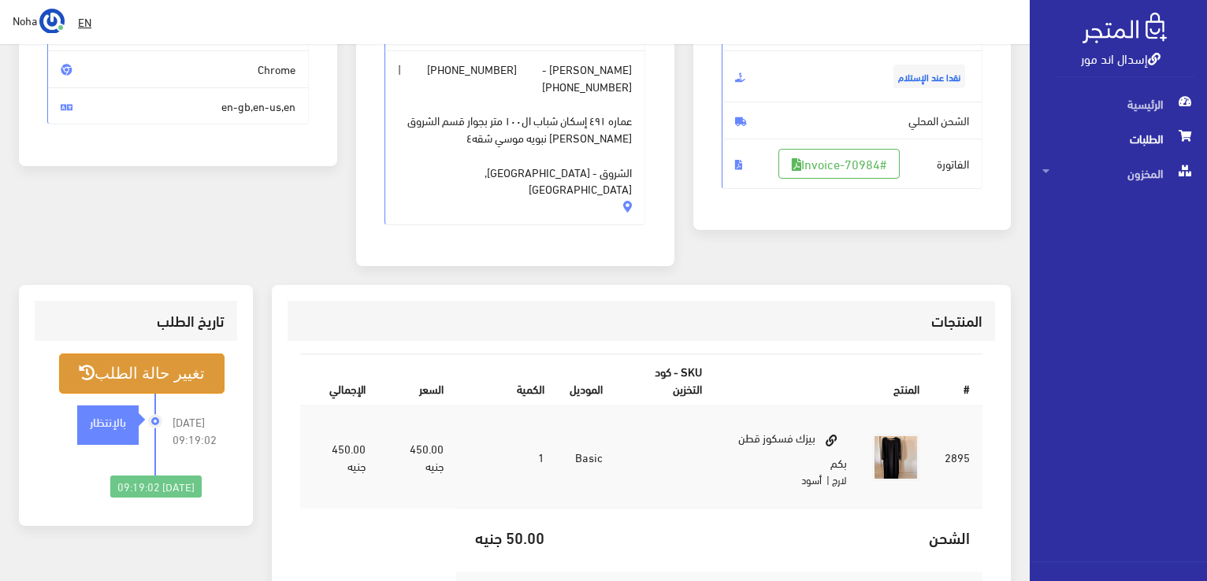
click at [164, 354] on button "تغيير حالة الطلب" at bounding box center [141, 374] width 165 height 40
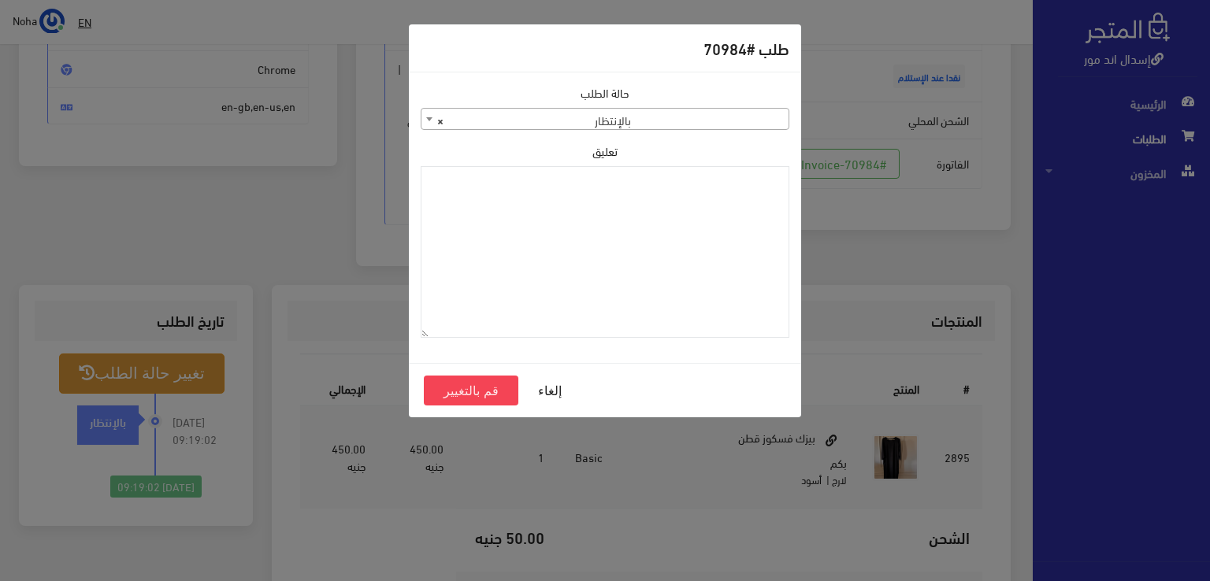
click at [427, 118] on b at bounding box center [429, 119] width 6 height 4
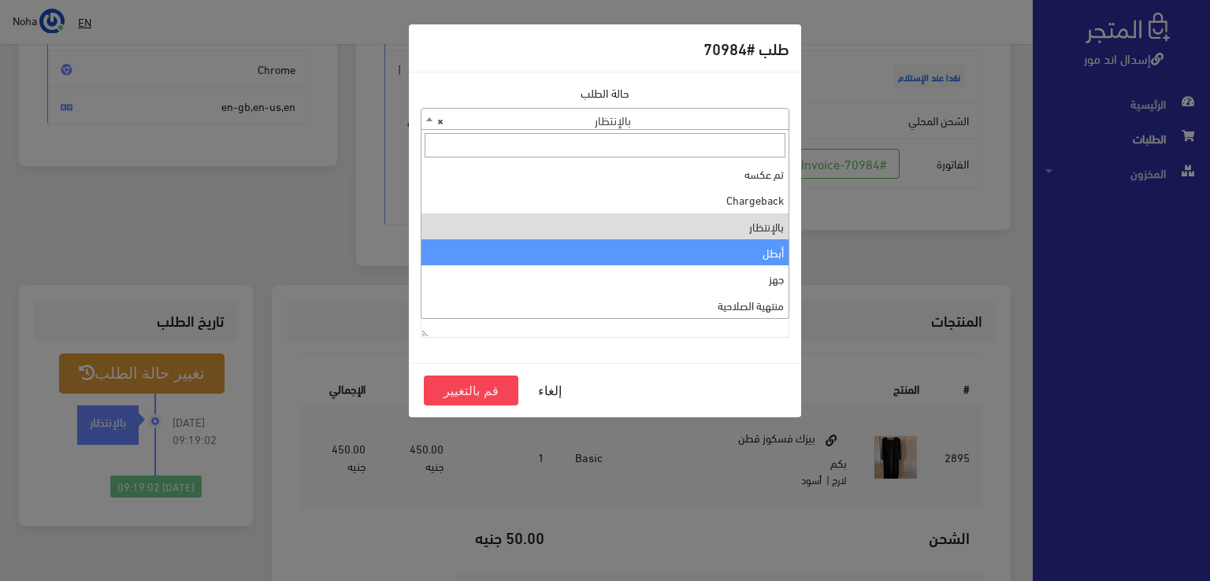
scroll to position [0, 0]
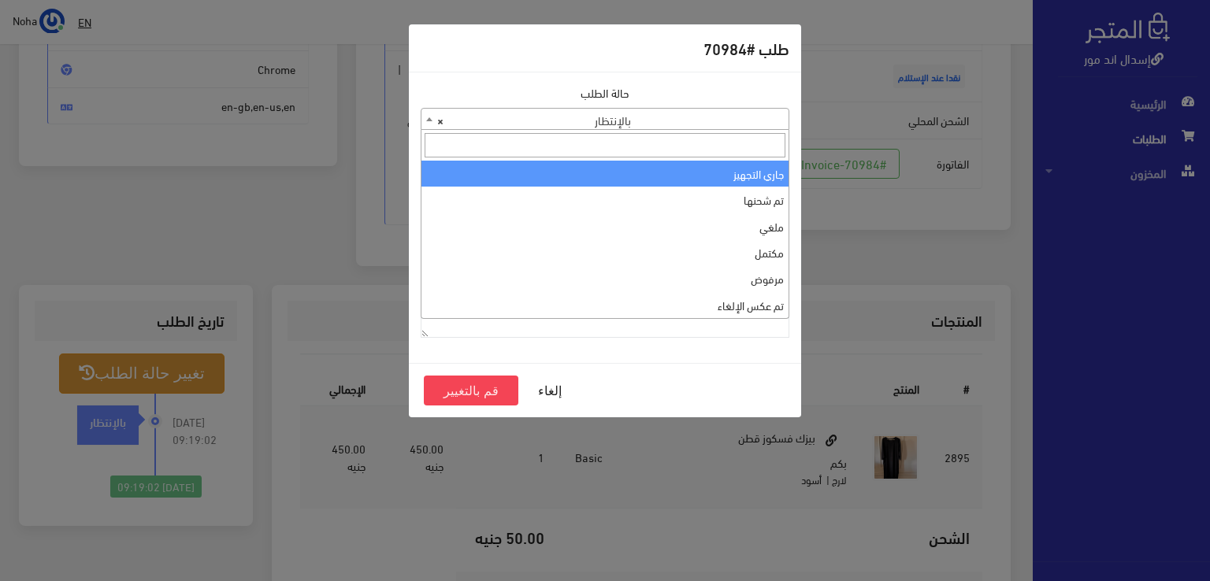
select select "1"
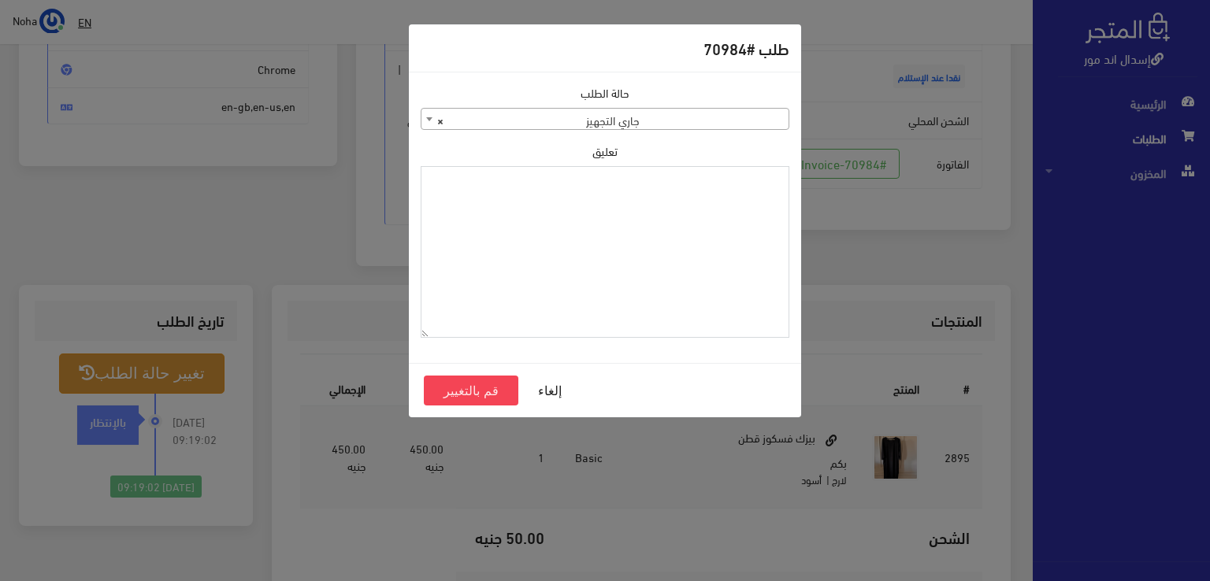
drag, startPoint x: 694, startPoint y: 186, endPoint x: 569, endPoint y: 218, distance: 128.6
click at [569, 218] on textarea "تعليق" at bounding box center [605, 252] width 369 height 172
drag, startPoint x: 732, startPoint y: 177, endPoint x: 803, endPoint y: 184, distance: 70.4
click at [803, 184] on div "طلب #70984 حالة الطلب جاري التجهيز تم شحنها ملغي مكتمل مرفوض تم عكس الإلغاء فشل…" at bounding box center [605, 290] width 1210 height 581
type textarea "1129114"
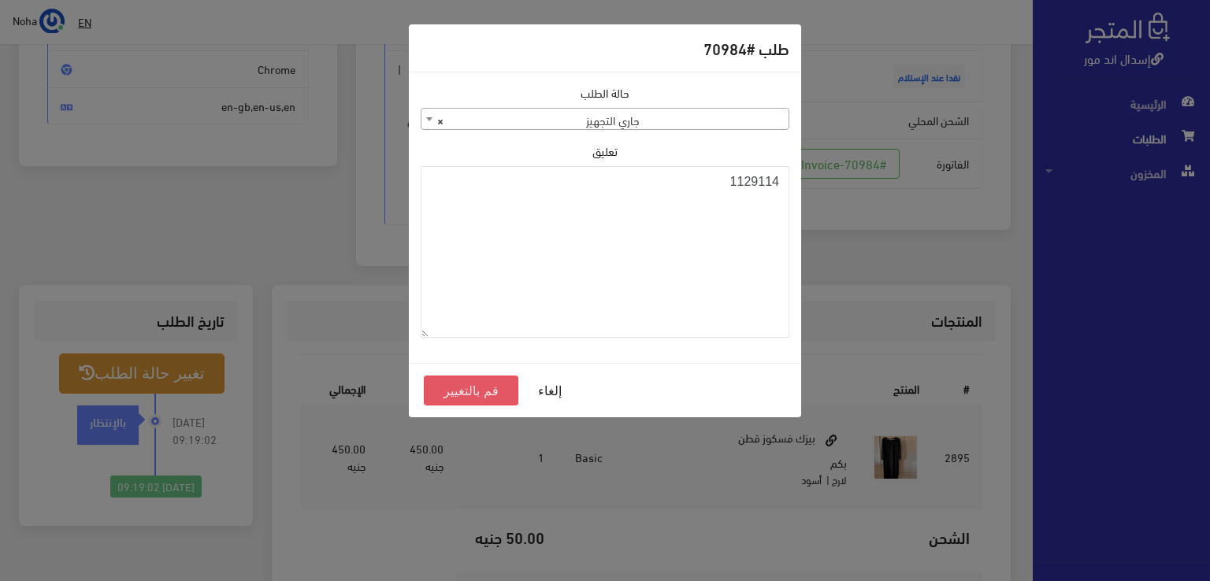
click at [460, 389] on button "قم بالتغيير" at bounding box center [471, 391] width 95 height 30
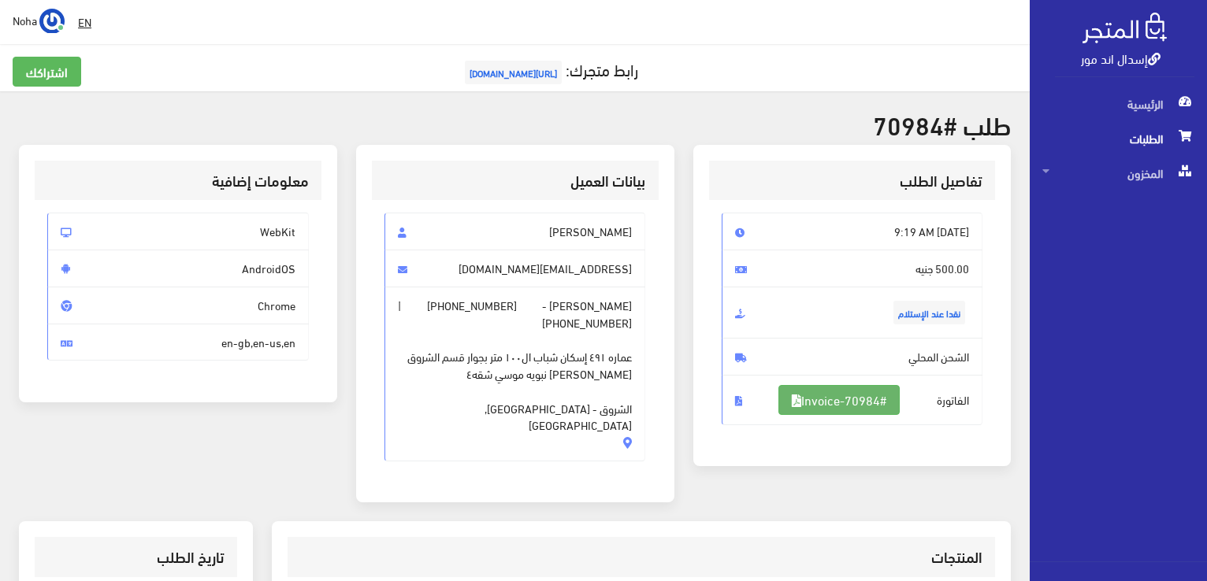
click at [842, 395] on link "#Invoice-70984" at bounding box center [838, 400] width 121 height 30
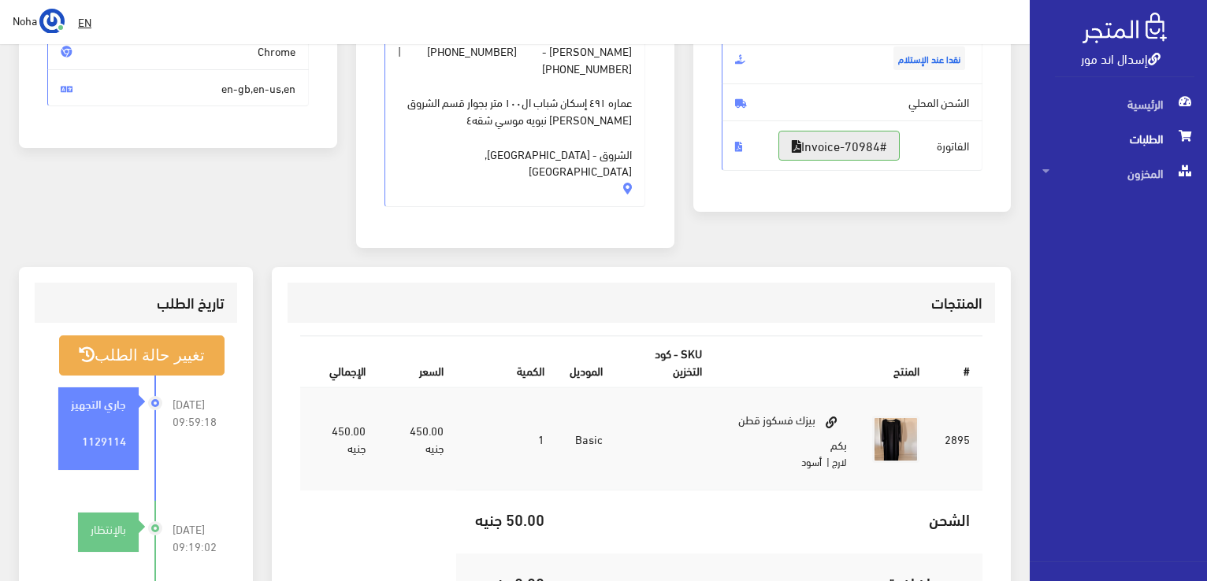
scroll to position [158, 0]
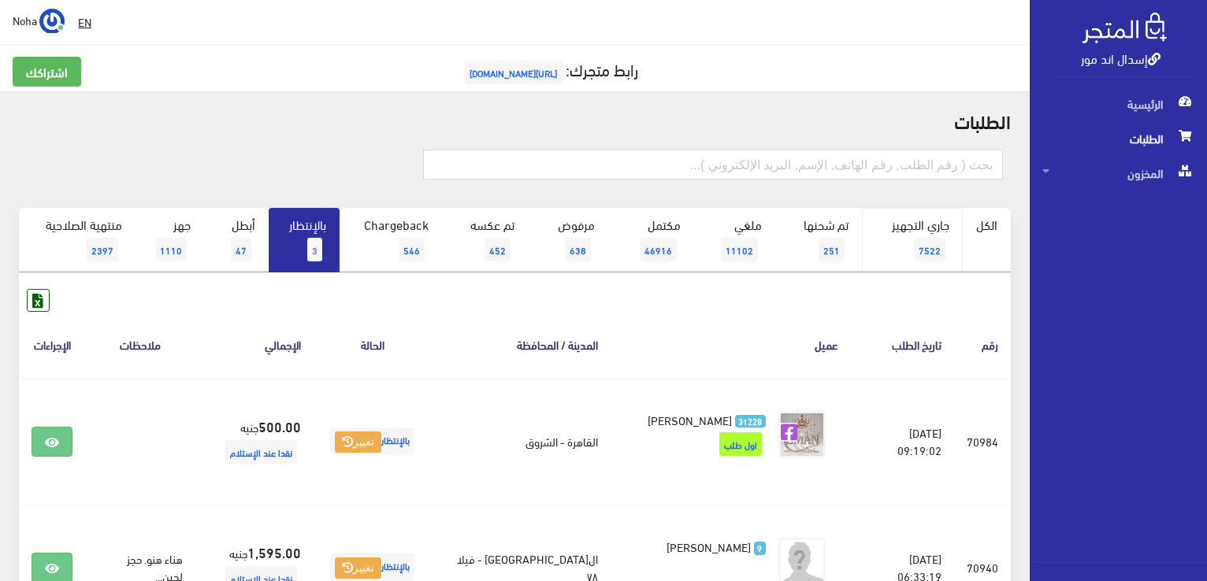
click at [926, 241] on span "7522" at bounding box center [930, 250] width 32 height 24
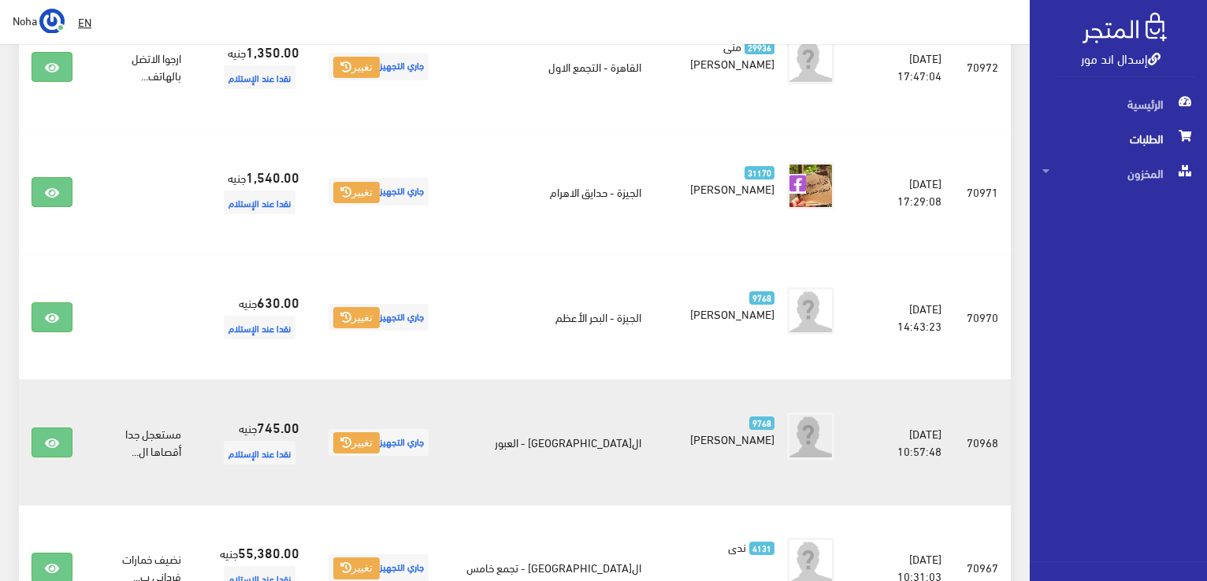
scroll to position [1733, 0]
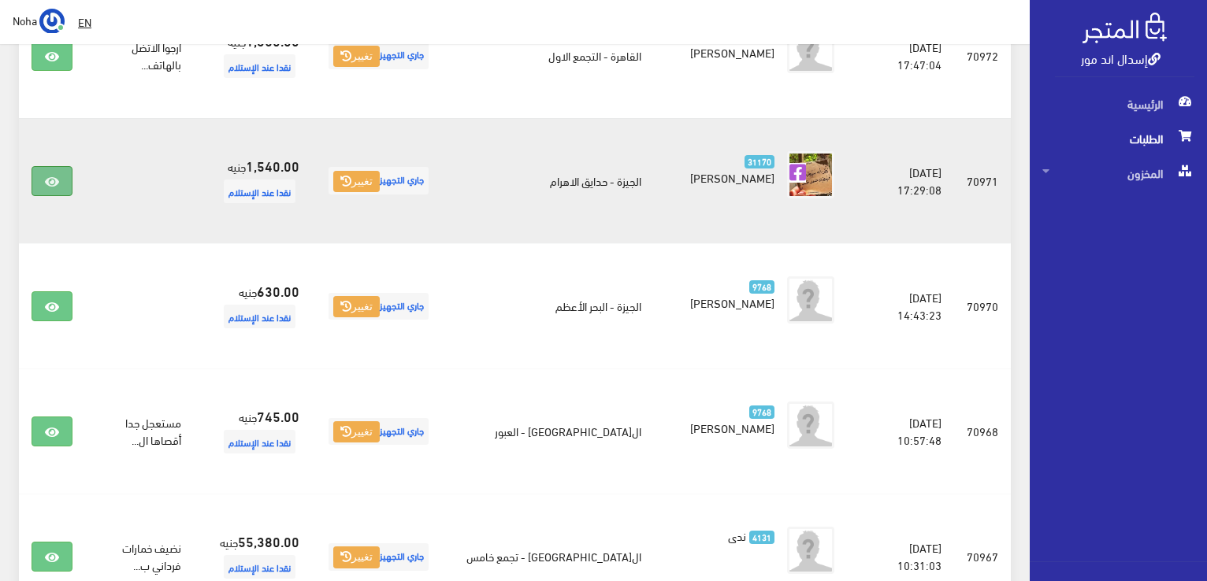
click at [50, 176] on icon at bounding box center [52, 182] width 14 height 13
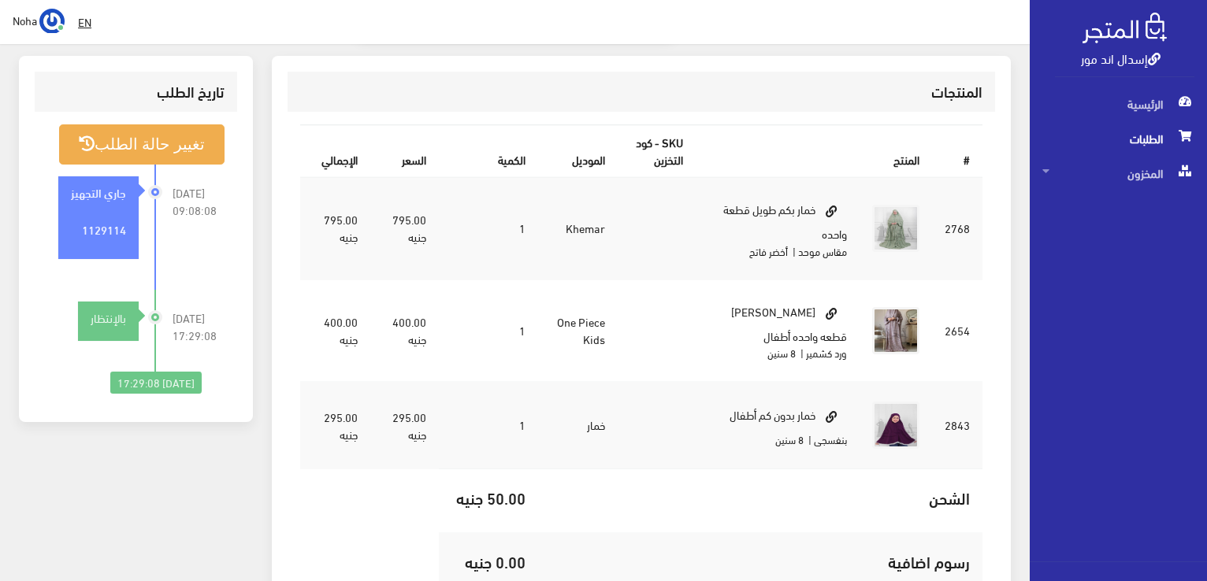
scroll to position [473, 0]
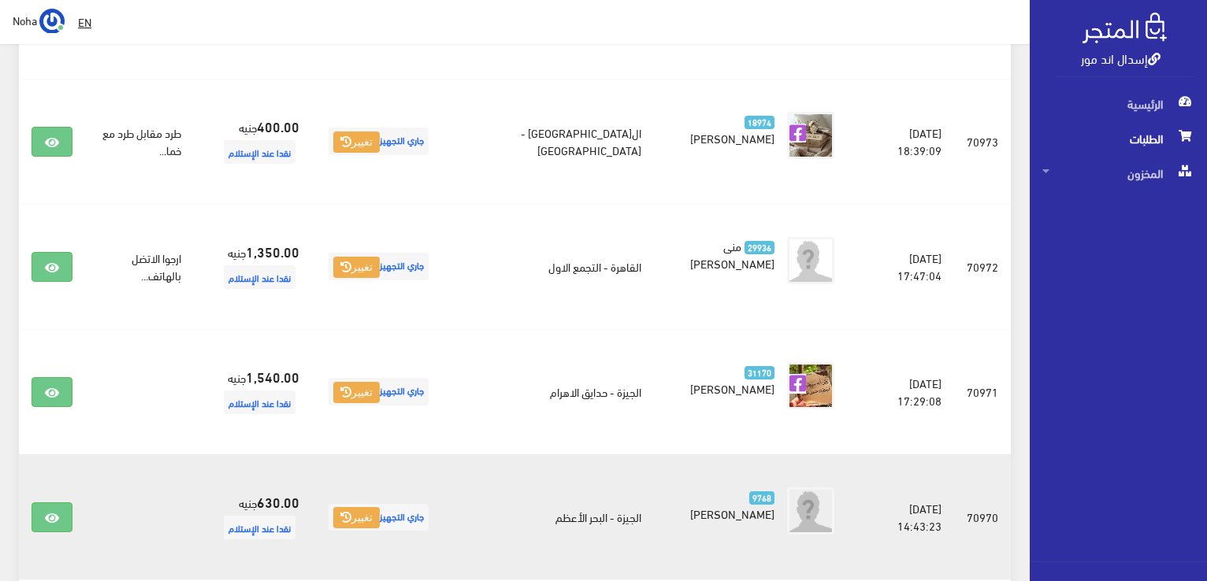
scroll to position [1496, 0]
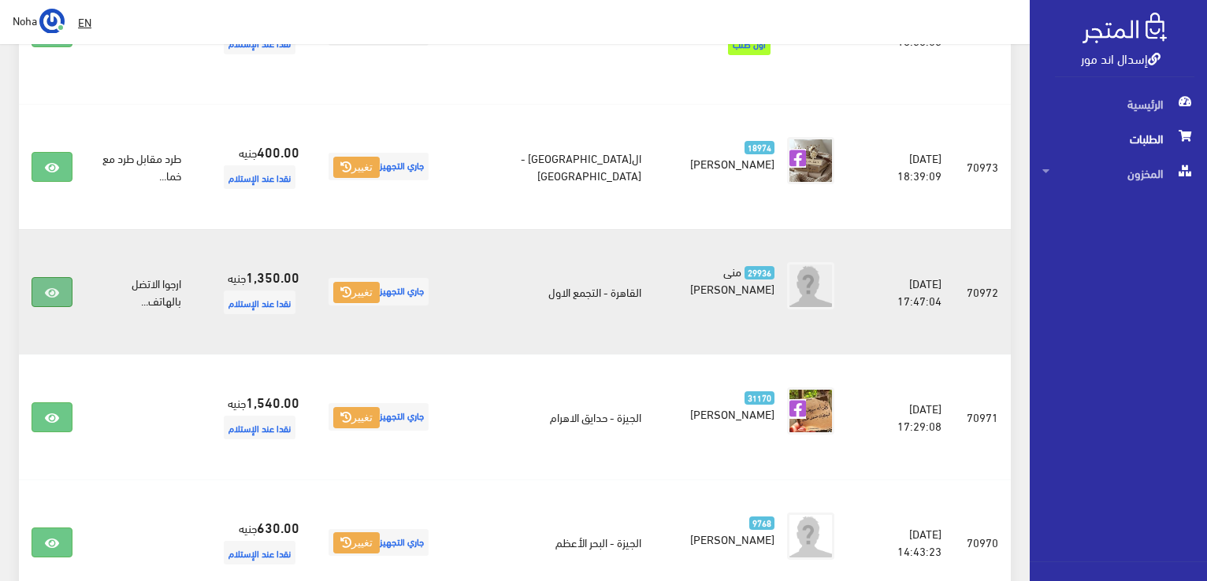
click at [46, 287] on icon at bounding box center [52, 293] width 14 height 13
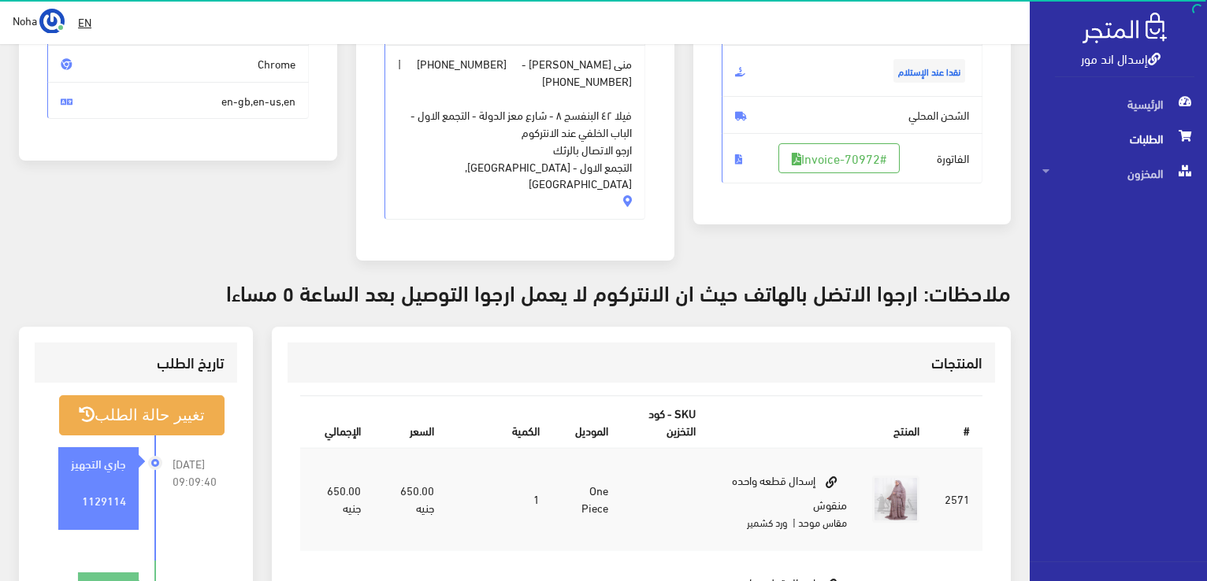
scroll to position [236, 0]
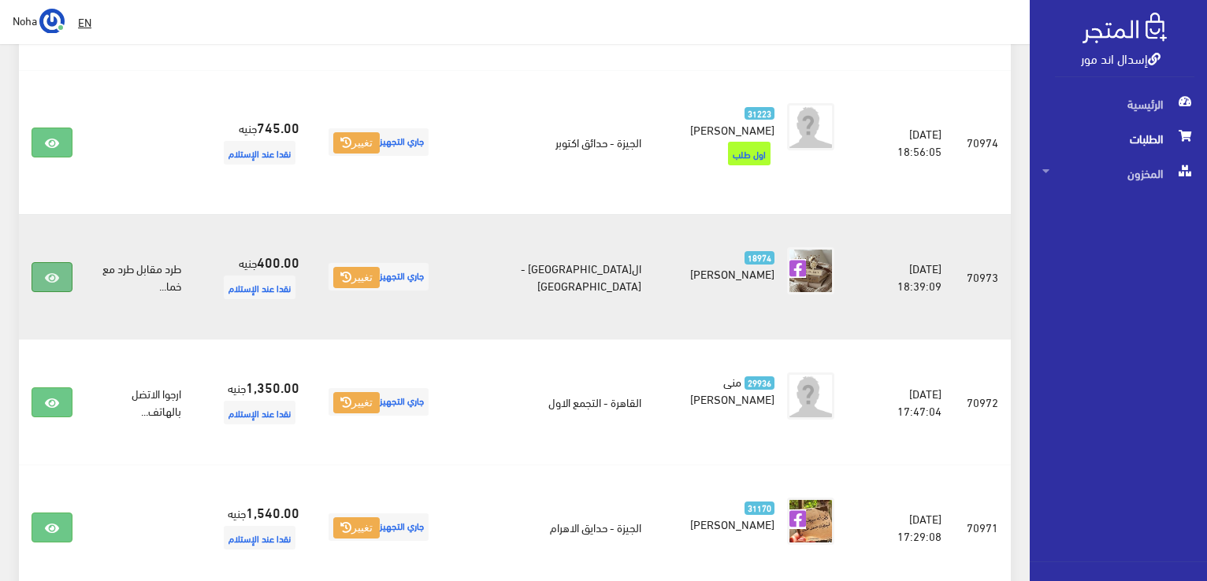
scroll to position [1339, 0]
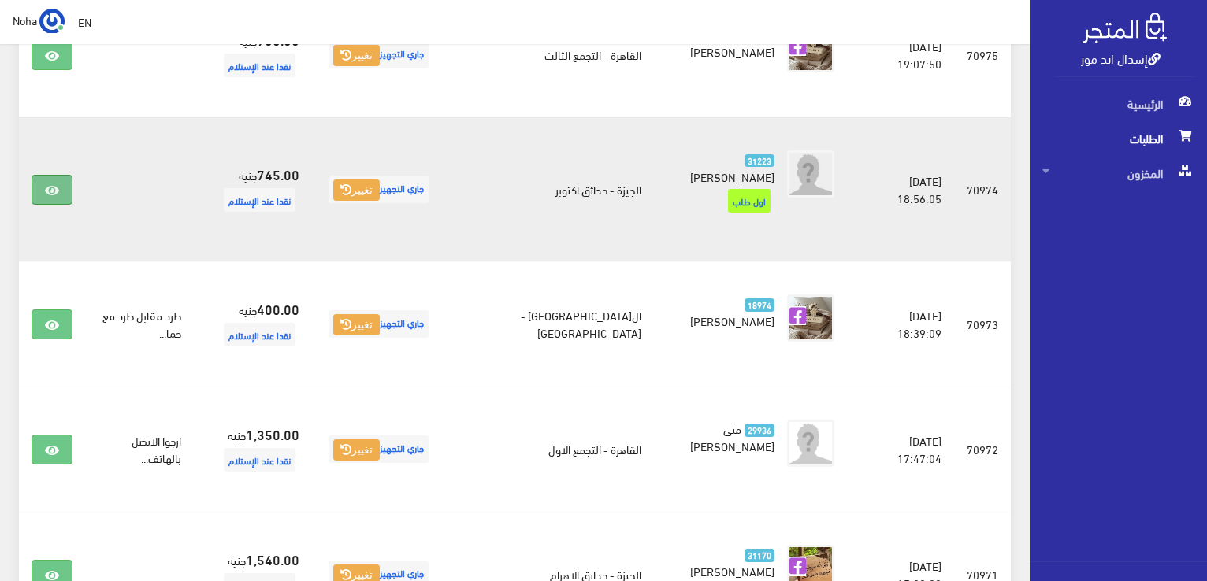
click at [55, 175] on link at bounding box center [52, 190] width 41 height 30
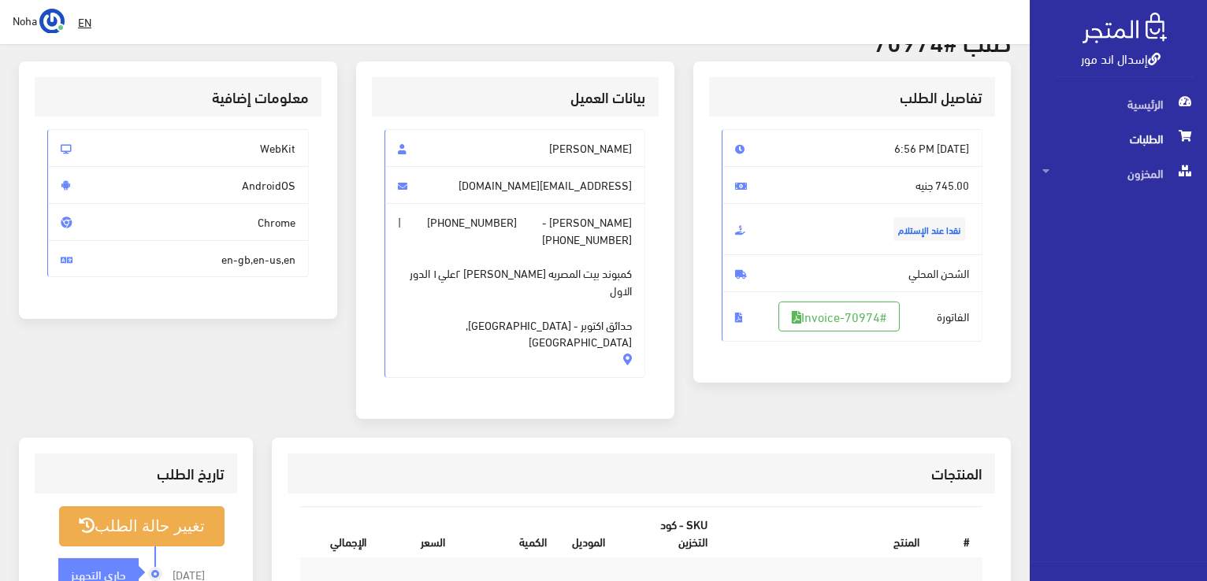
scroll to position [79, 0]
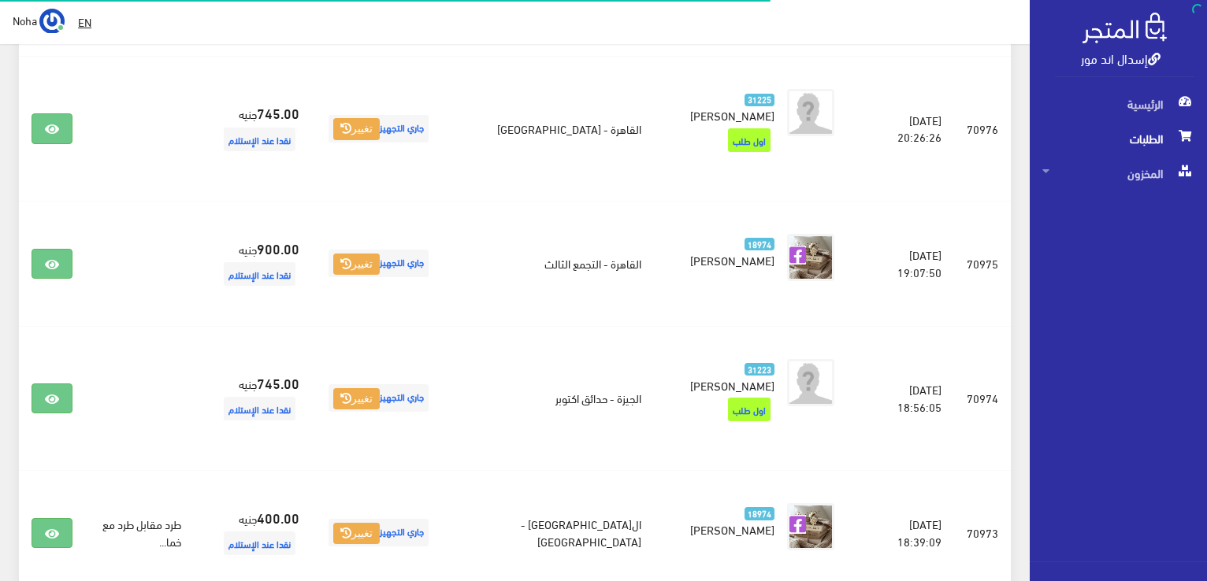
scroll to position [1103, 0]
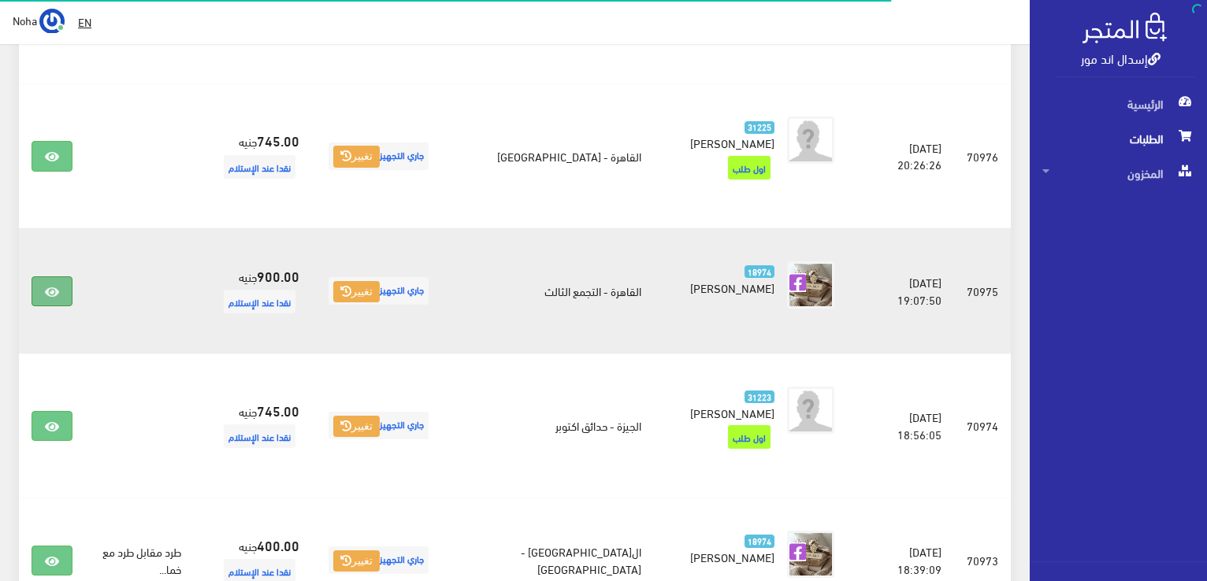
click at [54, 286] on icon at bounding box center [52, 292] width 14 height 13
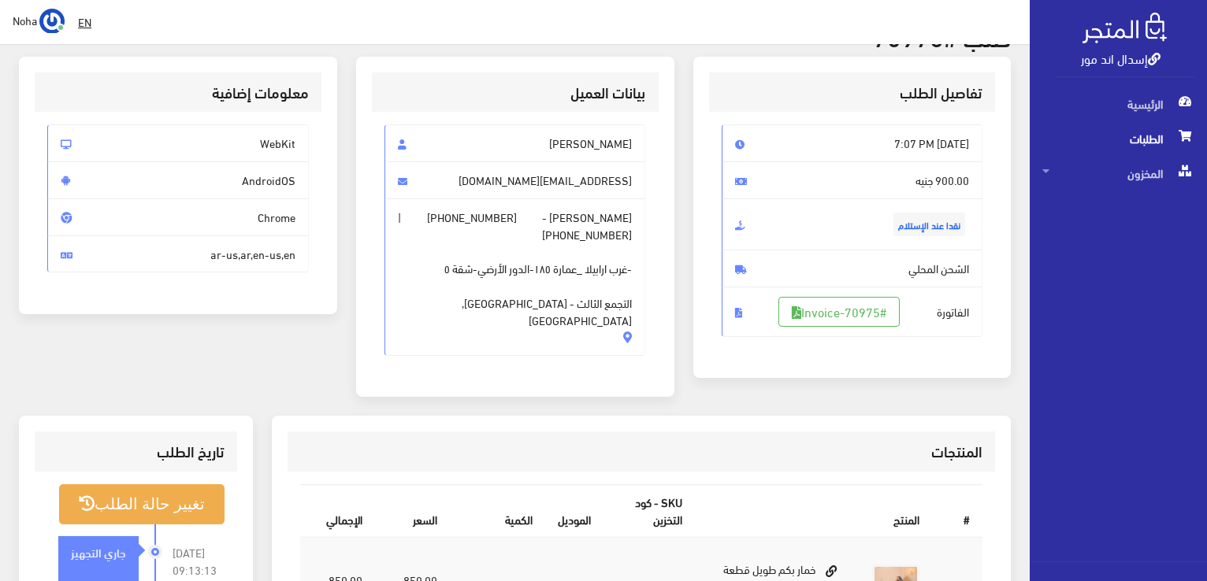
scroll to position [79, 0]
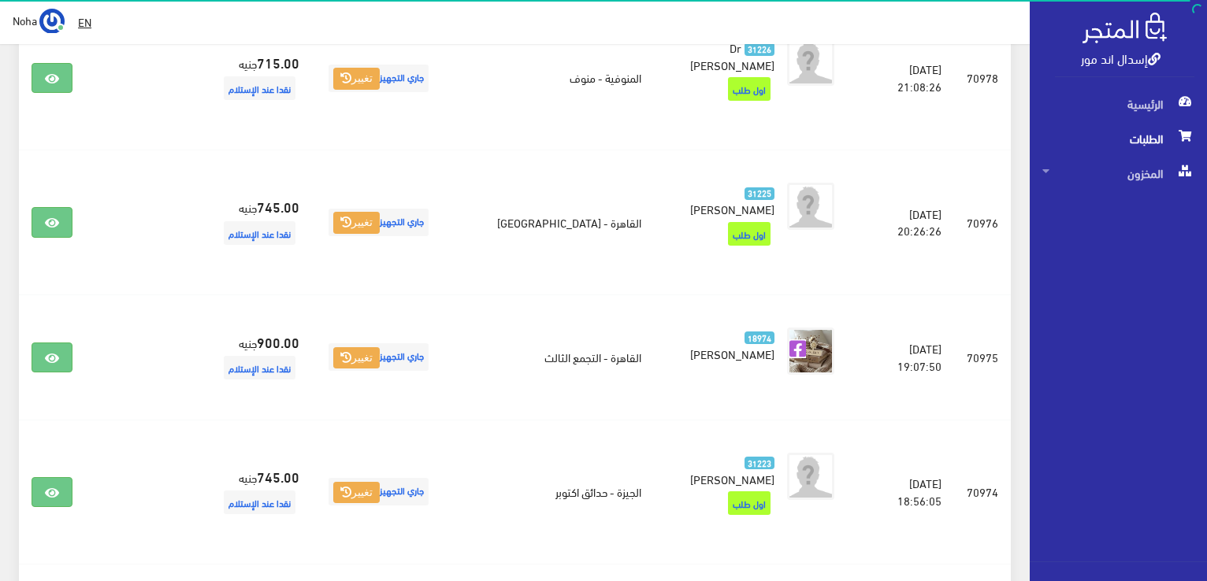
scroll to position [1024, 0]
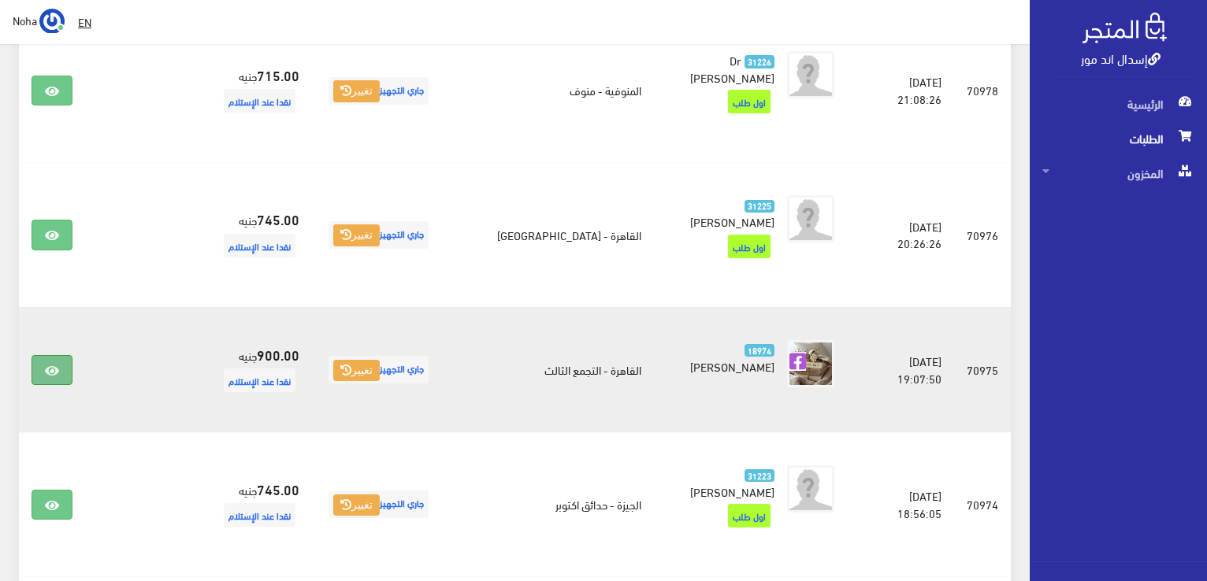
click at [54, 365] on icon at bounding box center [52, 371] width 14 height 13
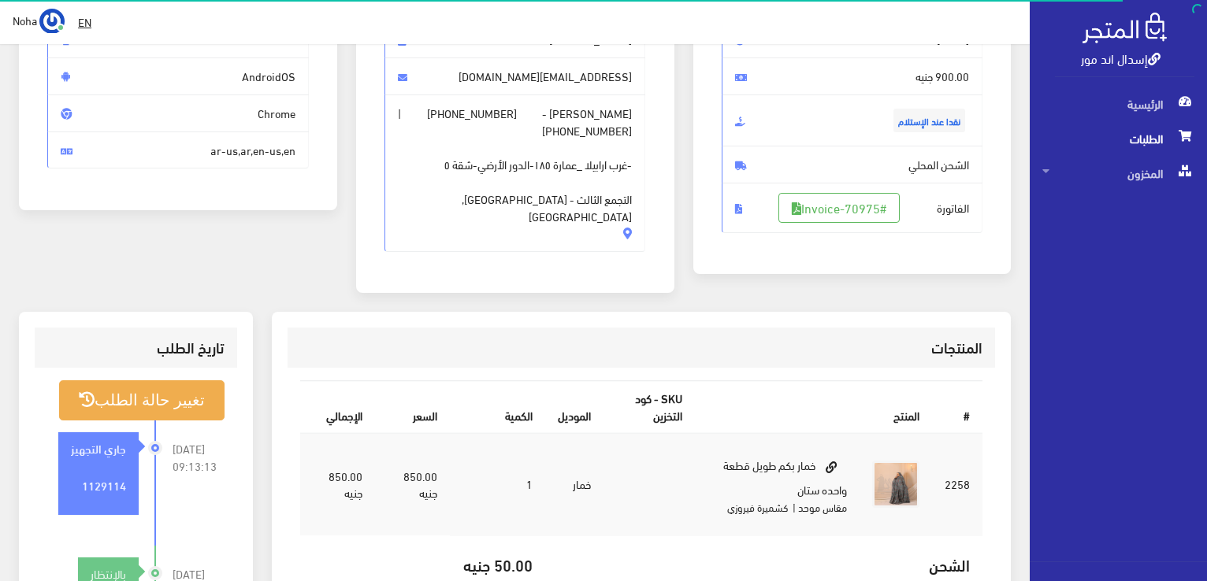
scroll to position [158, 0]
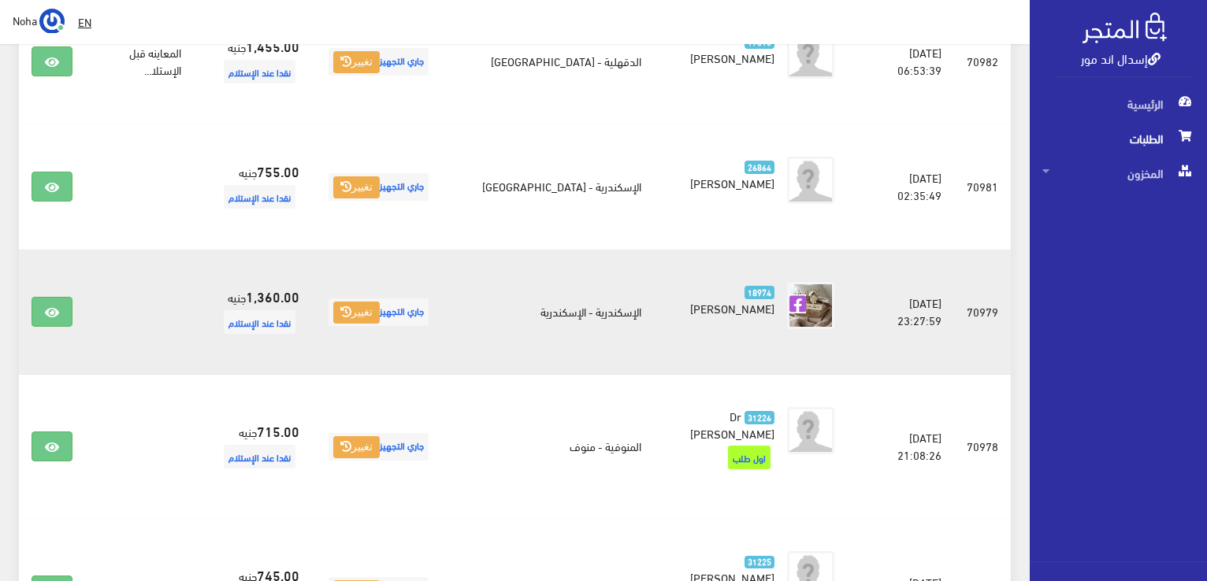
scroll to position [630, 0]
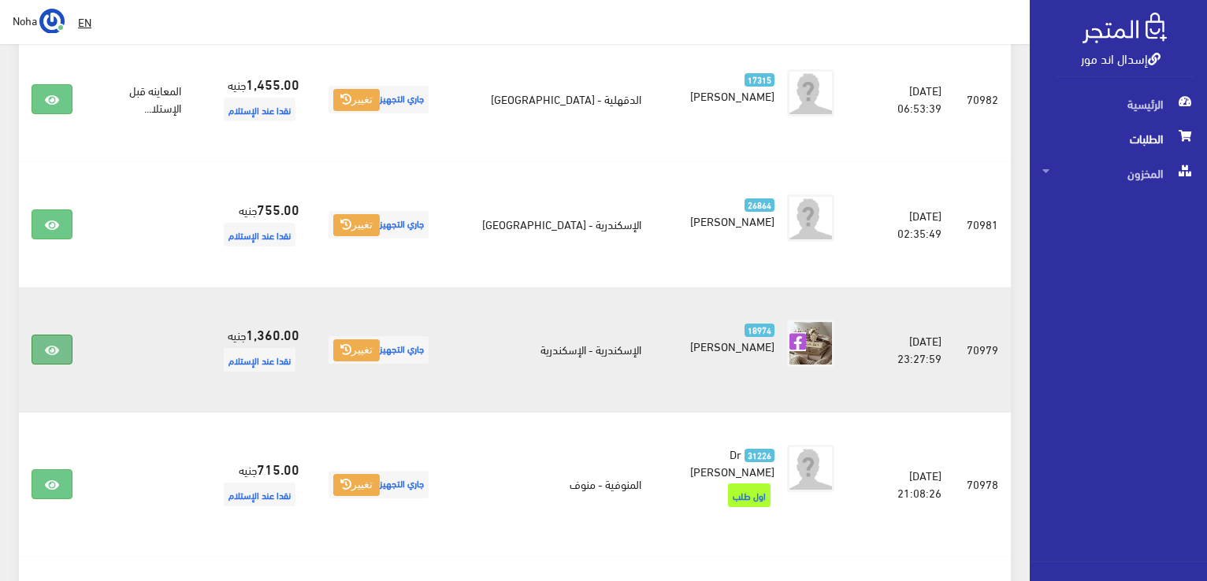
click at [62, 335] on link at bounding box center [52, 350] width 41 height 30
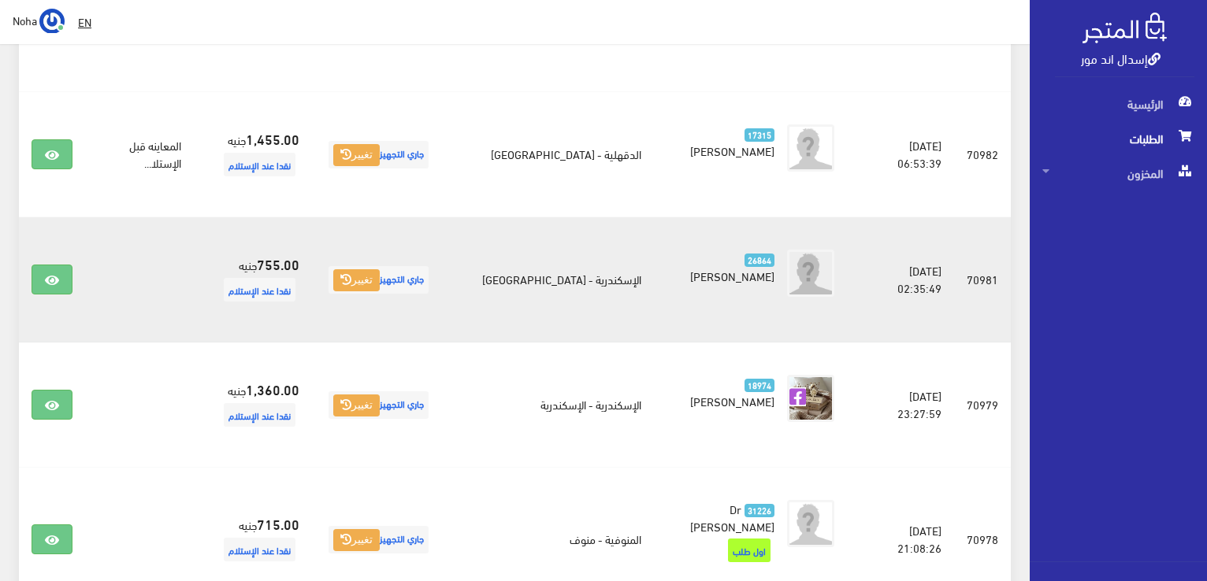
scroll to position [551, 0]
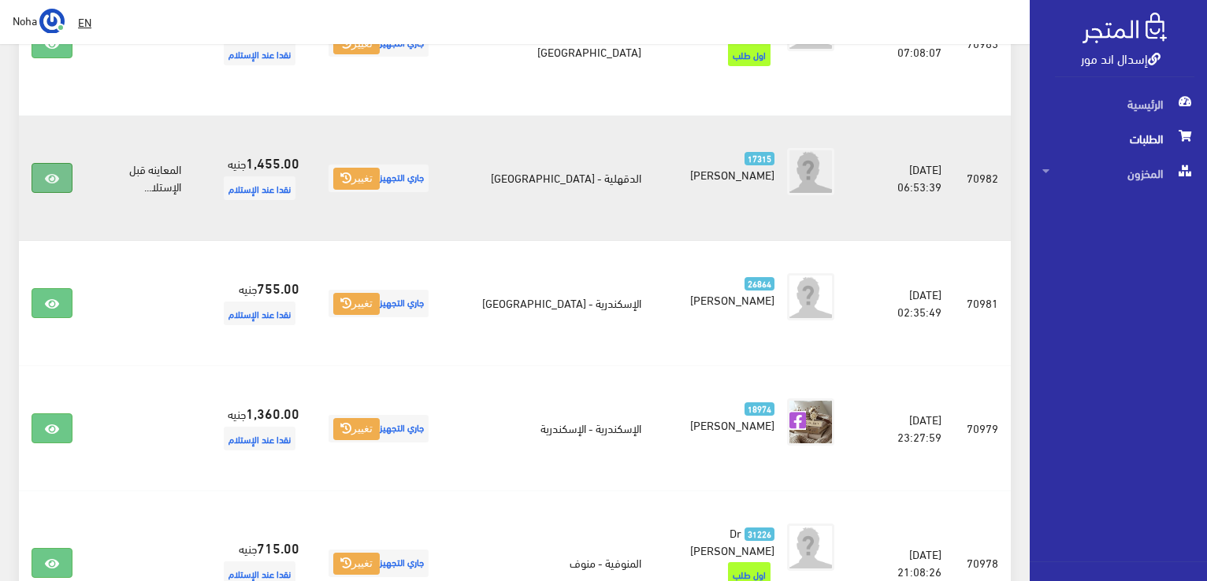
click at [46, 172] on icon at bounding box center [52, 178] width 14 height 13
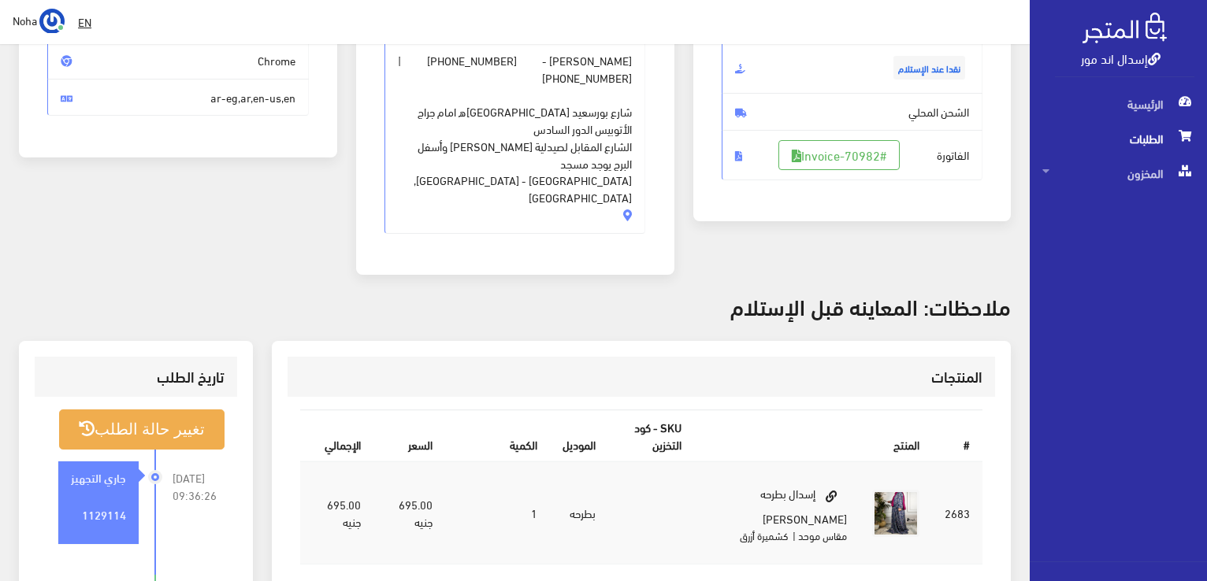
scroll to position [236, 0]
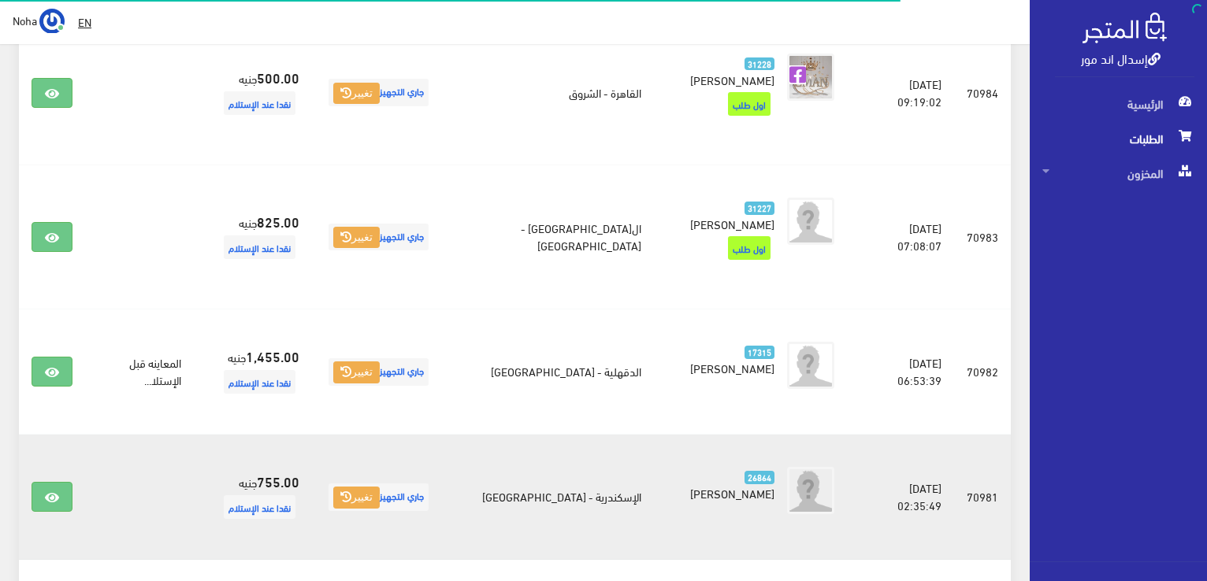
scroll to position [315, 0]
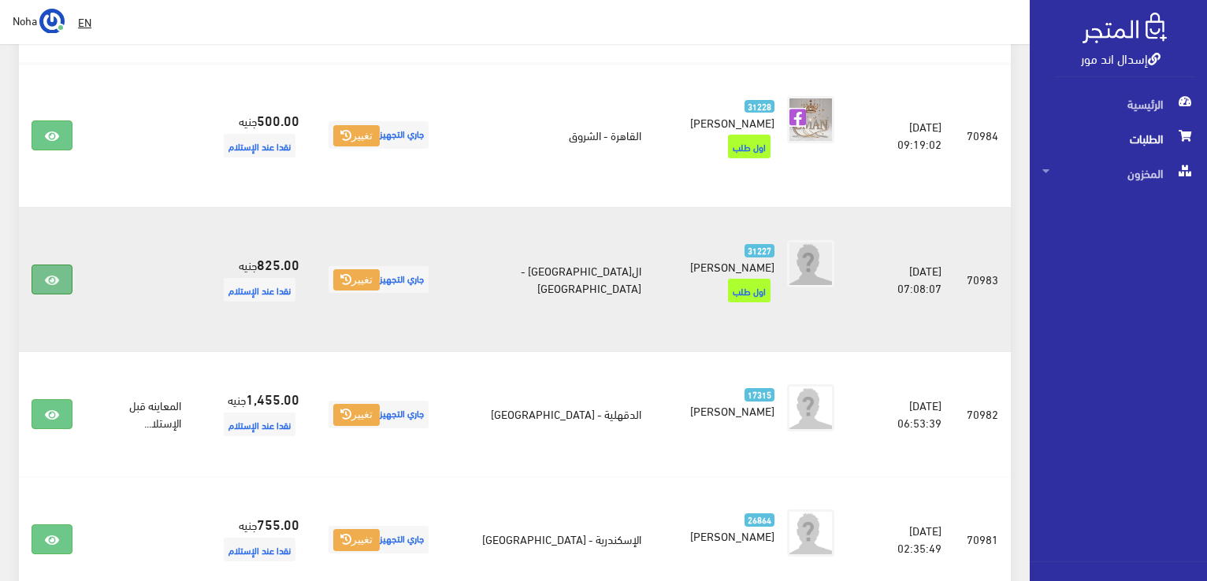
click at [47, 265] on link at bounding box center [52, 280] width 41 height 30
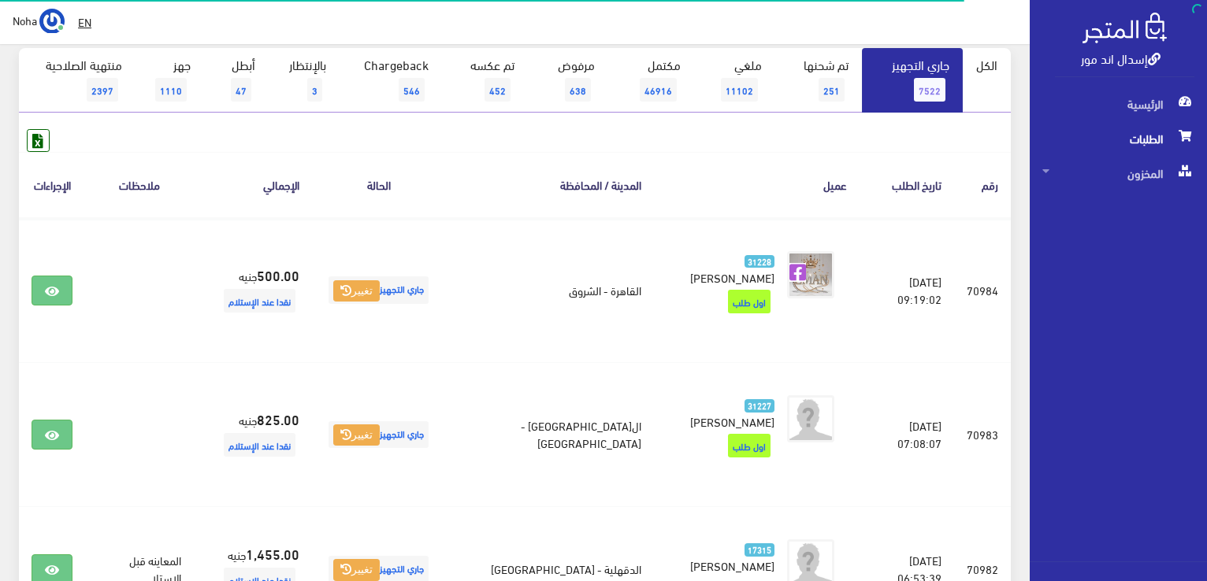
scroll to position [158, 0]
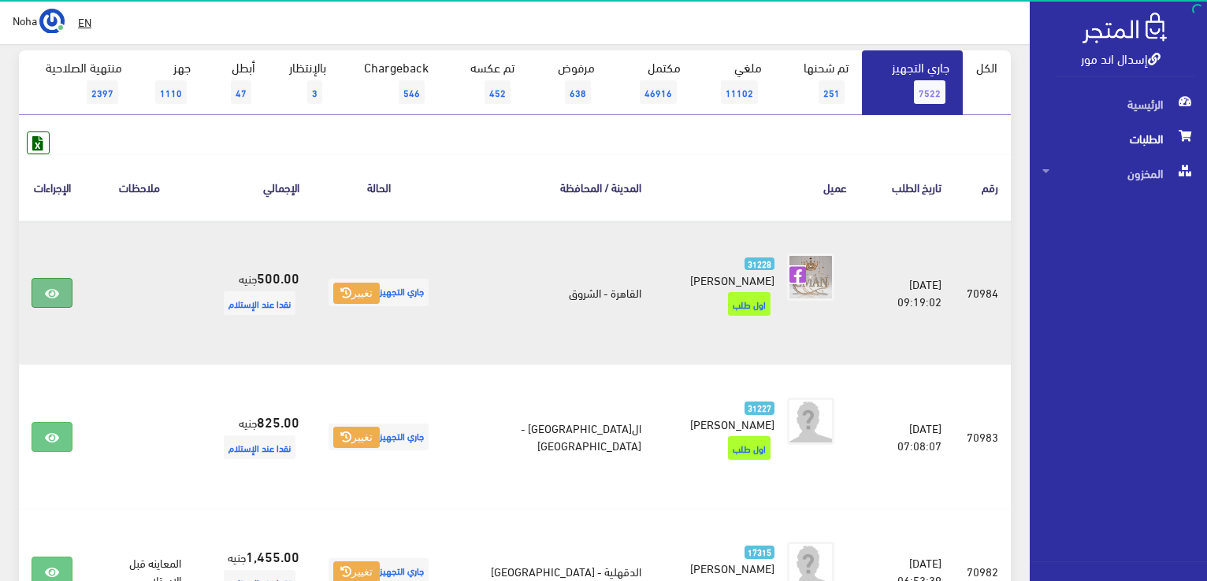
click at [58, 294] on icon at bounding box center [52, 293] width 14 height 13
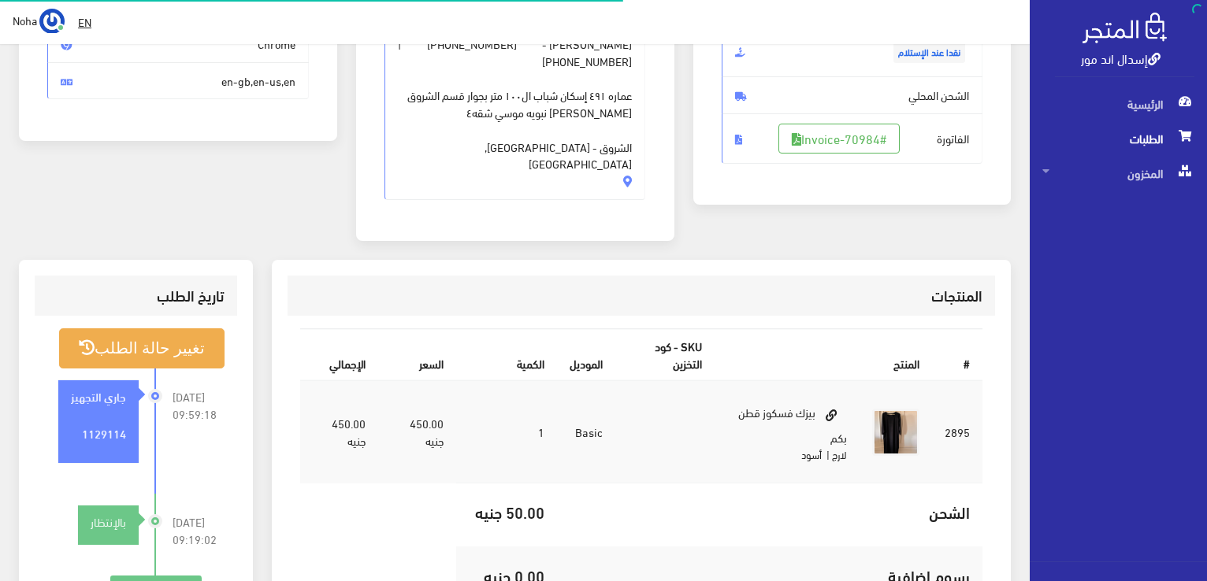
scroll to position [315, 0]
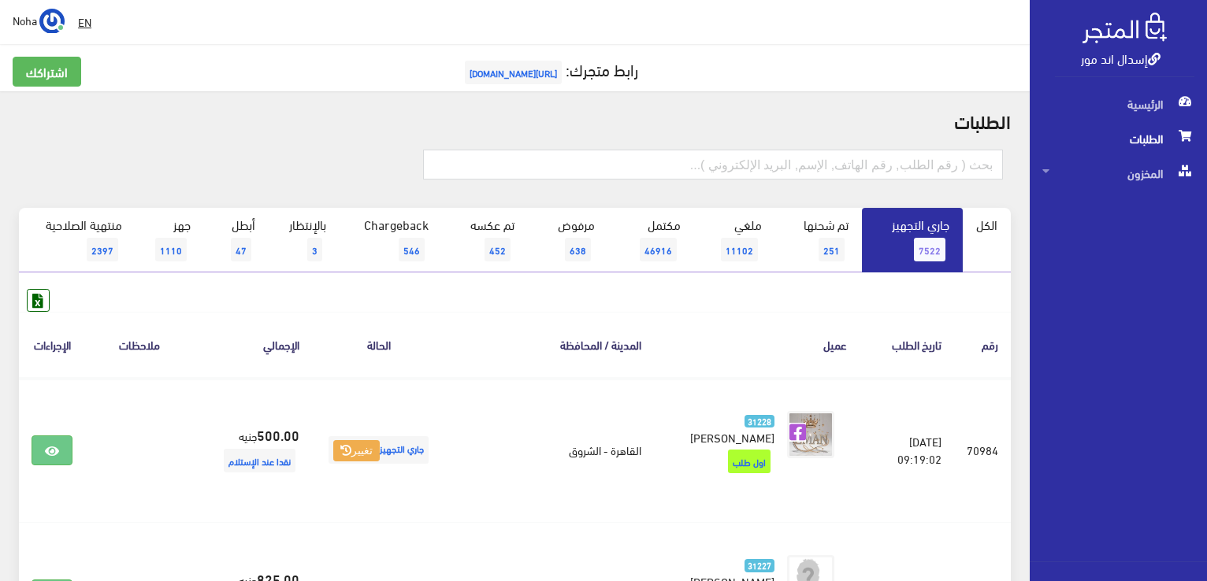
click at [931, 247] on span "7522" at bounding box center [930, 250] width 32 height 24
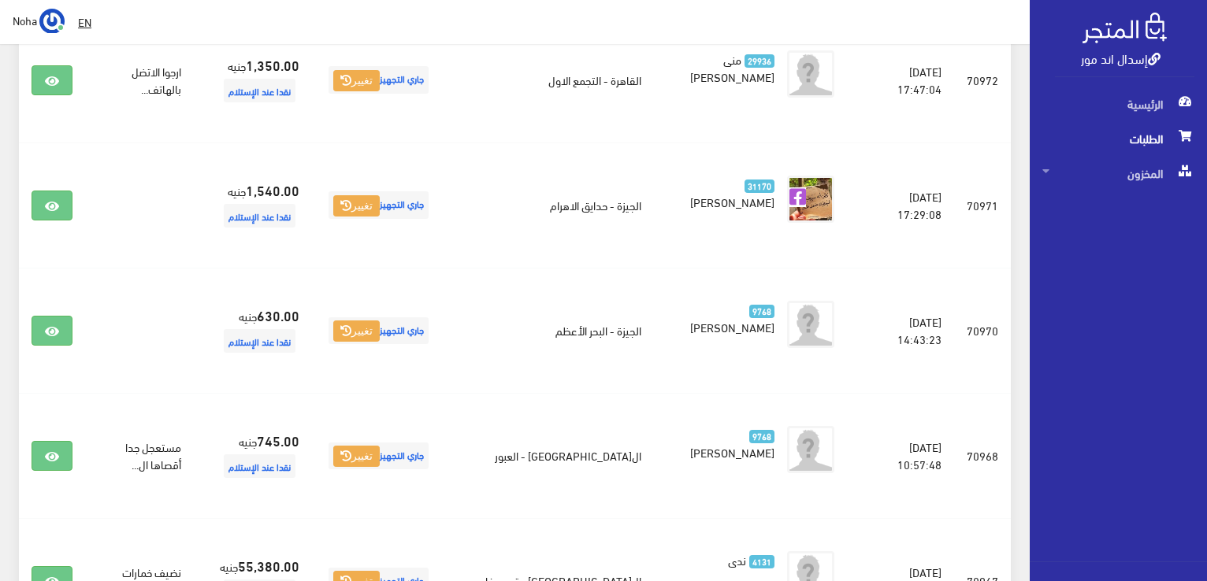
scroll to position [1733, 0]
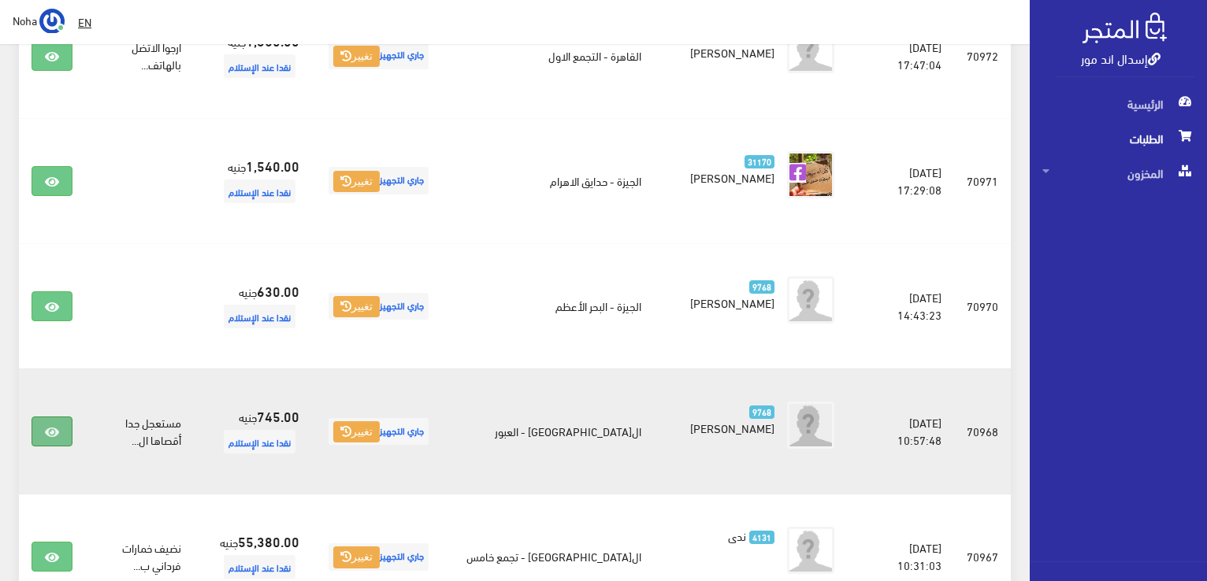
click at [49, 426] on icon at bounding box center [52, 432] width 14 height 13
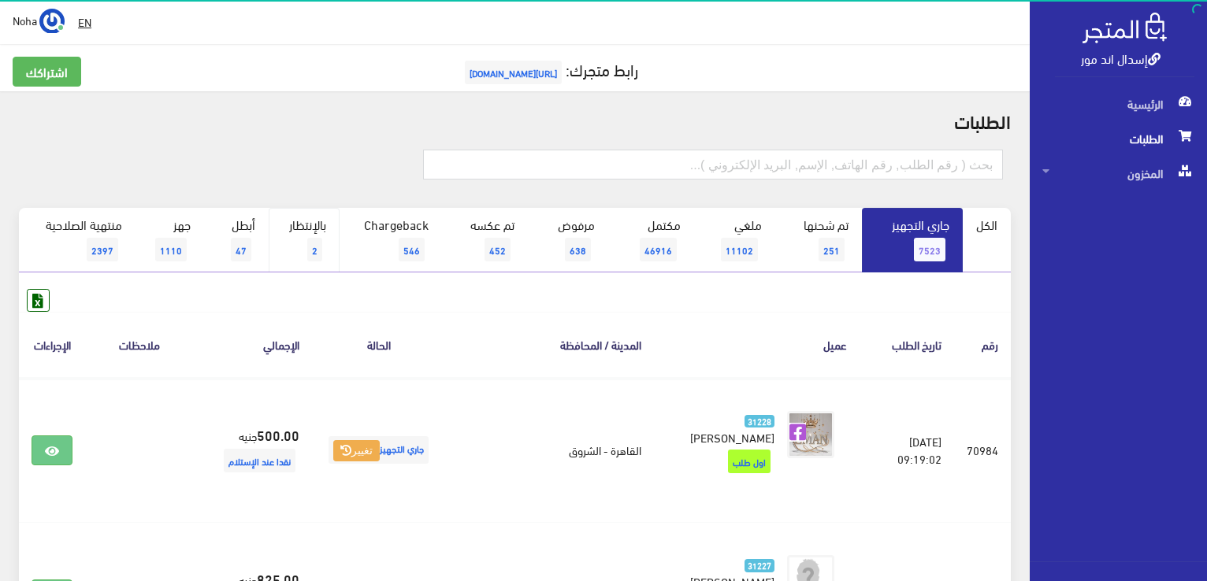
click at [309, 240] on span "2" at bounding box center [314, 250] width 15 height 24
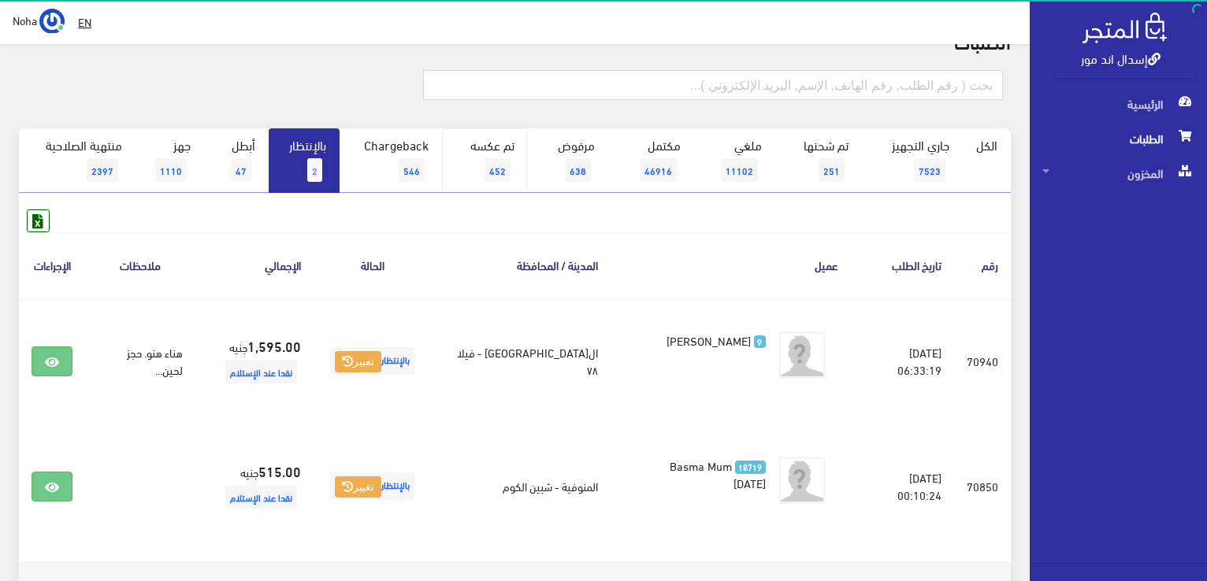
scroll to position [172, 0]
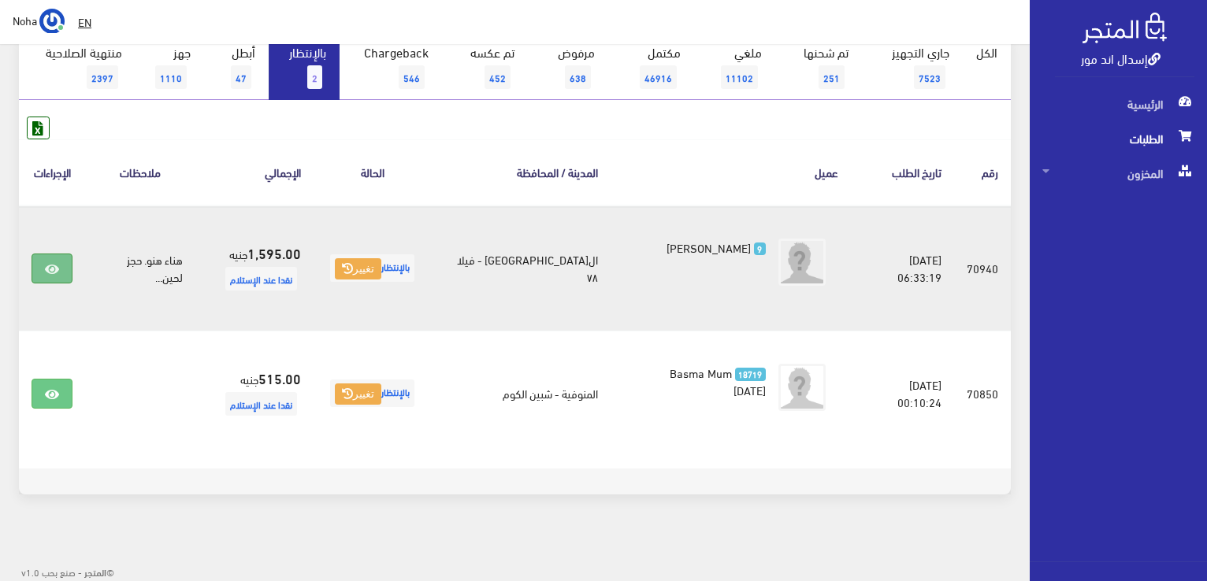
click at [48, 265] on icon at bounding box center [52, 269] width 14 height 13
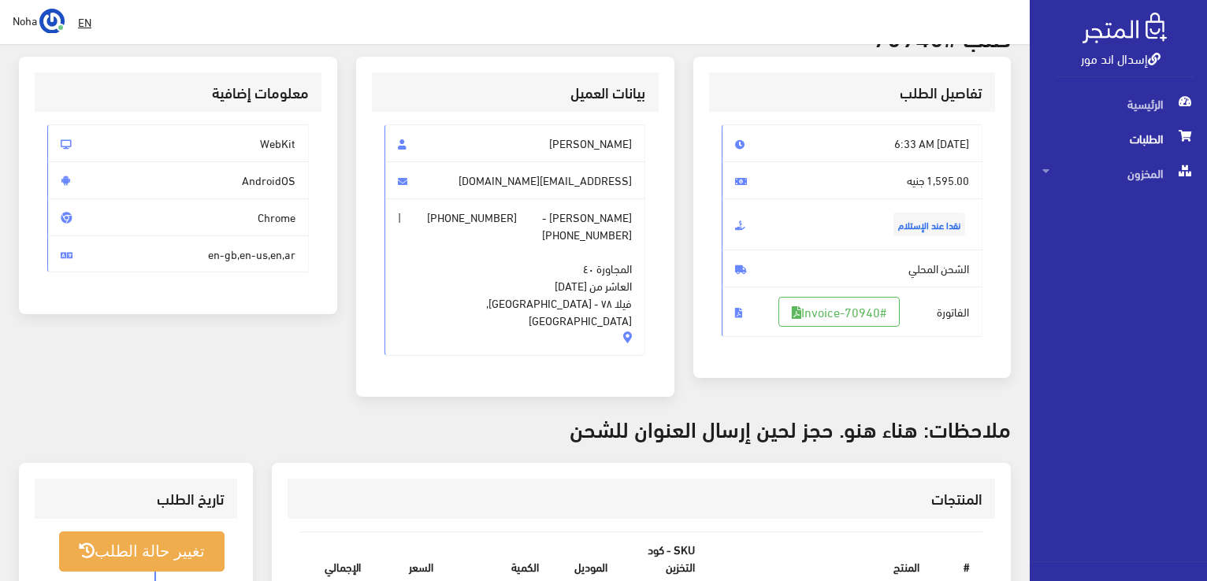
scroll to position [79, 0]
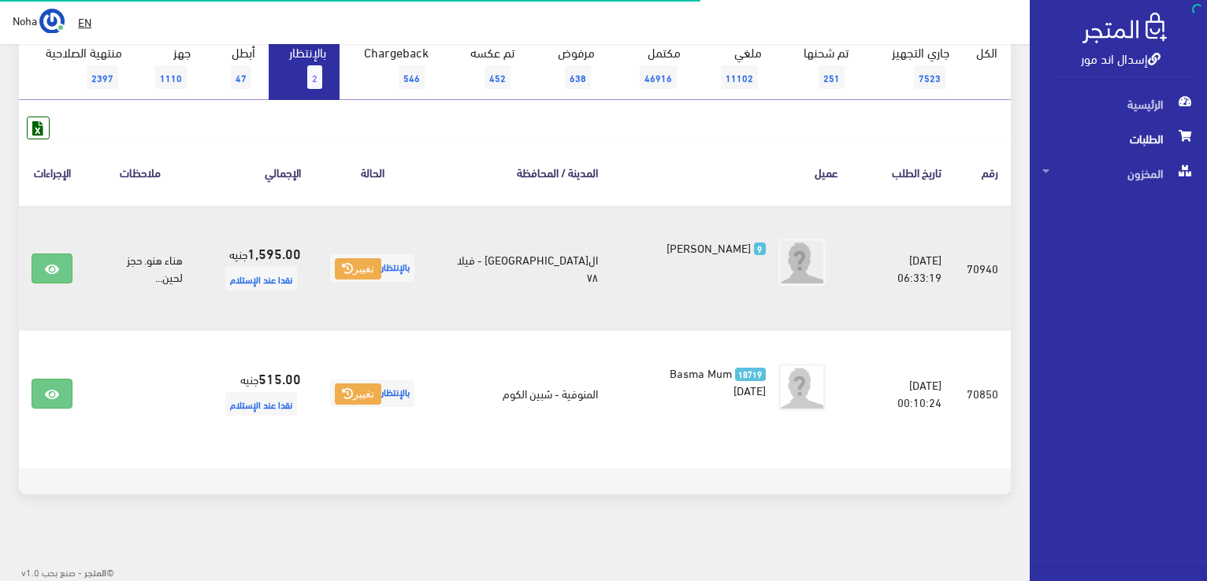
scroll to position [172, 0]
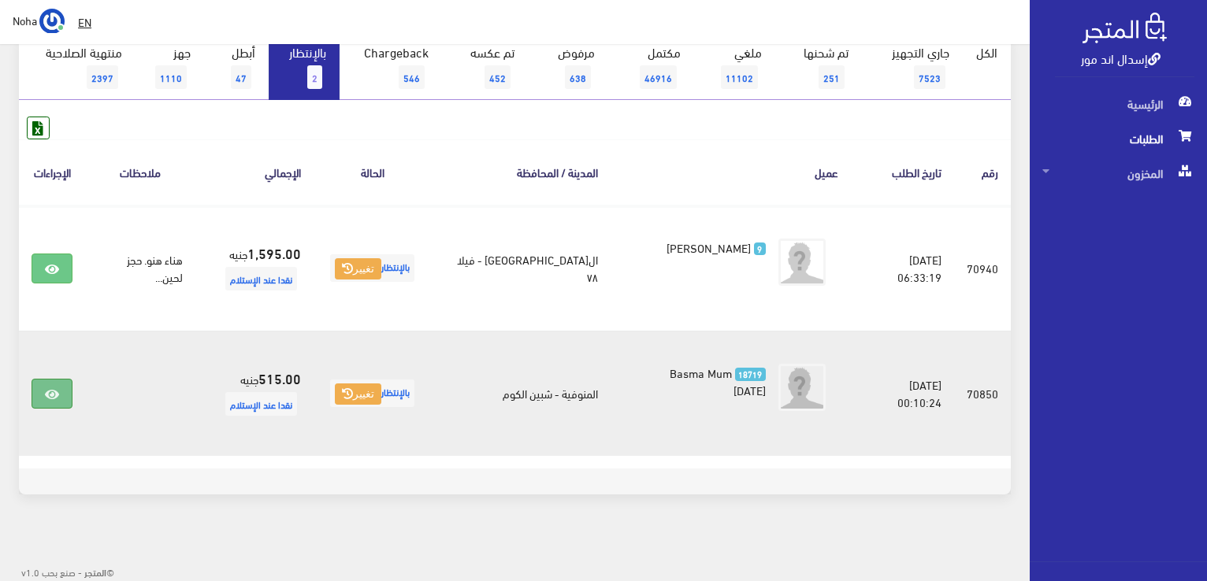
click at [52, 388] on icon at bounding box center [52, 394] width 14 height 13
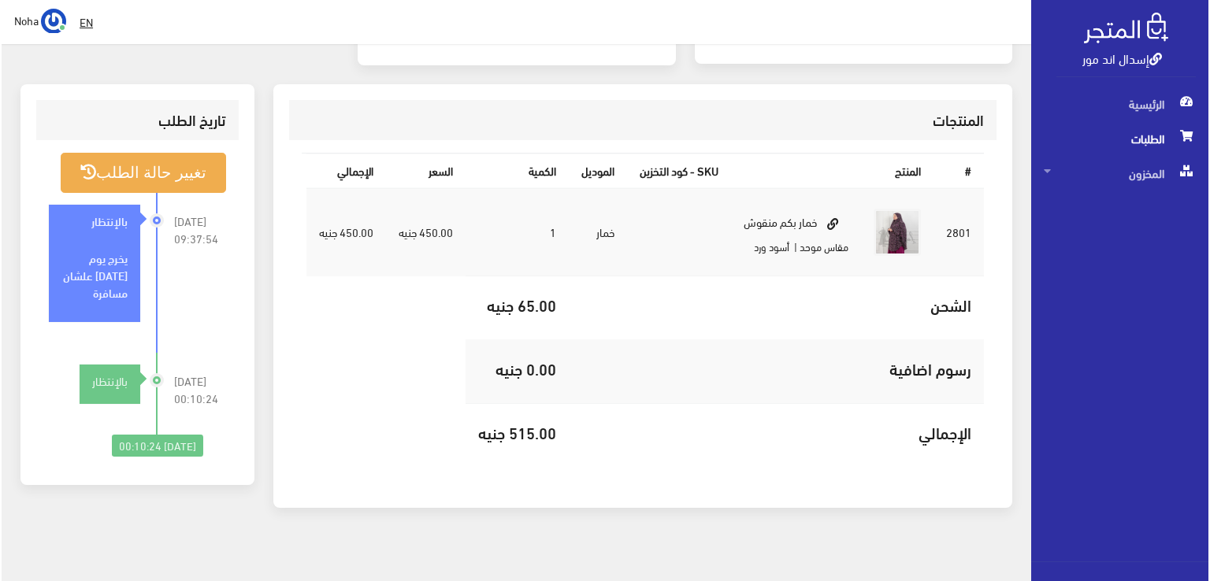
scroll to position [307, 0]
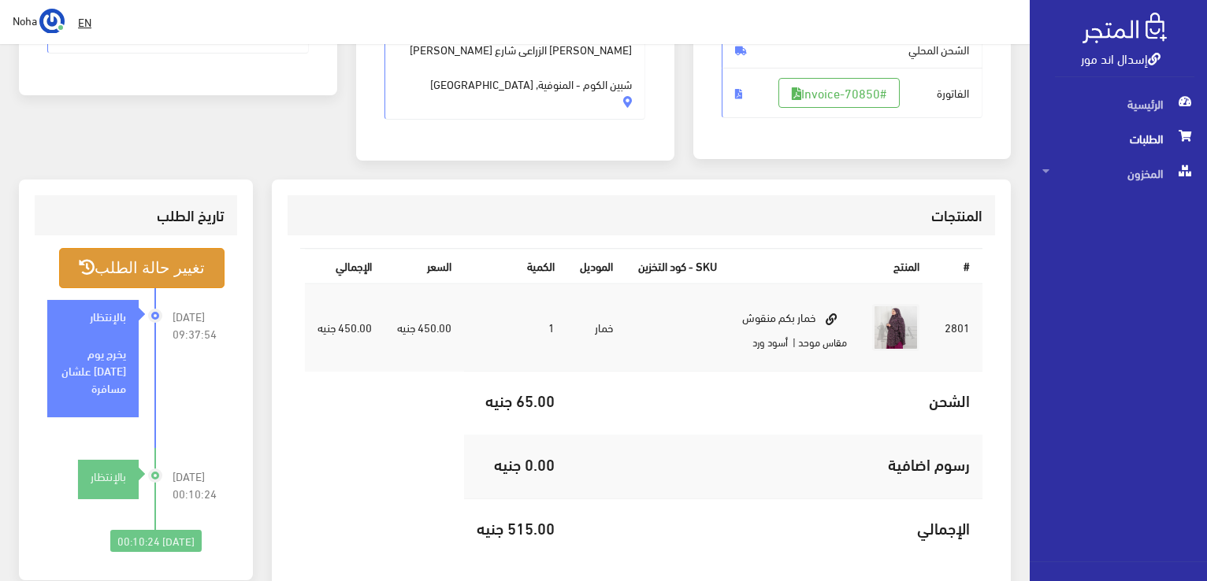
click at [149, 269] on button "تغيير حالة الطلب" at bounding box center [141, 268] width 165 height 40
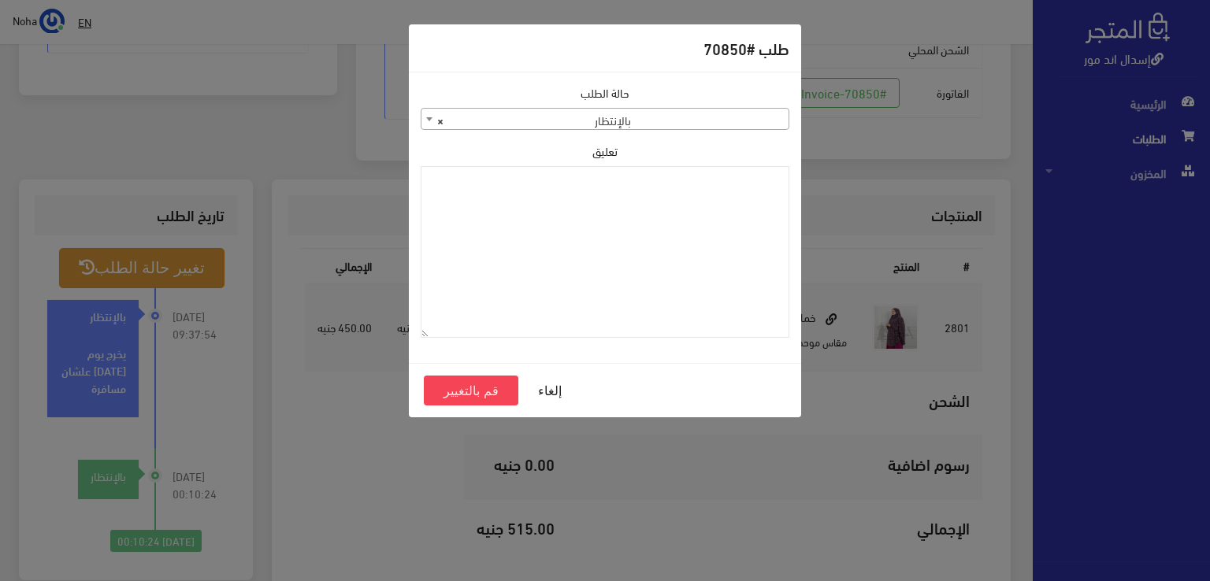
click at [428, 118] on b at bounding box center [429, 119] width 6 height 4
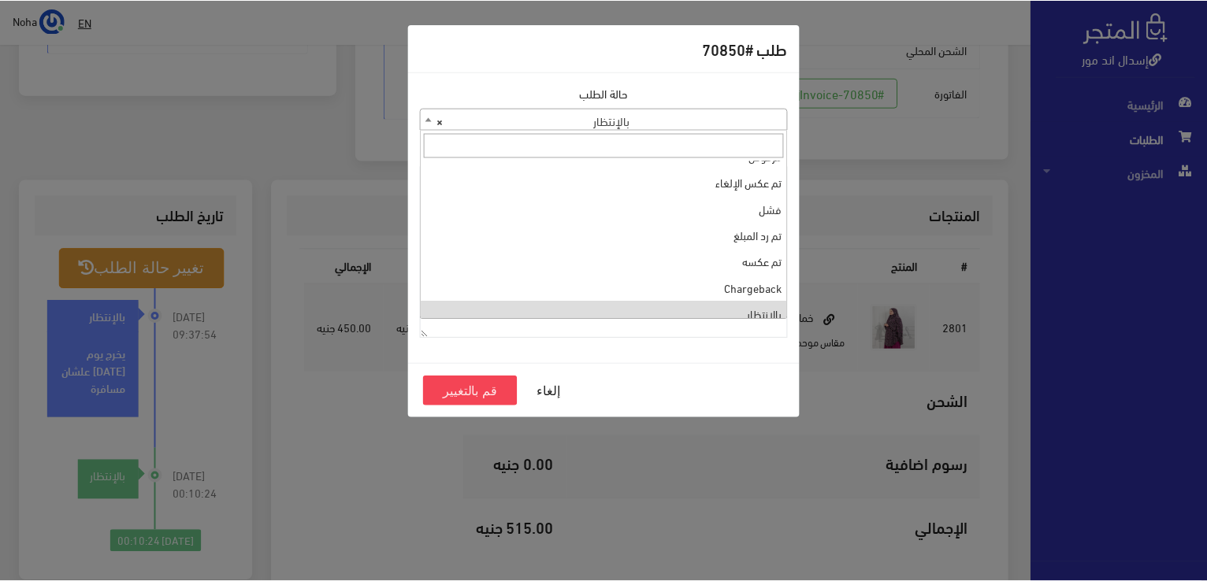
scroll to position [0, 0]
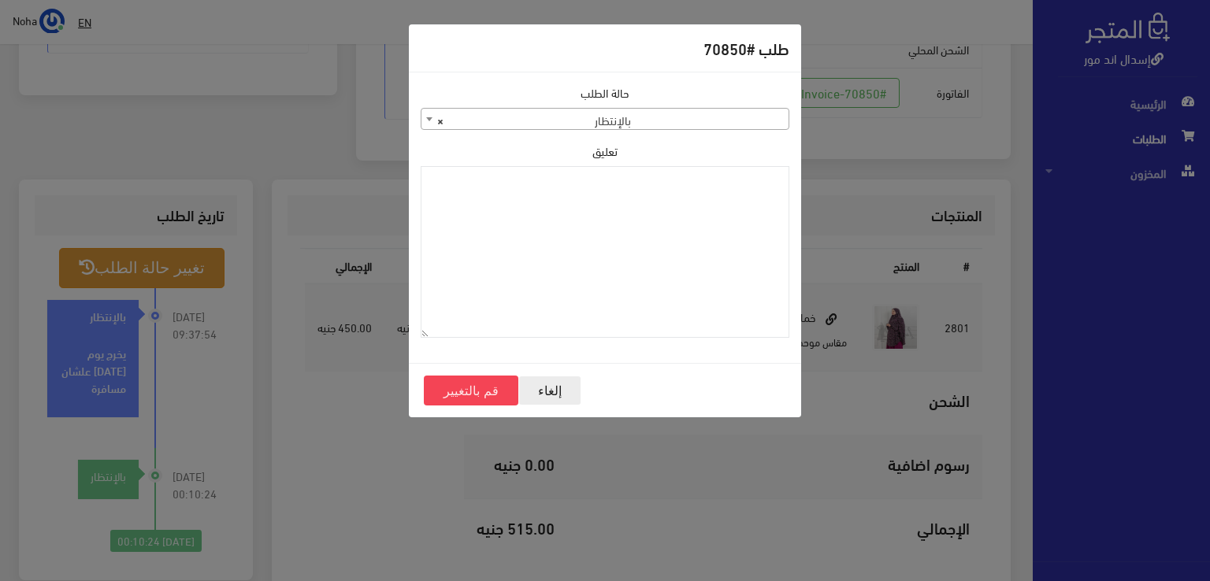
click at [549, 392] on button "إلغاء" at bounding box center [549, 391] width 63 height 30
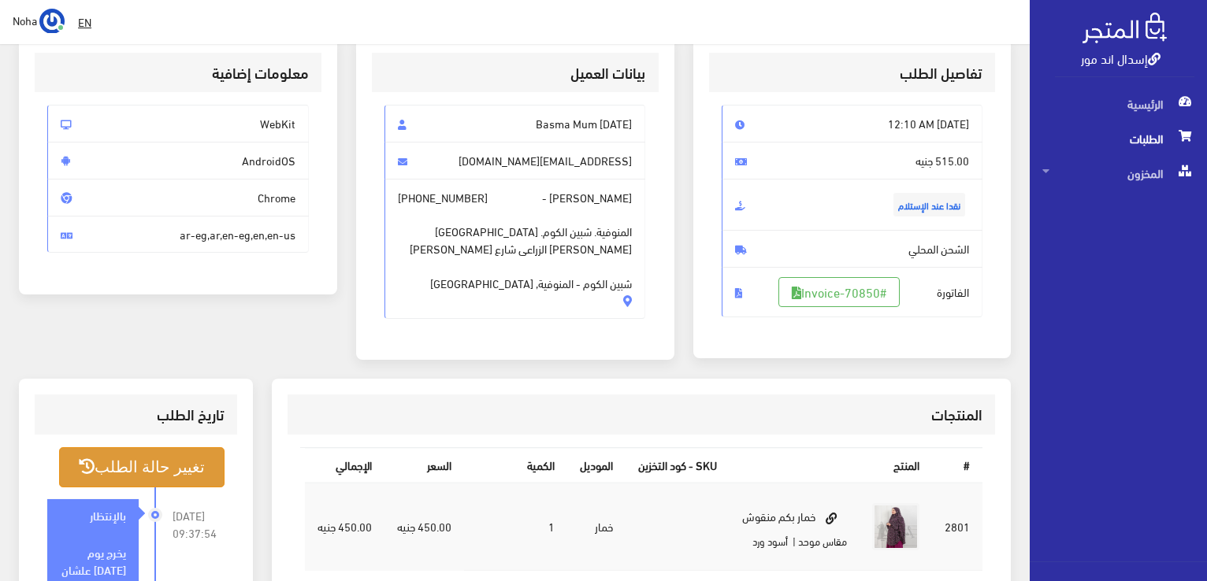
scroll to position [71, 0]
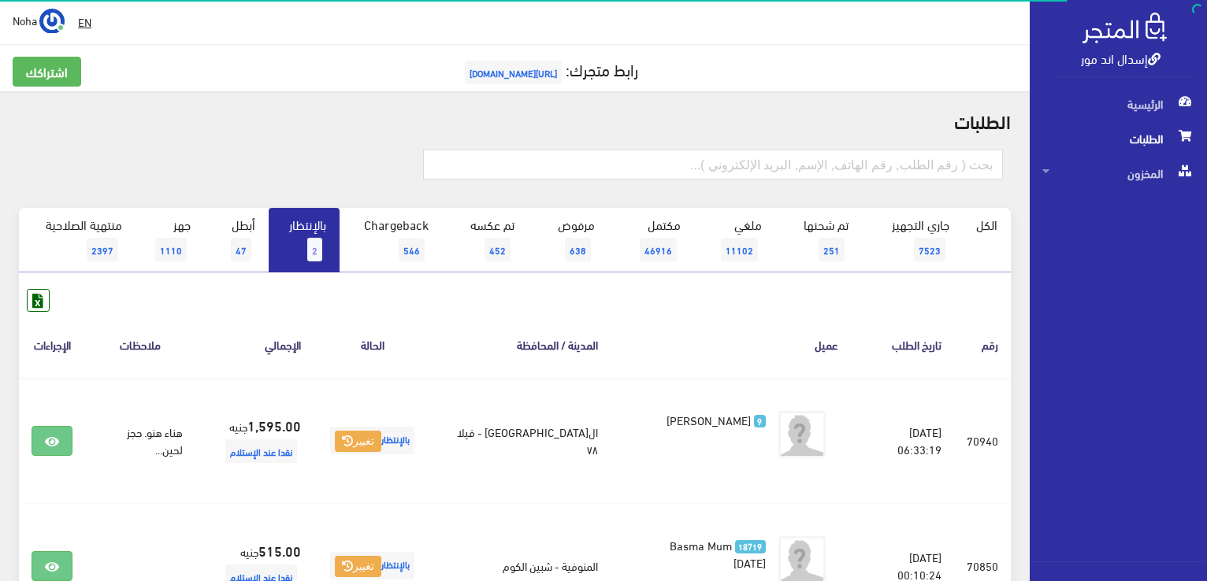
click at [304, 243] on link "بالإنتظار 2" at bounding box center [304, 240] width 71 height 65
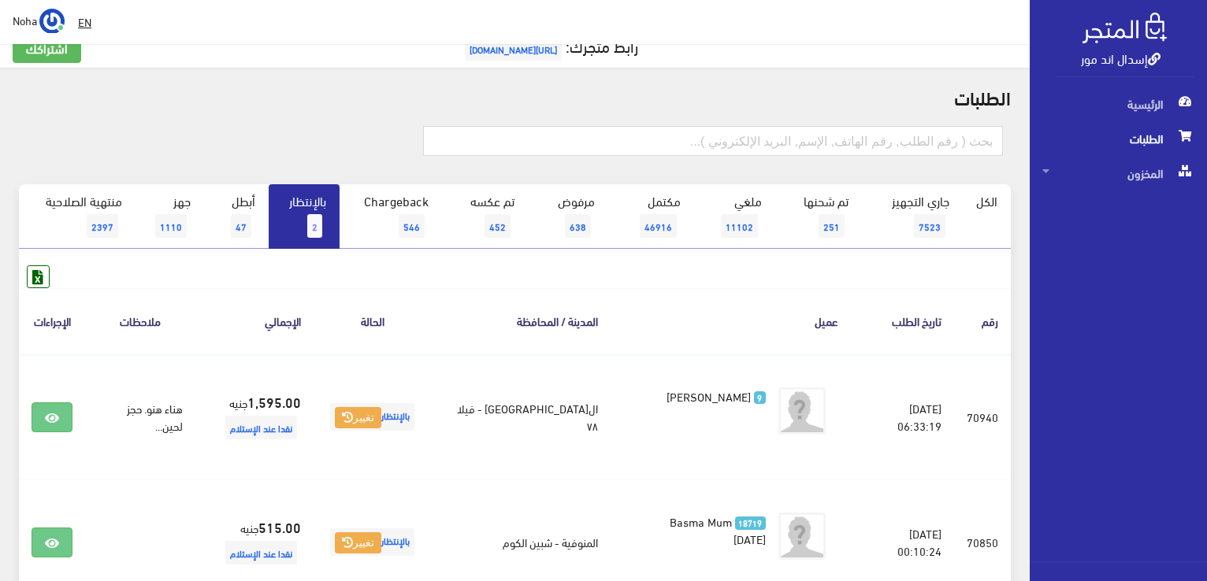
scroll to position [15, 0]
